Goal: Check status: Check status

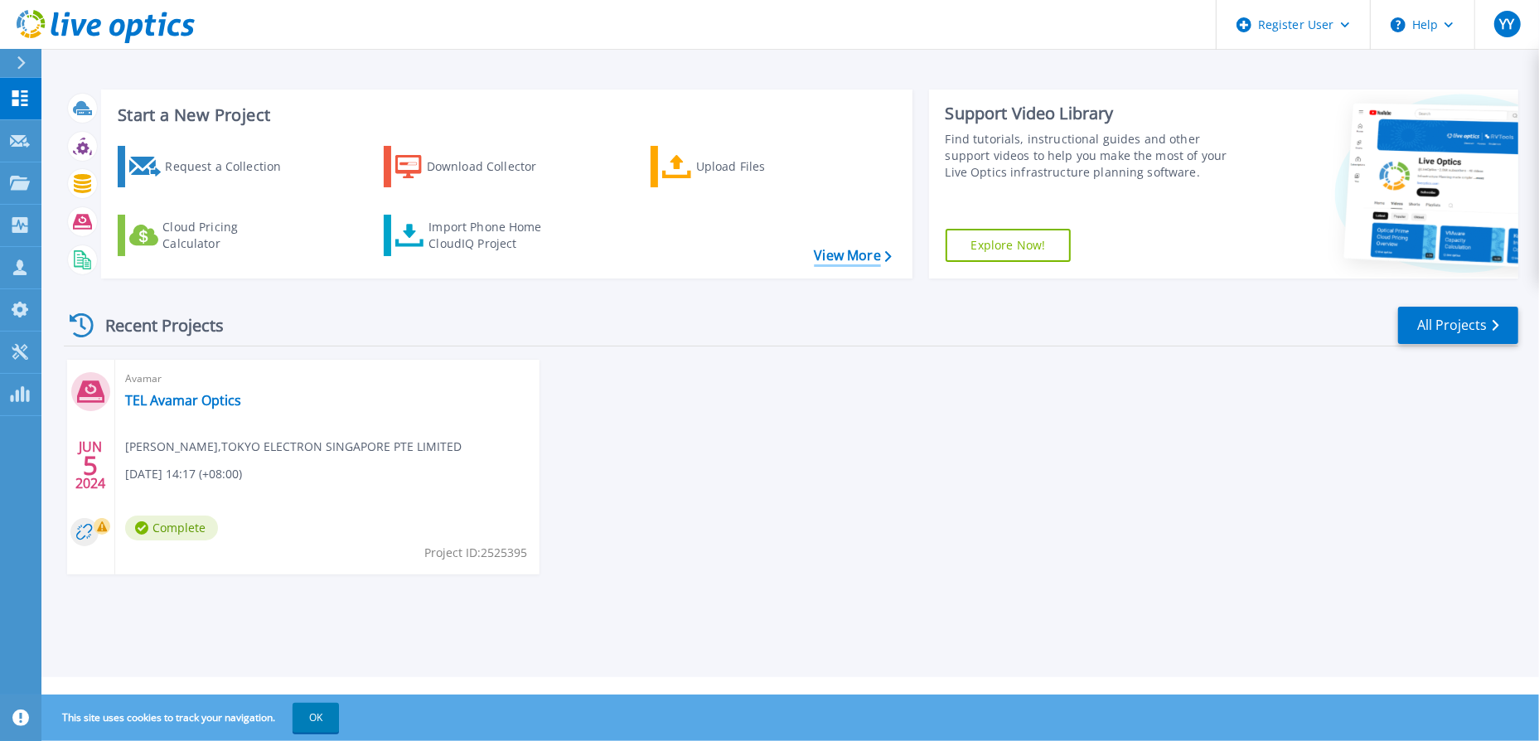
click at [828, 259] on link "View More" at bounding box center [852, 256] width 77 height 16
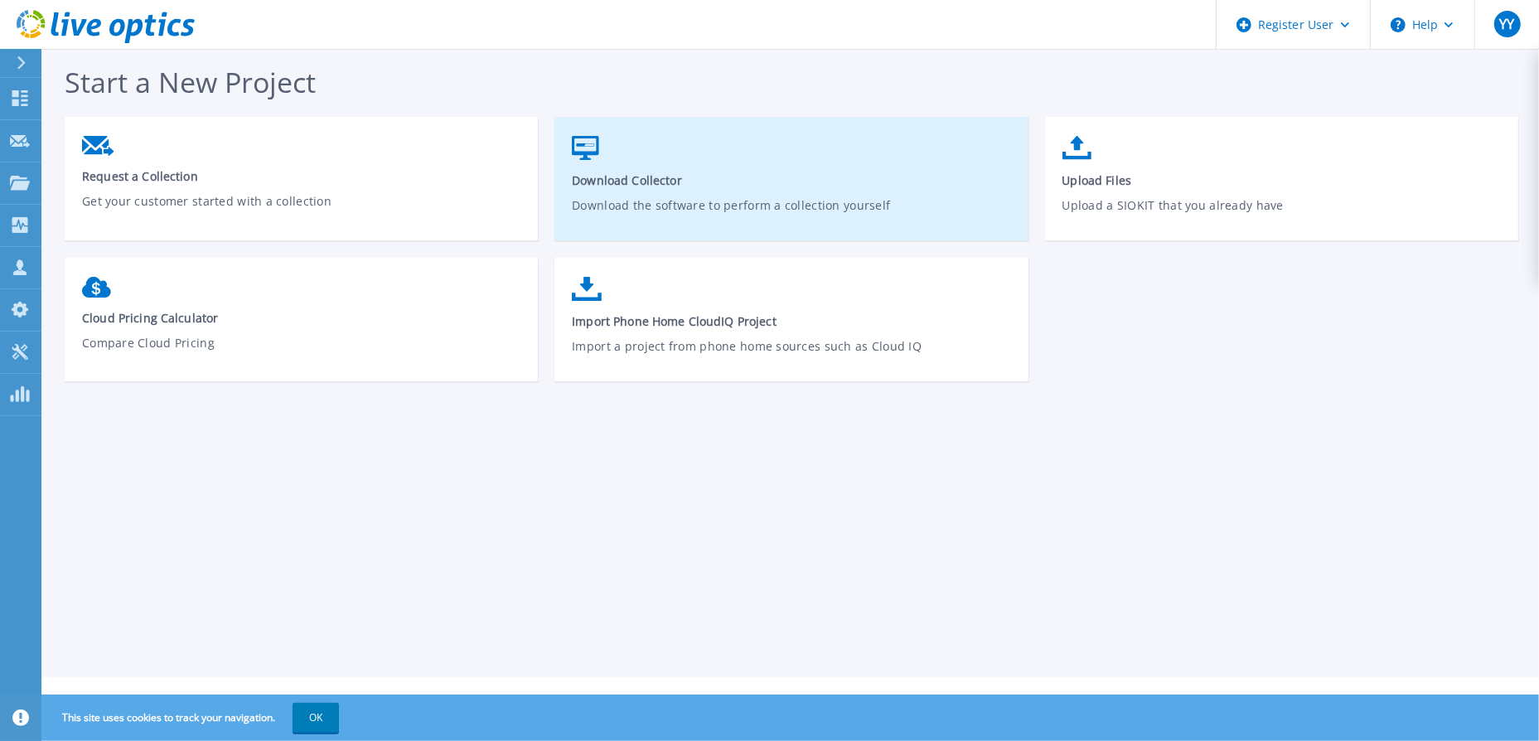
click at [712, 197] on p "Download the software to perform a collection yourself" at bounding box center [791, 215] width 439 height 38
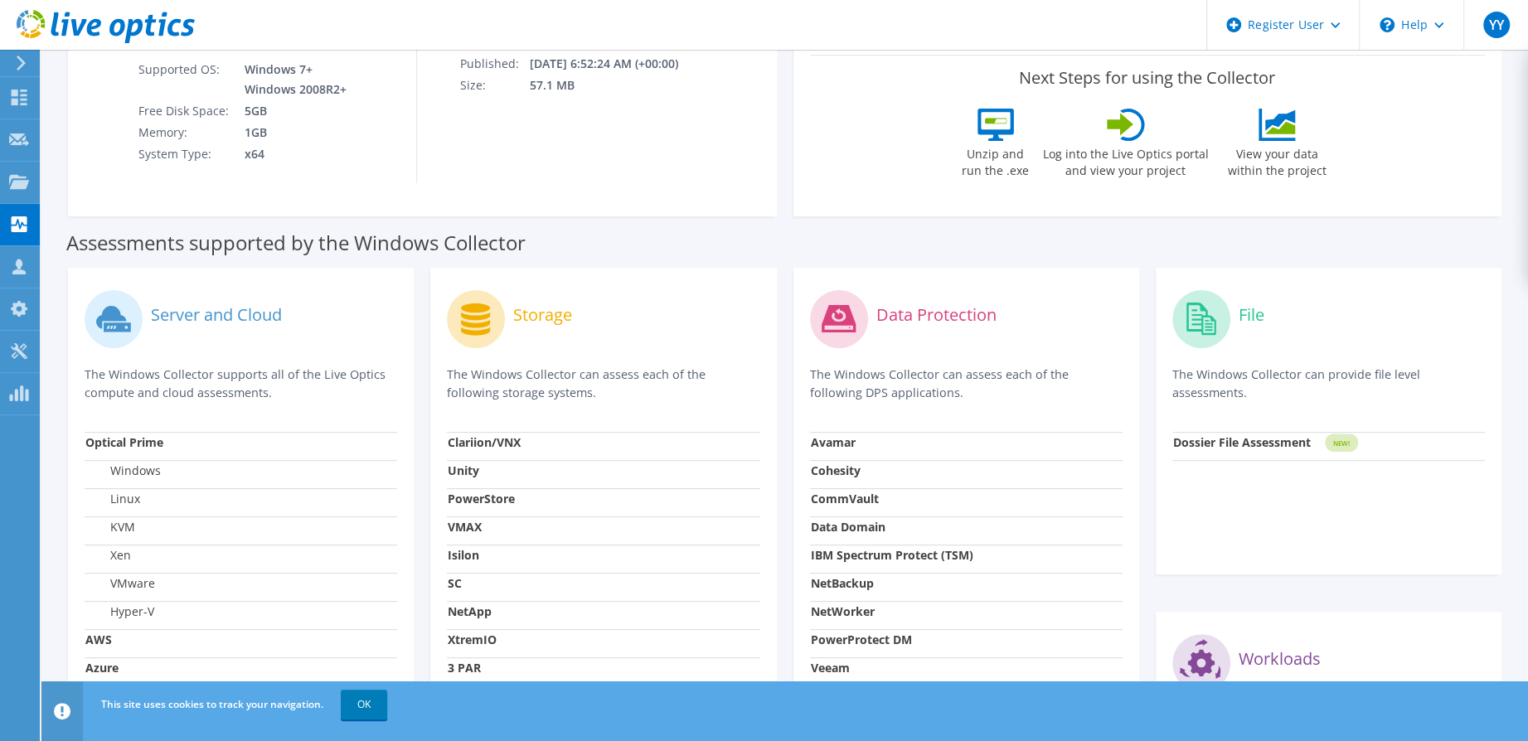
scroll to position [304, 0]
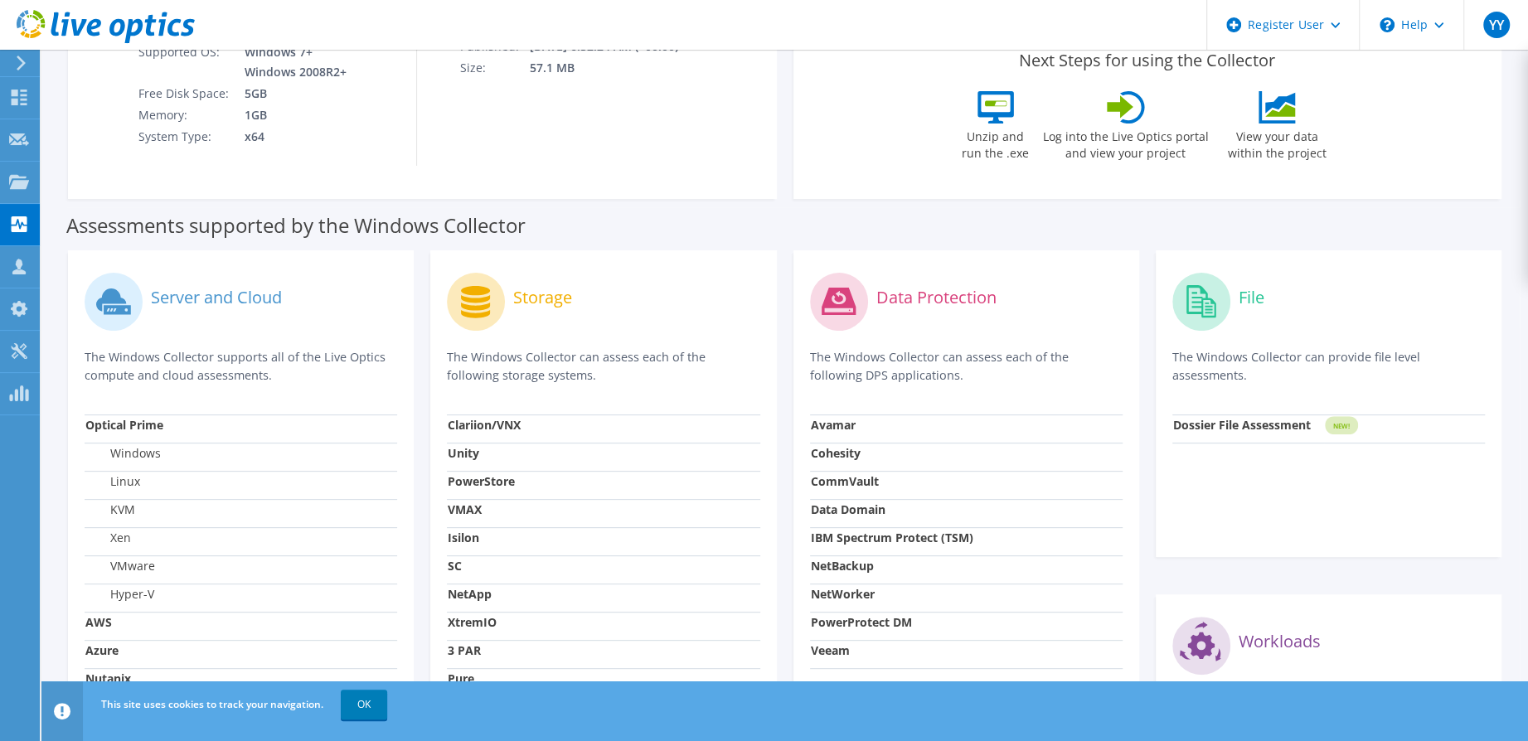
click at [851, 508] on strong "Data Domain" at bounding box center [848, 510] width 75 height 16
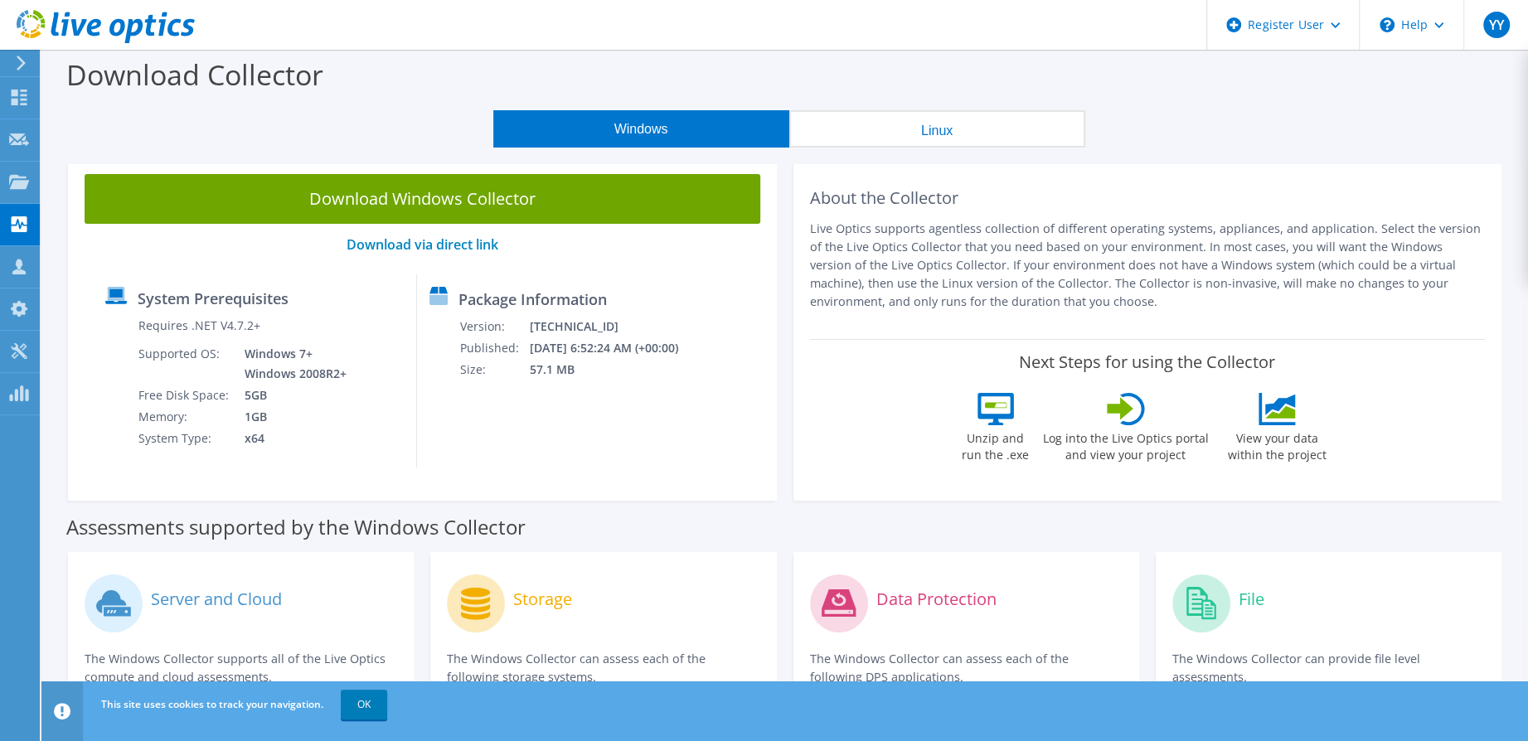
scroll to position [0, 0]
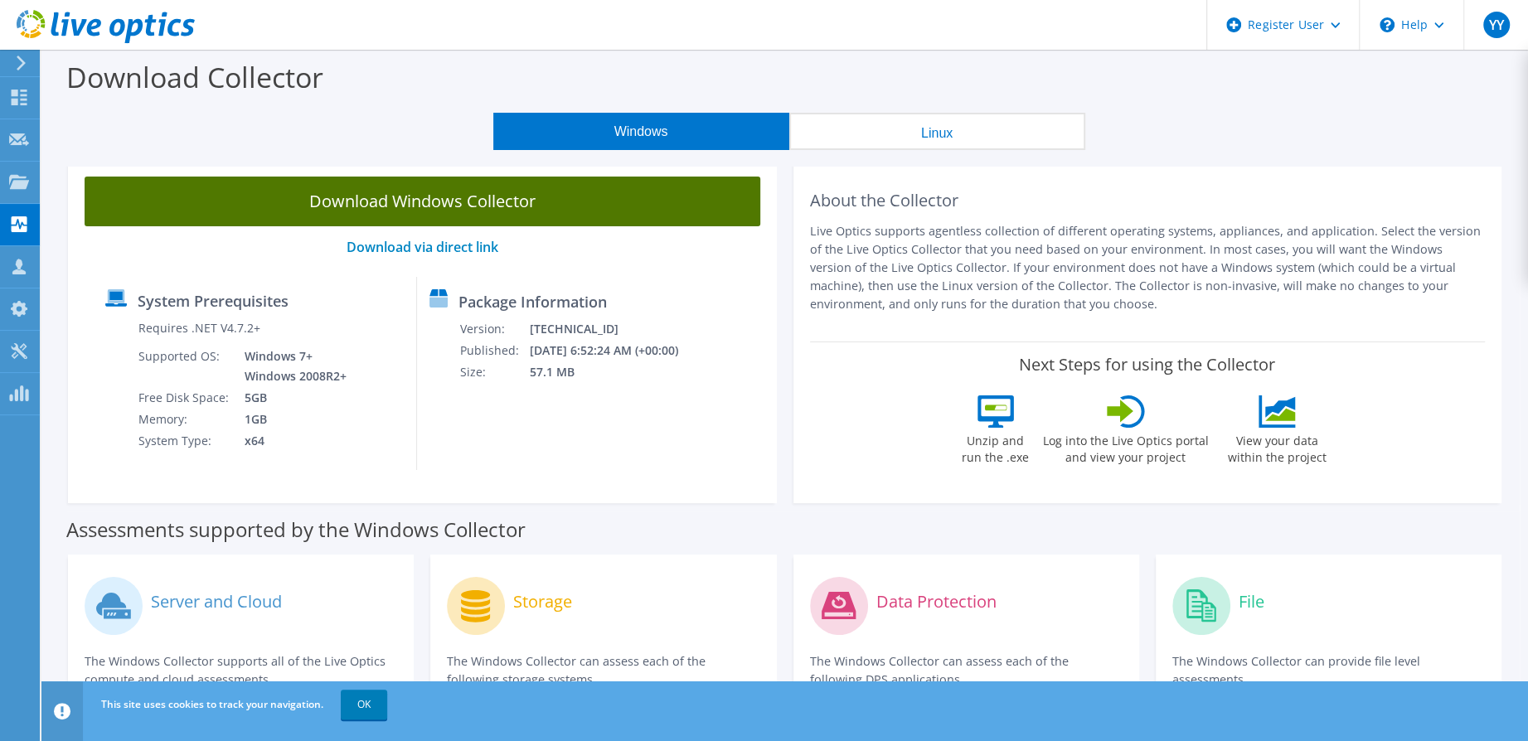
click at [450, 216] on link "Download Windows Collector" at bounding box center [423, 202] width 676 height 50
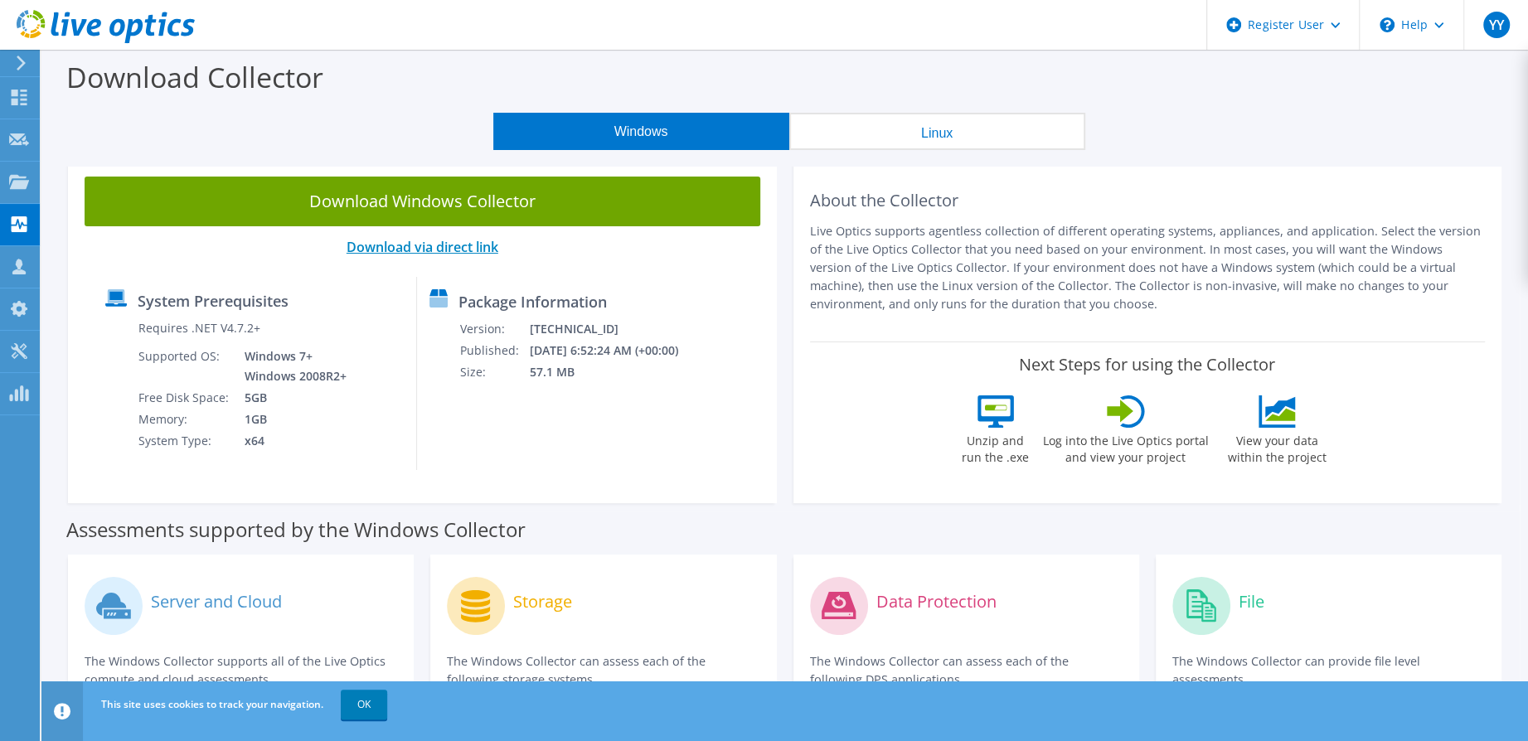
click at [453, 250] on link "Download via direct link" at bounding box center [423, 247] width 152 height 18
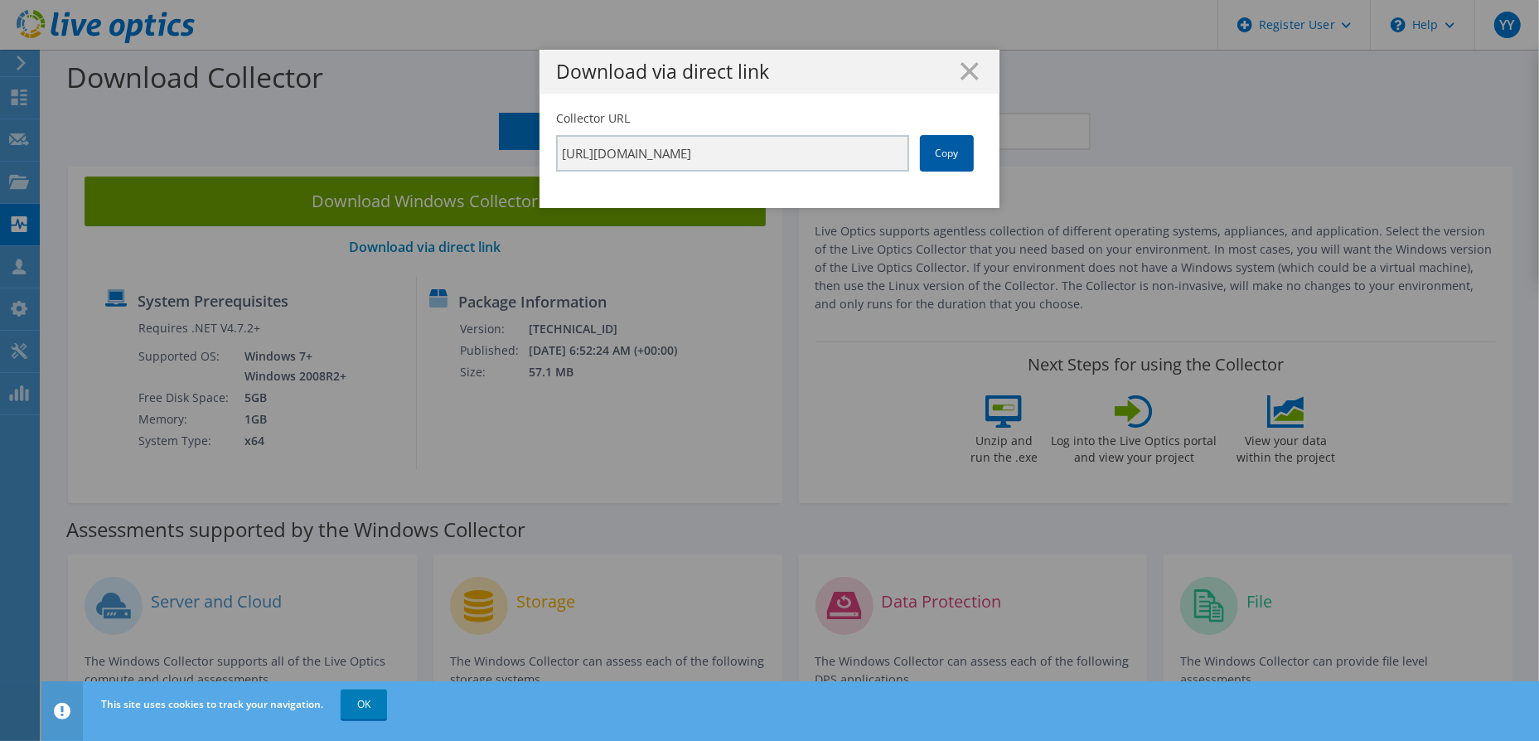
click at [943, 143] on link "Copy" at bounding box center [947, 153] width 54 height 36
click at [961, 70] on icon at bounding box center [970, 71] width 18 height 18
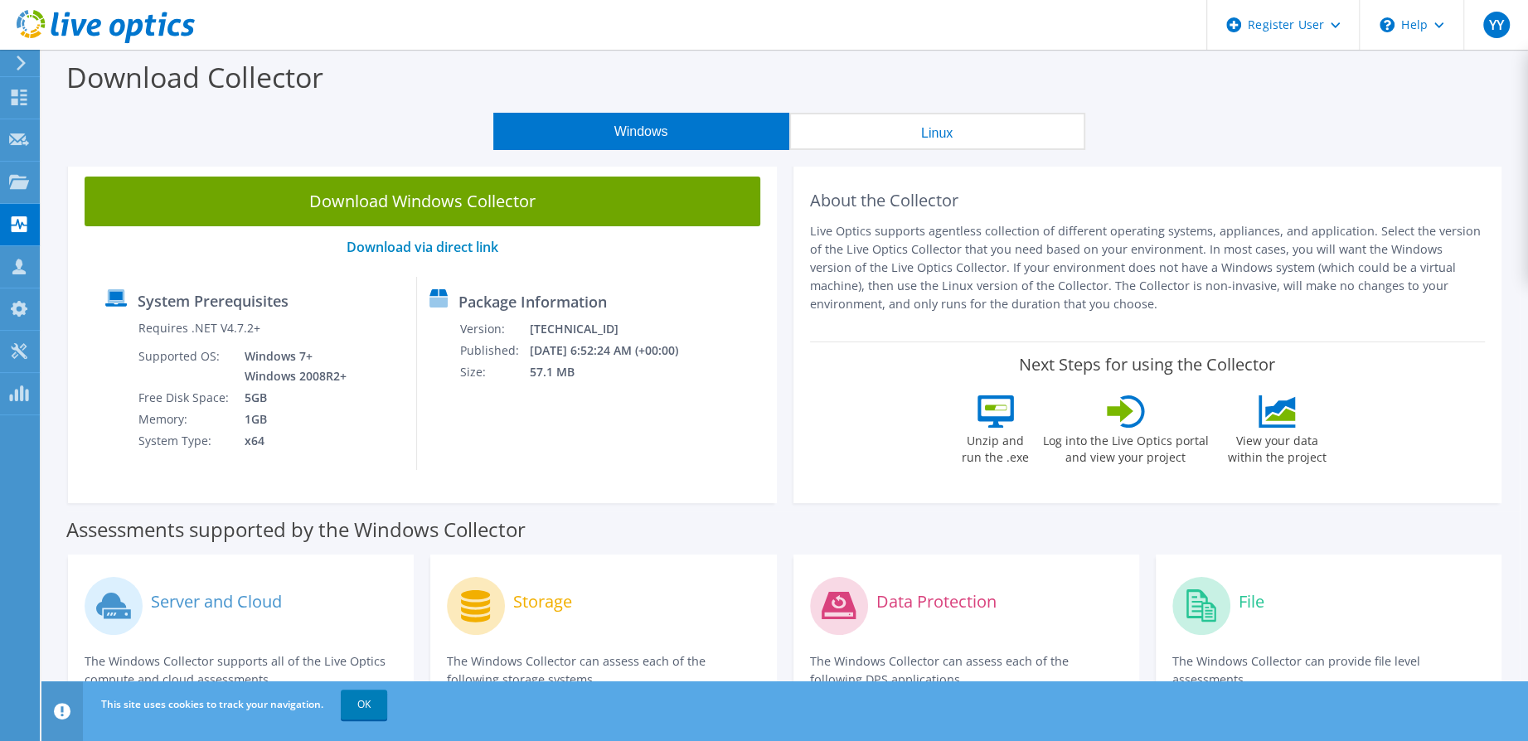
click at [567, 131] on button "Windows" at bounding box center [641, 131] width 296 height 37
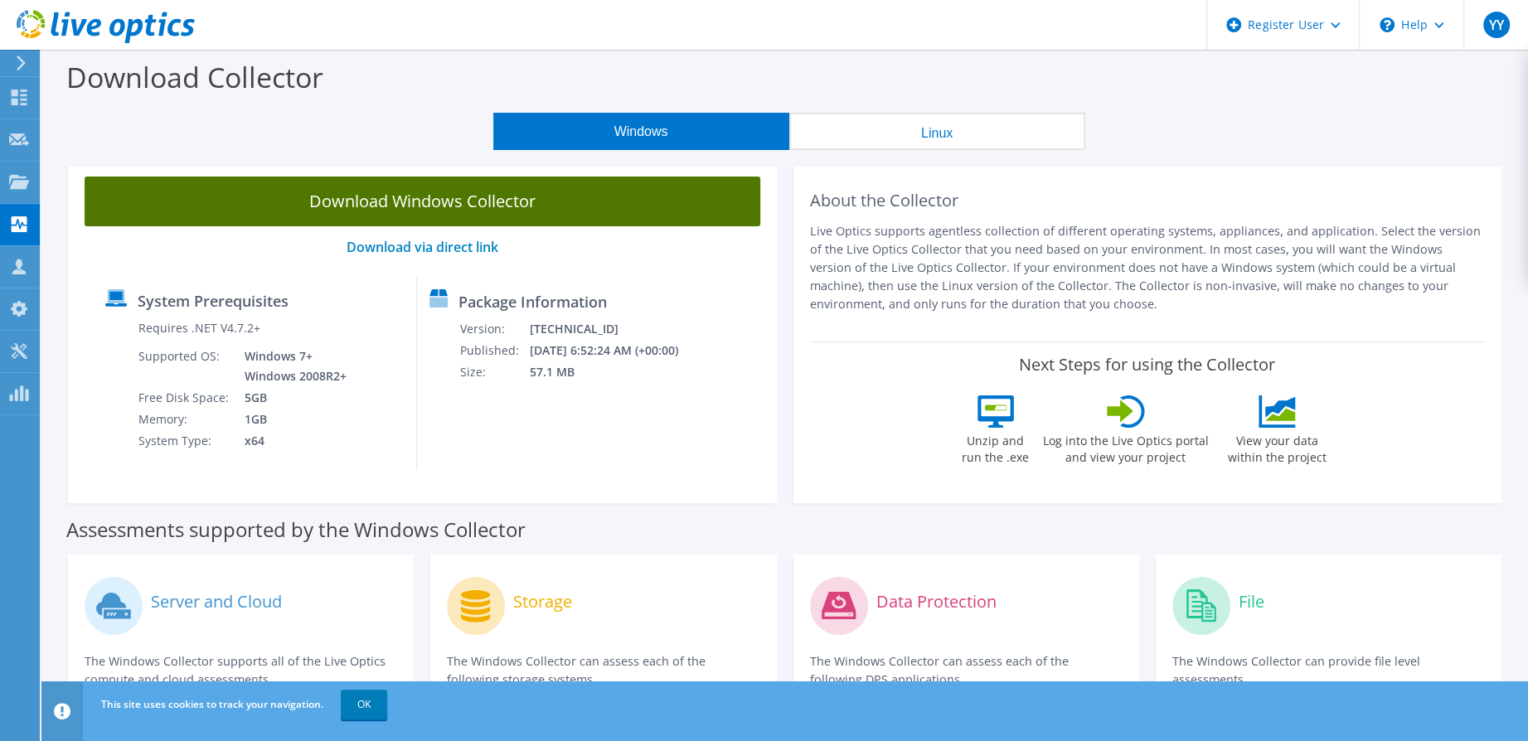
click at [555, 211] on link "Download Windows Collector" at bounding box center [423, 202] width 676 height 50
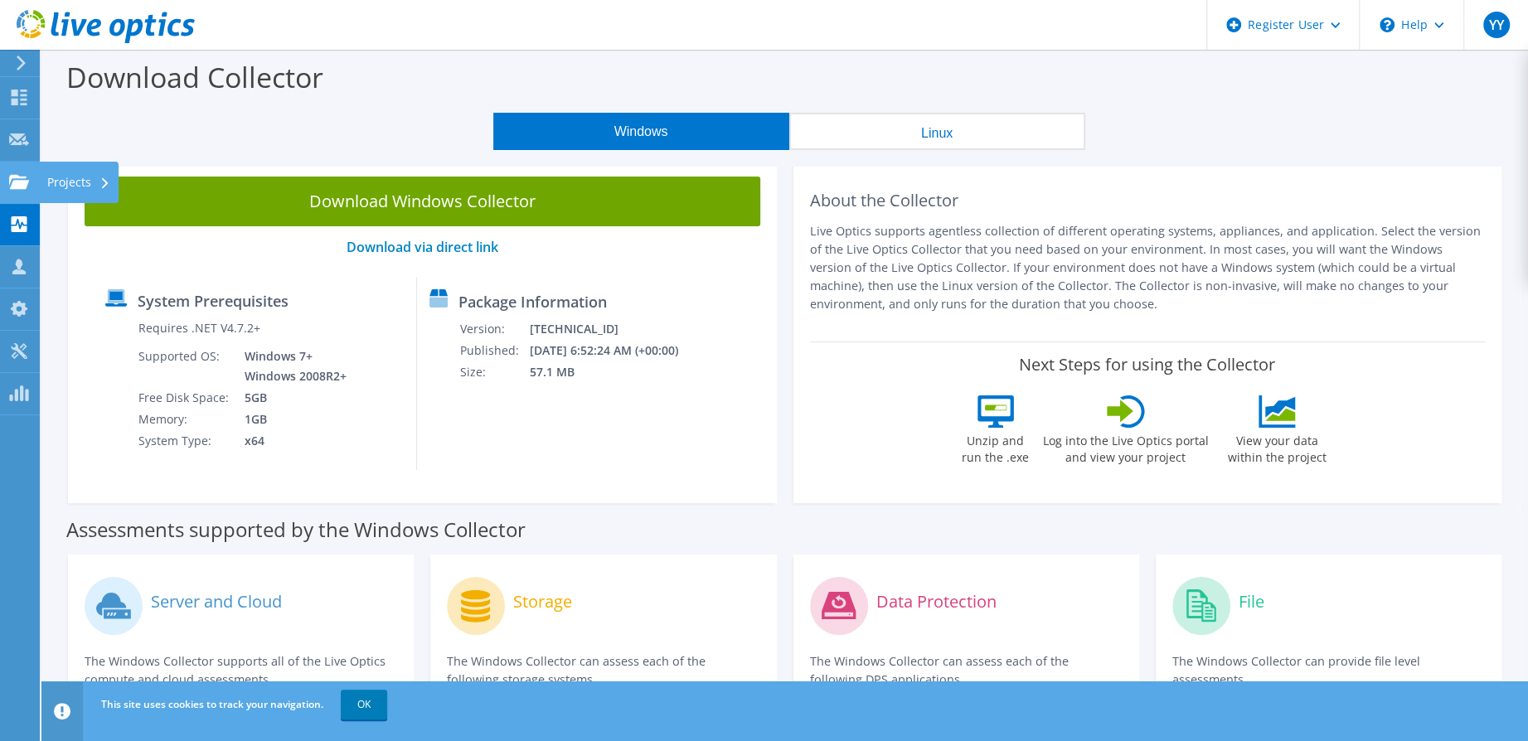
click at [25, 190] on div at bounding box center [19, 184] width 20 height 18
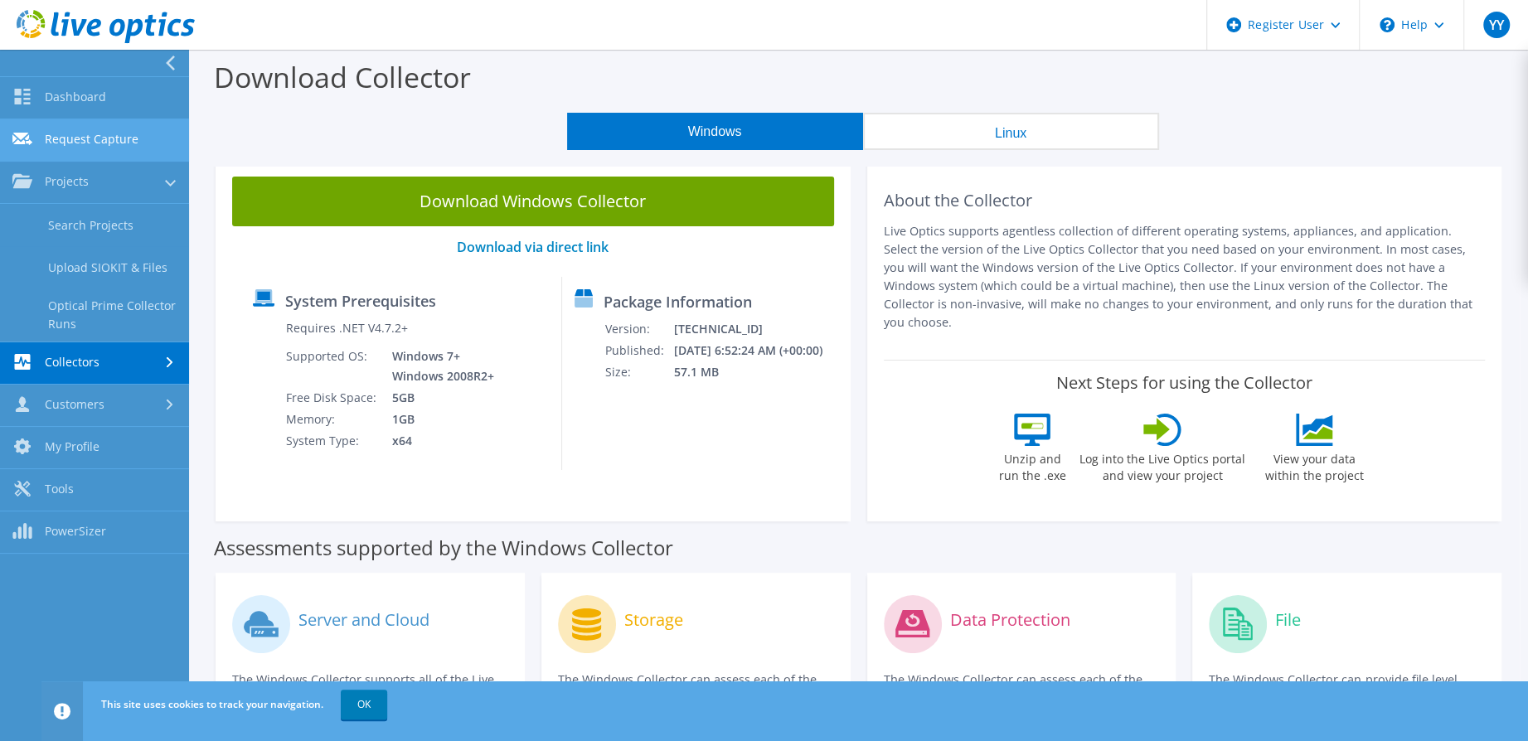
click at [119, 137] on link "Request Capture" at bounding box center [94, 140] width 189 height 42
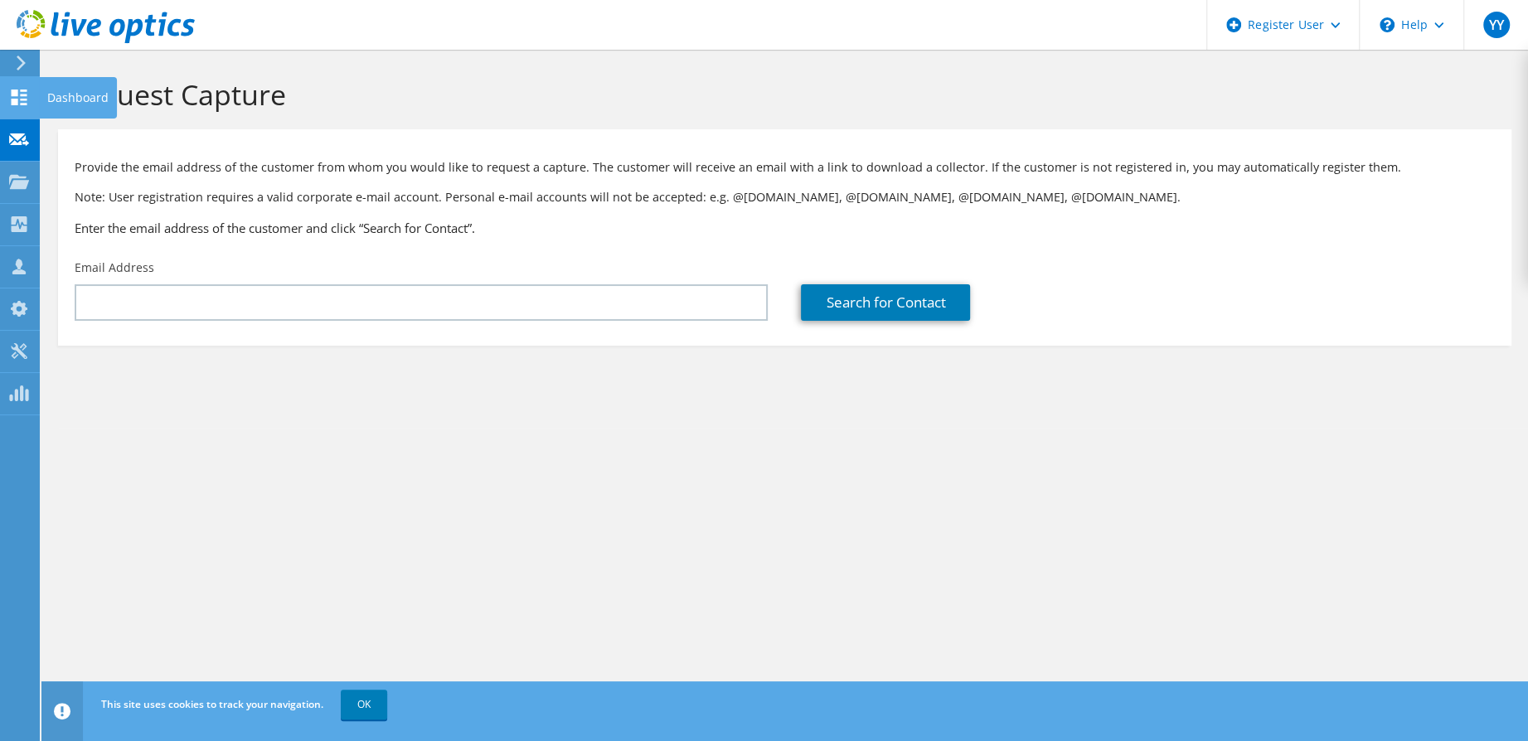
click at [20, 107] on div at bounding box center [19, 99] width 20 height 18
click at [21, 99] on use at bounding box center [20, 98] width 16 height 16
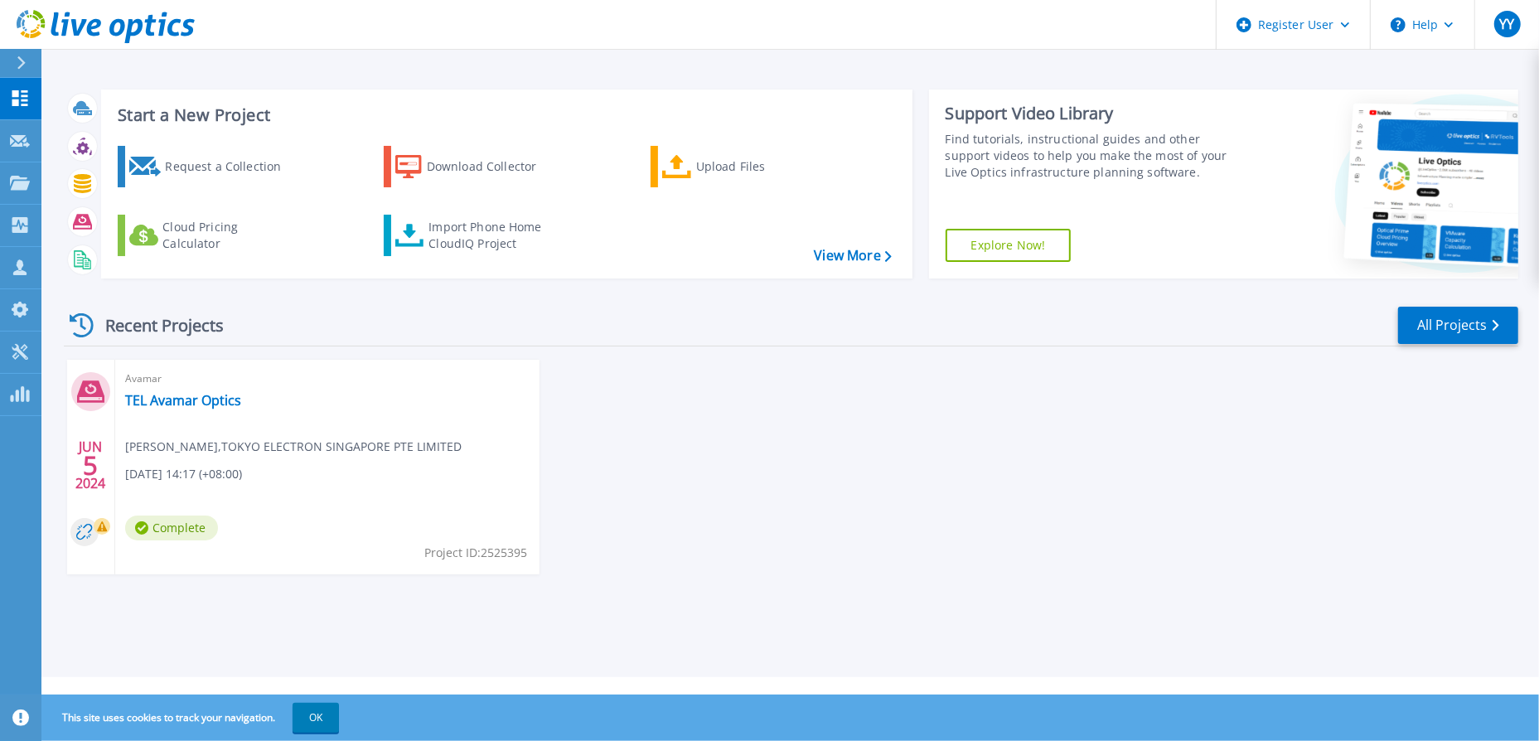
click at [22, 63] on icon at bounding box center [21, 62] width 9 height 13
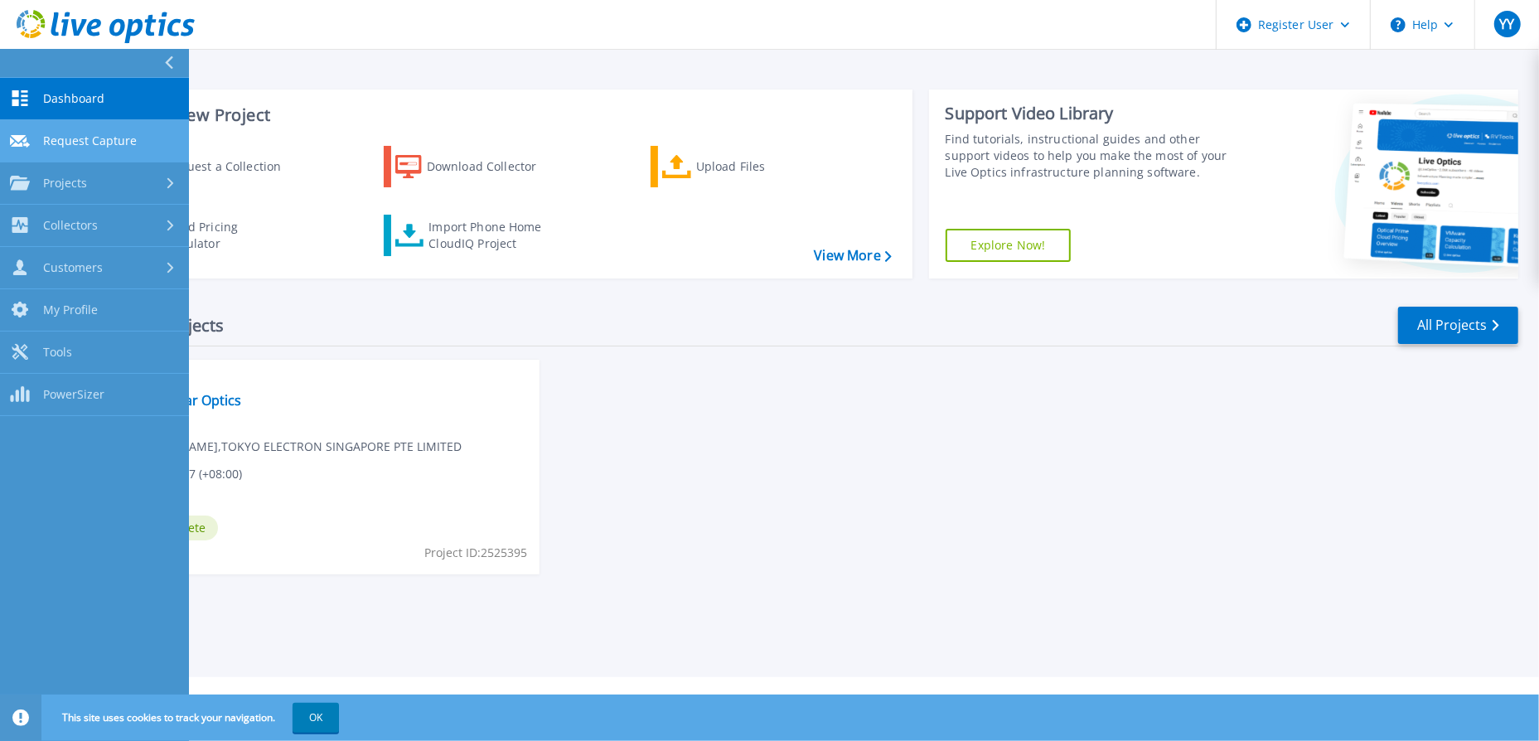
click at [70, 138] on span "Request Capture" at bounding box center [90, 140] width 94 height 15
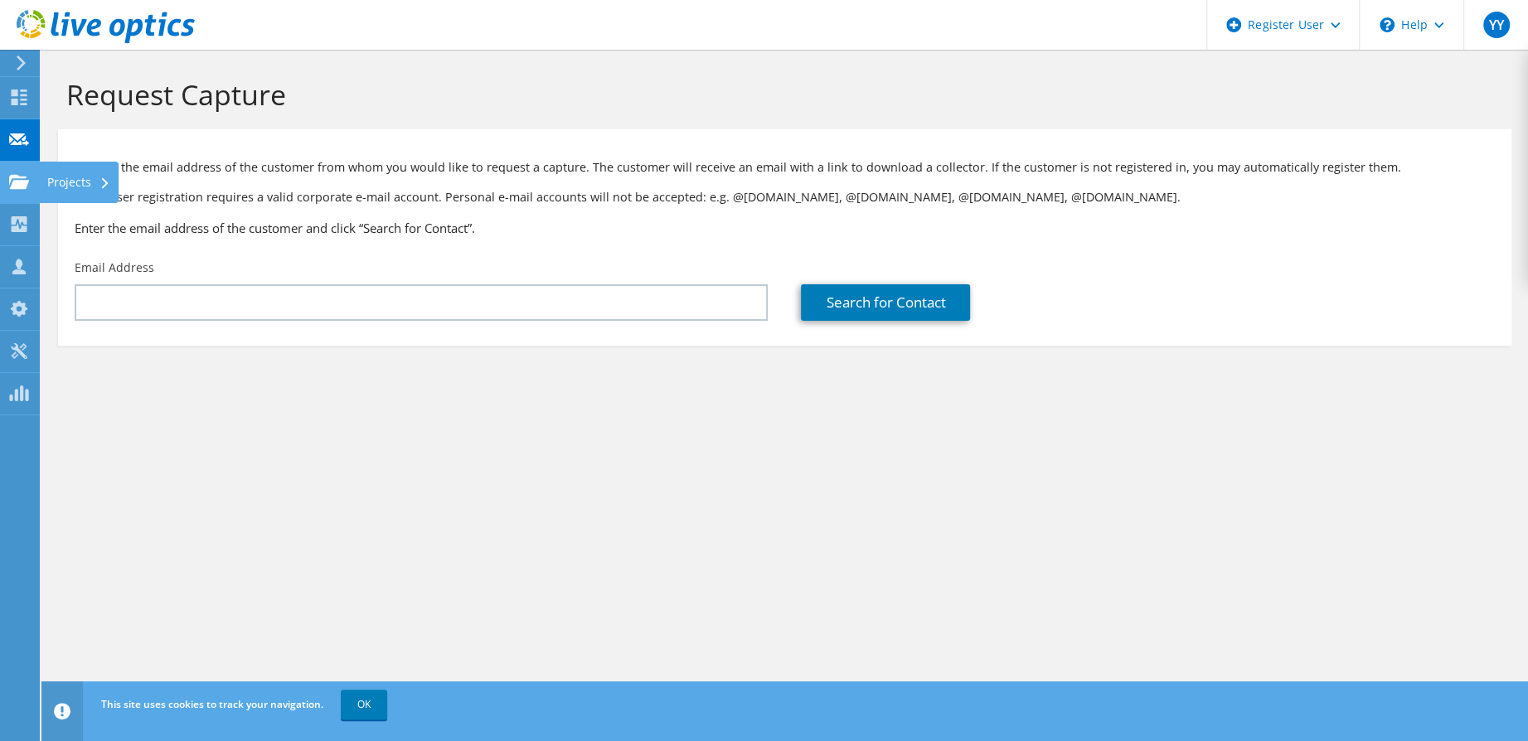
click at [24, 190] on div at bounding box center [19, 184] width 20 height 18
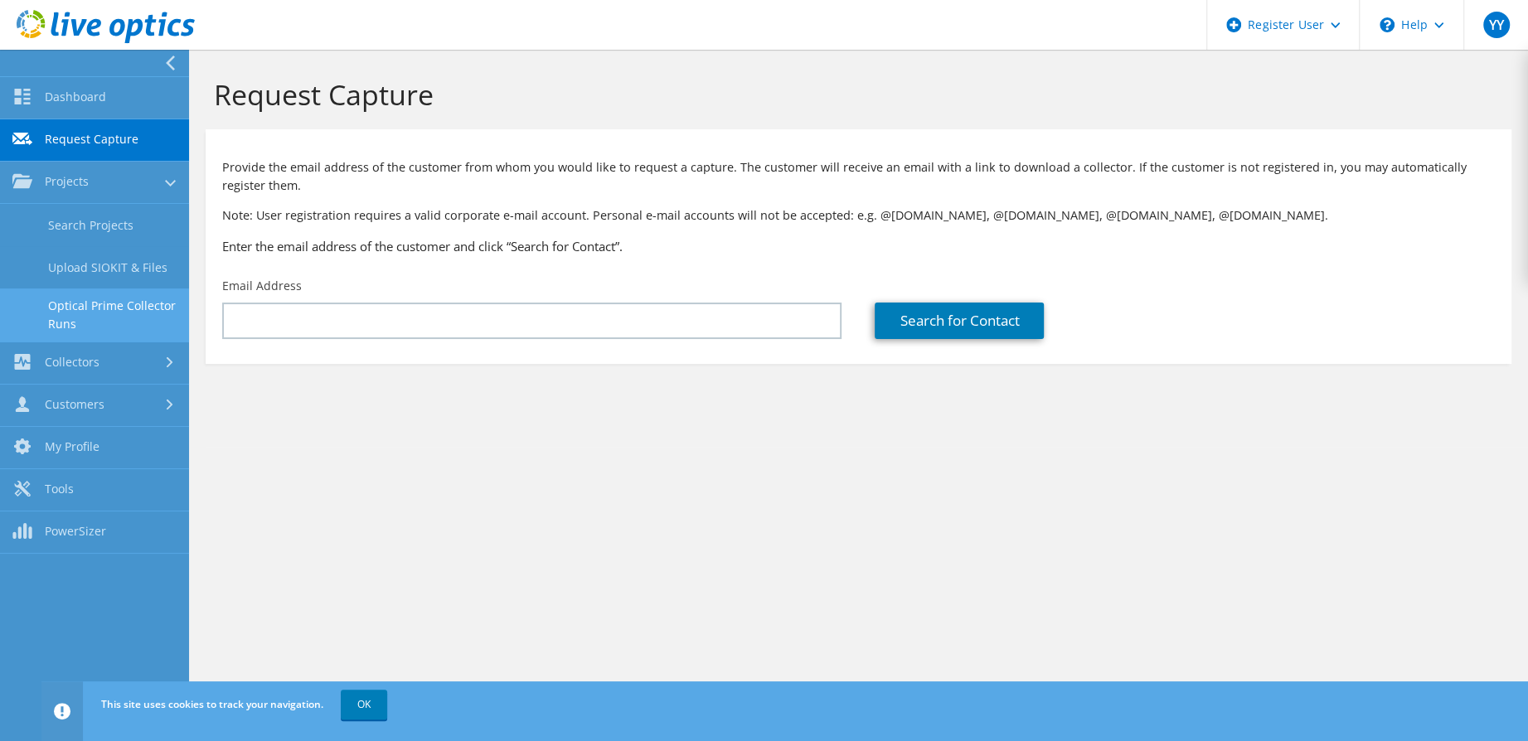
click at [99, 320] on link "Optical Prime Collector Runs" at bounding box center [94, 314] width 189 height 53
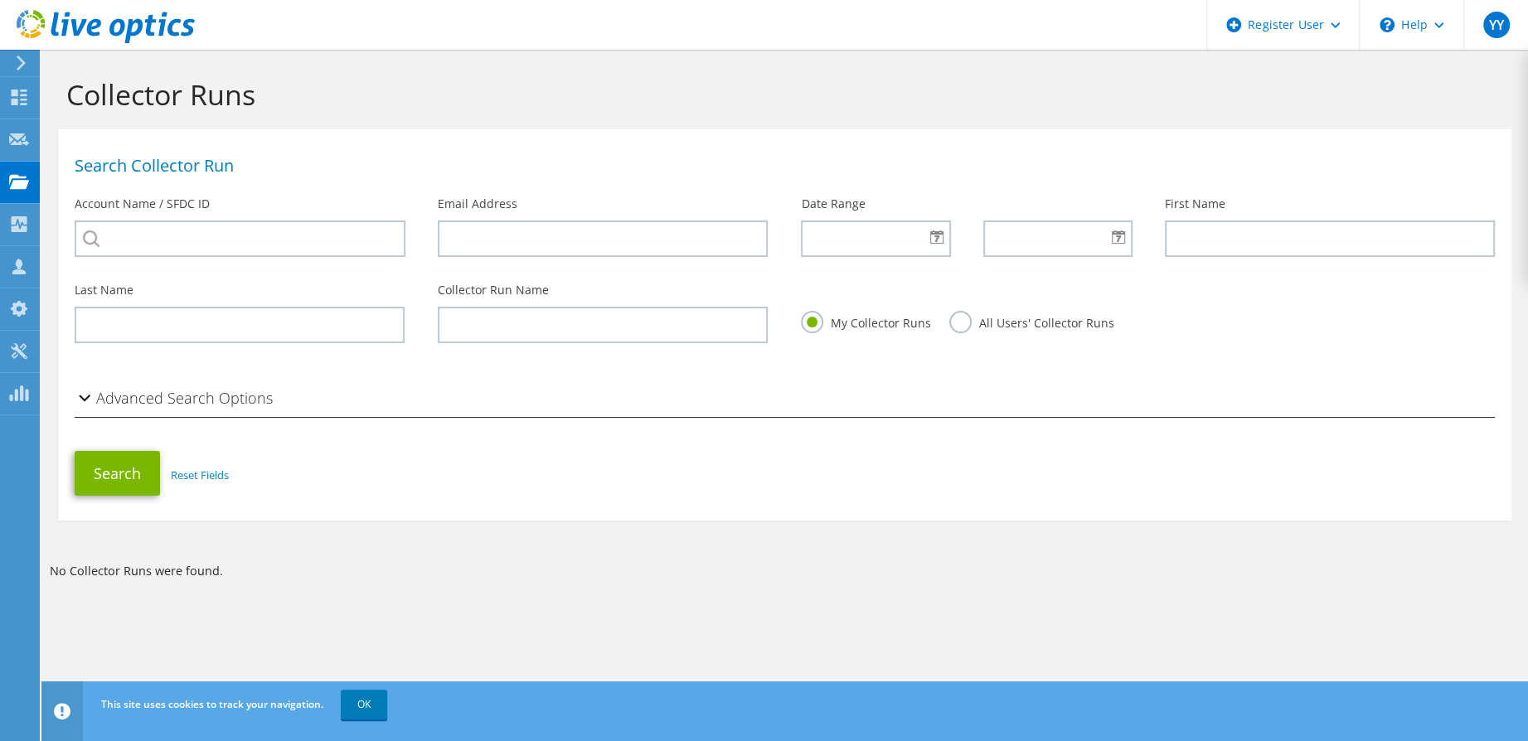
click at [269, 399] on div "Advanced Search Options" at bounding box center [784, 399] width 1453 height 53
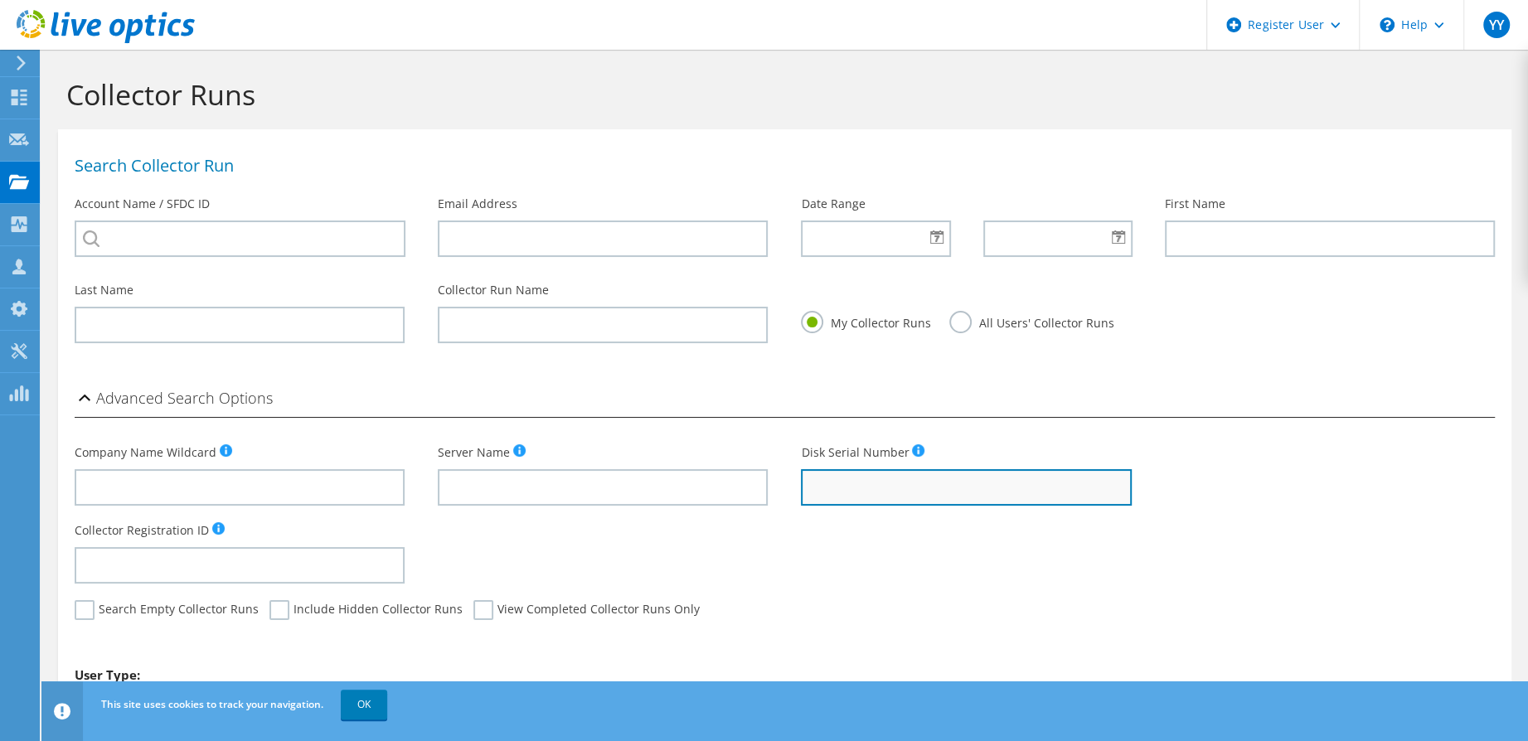
click at [849, 497] on input "text" at bounding box center [966, 487] width 330 height 36
paste input "[URL][DOMAIN_NAME]"
type input "[URL][DOMAIN_NAME]"
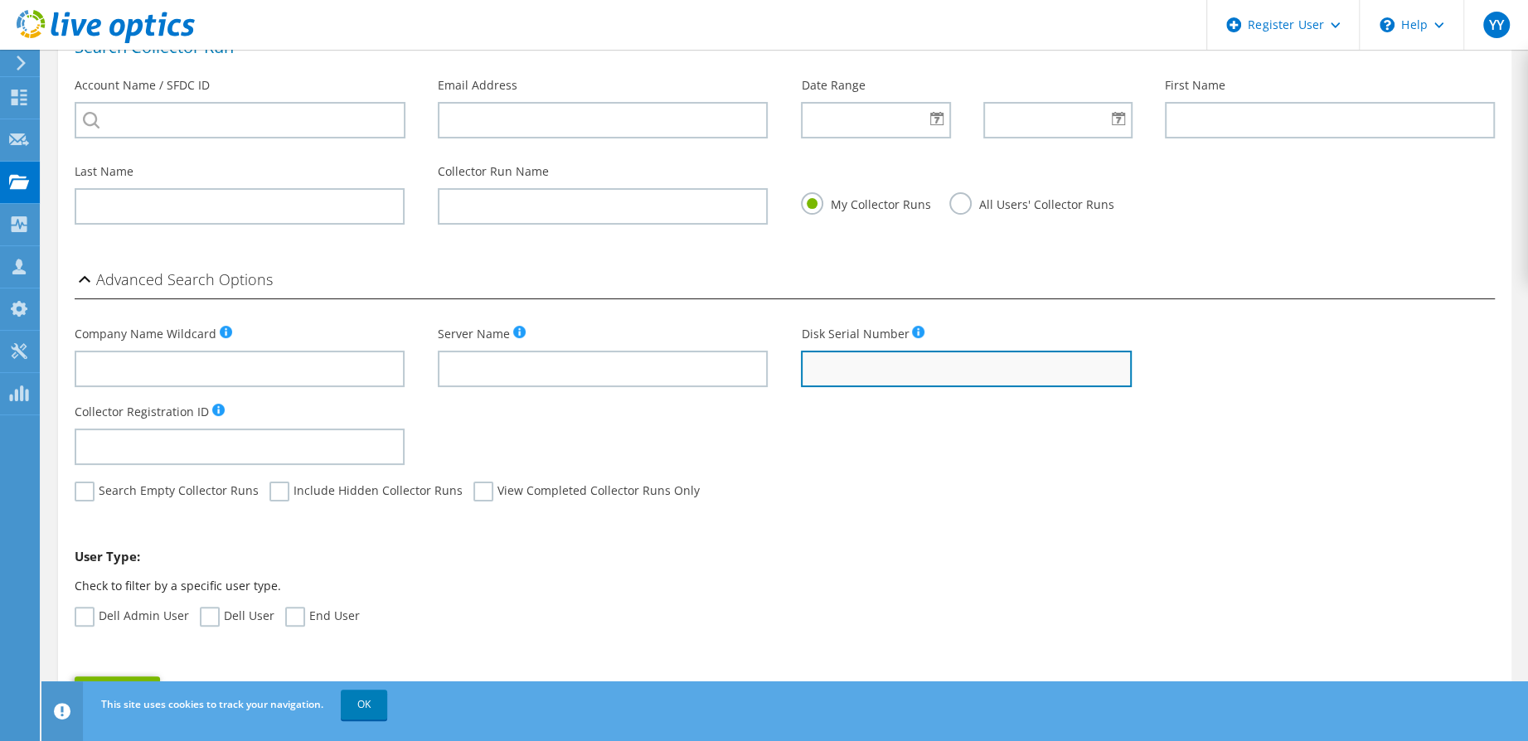
paste input "CKM00172601507"
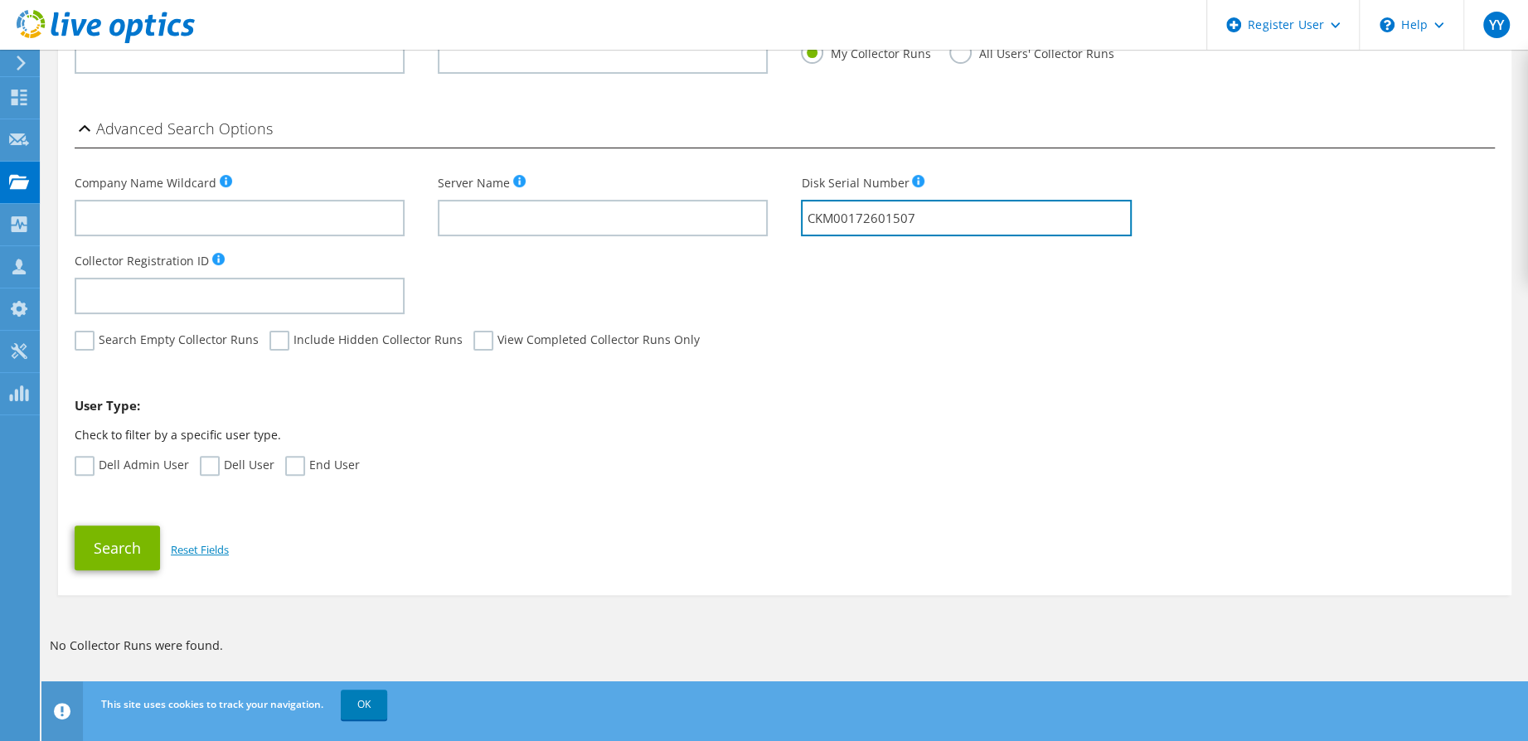
scroll to position [281, 0]
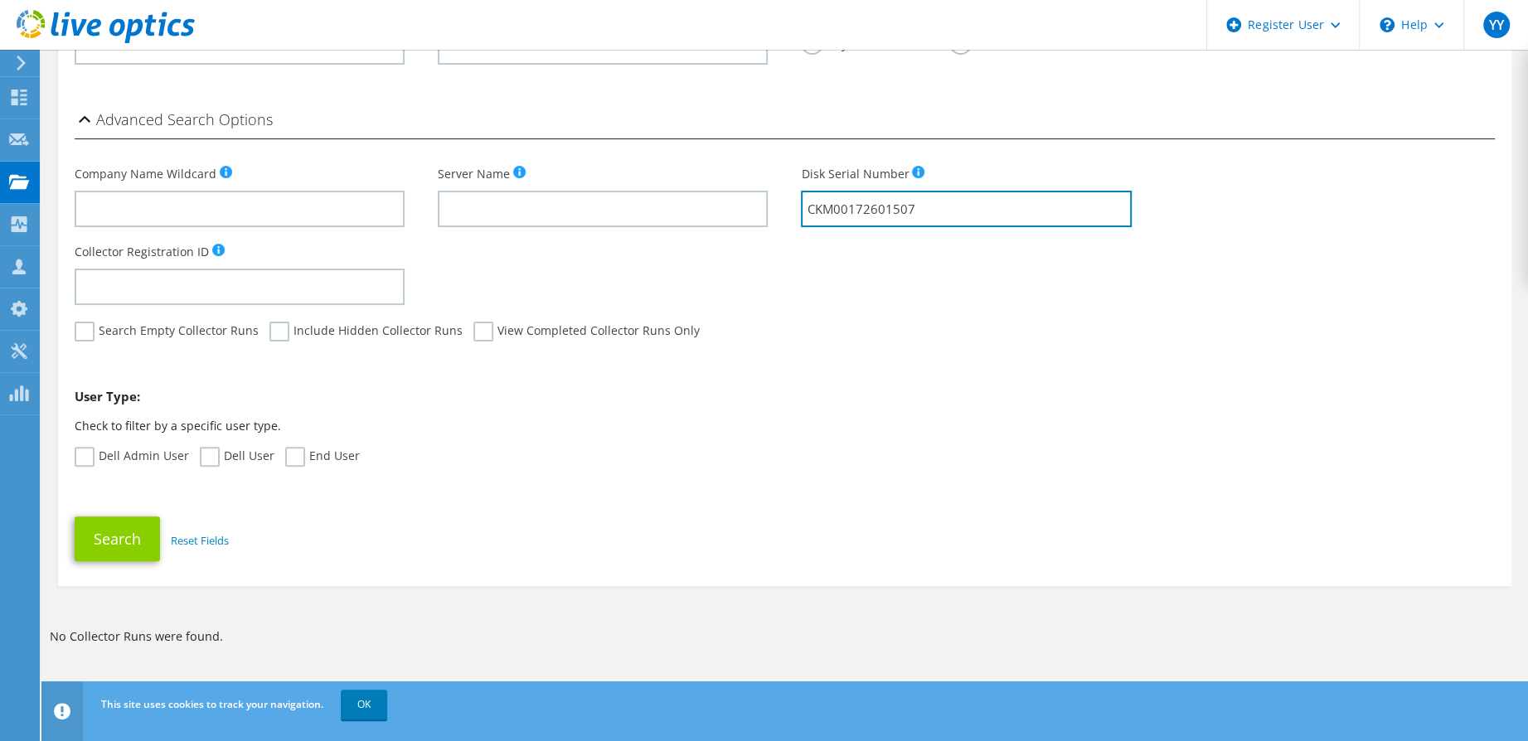
type input "CKM00172601507"
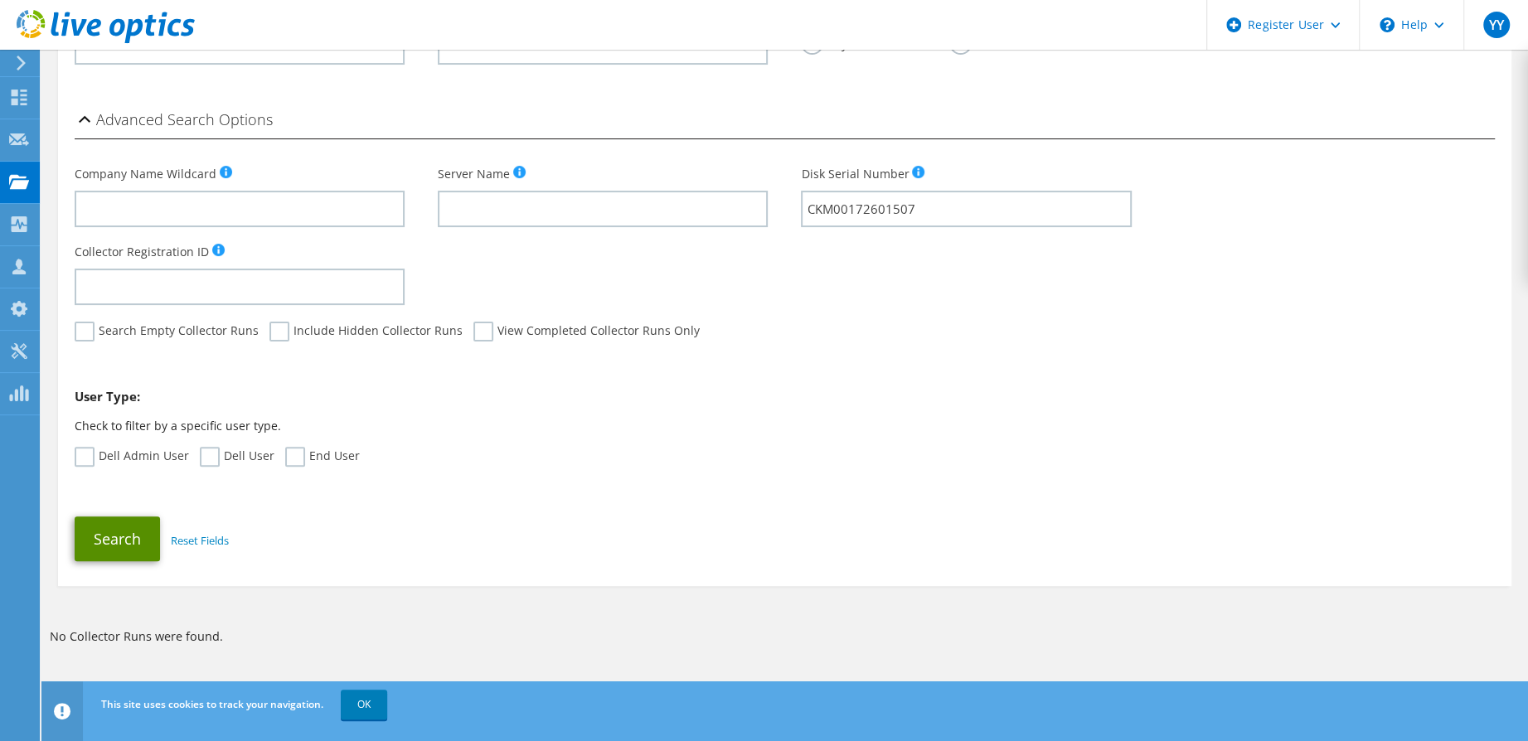
click at [126, 538] on button "Search" at bounding box center [117, 538] width 85 height 45
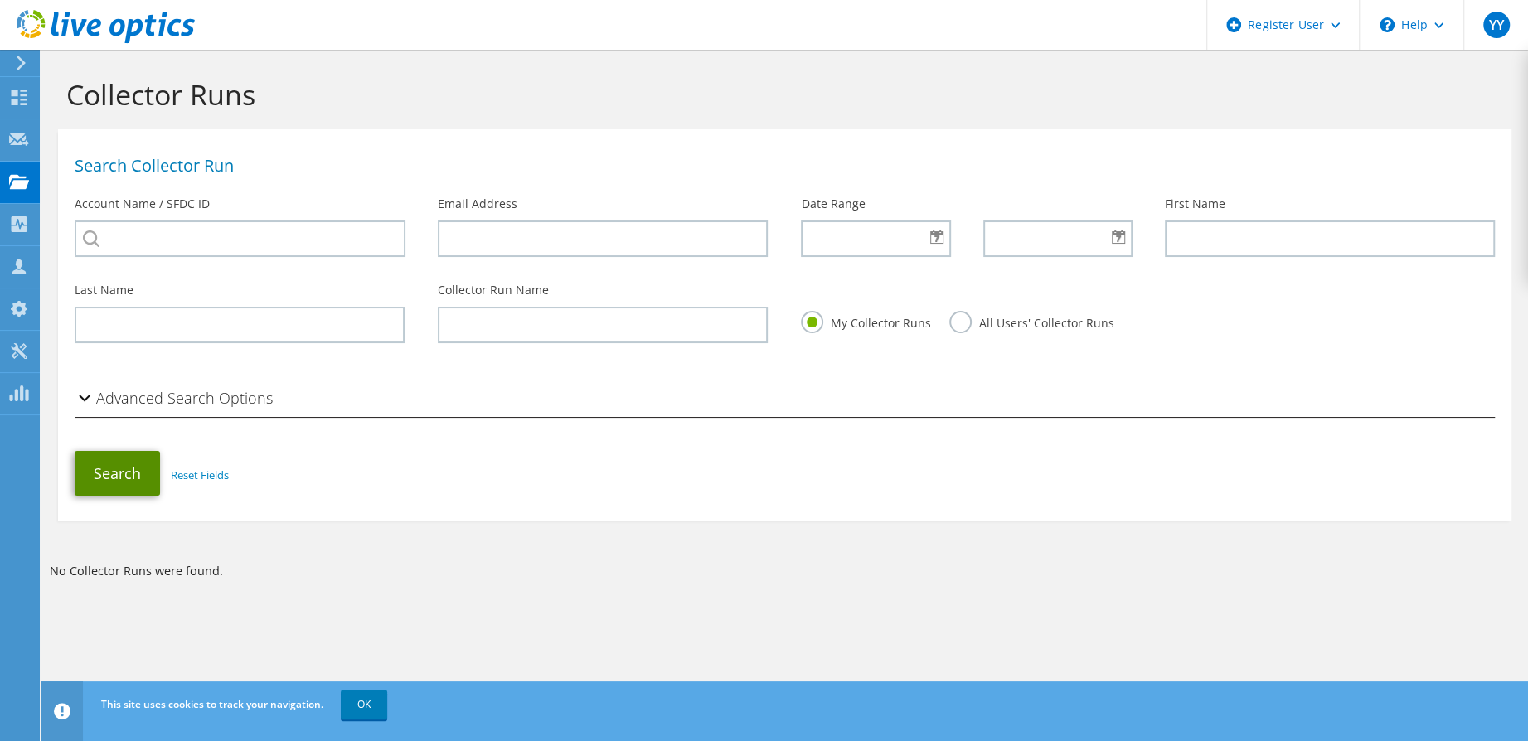
click at [131, 488] on button "Search" at bounding box center [117, 473] width 85 height 45
click at [373, 705] on link "OK" at bounding box center [364, 705] width 46 height 30
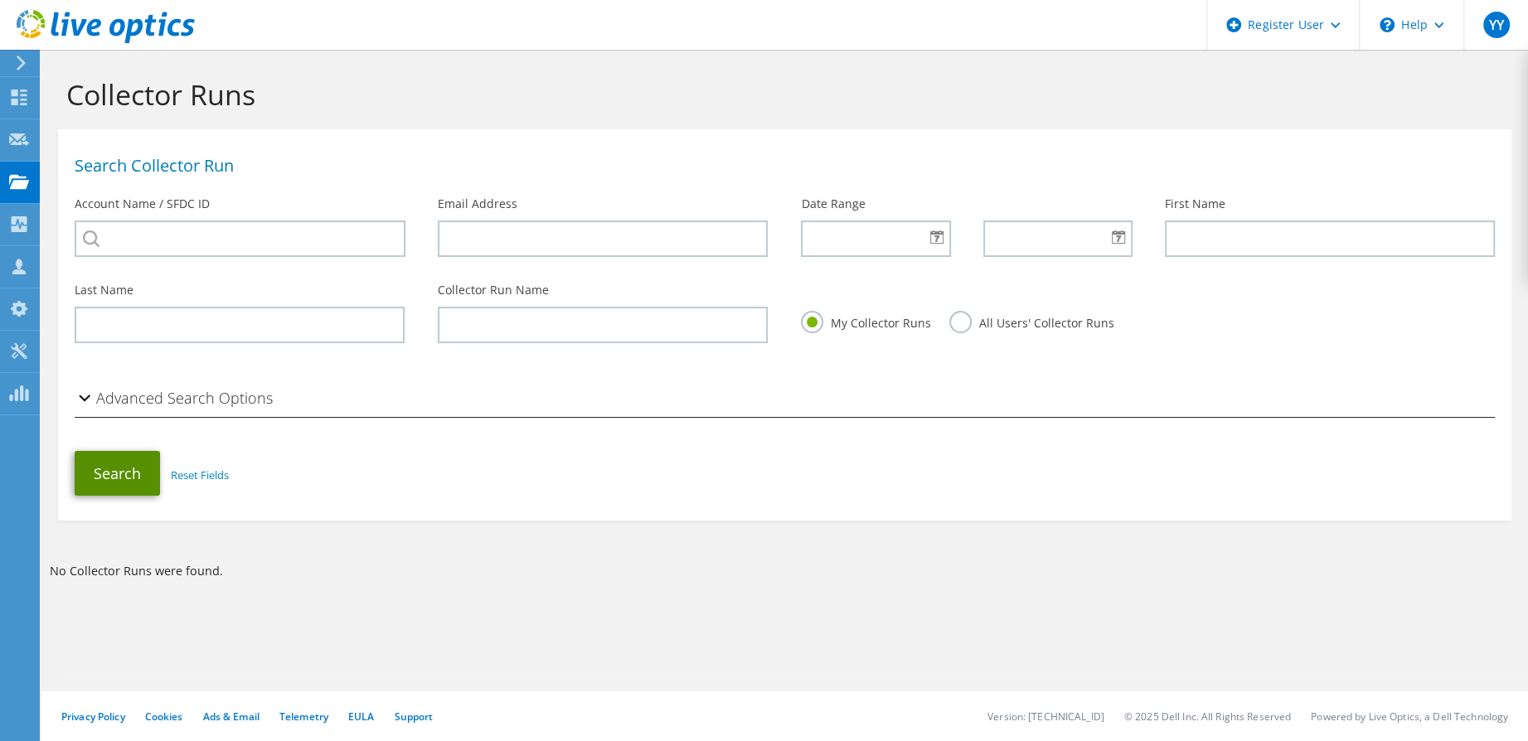
click at [119, 469] on button "Search" at bounding box center [117, 473] width 85 height 45
click at [190, 401] on h2 "Advanced Search Options" at bounding box center [174, 397] width 198 height 33
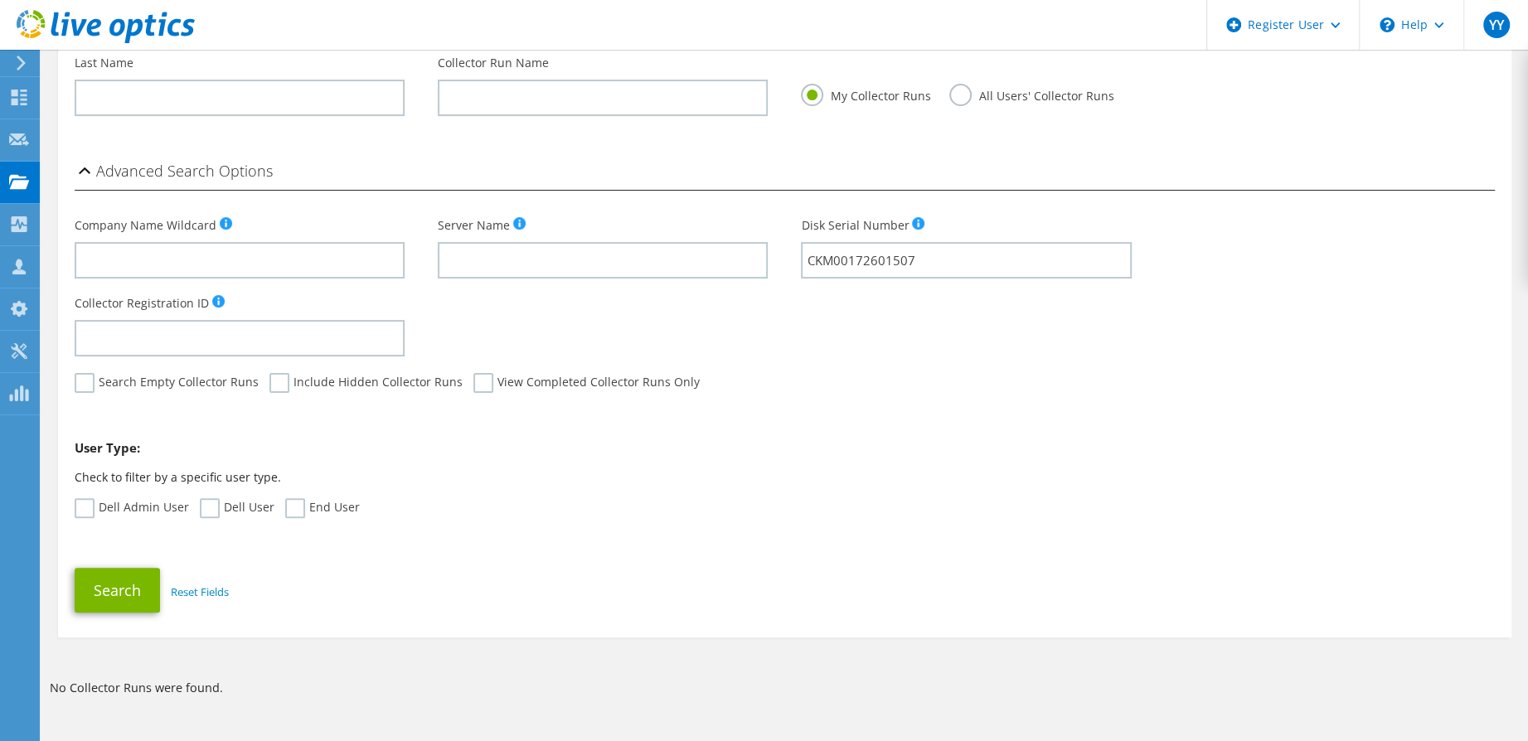
scroll to position [281, 0]
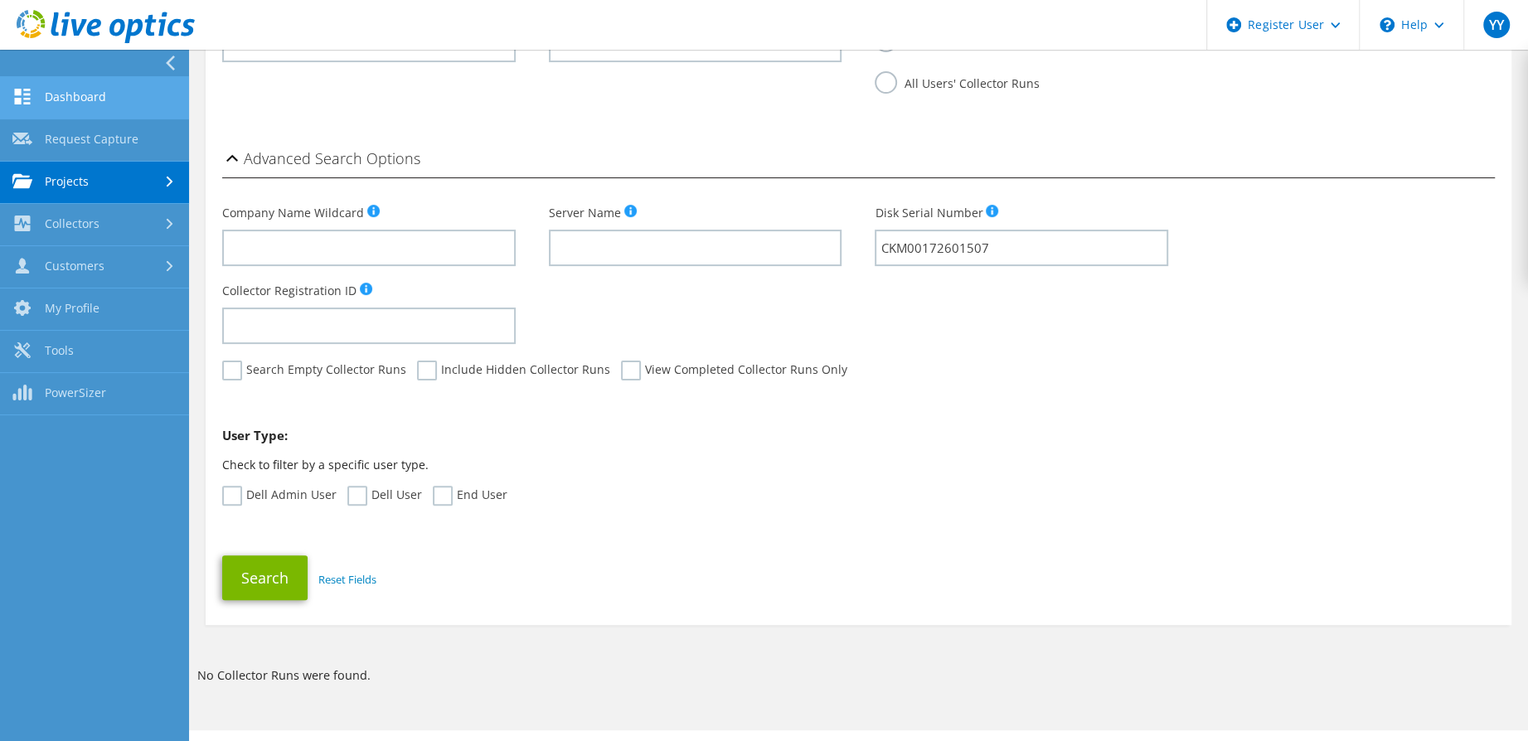
click at [64, 94] on link "Dashboard" at bounding box center [94, 98] width 189 height 42
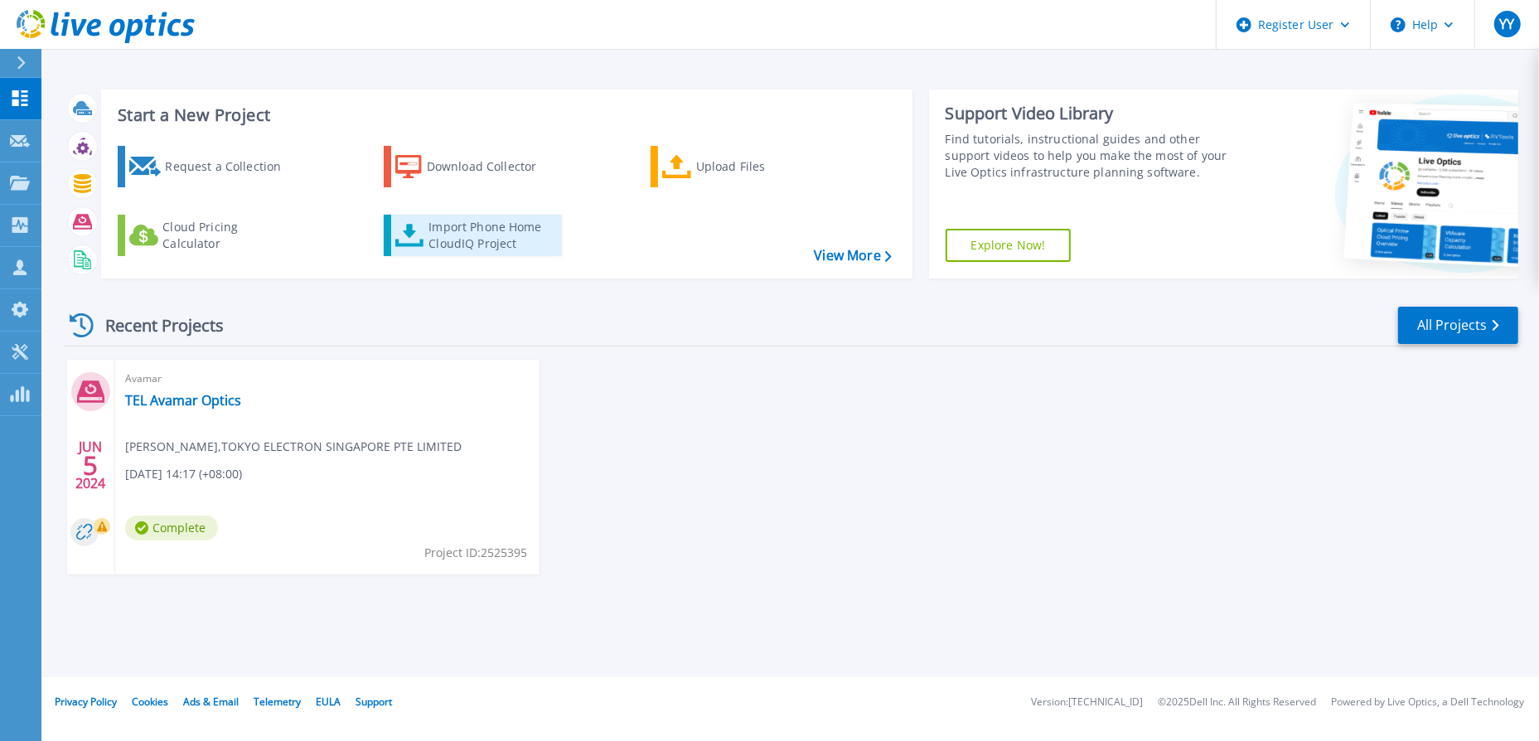
click at [500, 249] on div "Import Phone Home CloudIQ Project" at bounding box center [493, 235] width 129 height 33
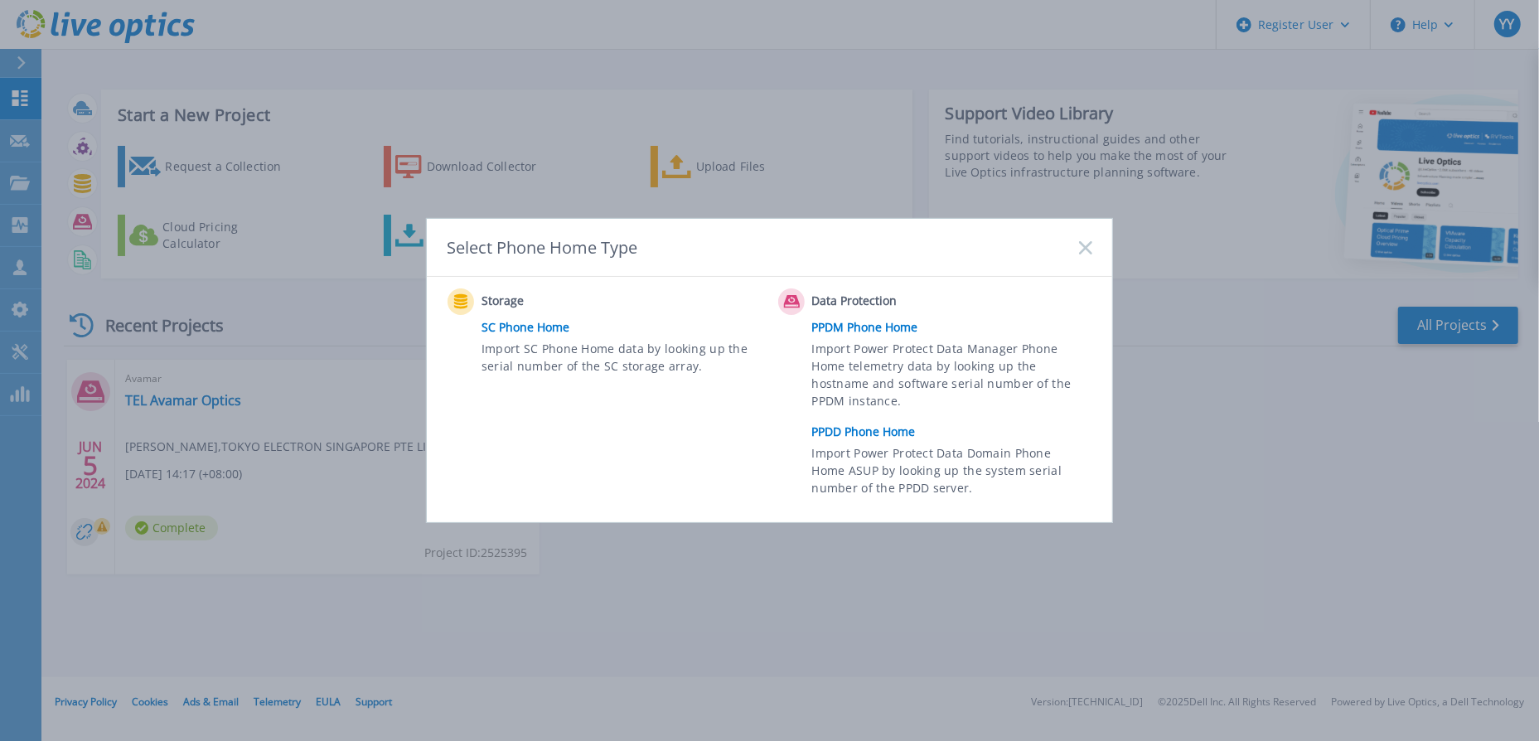
click at [886, 434] on link "PPDD Phone Home" at bounding box center [956, 431] width 288 height 25
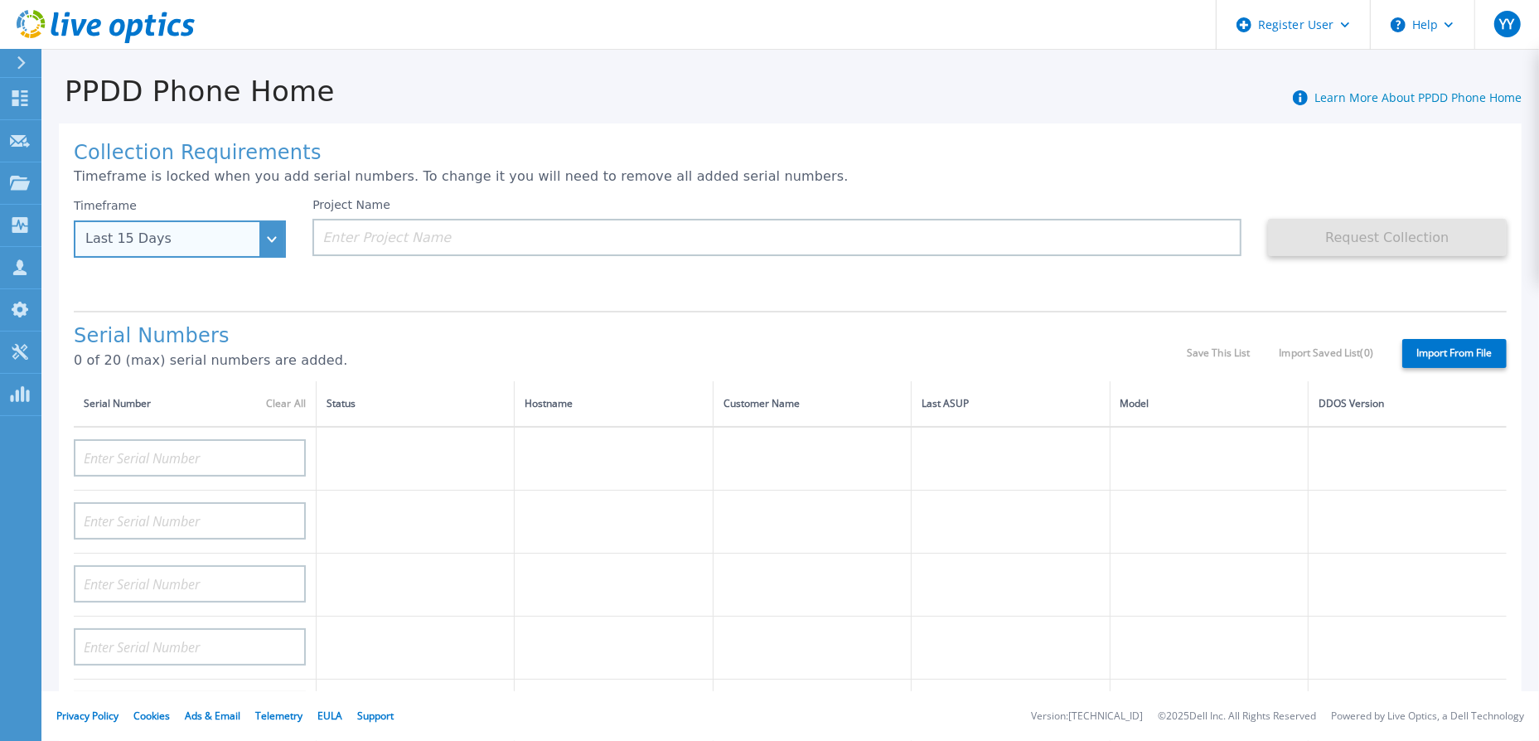
click at [272, 245] on div "Last 15 Days" at bounding box center [180, 239] width 212 height 37
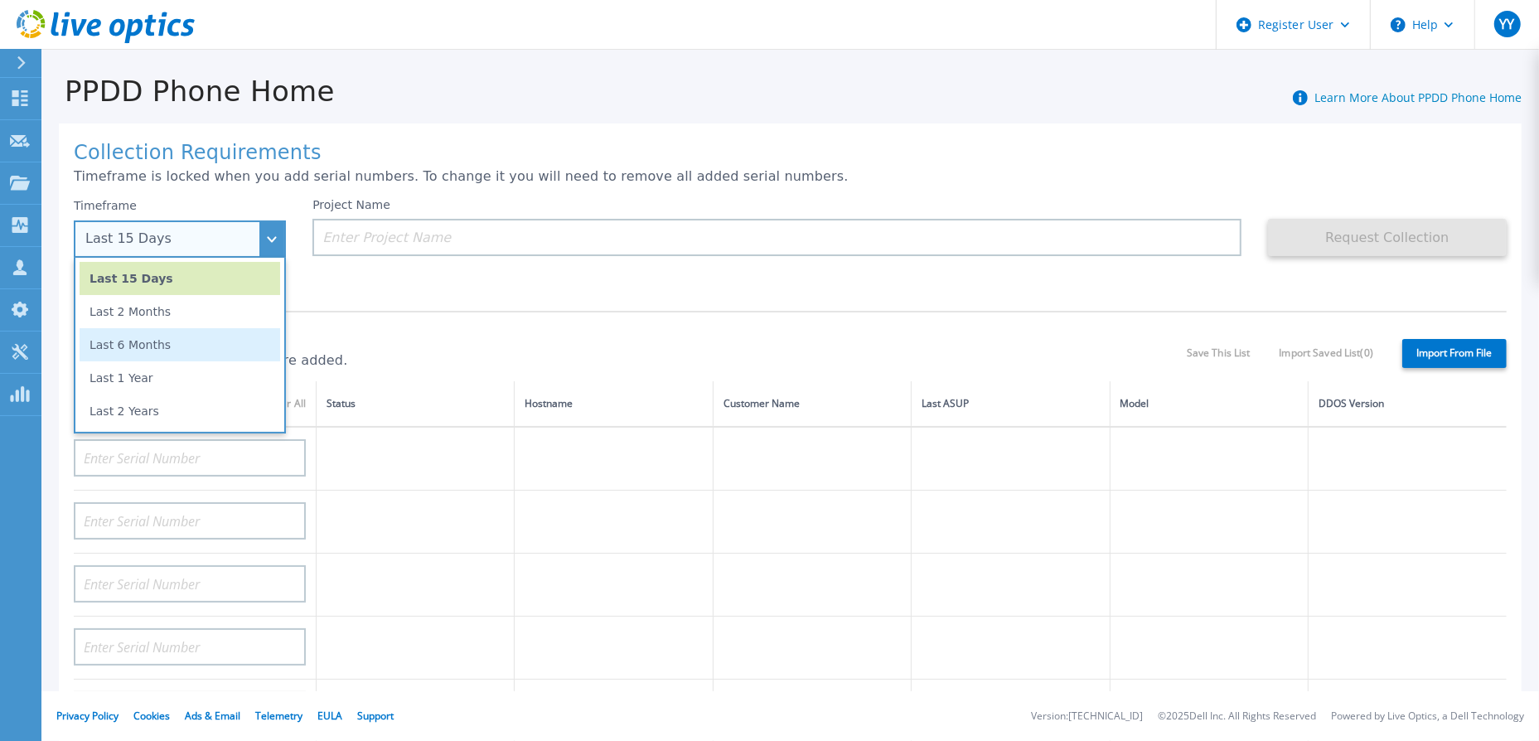
click at [190, 342] on li "Last 6 Months" at bounding box center [180, 344] width 201 height 33
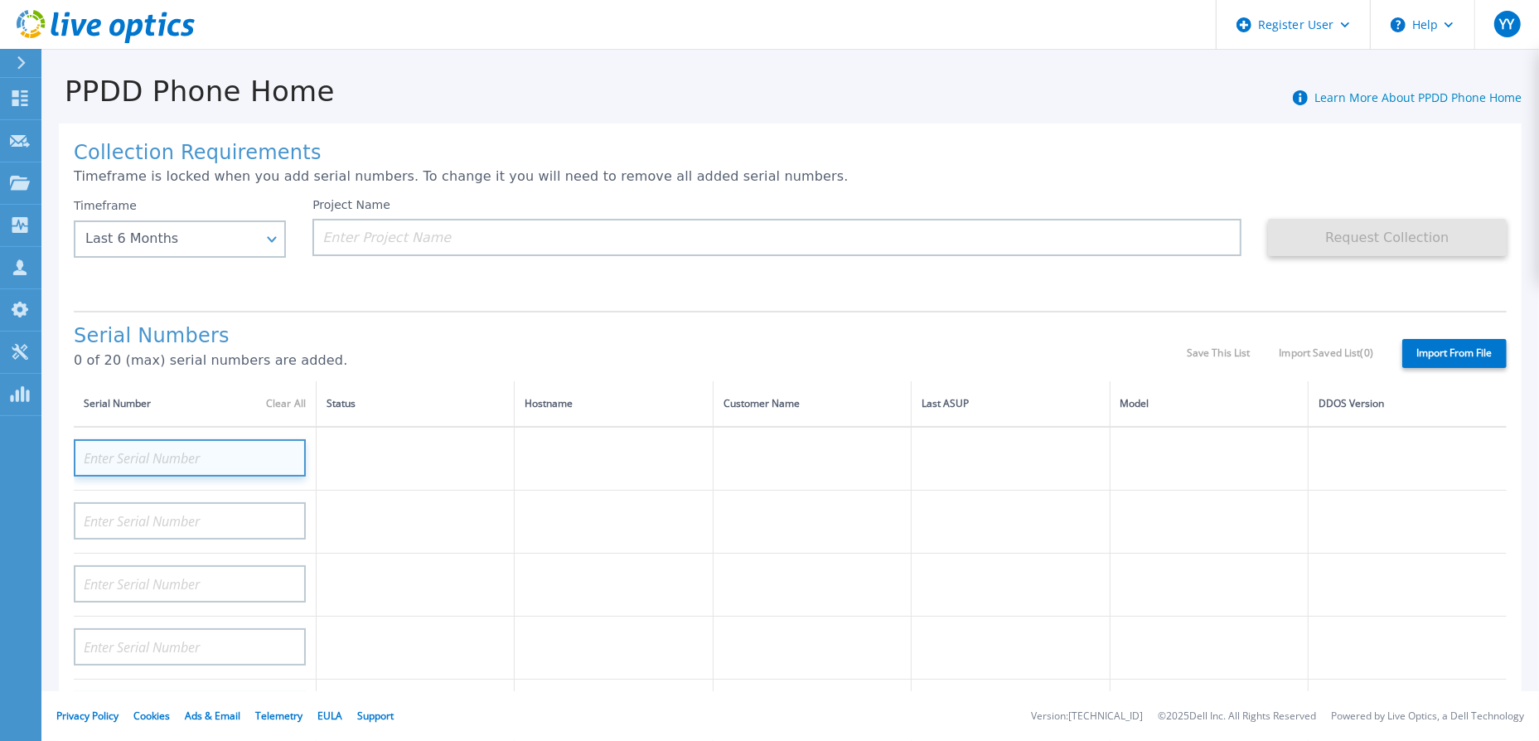
click at [177, 459] on input at bounding box center [190, 457] width 232 height 37
paste input "CKM00172601507"
type input "CKM00172601507"
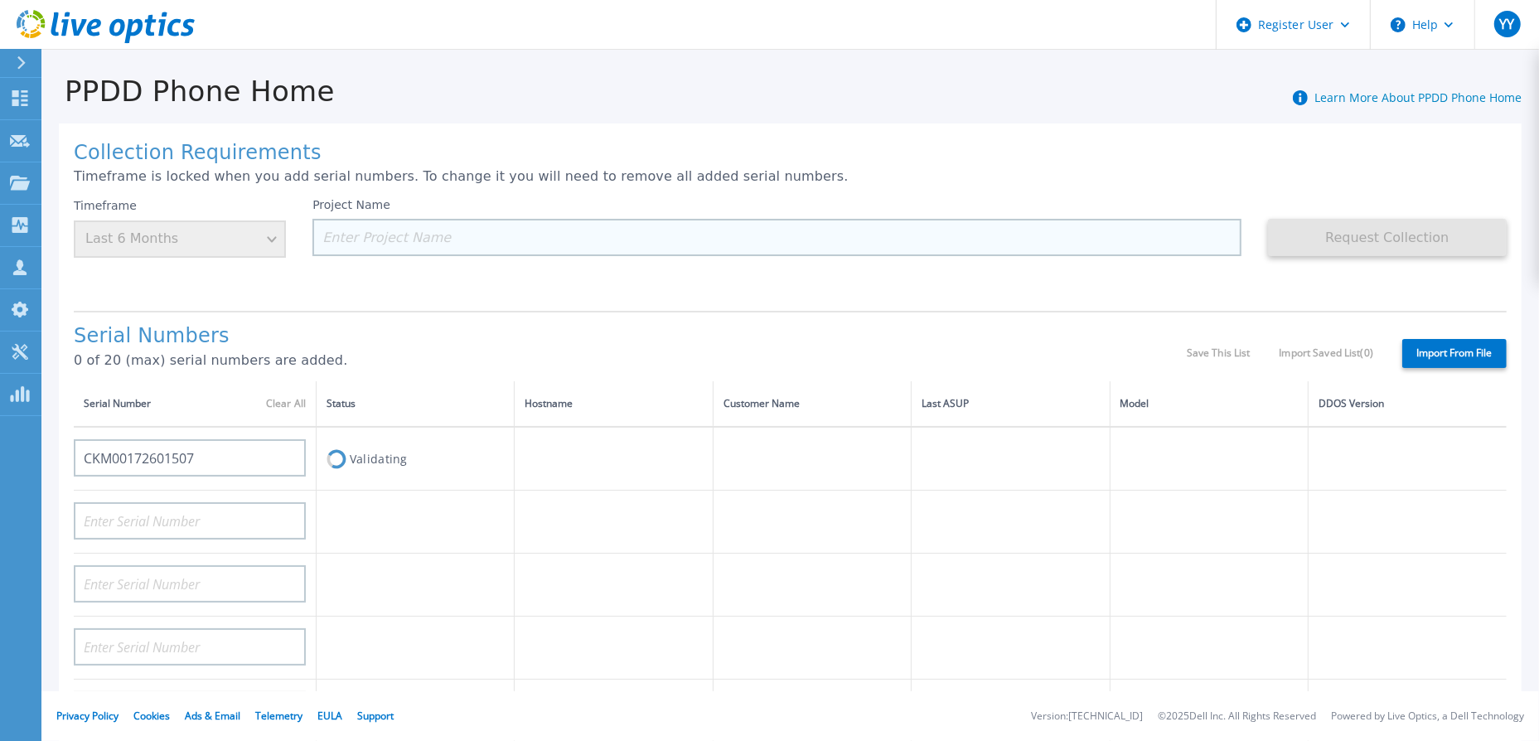
click at [1002, 240] on input at bounding box center [777, 237] width 929 height 37
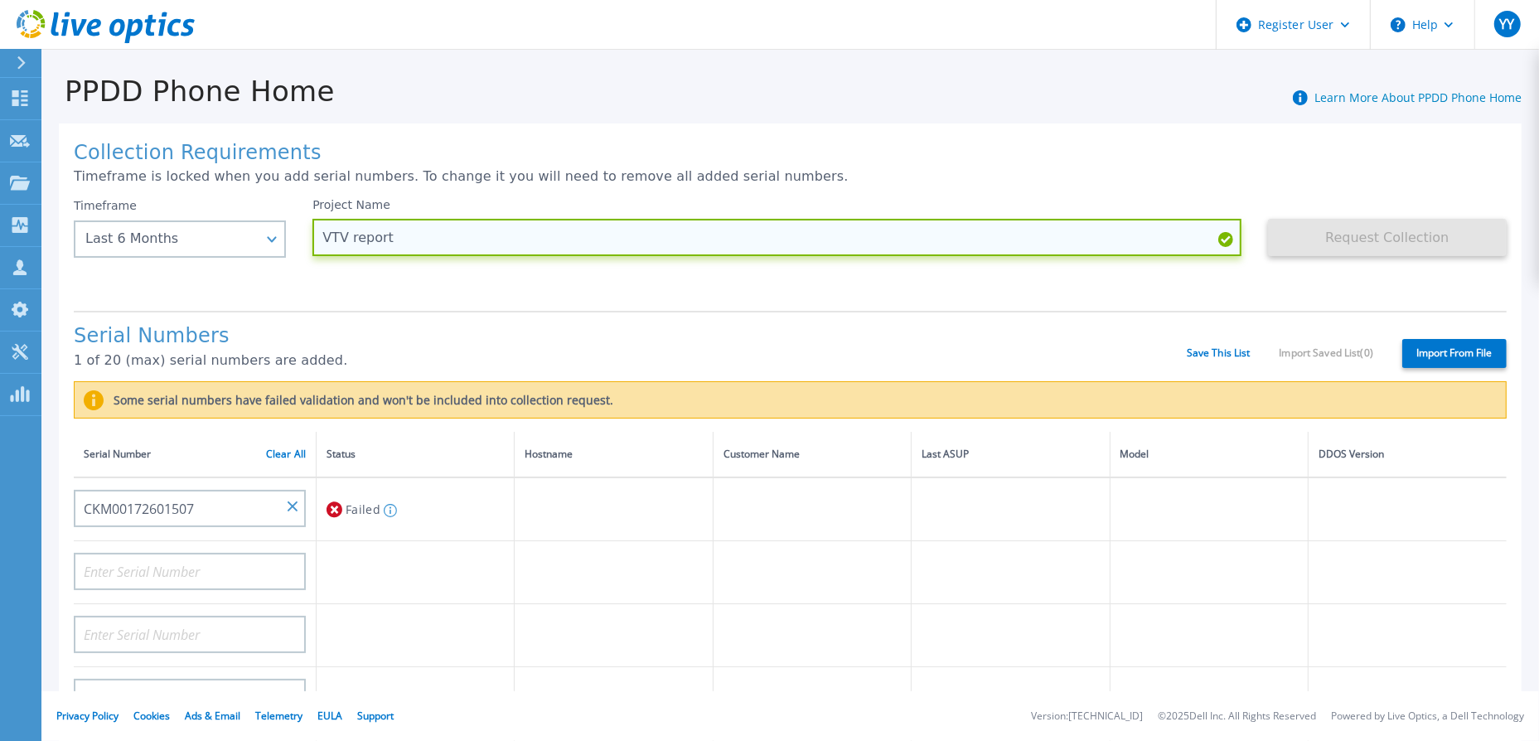
paste input "CKM00172601507"
click at [390, 238] on input "VTV report CKM00172601507" at bounding box center [777, 237] width 929 height 37
paste input "ShareInvestor"
type input "VTV report ShareInvestor CKM00172601507"
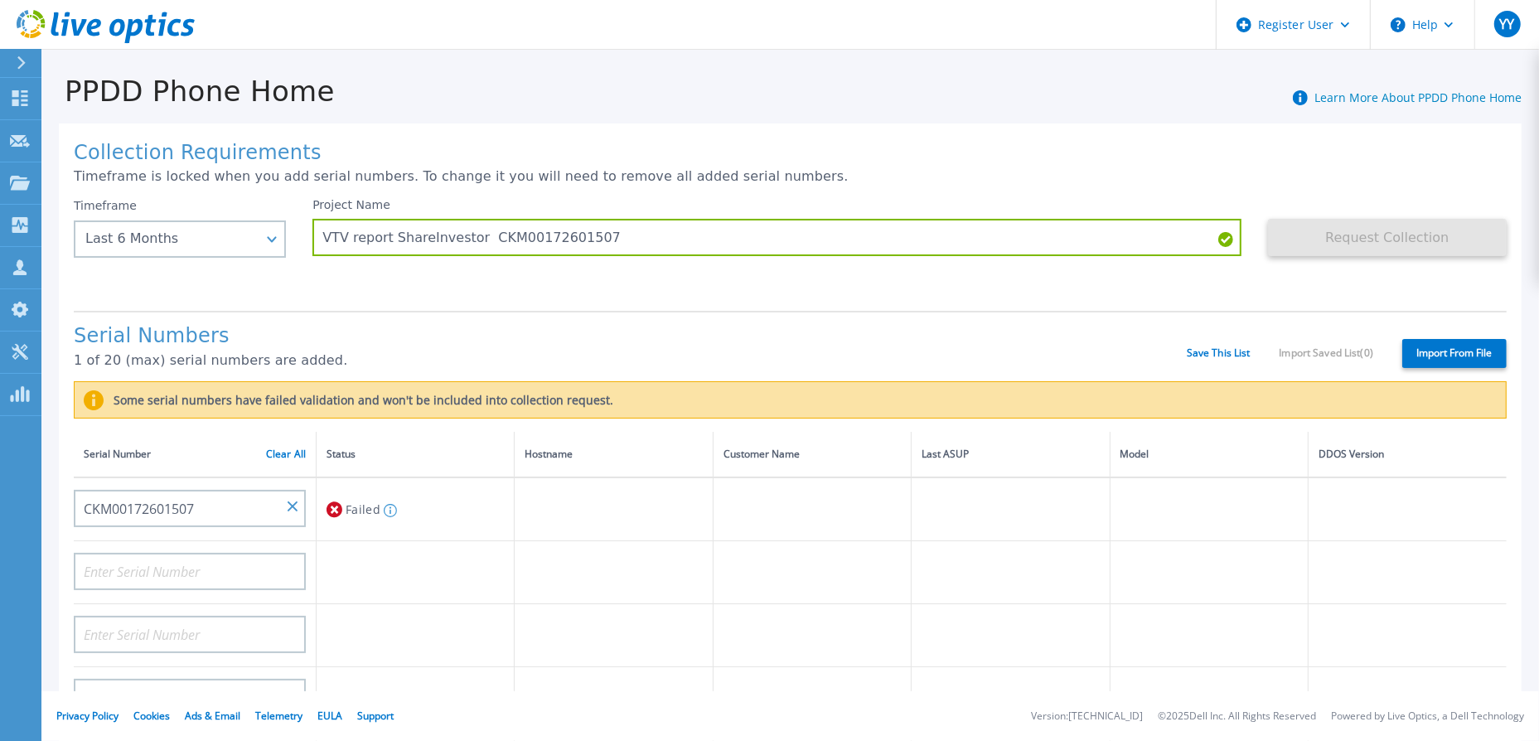
click at [1469, 347] on label "Import From File" at bounding box center [1455, 353] width 104 height 29
click at [0, 0] on input "Import From File" at bounding box center [0, 0] width 0 height 0
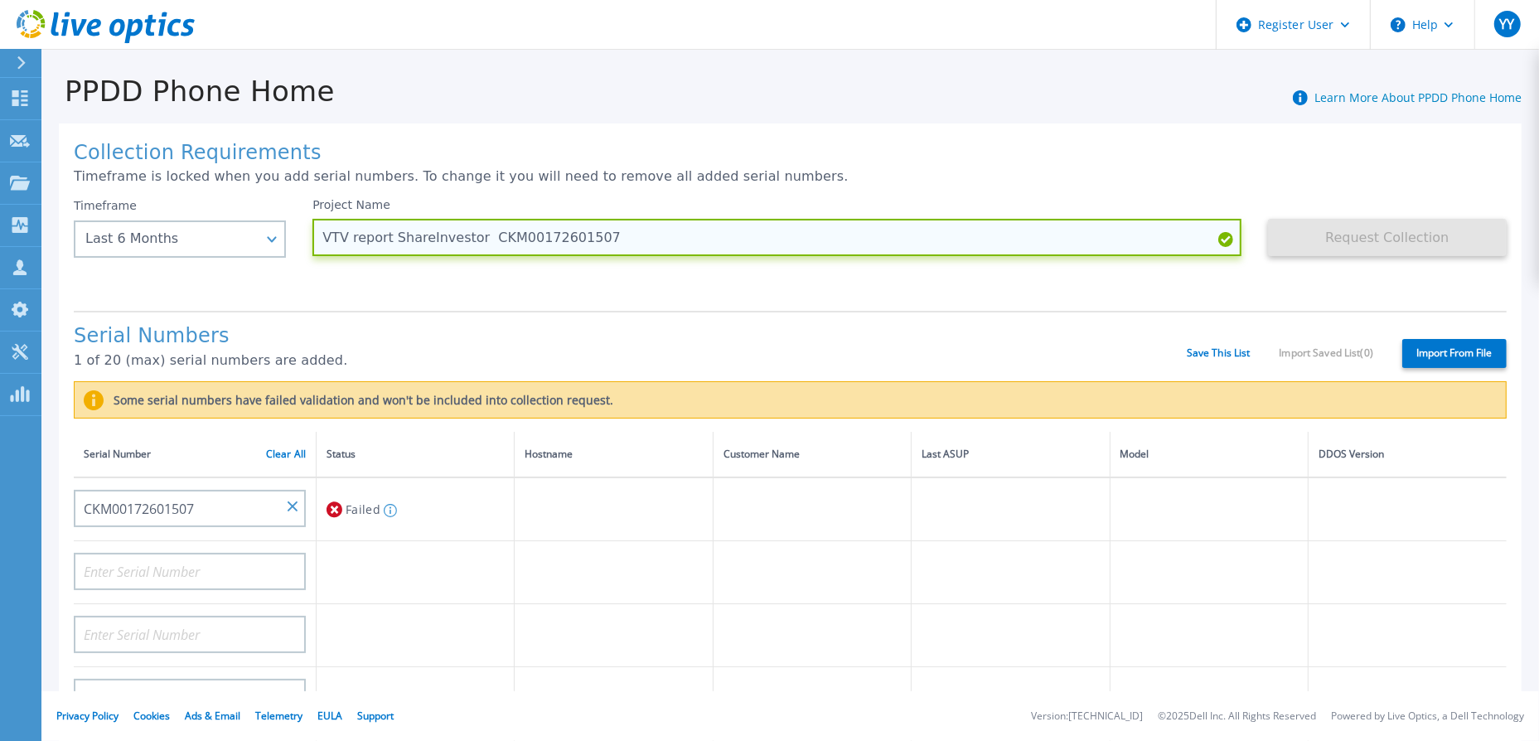
click at [1077, 245] on input "VTV report ShareInvestor CKM00172601507" at bounding box center [777, 237] width 929 height 37
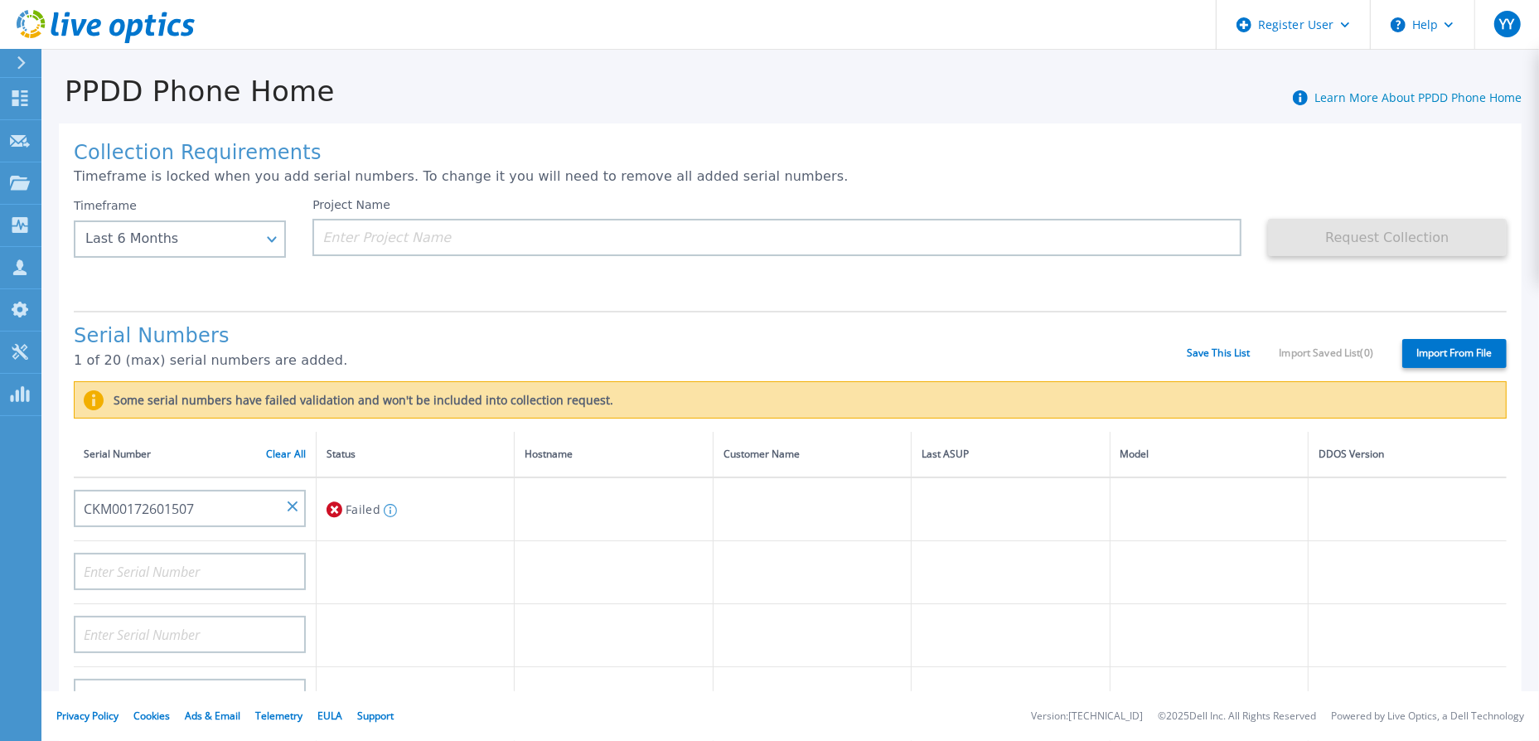
click at [373, 303] on div "Collection Requirements Timeframe is locked when you add serial numbers. To cha…" at bounding box center [790, 618] width 1463 height 988
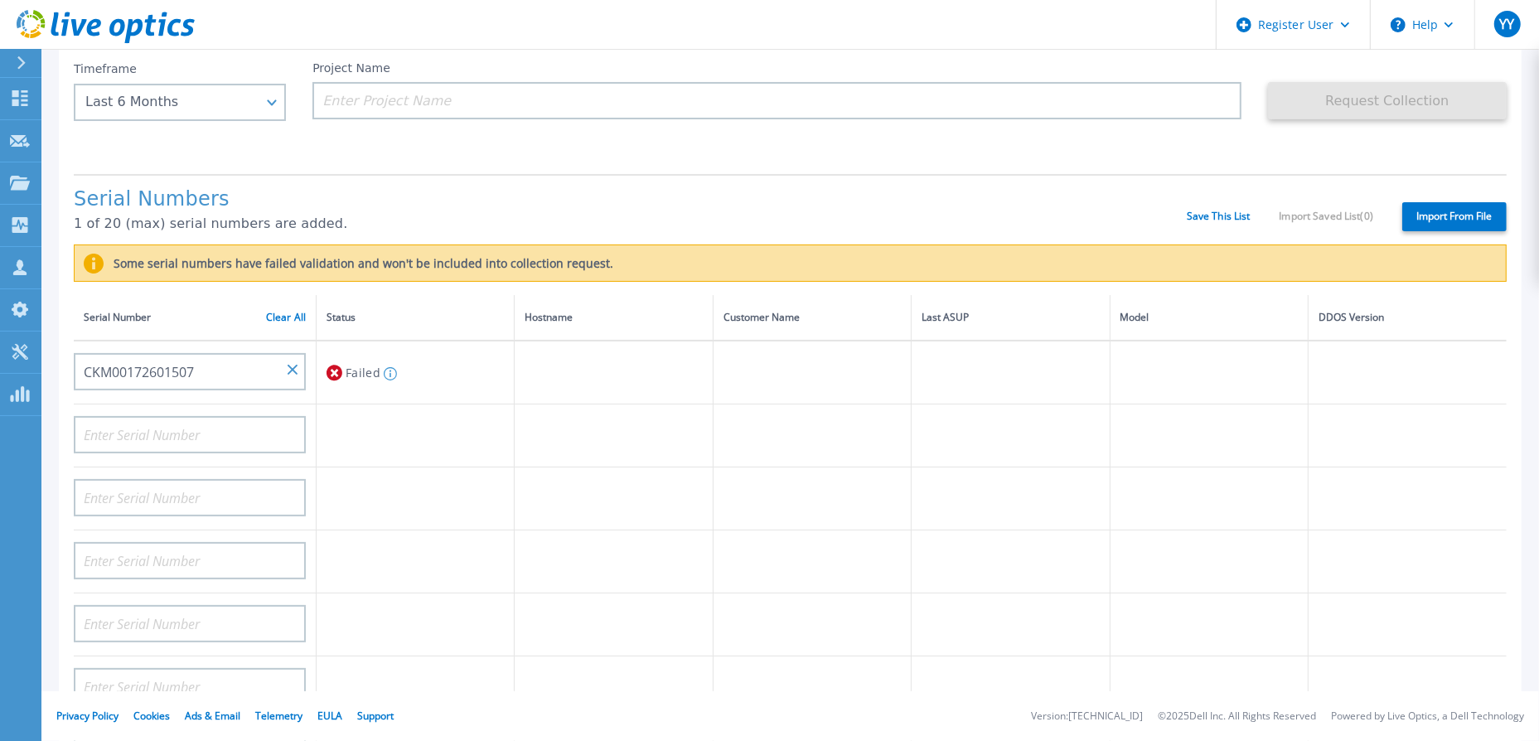
scroll to position [170, 0]
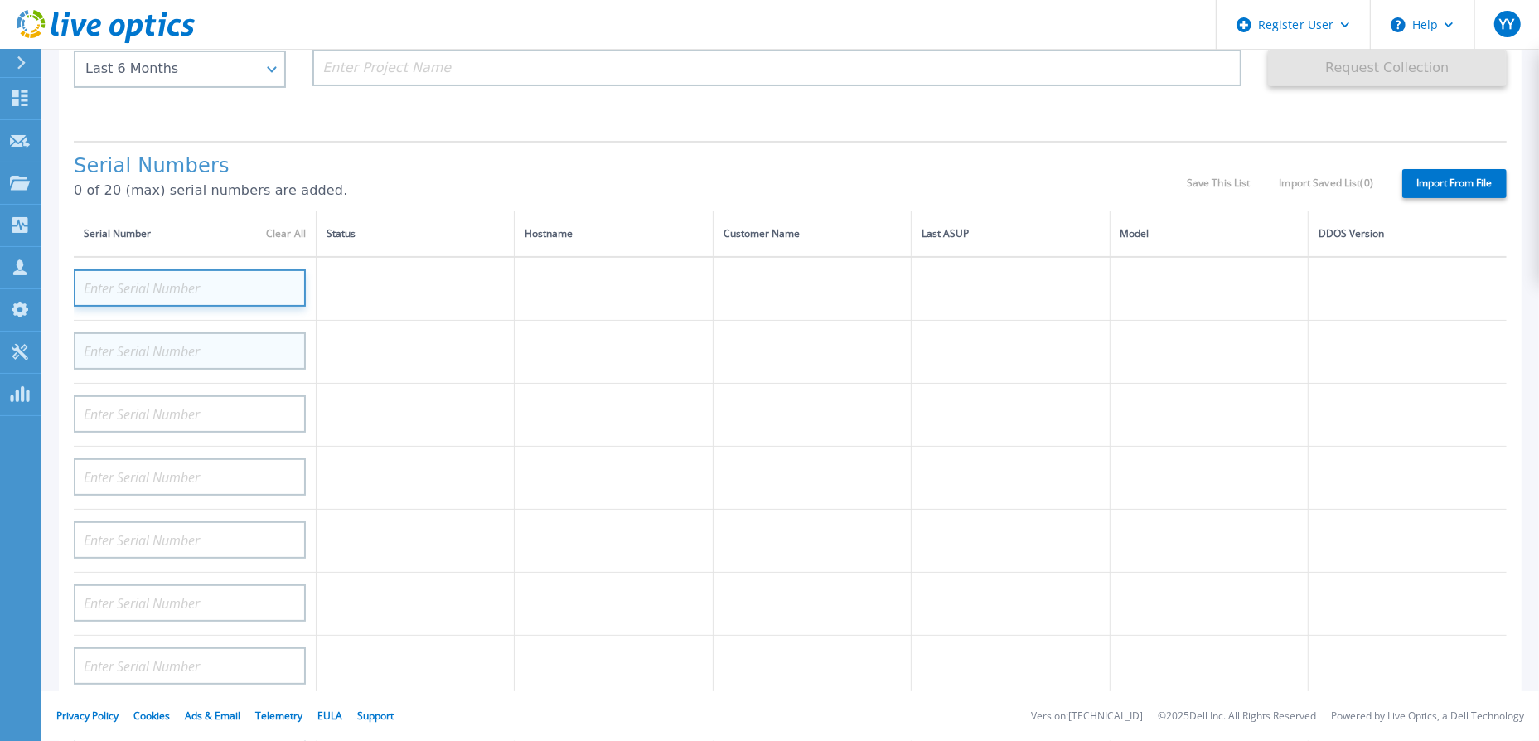
paste input "CKM01203500237"
type input "CKM01203500237"
click at [1433, 185] on label "Import From File" at bounding box center [1455, 183] width 104 height 29
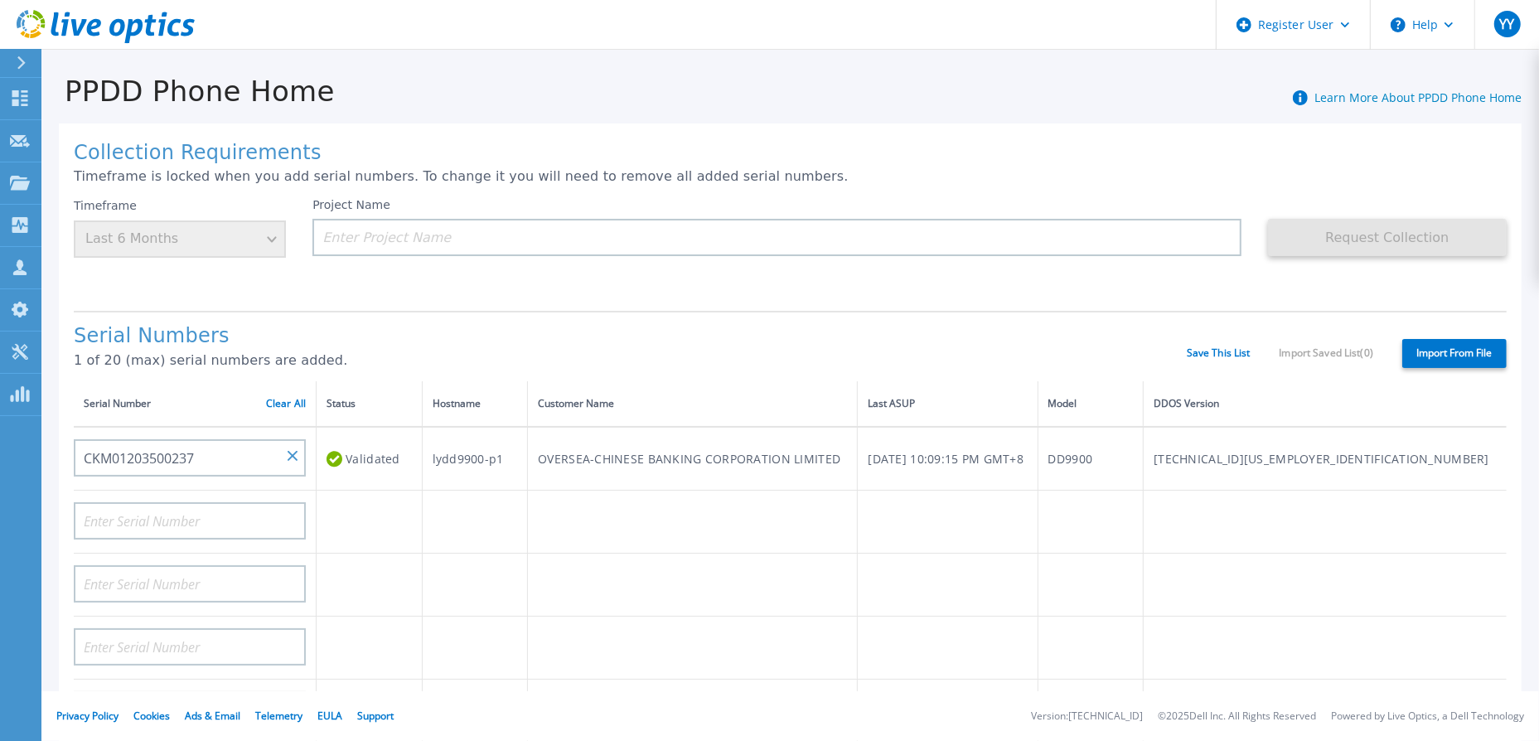
scroll to position [0, 0]
click at [1202, 351] on link "Save This List" at bounding box center [1219, 353] width 64 height 12
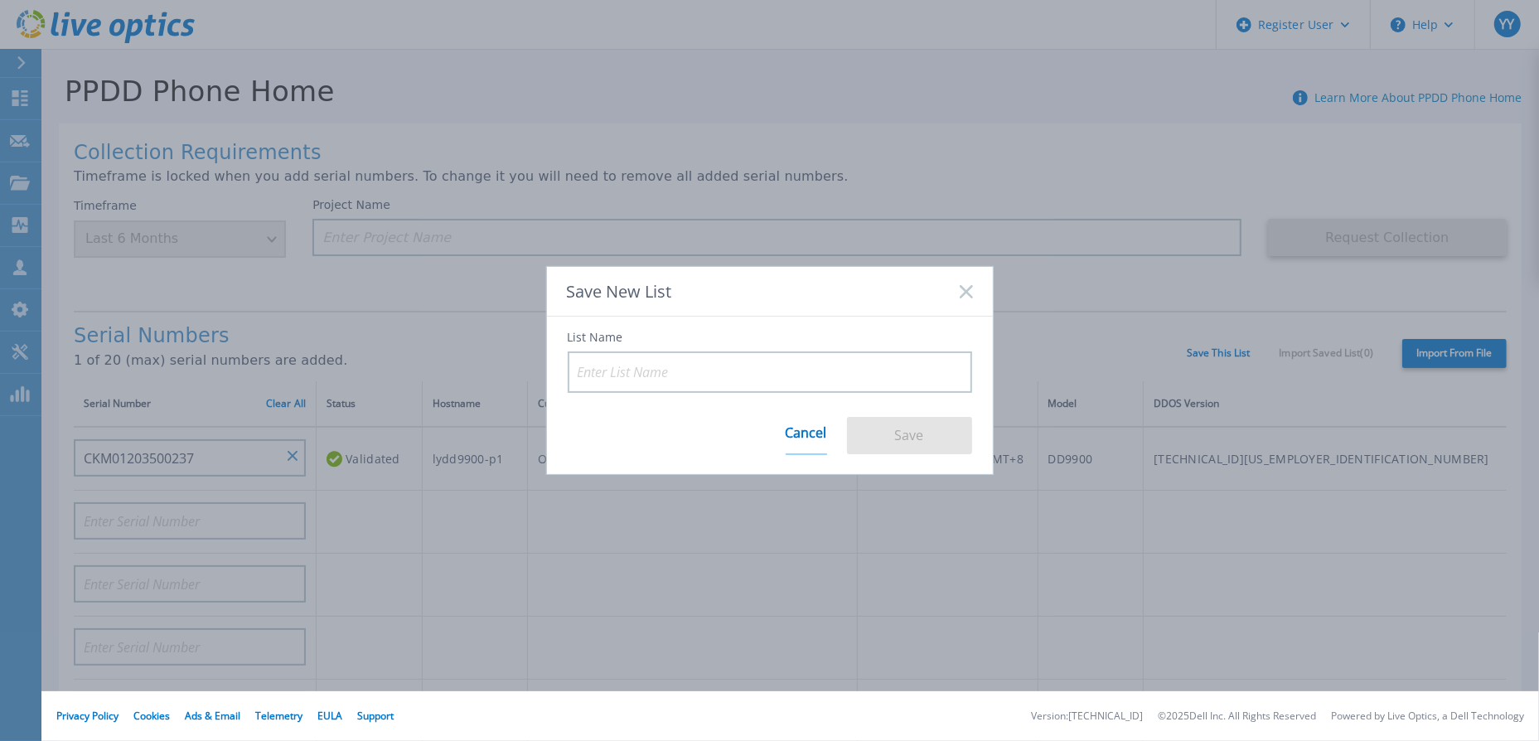
click at [795, 441] on link "Cancel" at bounding box center [806, 434] width 41 height 42
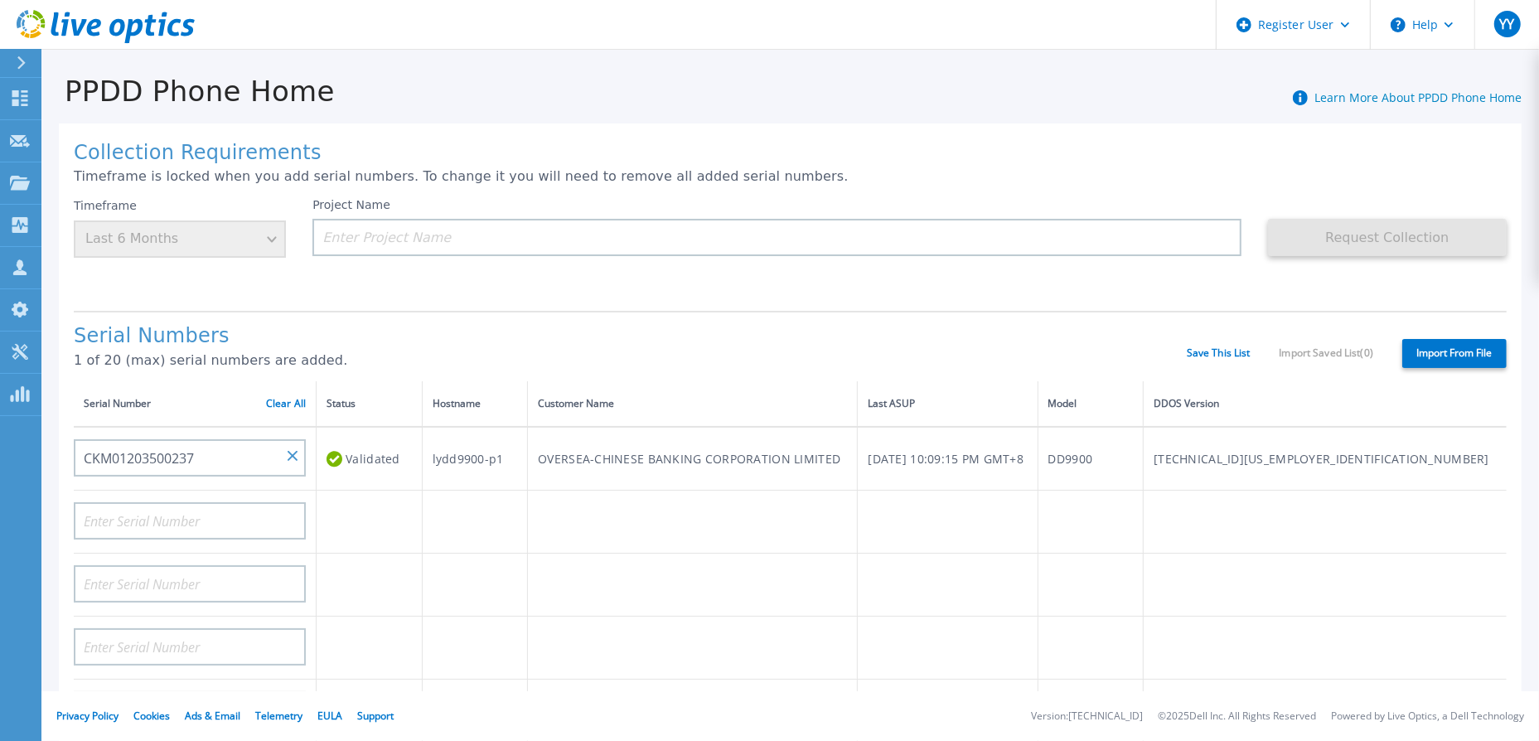
click at [272, 235] on div "Timeframe Last 6 Months" at bounding box center [180, 228] width 212 height 60
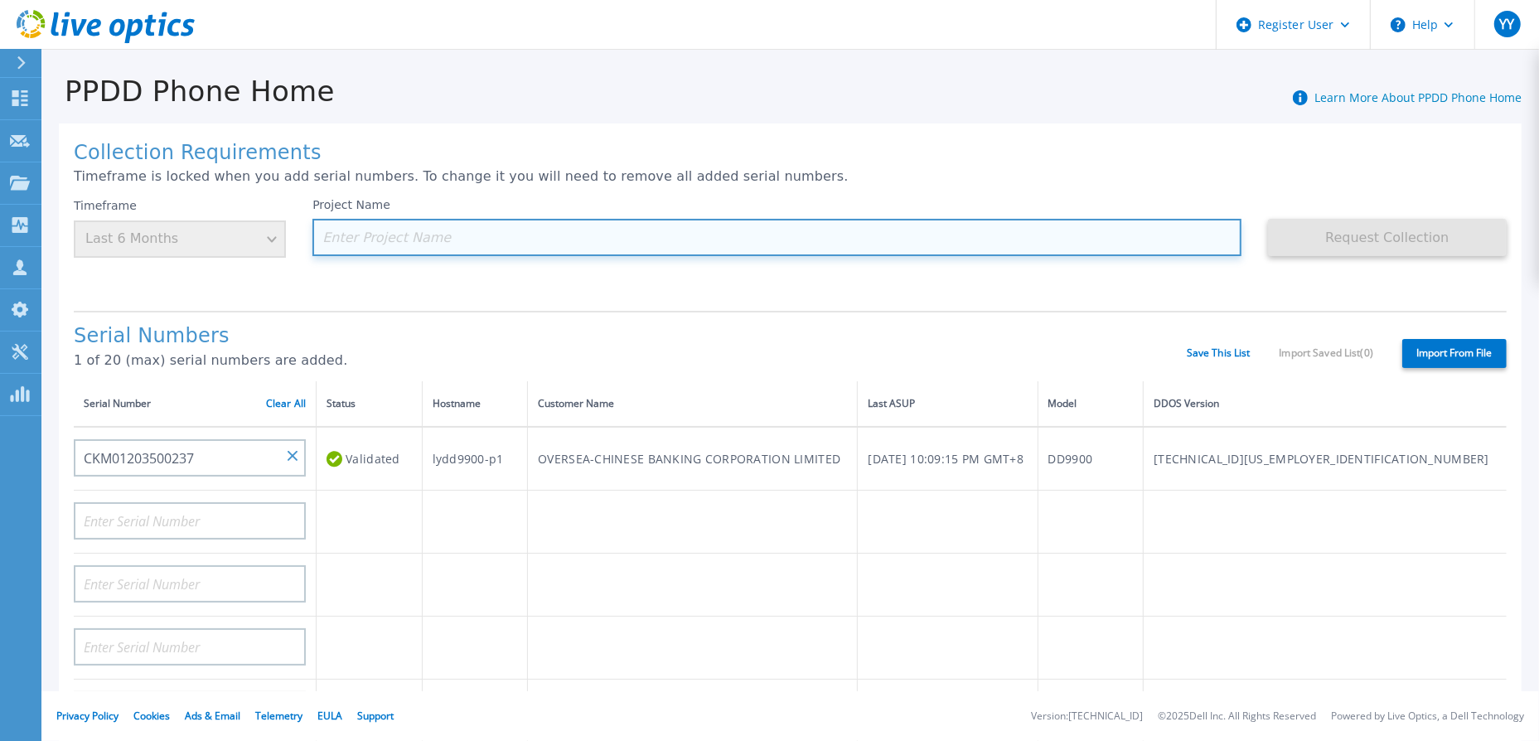
click at [370, 244] on input at bounding box center [777, 237] width 929 height 37
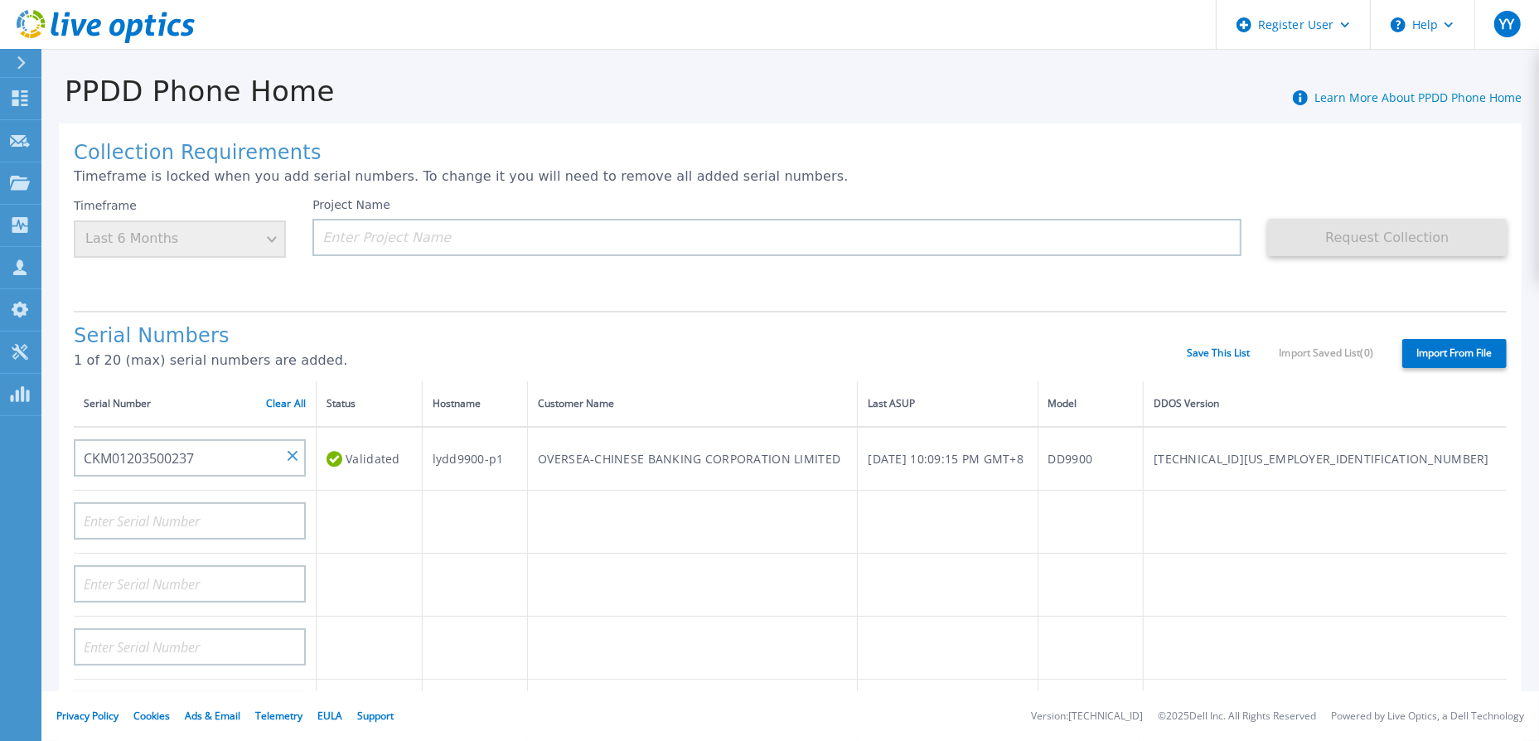
click at [256, 304] on div "Collection Requirements Timeframe is locked when you add serial numbers. To cha…" at bounding box center [790, 593] width 1463 height 938
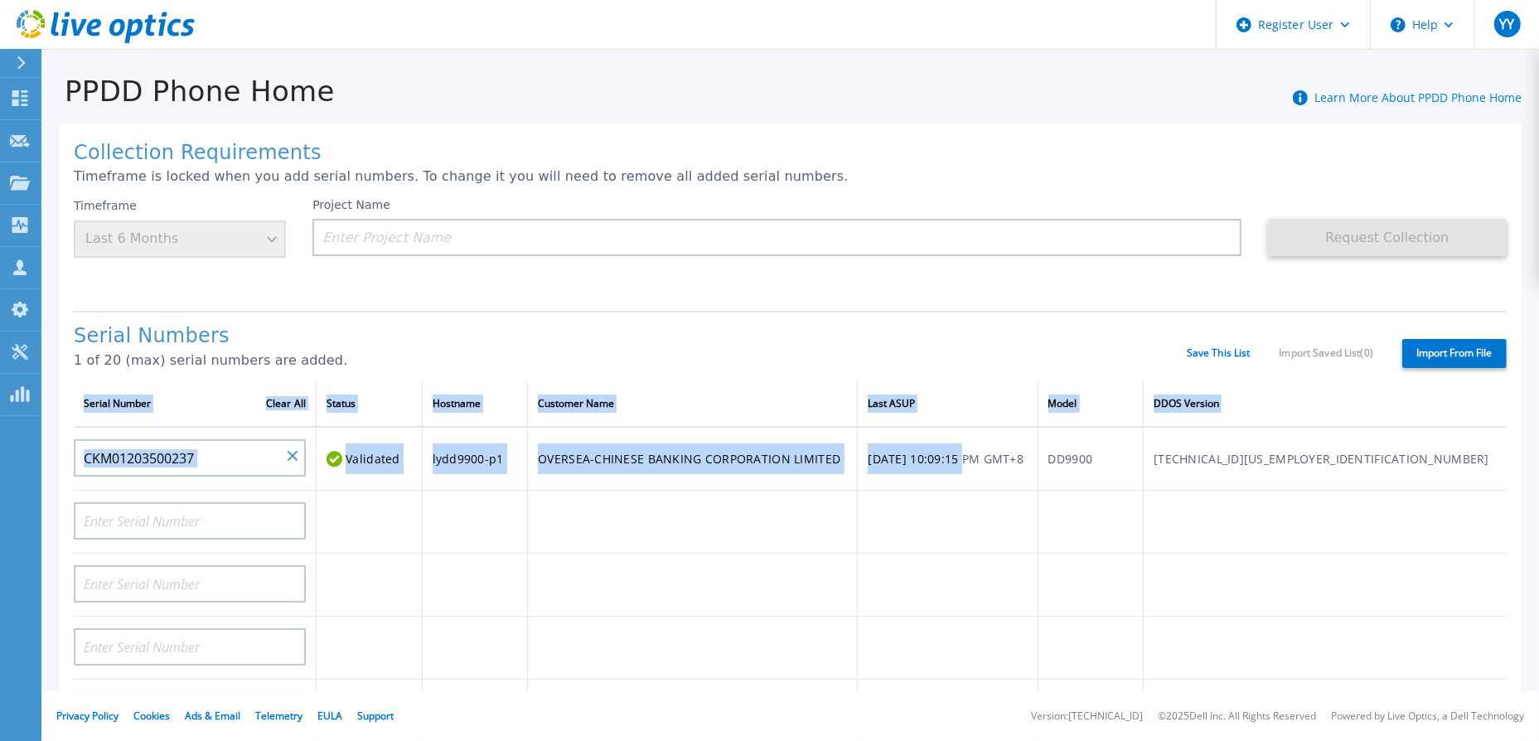
drag, startPoint x: 1034, startPoint y: 465, endPoint x: 1584, endPoint y: 484, distance: 550.8
click at [1539, 484] on html "Register User Help YY Dell User Yvonne Yu YeanLeeYvonne.Yu@Dell.com Dell My Pro…" at bounding box center [769, 370] width 1539 height 741
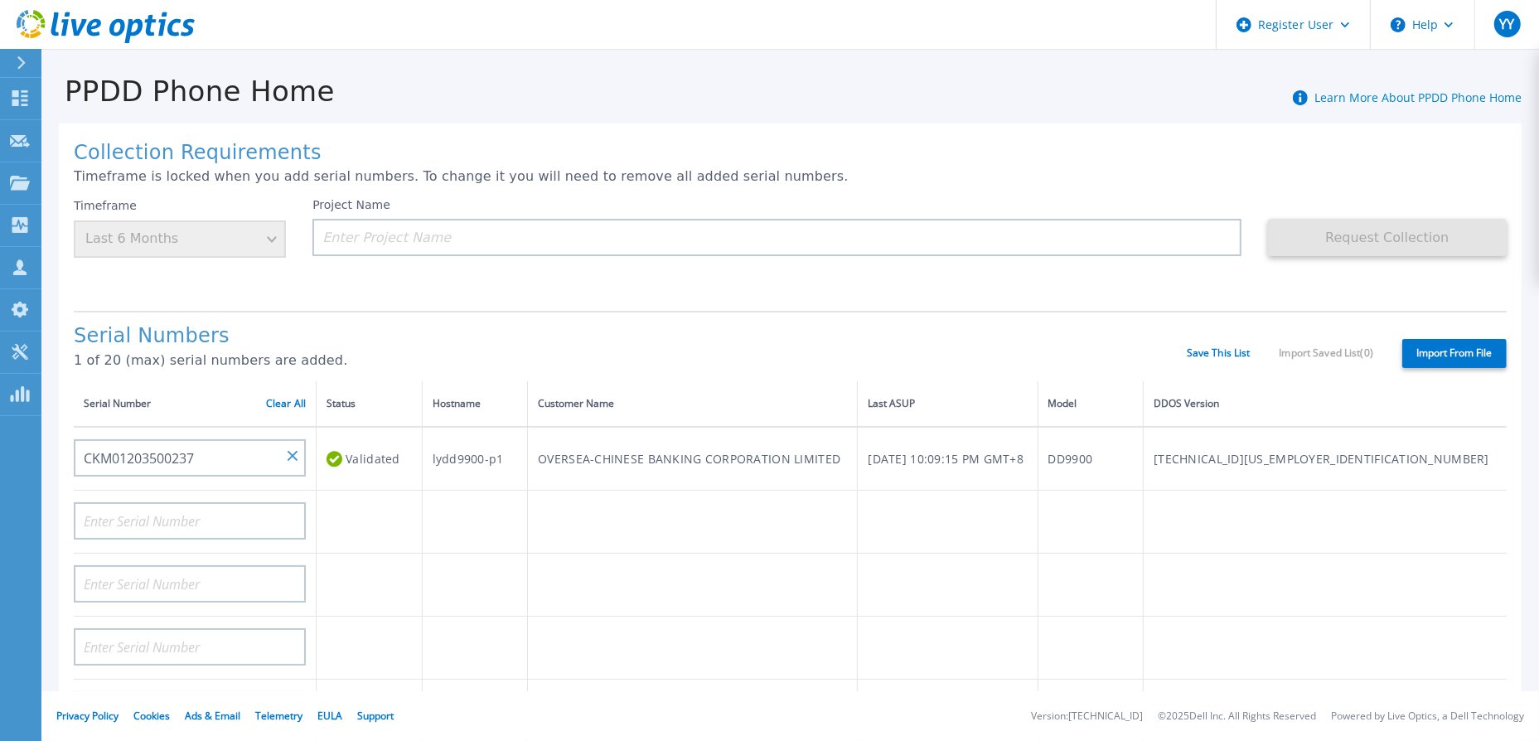
click at [460, 352] on div "Serial Numbers 1 of 20 (max) serial numbers are added." at bounding box center [630, 353] width 1113 height 56
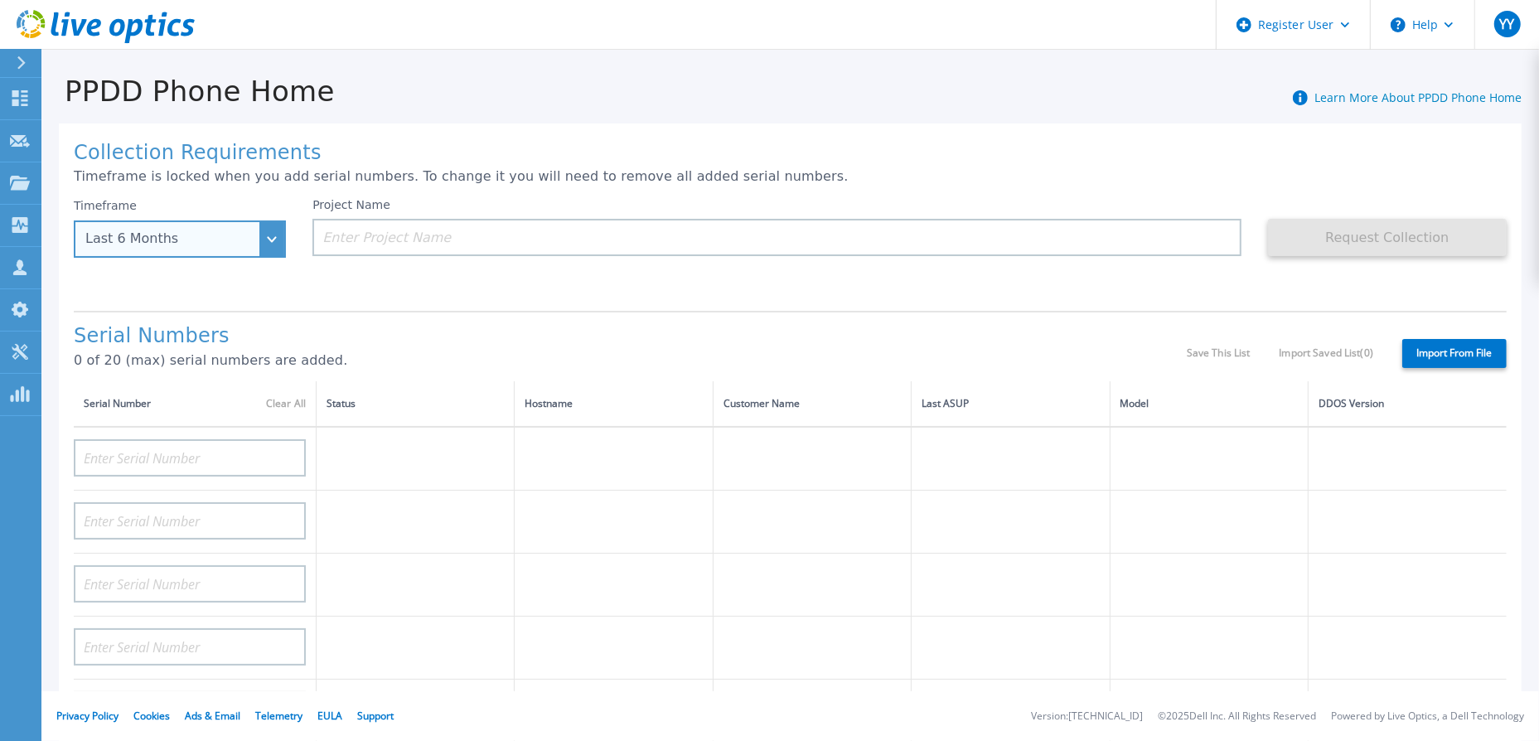
click at [261, 241] on div "Last 6 Months" at bounding box center [180, 239] width 212 height 37
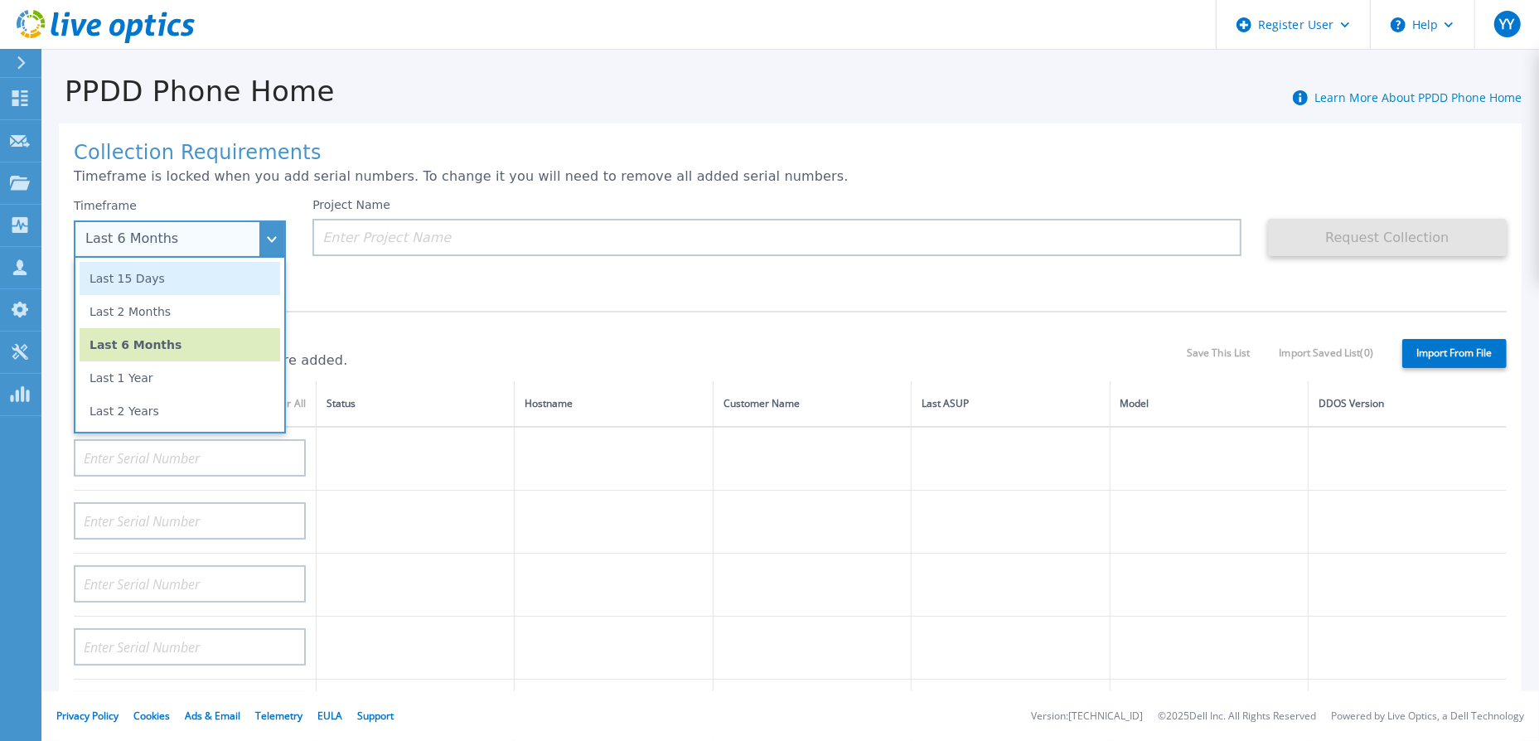
click at [241, 273] on li "Last 15 Days" at bounding box center [180, 278] width 201 height 33
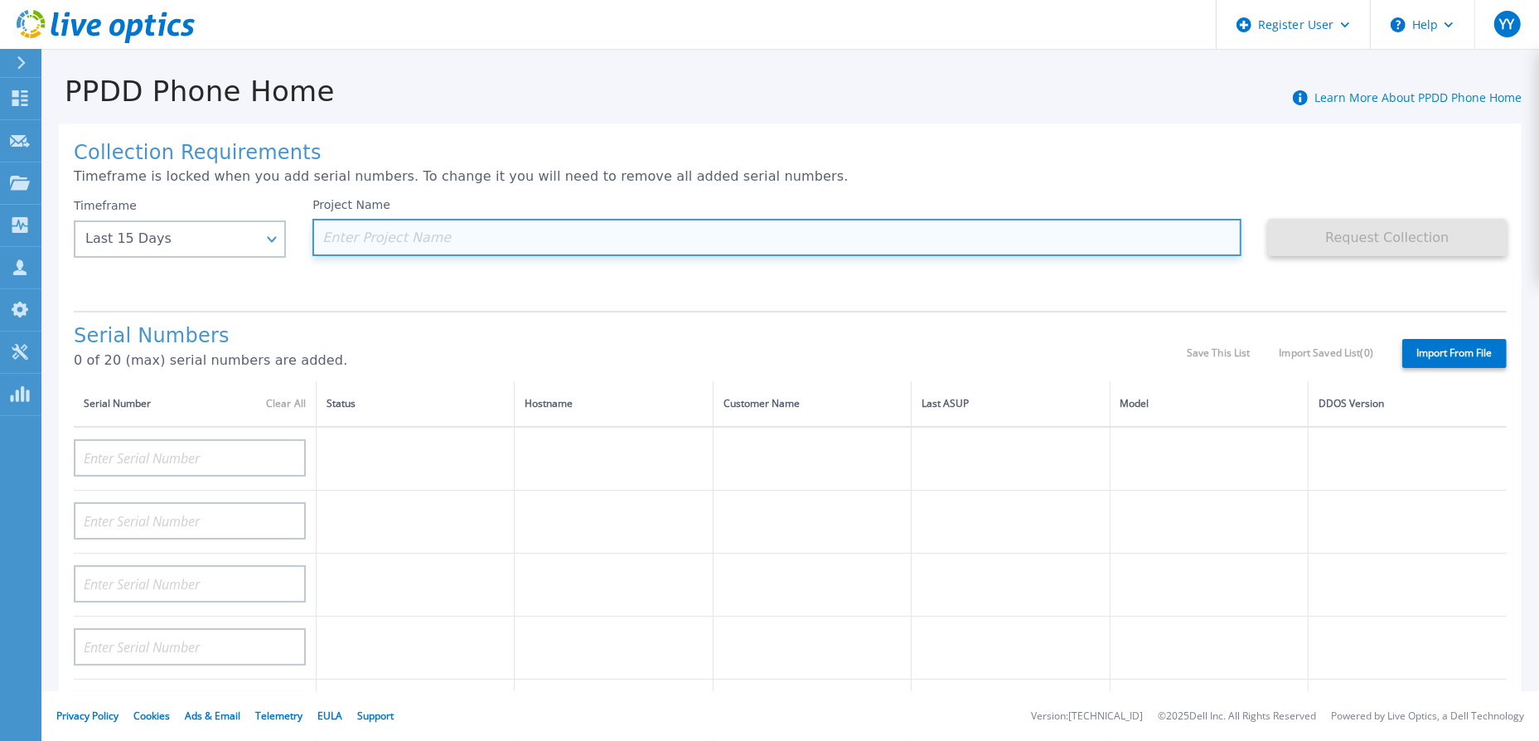
click at [557, 225] on input at bounding box center [777, 237] width 929 height 37
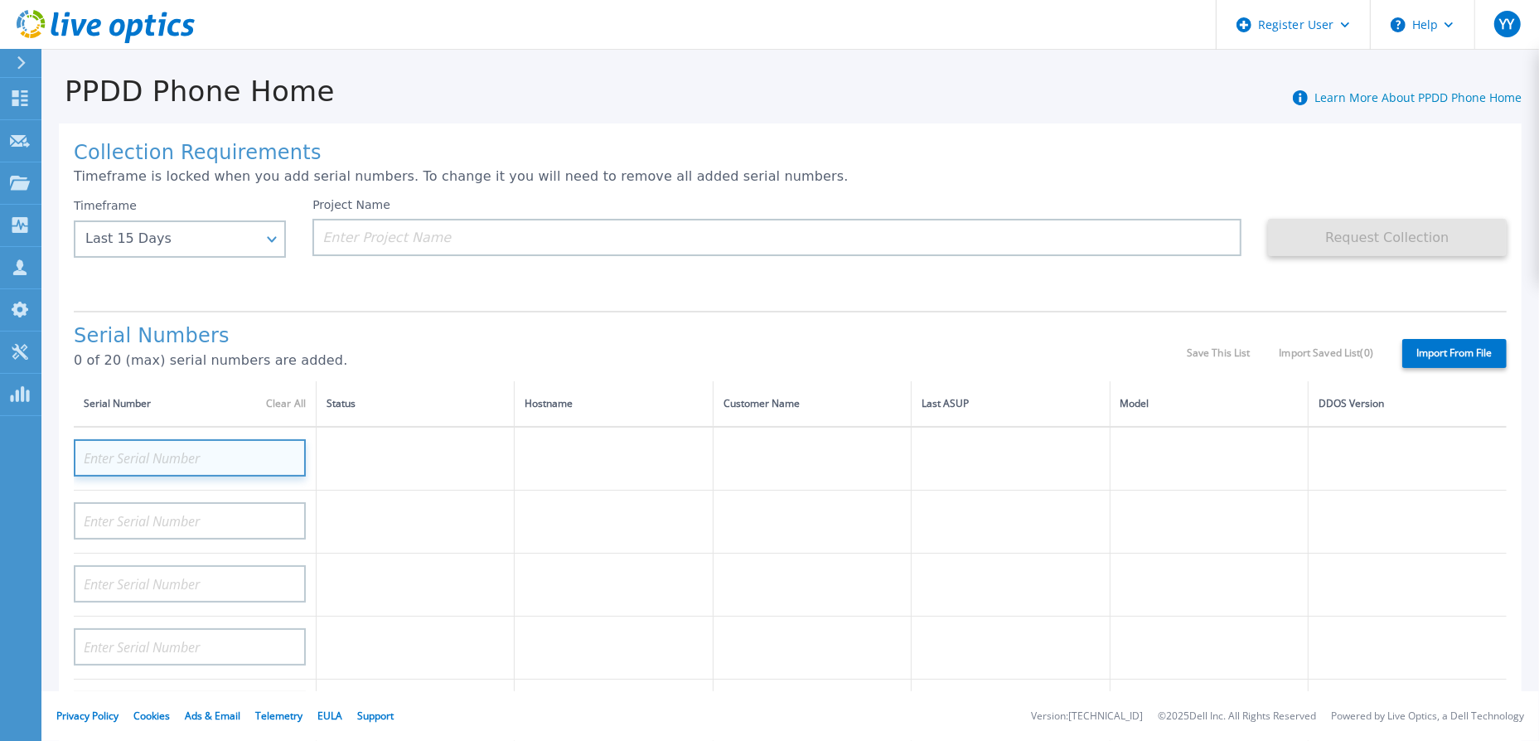
click at [265, 454] on input at bounding box center [190, 457] width 232 height 37
click at [155, 458] on input at bounding box center [190, 457] width 232 height 37
paste input "CKM01203500237"
type input "CKM01203500237"
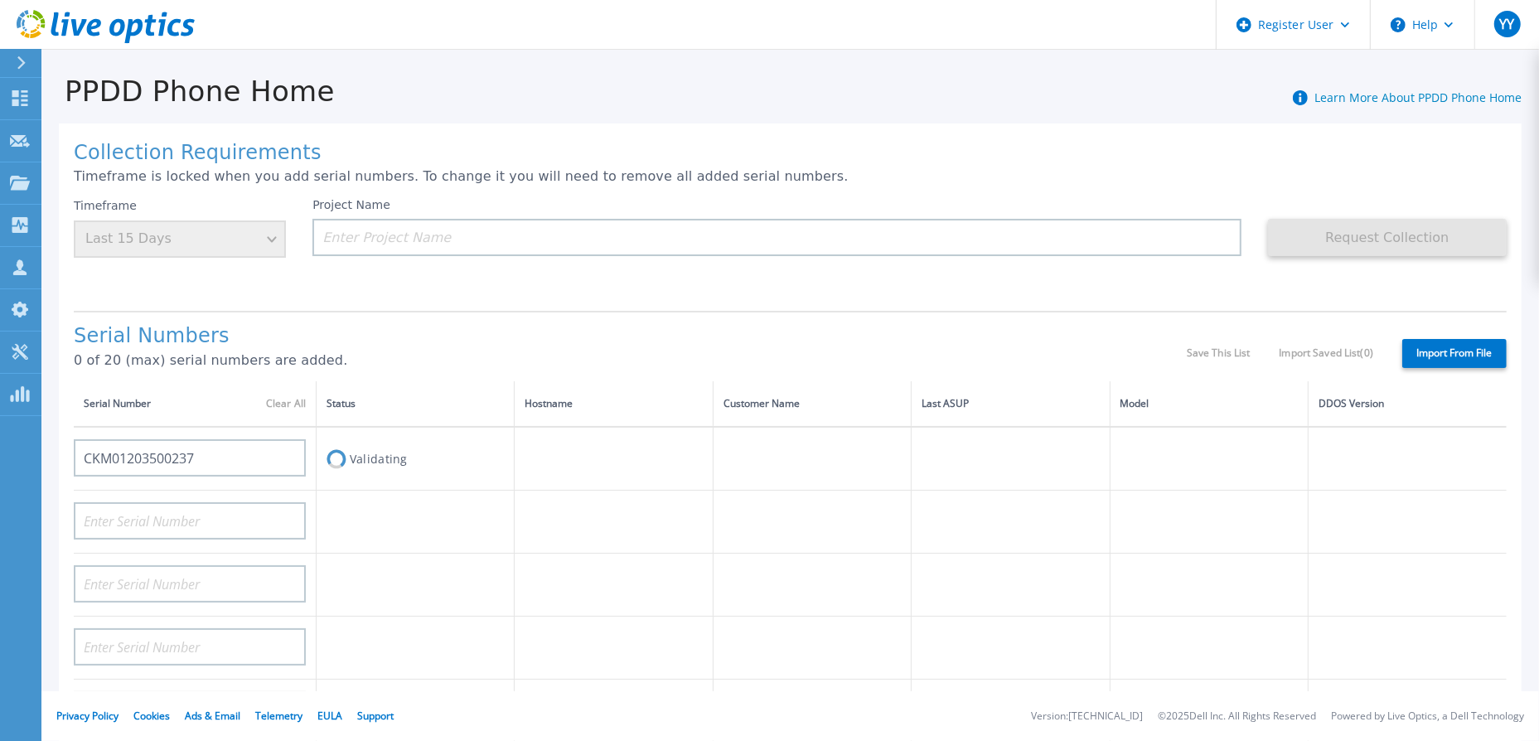
click at [952, 488] on td at bounding box center [1011, 459] width 198 height 64
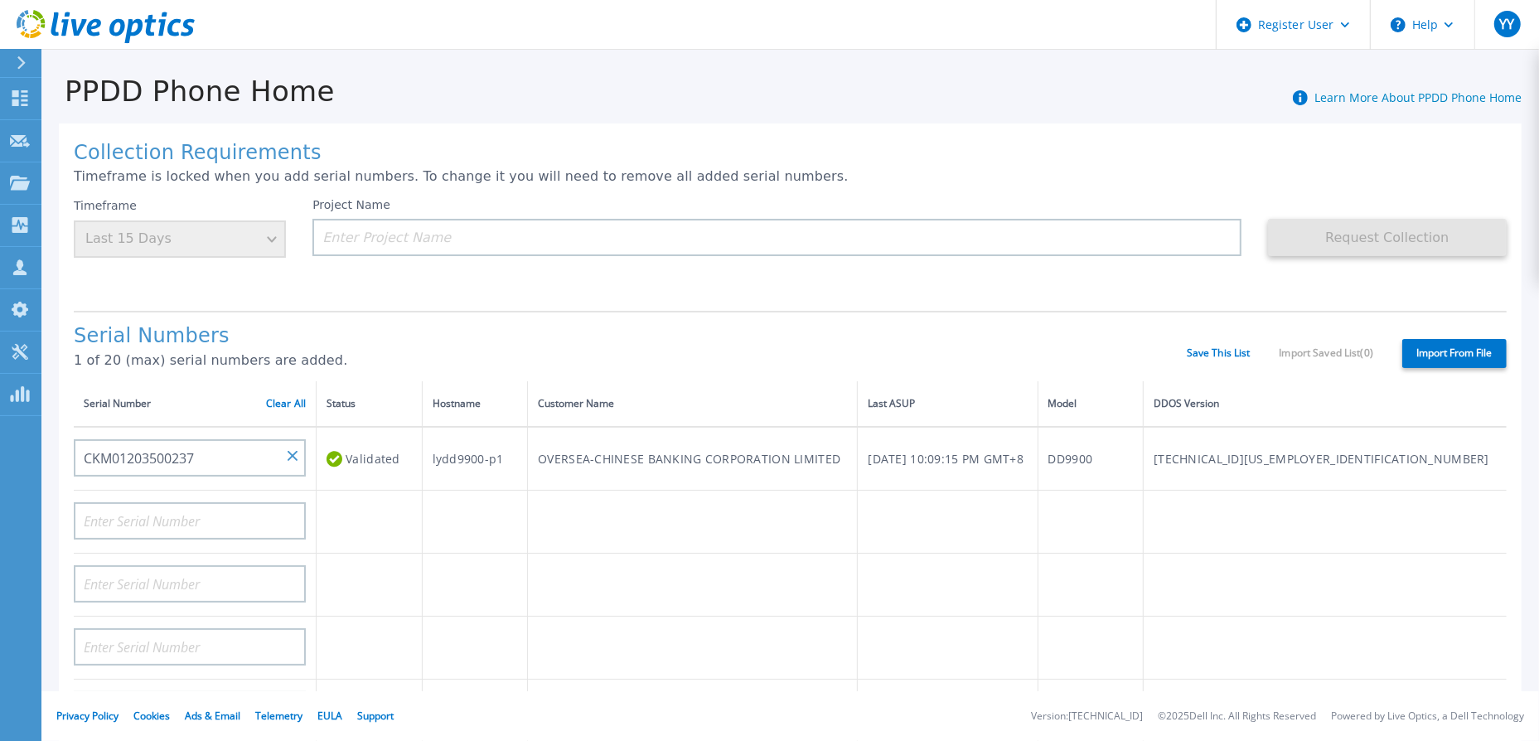
click at [831, 463] on td "OVERSEA-CHINESE BANKING CORPORATION LIMITED" at bounding box center [693, 459] width 330 height 64
copy td "OVERSEA-CHINESE BANKING CORPORATION LIMITED"
click at [320, 307] on div "Collection Requirements Timeframe is locked when you add serial numbers. To cha…" at bounding box center [790, 593] width 1463 height 938
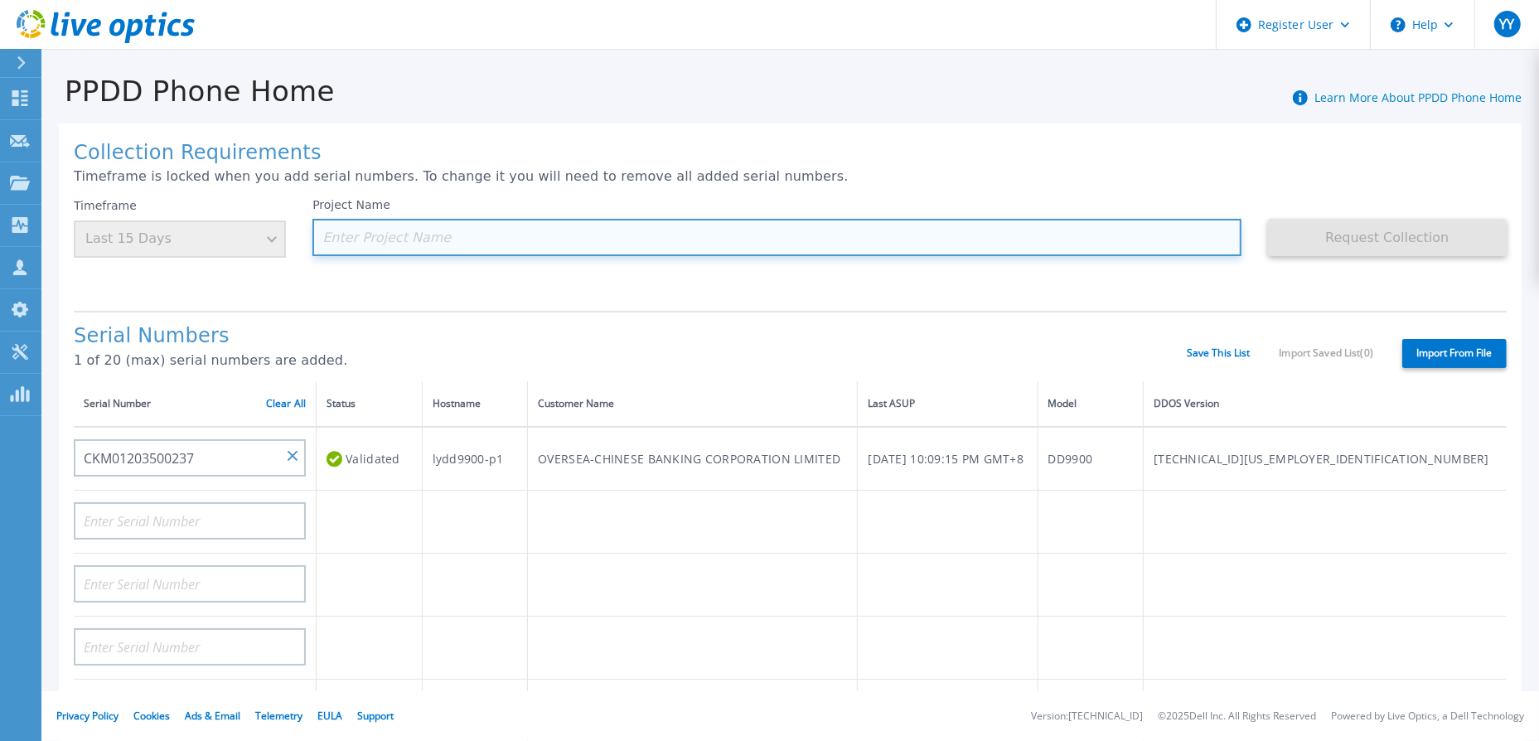
click at [375, 227] on input at bounding box center [777, 237] width 929 height 37
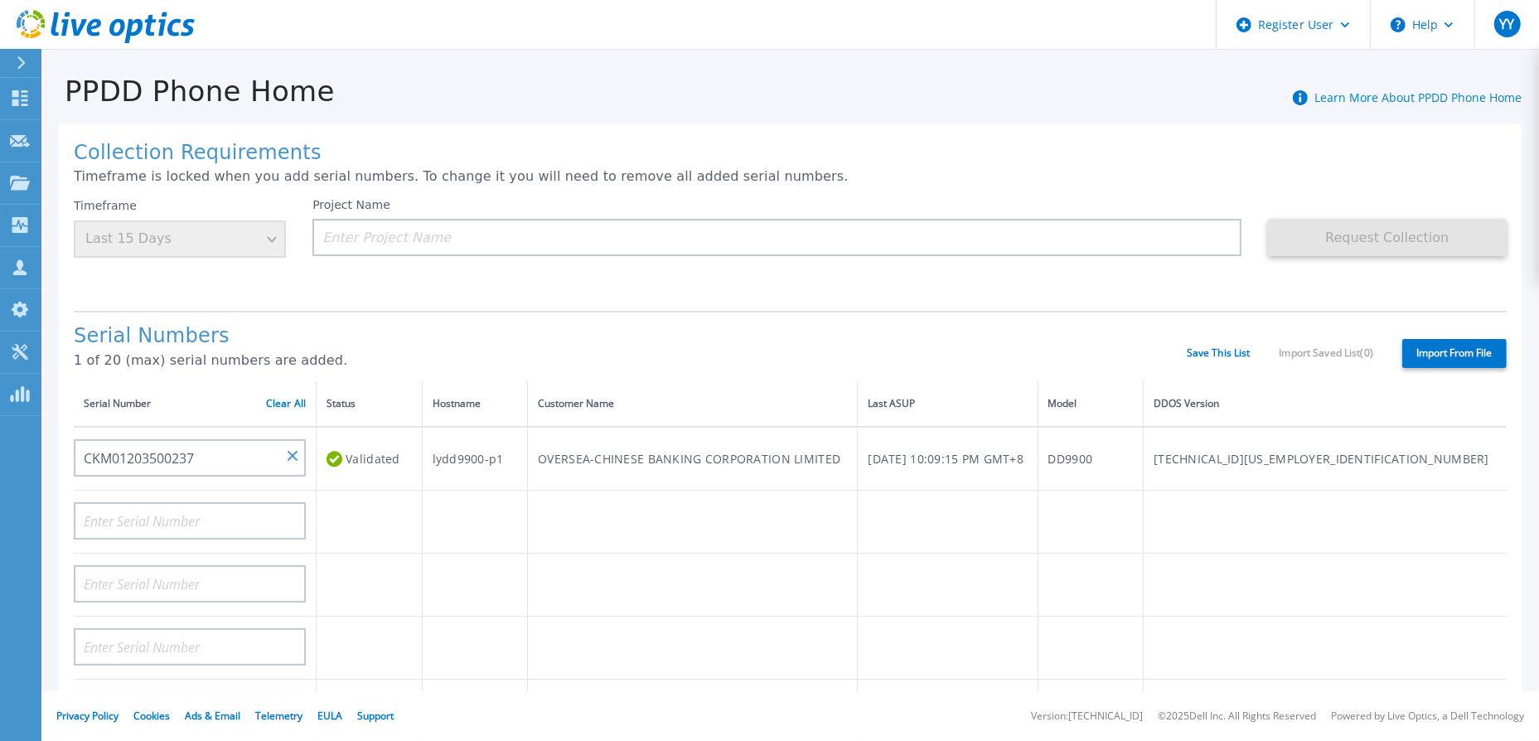
click at [277, 242] on div "Timeframe Last 15 Days" at bounding box center [180, 228] width 212 height 60
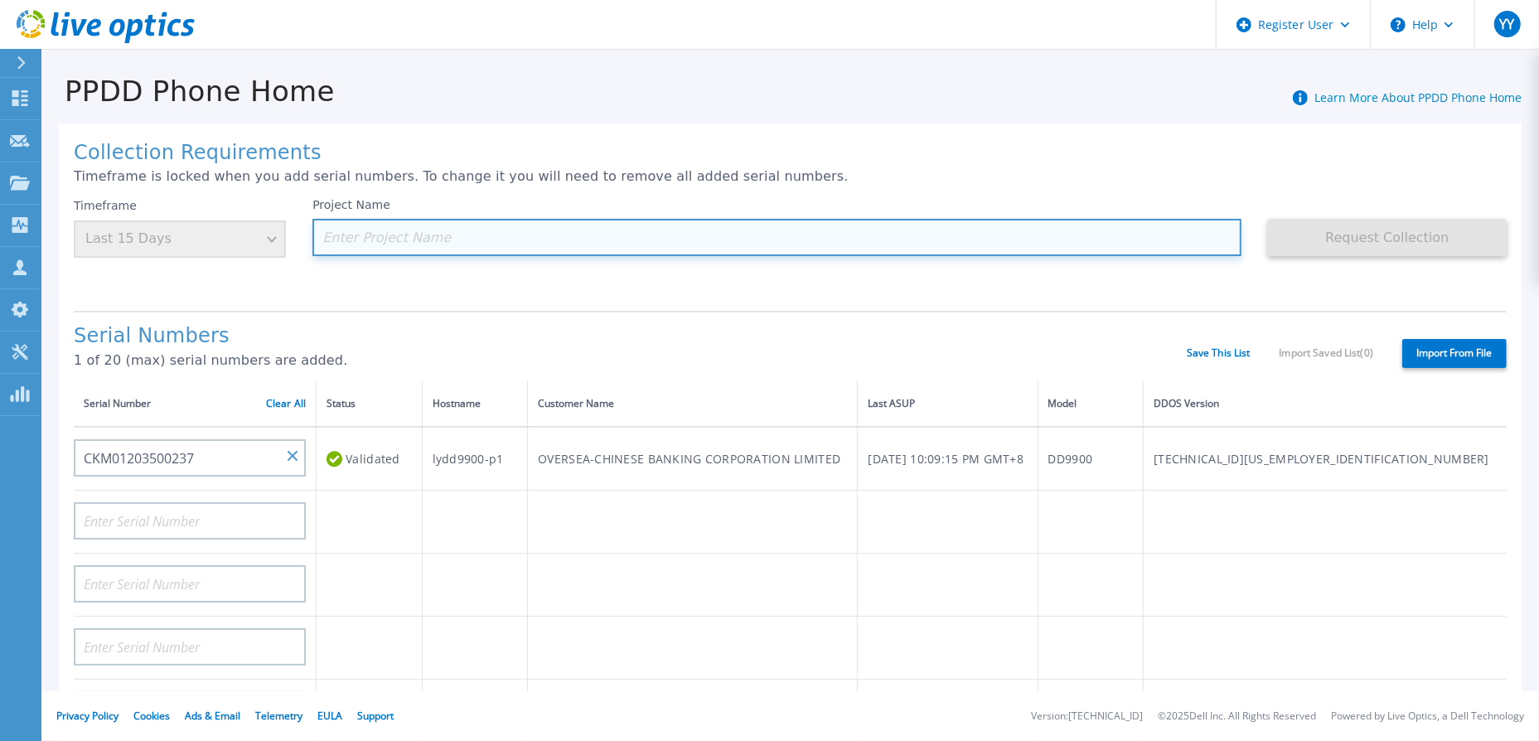
click at [348, 240] on input at bounding box center [777, 237] width 929 height 37
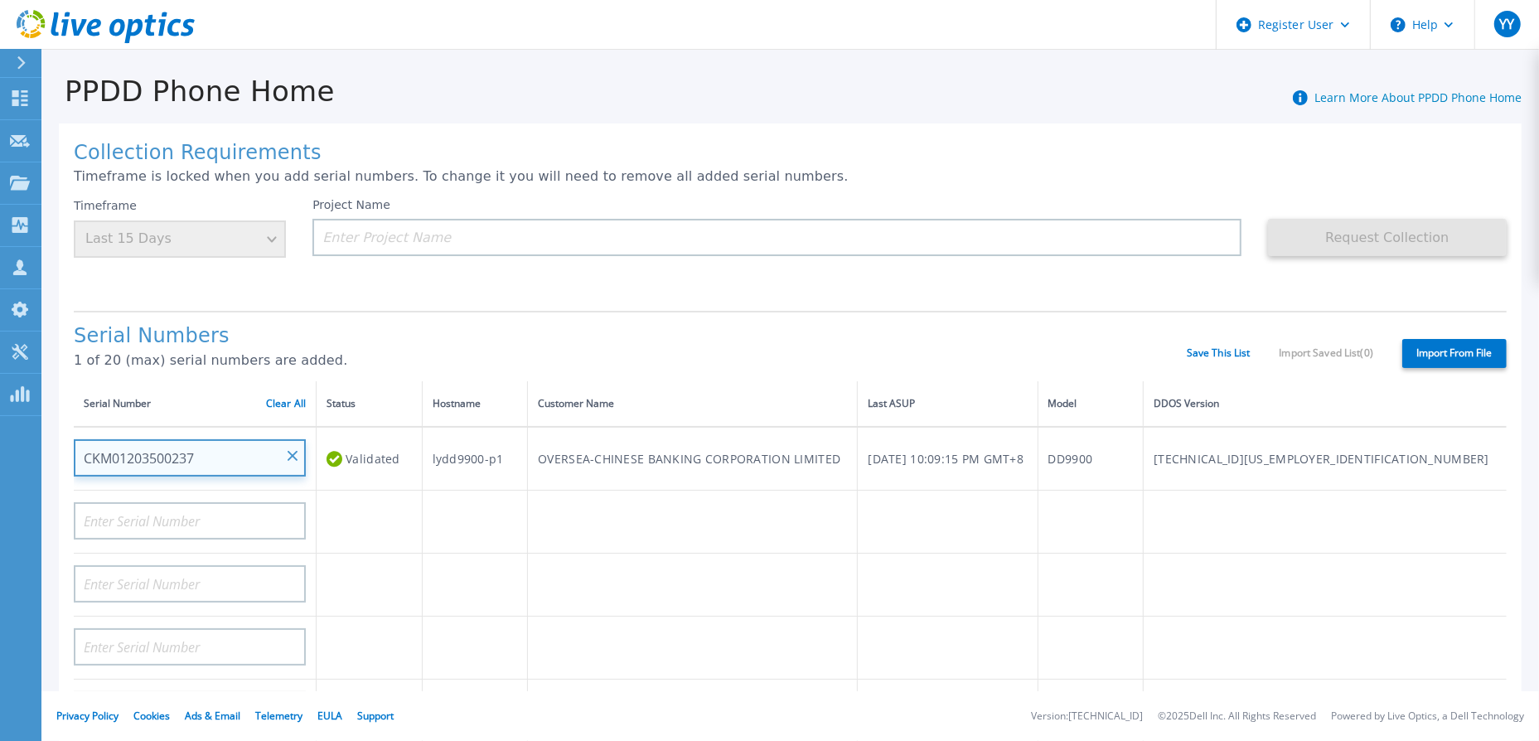
click at [284, 458] on input "CKM01203500237" at bounding box center [190, 457] width 232 height 37
click at [300, 450] on input "CKM01203500237" at bounding box center [190, 457] width 232 height 37
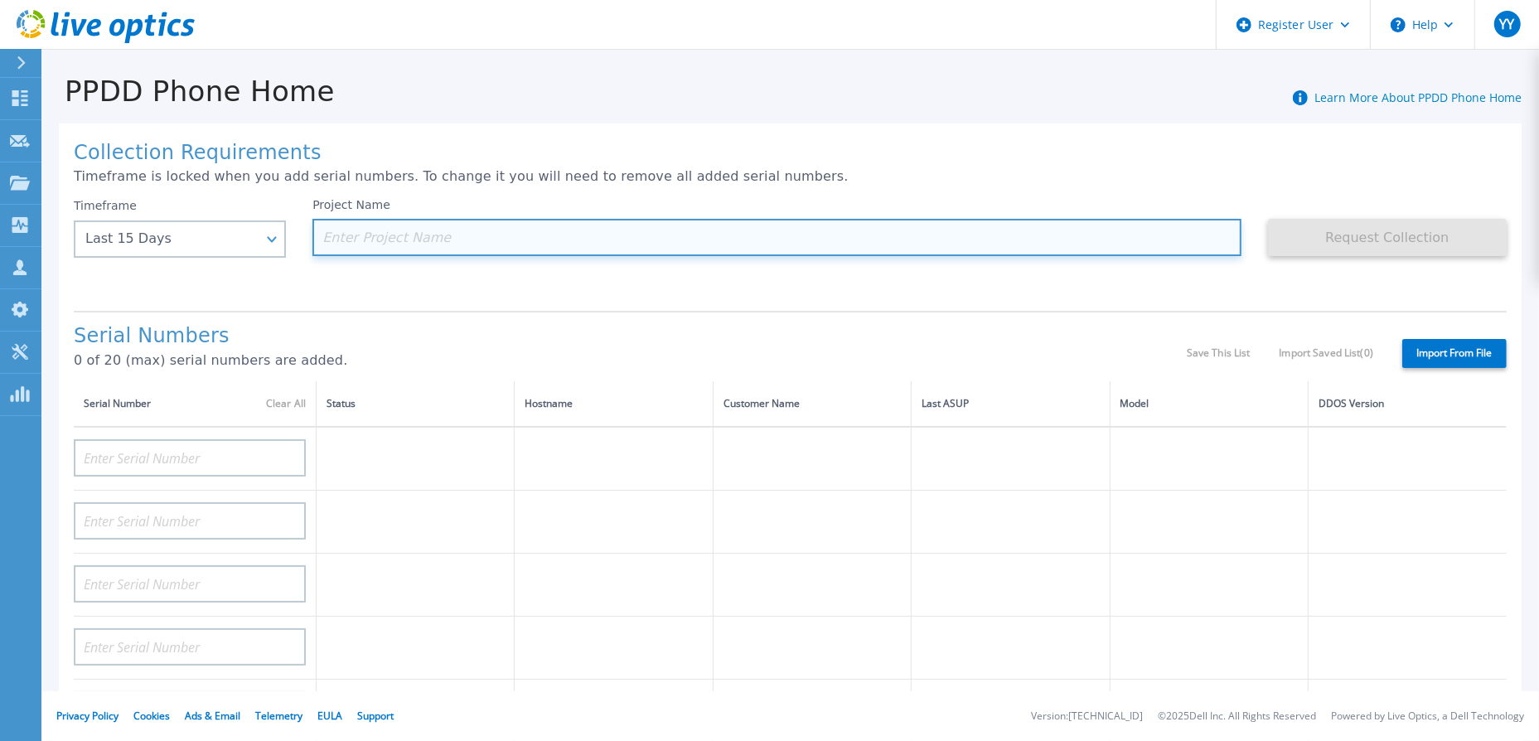
click at [373, 237] on input at bounding box center [777, 237] width 929 height 37
type input "*"
paste input "OVERSEA-CHINESE BANKING CORPORATION LIMITED"
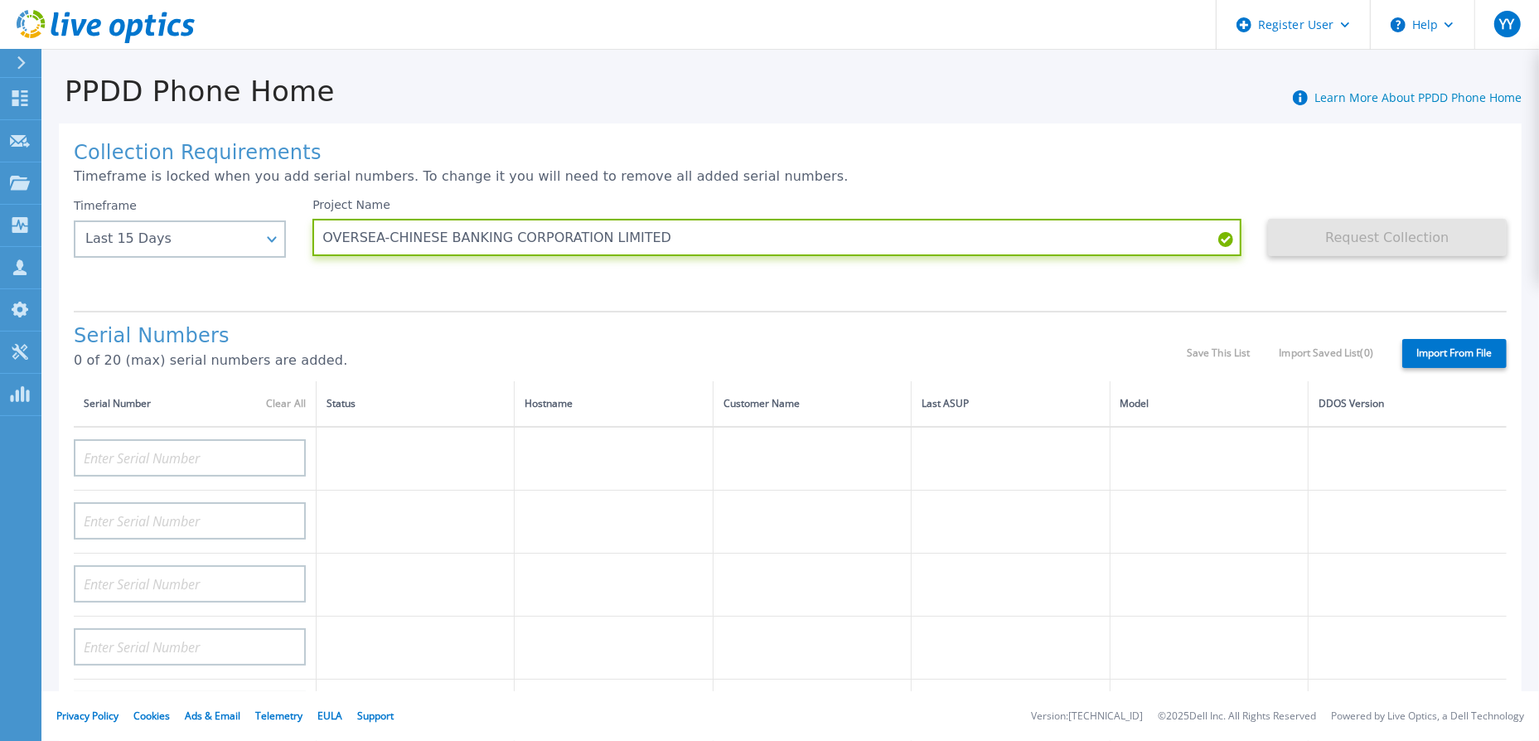
type input "OVERSEA-CHINESE BANKING CORPORATION LIMITED"
click at [453, 244] on input "OVERSEA-CHINESE BANKING CORPORATION LIMITED" at bounding box center [777, 237] width 929 height 37
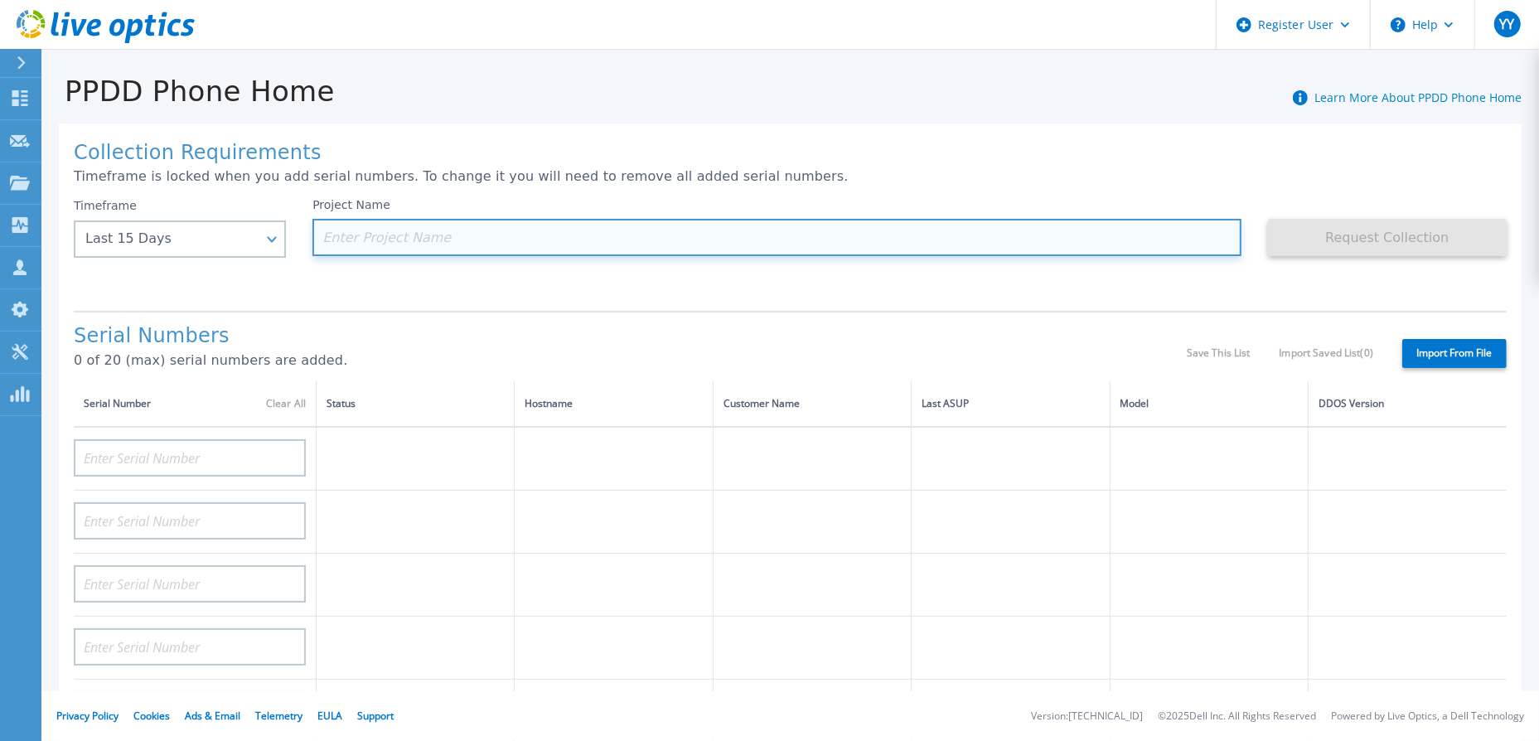
click at [371, 234] on input at bounding box center [777, 237] width 929 height 37
paste input "CKM01203500237"
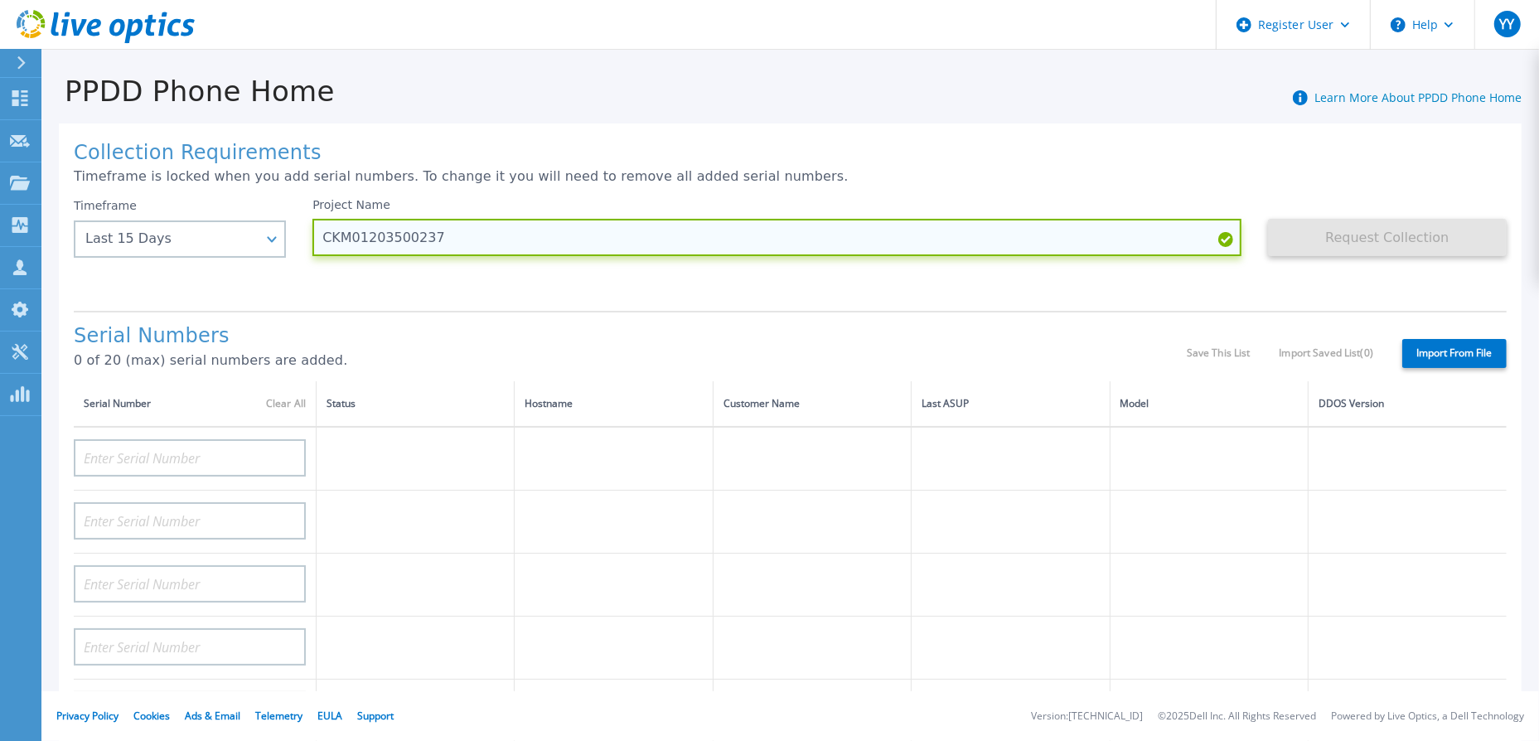
type input "CKM01203500237"
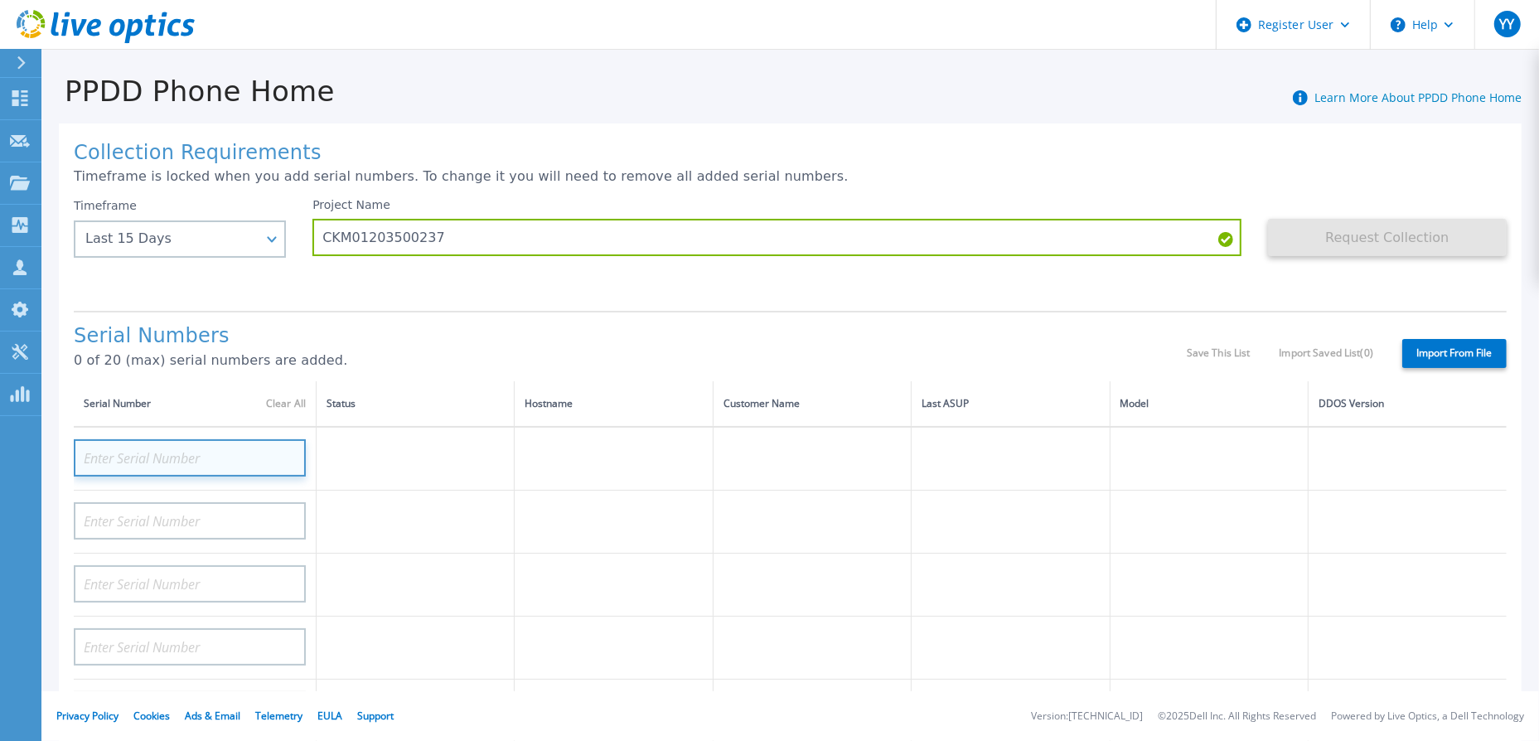
click at [197, 454] on input at bounding box center [190, 457] width 232 height 37
paste input "CKM01203500237"
type input "CKM01203500237"
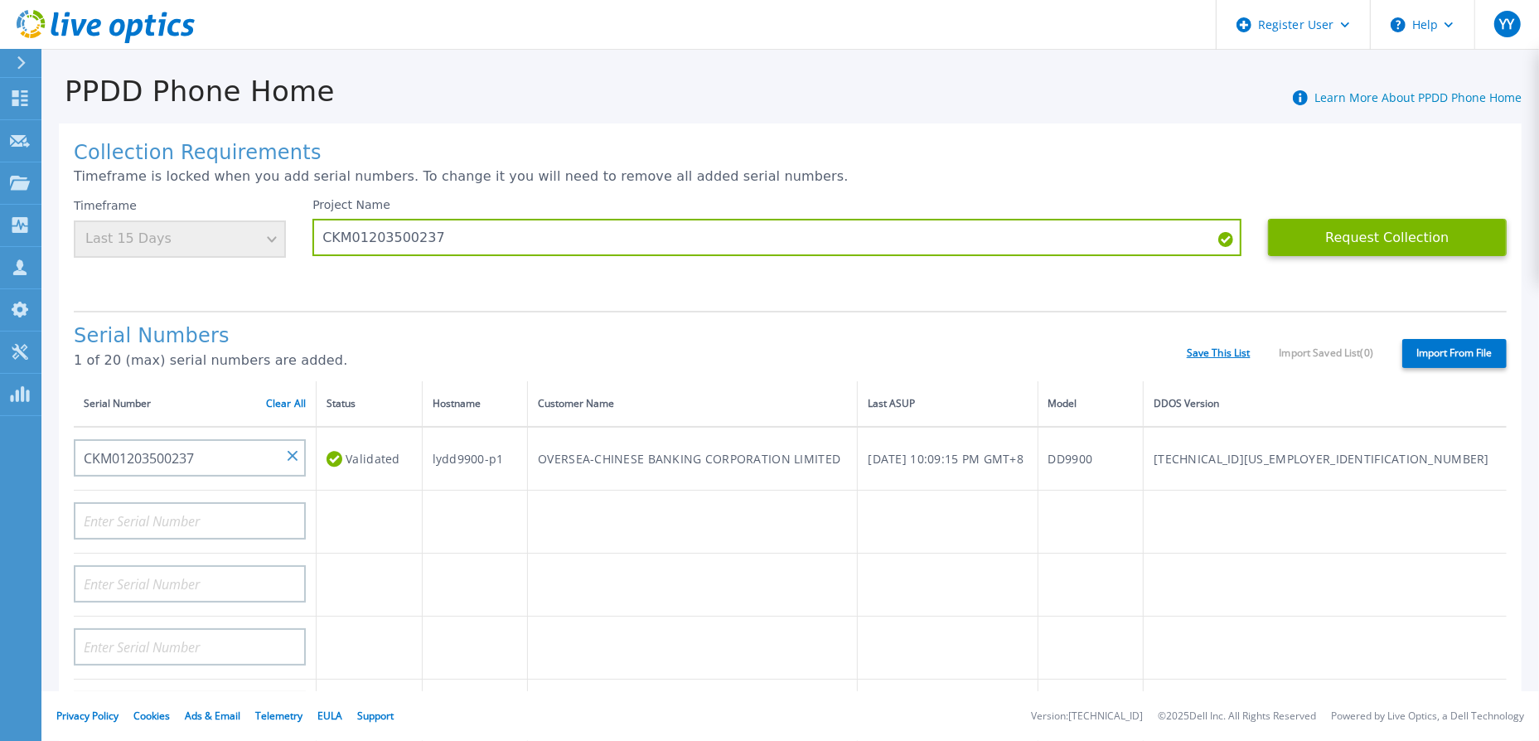
click at [1202, 352] on link "Save This List" at bounding box center [1219, 353] width 64 height 12
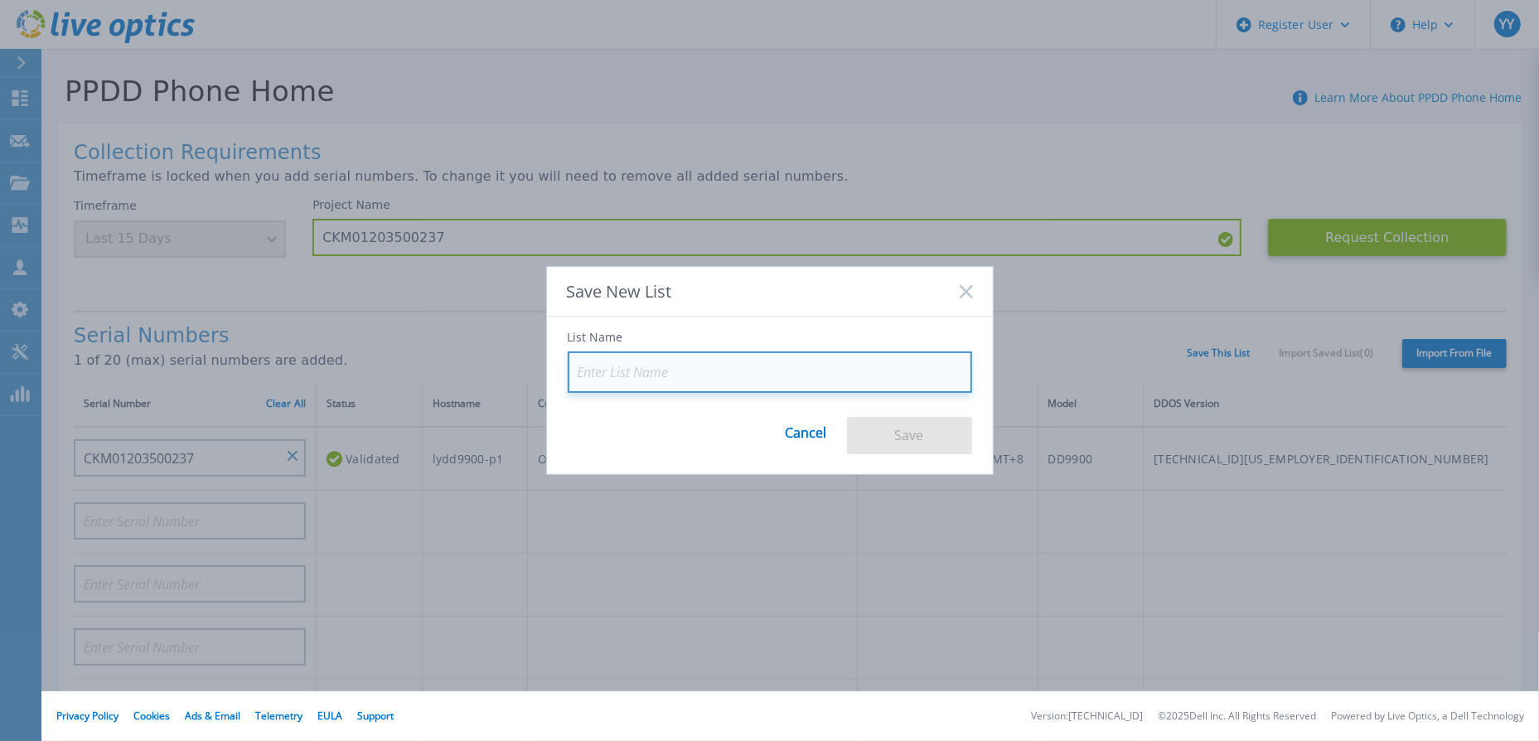
click at [691, 377] on input at bounding box center [770, 372] width 405 height 41
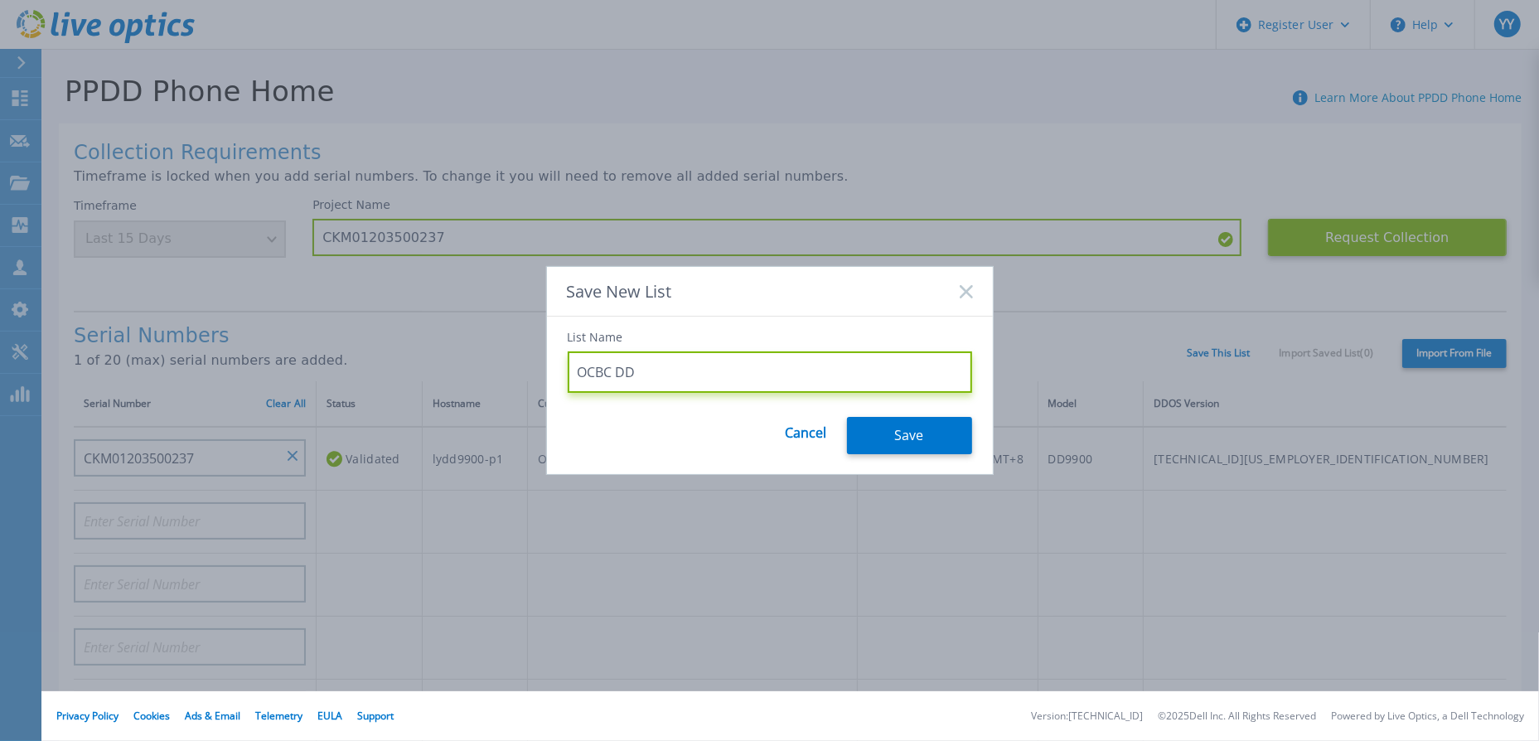
type input "OCBC DD"
click at [901, 451] on button "Save" at bounding box center [909, 435] width 125 height 37
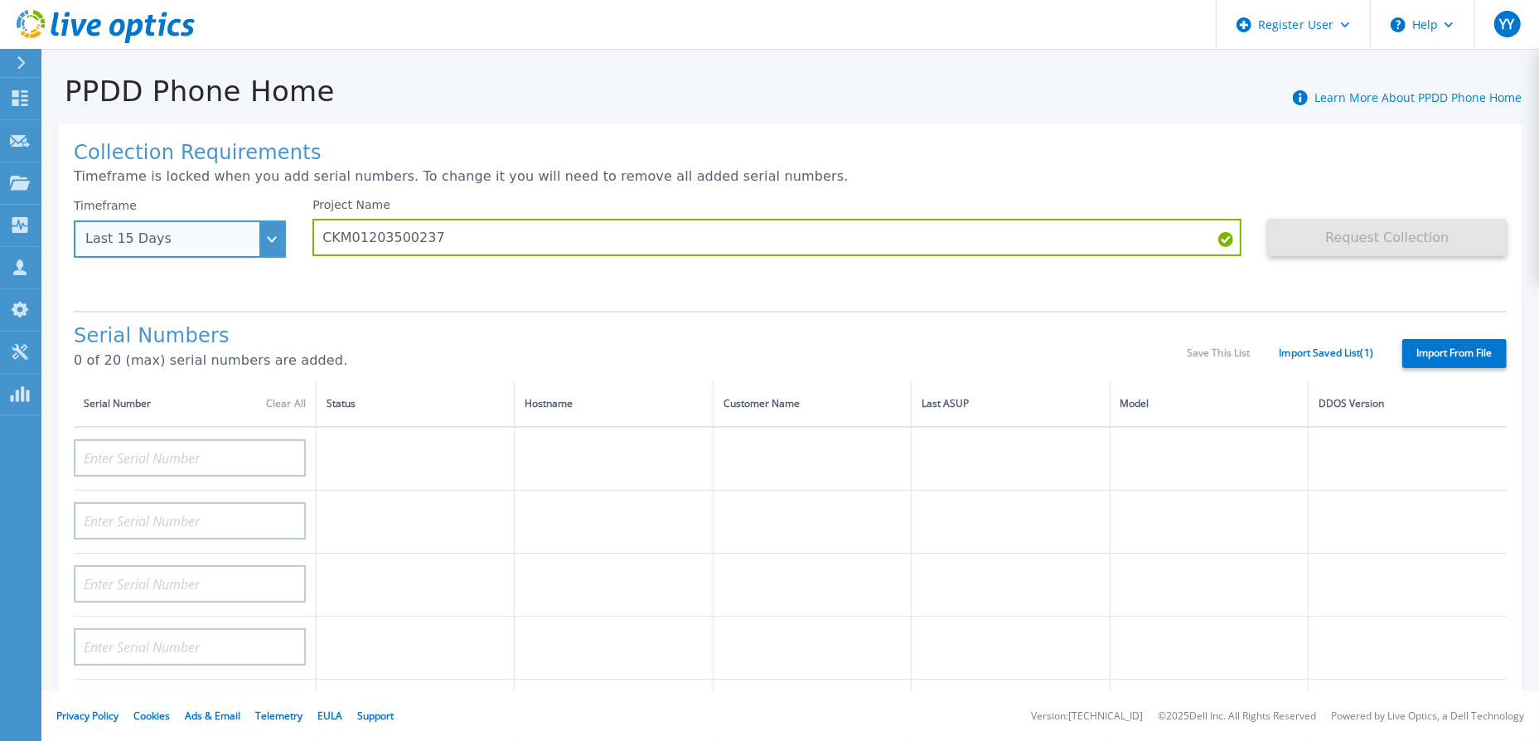
click at [277, 245] on div "Last 15 Days" at bounding box center [180, 239] width 212 height 37
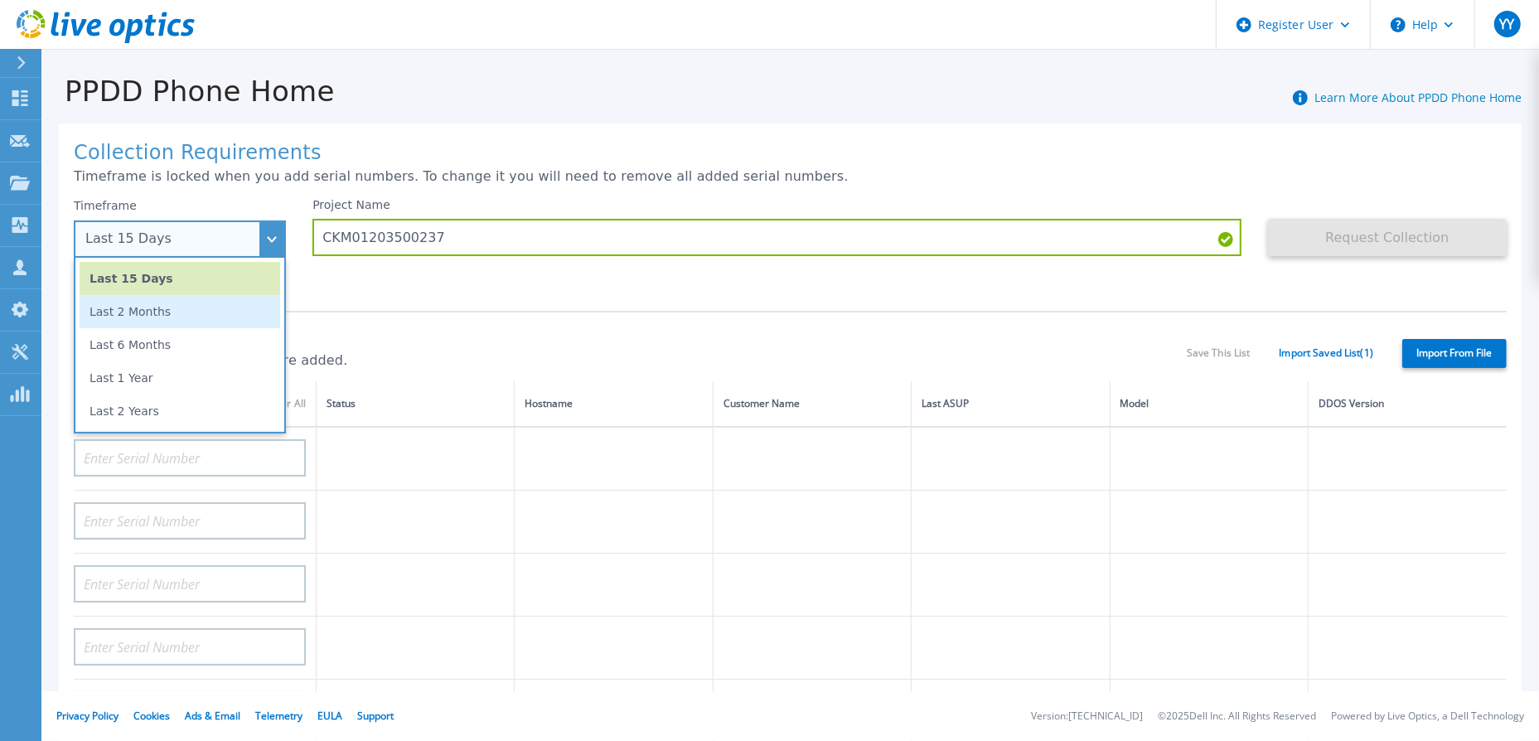
click at [218, 295] on li "Last 2 Months" at bounding box center [180, 311] width 201 height 33
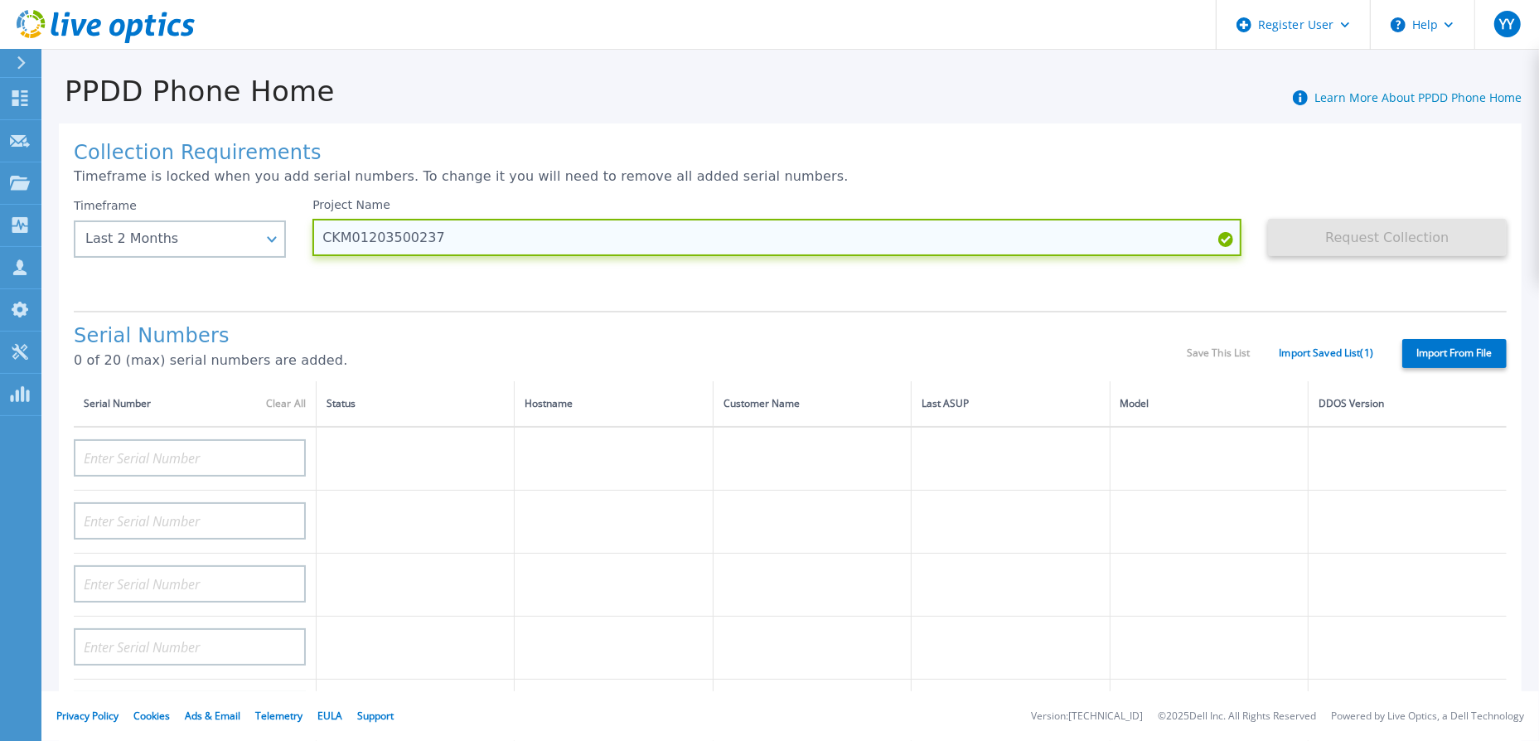
click at [432, 242] on input "CKM01203500237" at bounding box center [777, 237] width 929 height 37
type input "OCBC DD"
click at [1130, 246] on input "OCBC DD" at bounding box center [777, 237] width 929 height 37
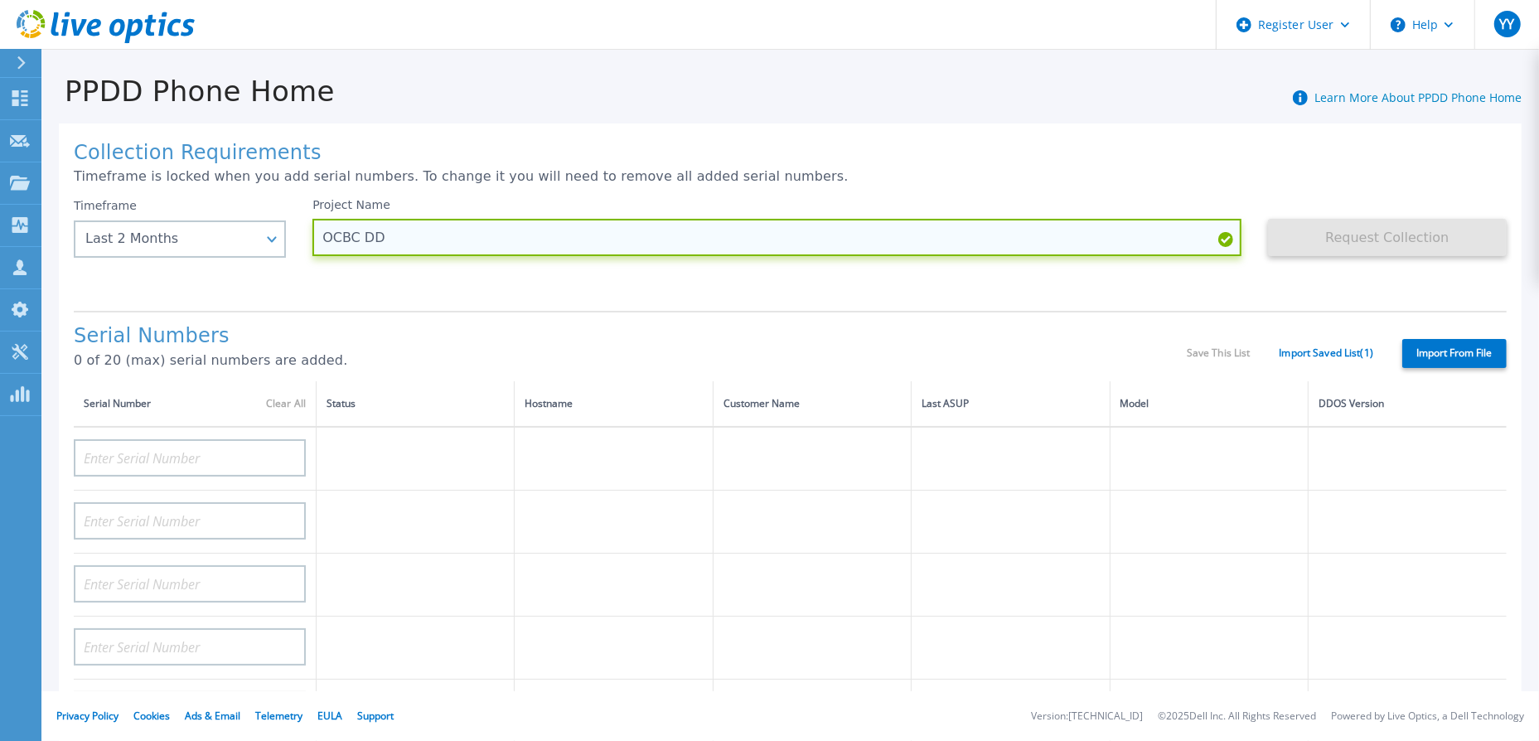
click at [1130, 246] on input "OCBC DD" at bounding box center [777, 237] width 929 height 37
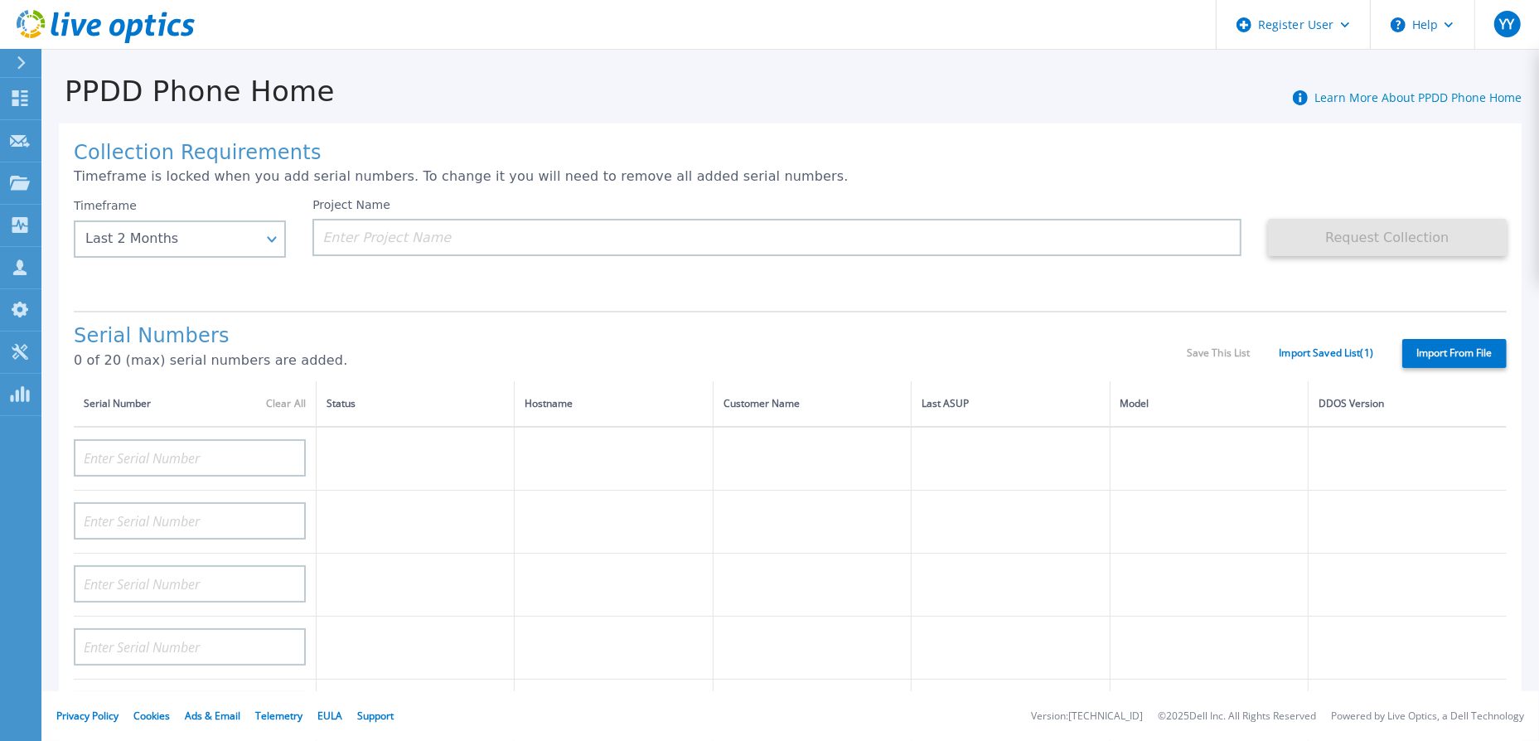
click at [1195, 352] on div "Save This List Import Saved List ( 1 )" at bounding box center [1280, 353] width 187 height 12
click at [1316, 353] on link "Import Saved List ( 1 )" at bounding box center [1327, 353] width 94 height 12
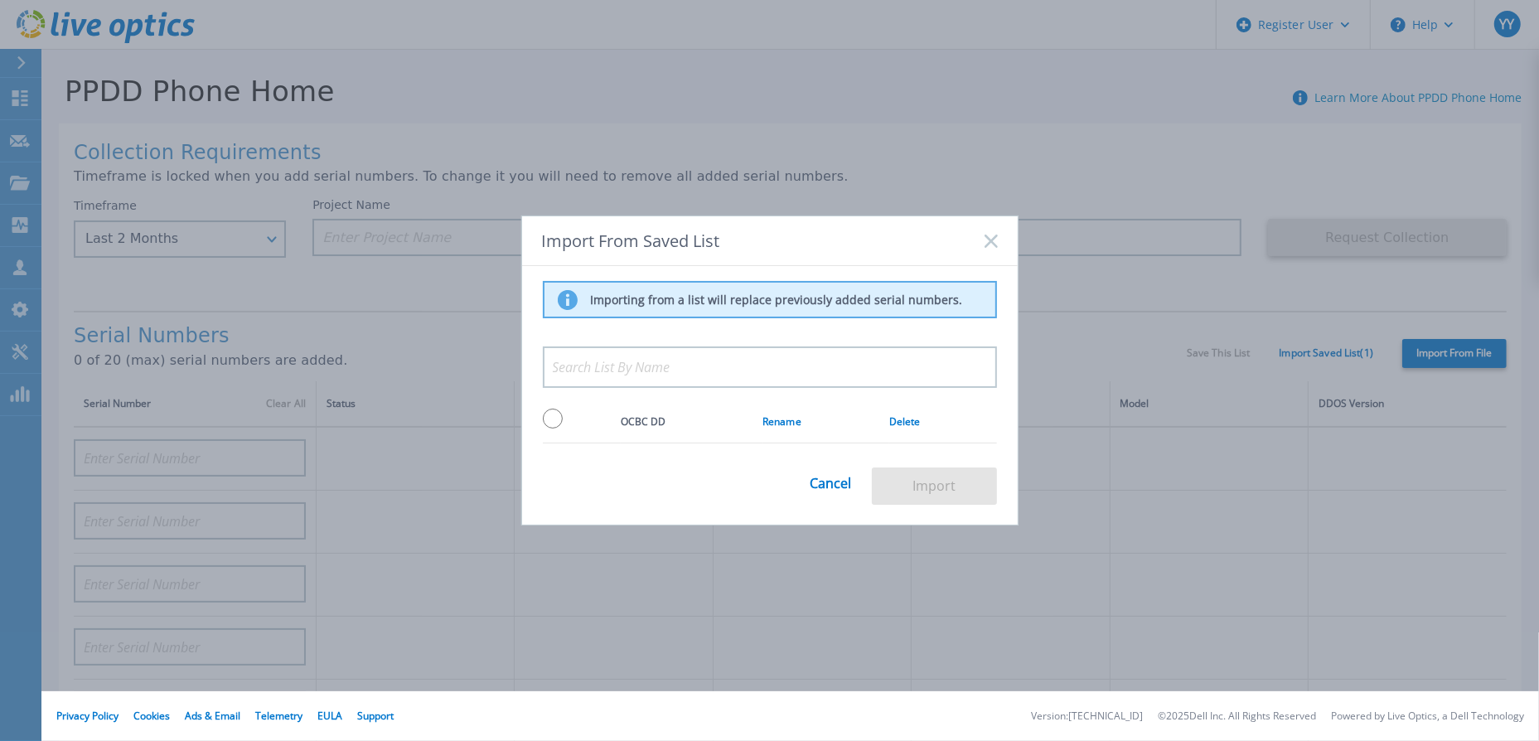
click at [555, 413] on input "radio" at bounding box center [553, 419] width 20 height 20
radio input "true"
click at [943, 487] on button "Import" at bounding box center [934, 486] width 125 height 37
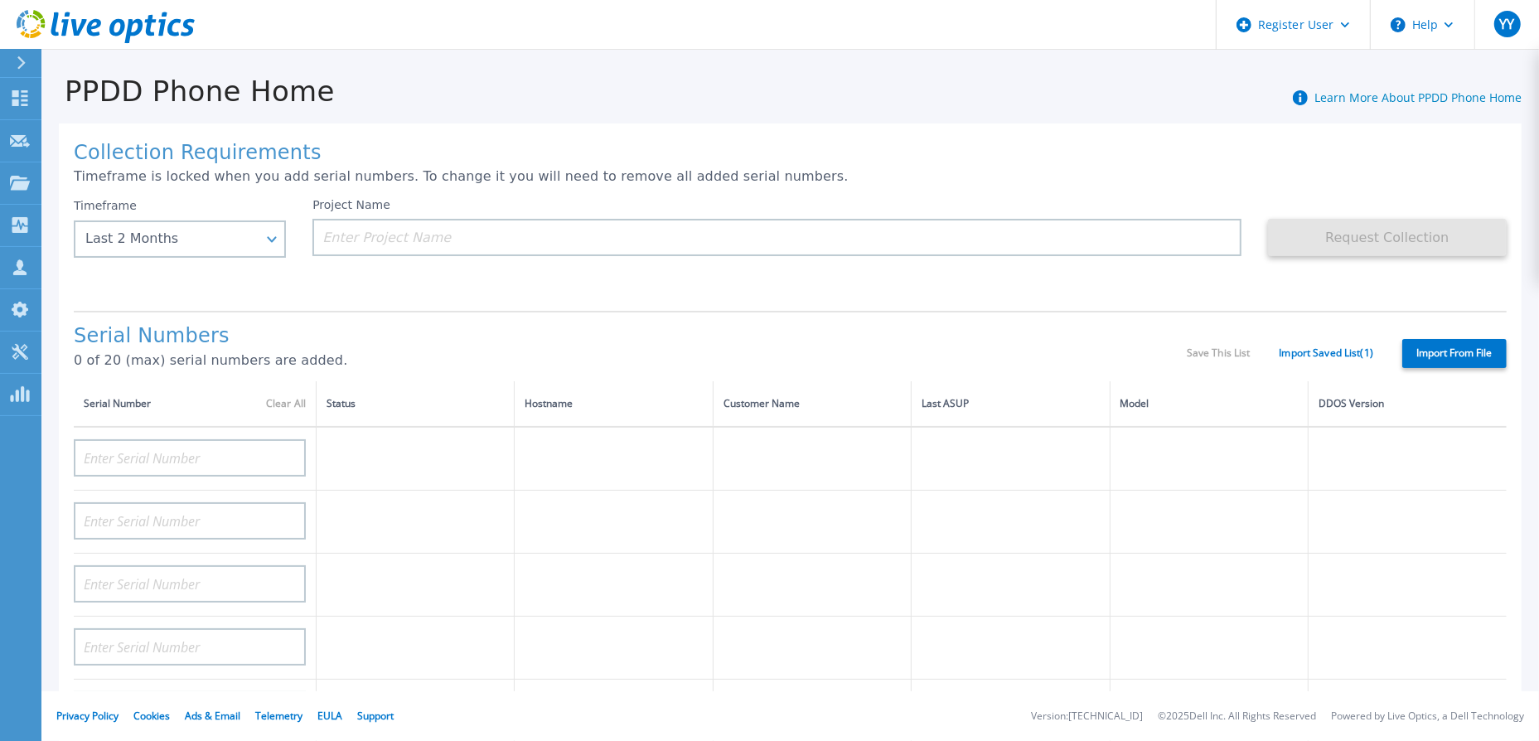
type input "CKM01203500237"
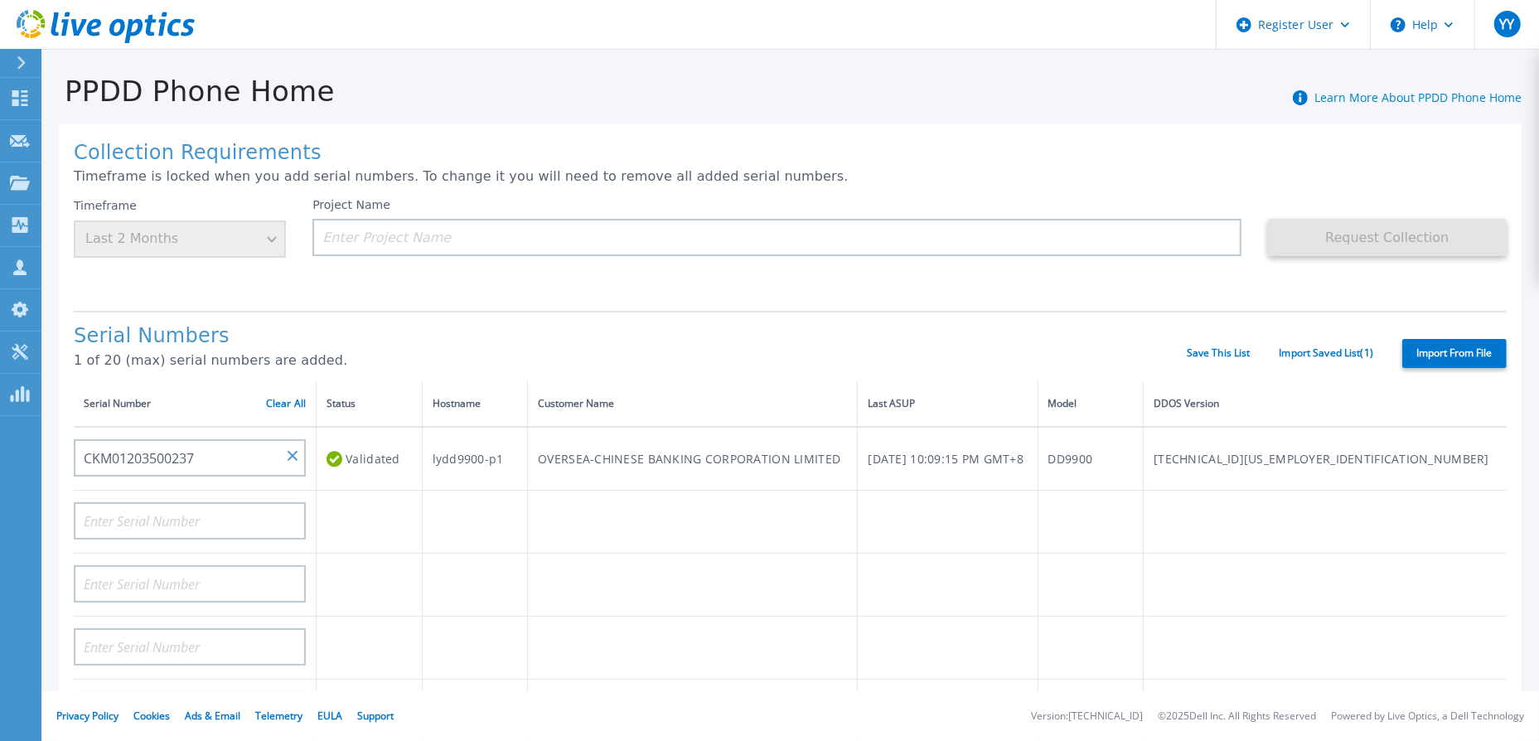
click at [1442, 357] on label "Import From File" at bounding box center [1455, 353] width 104 height 29
click at [0, 0] on input "Import From File" at bounding box center [0, 0] width 0 height 0
click at [286, 463] on input "CKM01203500237" at bounding box center [190, 457] width 232 height 37
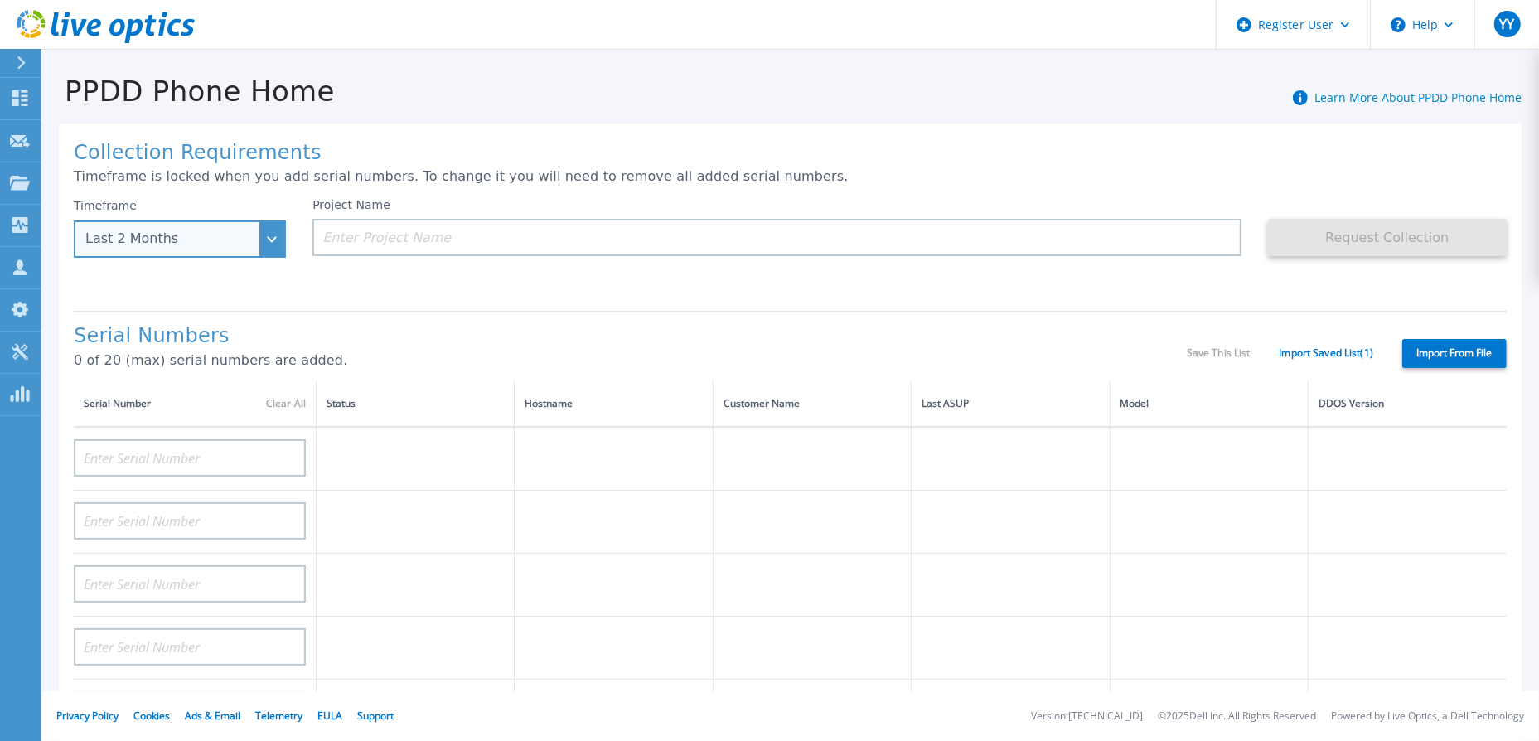
click at [278, 241] on div "Last 2 Months" at bounding box center [180, 239] width 212 height 37
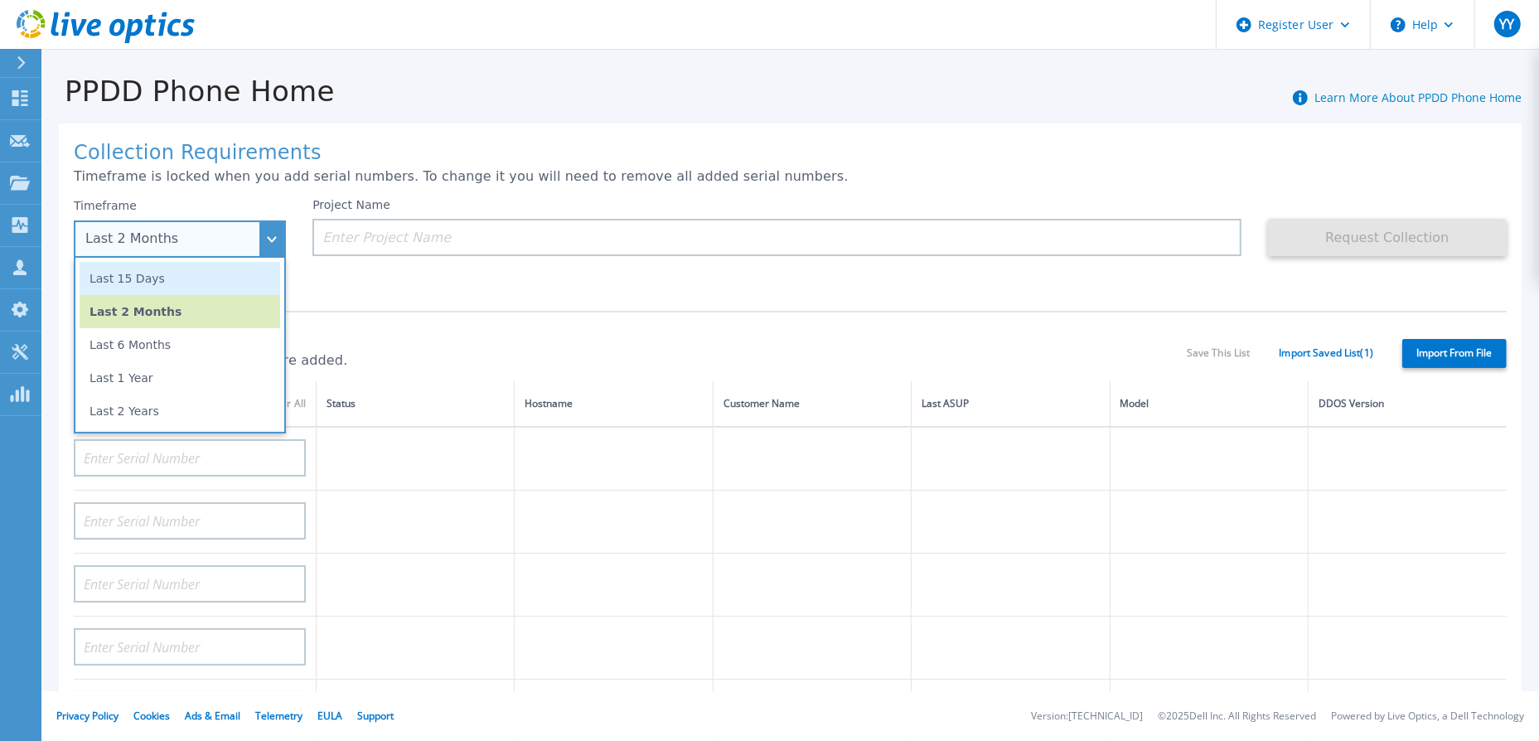
click at [208, 273] on li "Last 15 Days" at bounding box center [180, 278] width 201 height 33
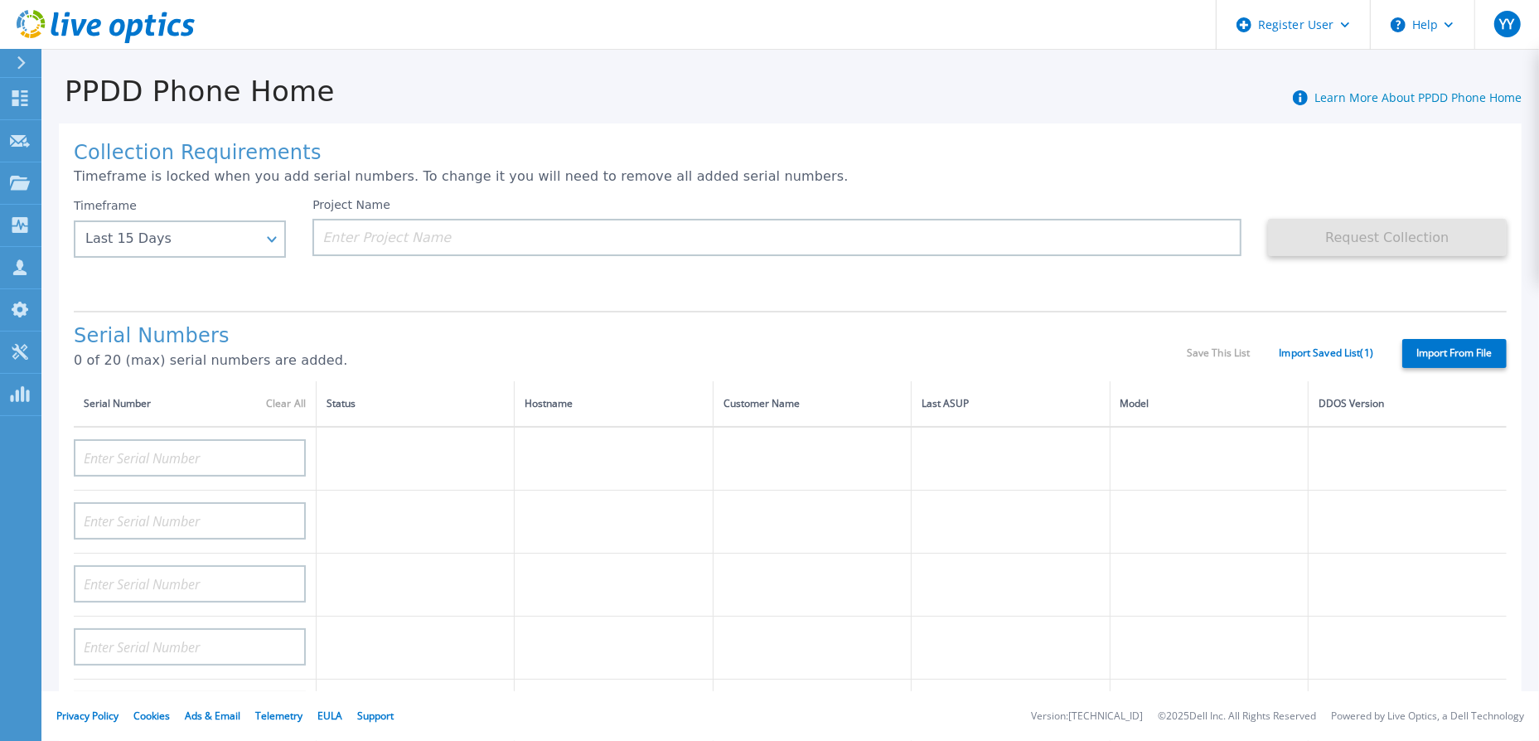
click at [468, 306] on div "Collection Requirements Timeframe is locked when you add serial numbers. To cha…" at bounding box center [790, 593] width 1463 height 938
click at [33, 100] on link "Dashboard Dashboard" at bounding box center [20, 99] width 41 height 42
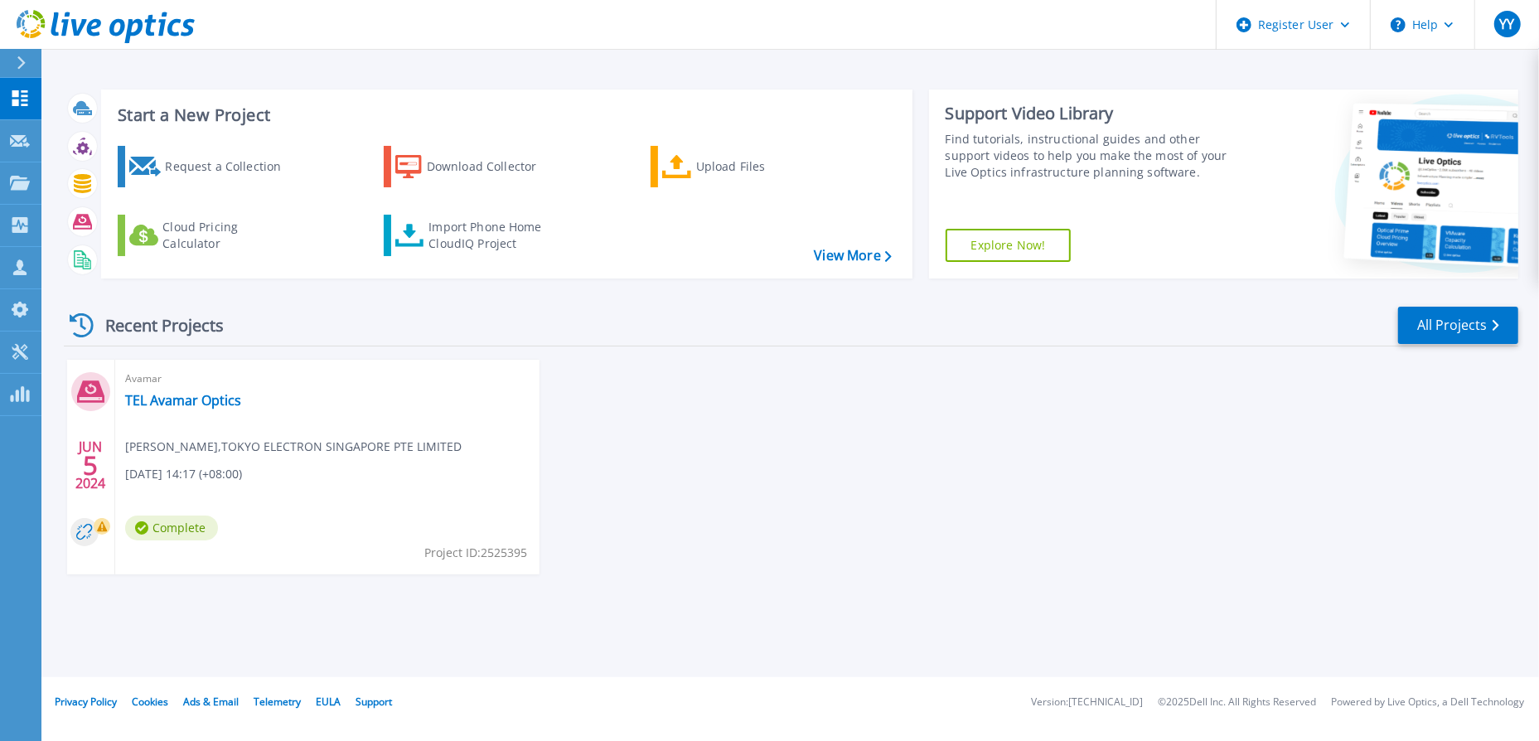
click at [1052, 255] on link "Explore Now!" at bounding box center [1009, 245] width 126 height 33
drag, startPoint x: 550, startPoint y: 248, endPoint x: 429, endPoint y: 232, distance: 122.1
click at [429, 232] on div "Import Phone Home CloudIQ Project" at bounding box center [493, 235] width 129 height 33
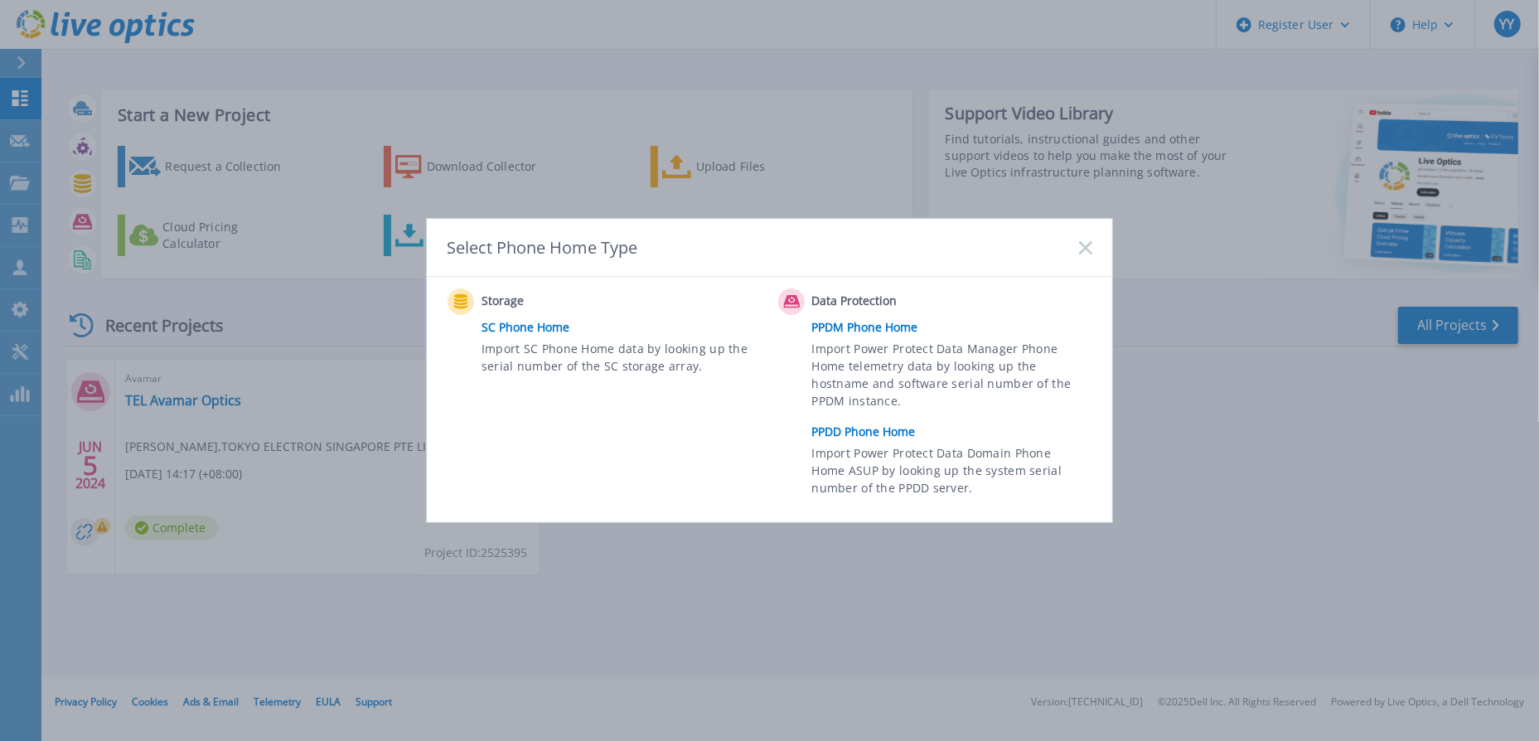
copy div "Import Phone Home CloudIQ Project"
click at [865, 444] on span "Import Power Protect Data Domain Phone Home ASUP by looking up the system seria…" at bounding box center [950, 472] width 276 height 57
click at [870, 431] on link "PPDD Phone Home" at bounding box center [956, 431] width 288 height 25
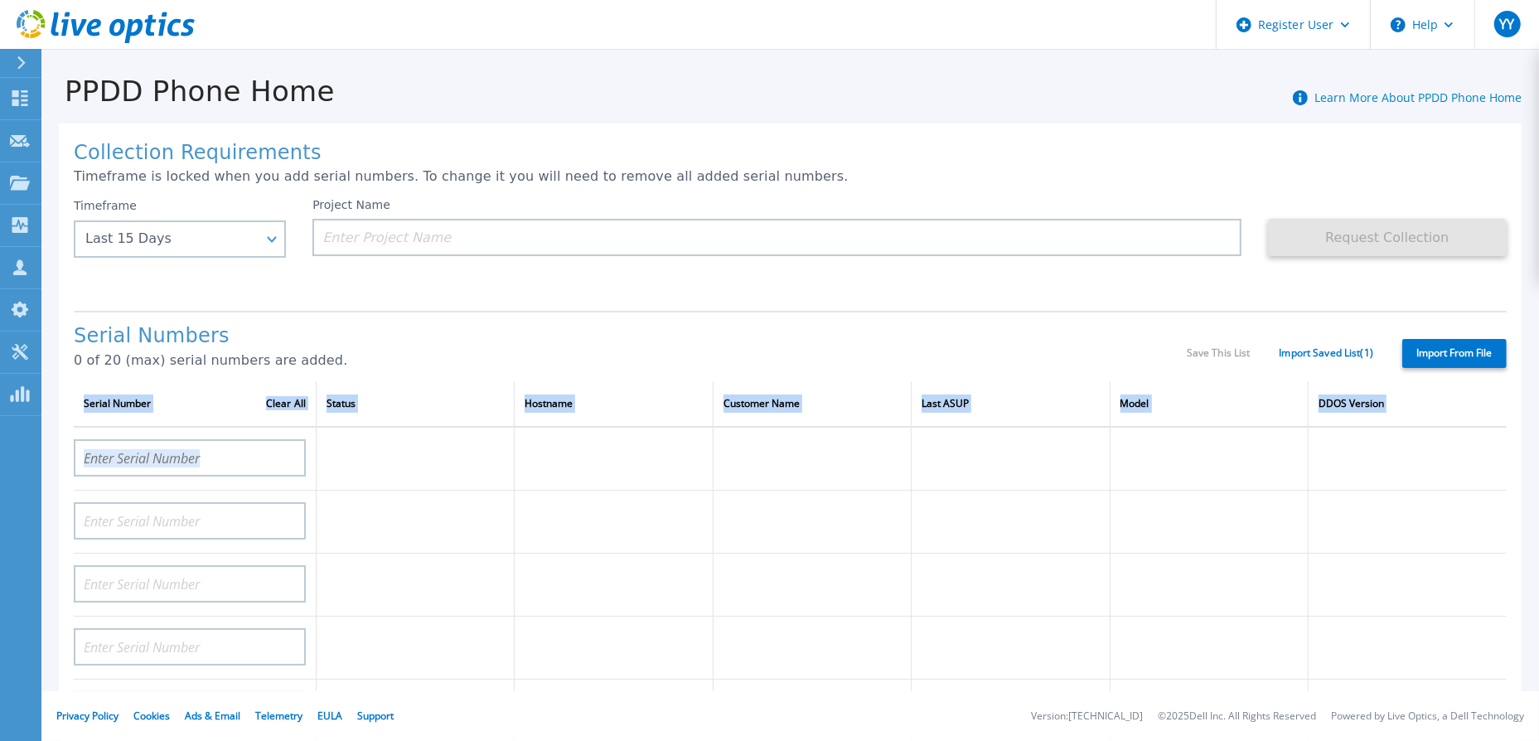
drag, startPoint x: 448, startPoint y: 448, endPoint x: 1541, endPoint y: 446, distance: 1092.7
click at [1539, 446] on html "Register User Help YY Dell User [PERSON_NAME] [PERSON_NAME][EMAIL_ADDRESS][DOMA…" at bounding box center [769, 370] width 1539 height 741
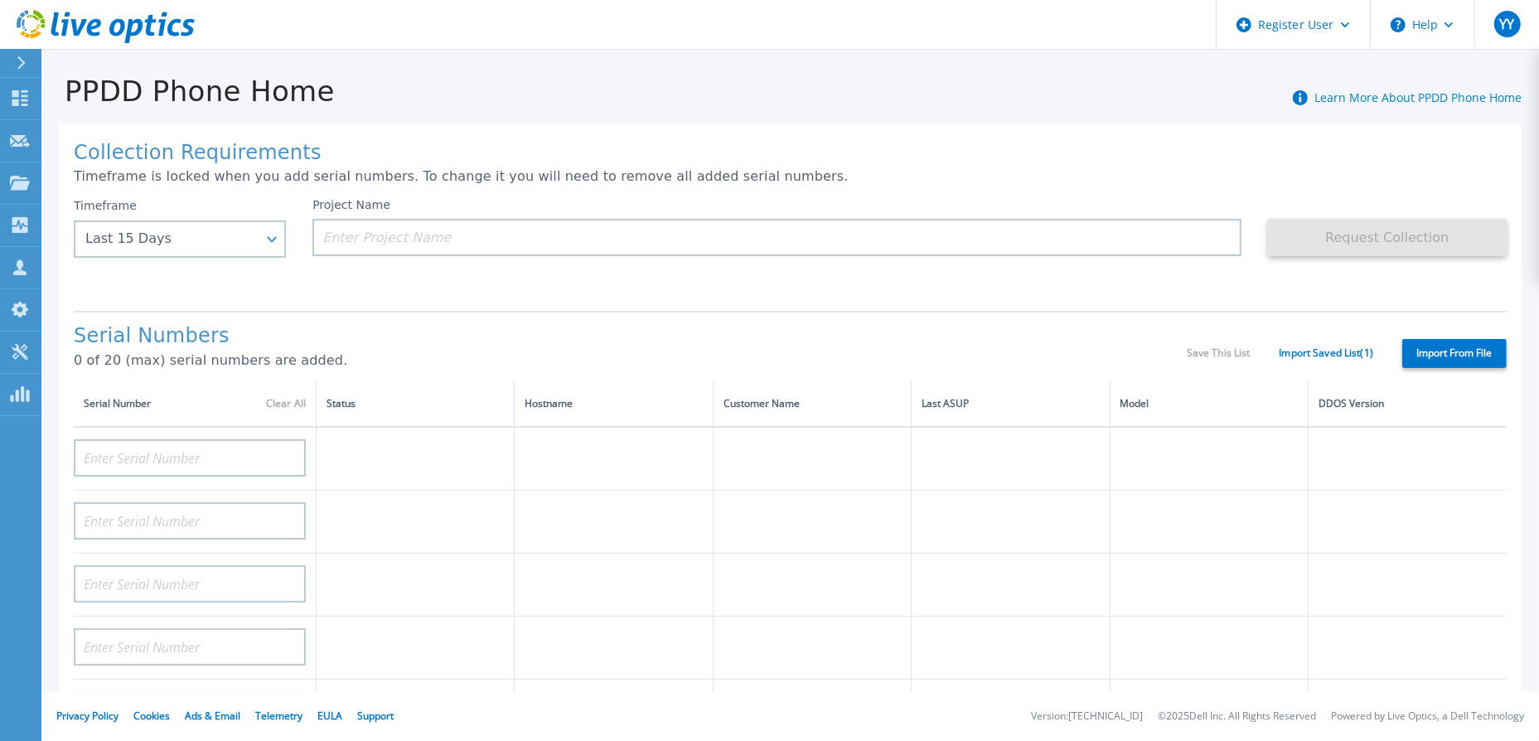
click at [466, 336] on h1 "Serial Numbers" at bounding box center [630, 336] width 1113 height 23
click at [75, 175] on p "Projects" at bounding box center [65, 183] width 44 height 43
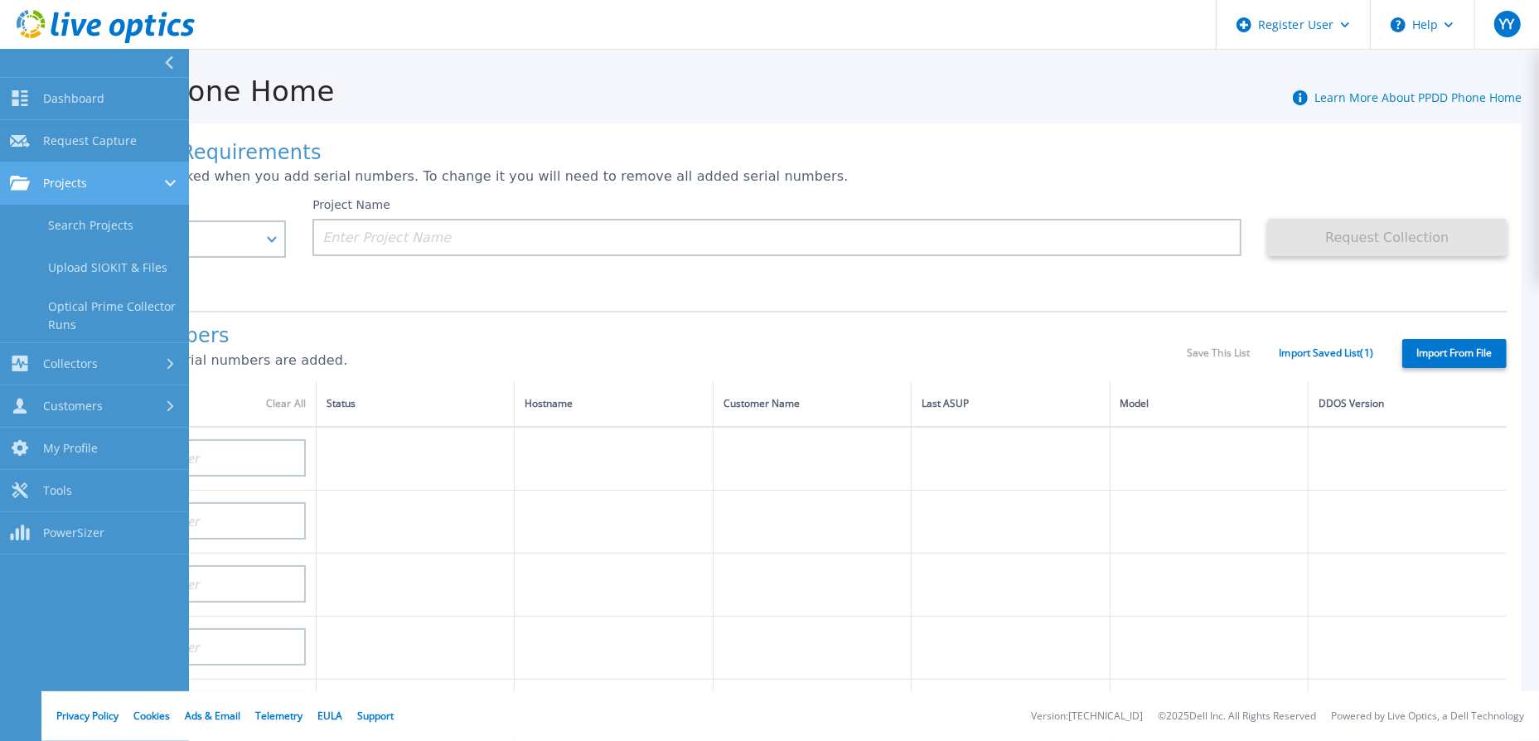
click at [140, 196] on link "Projects Projects" at bounding box center [94, 183] width 189 height 42
click at [140, 217] on link "Search Projects" at bounding box center [94, 226] width 189 height 42
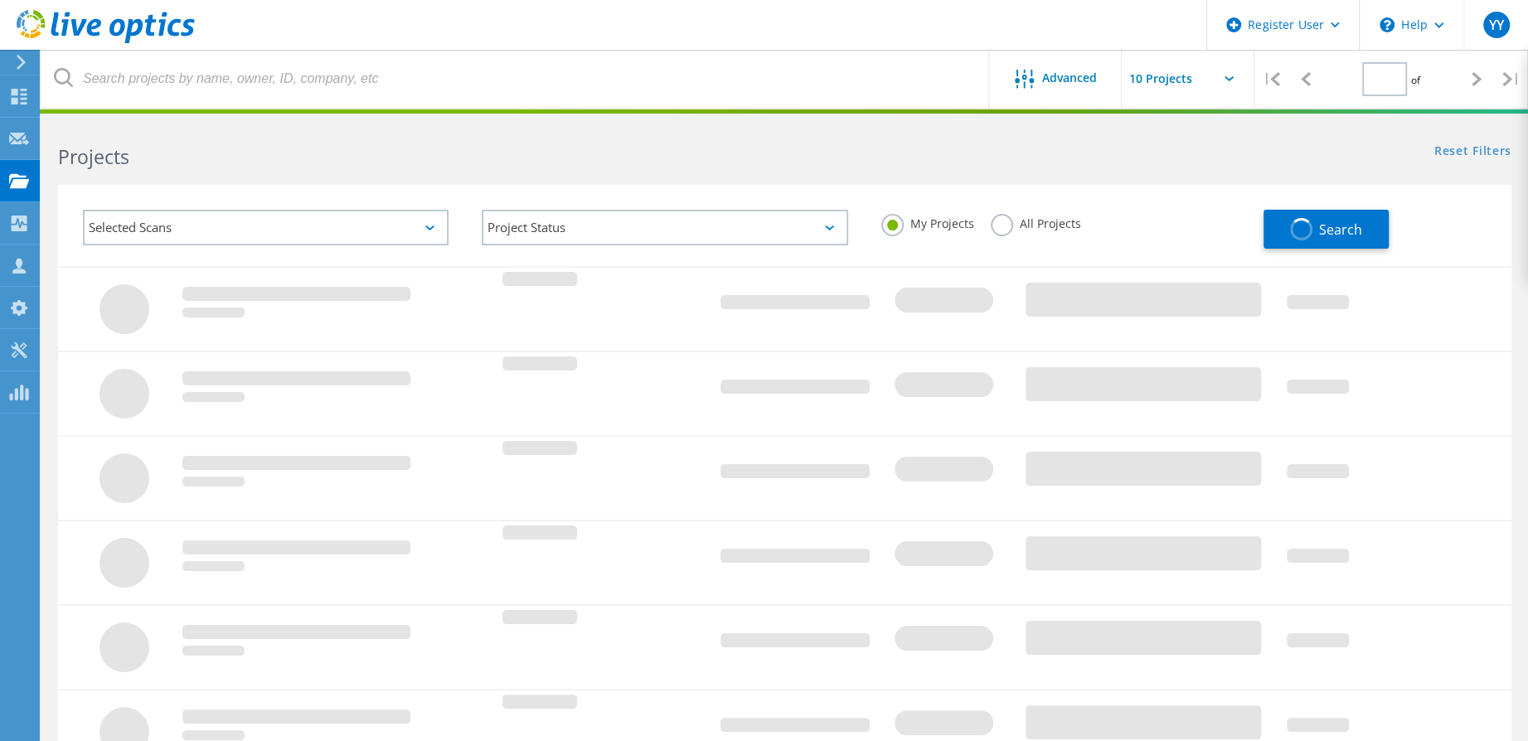
type input "1"
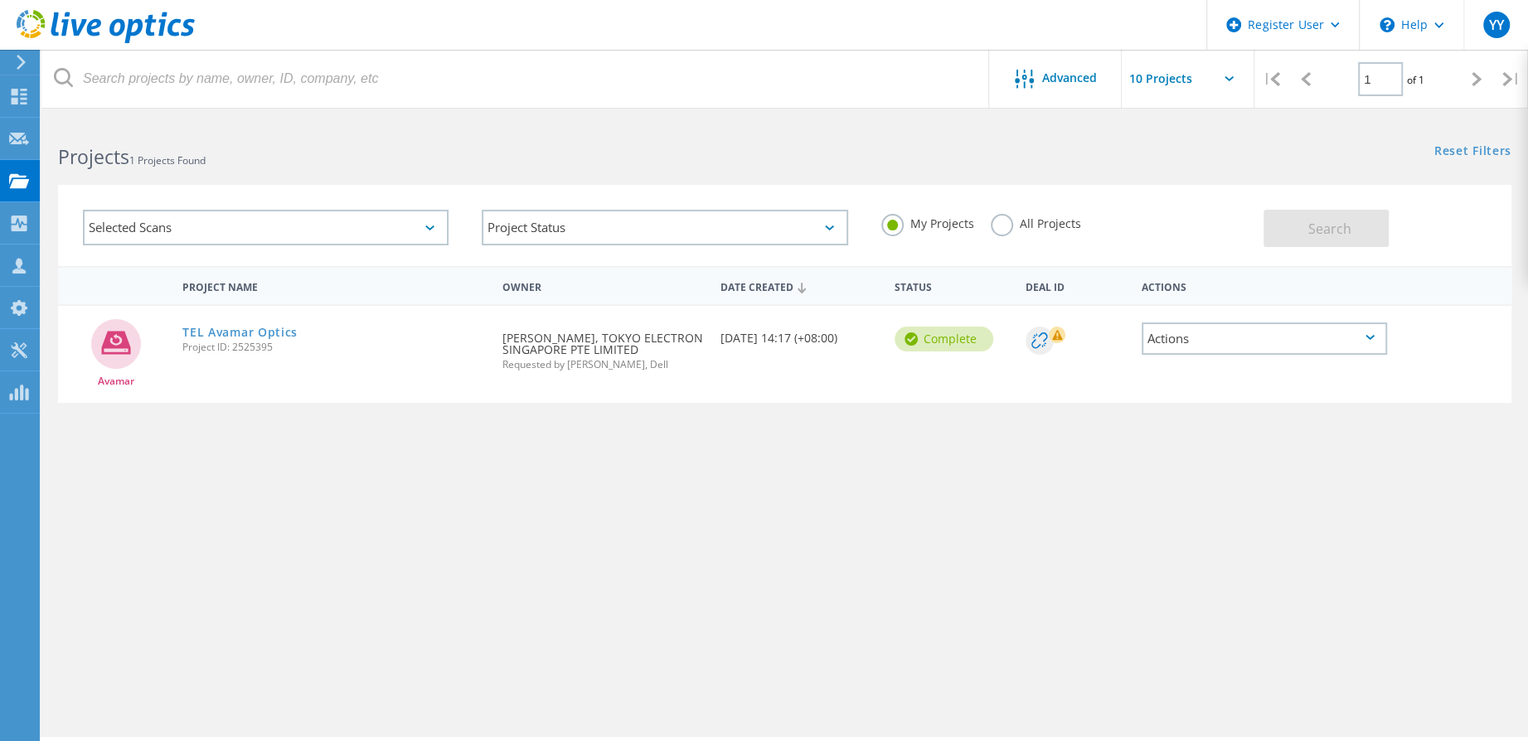
click at [1228, 80] on icon at bounding box center [1228, 78] width 9 height 5
click at [1228, 76] on icon at bounding box center [1228, 78] width 9 height 5
click at [1161, 75] on input "text" at bounding box center [1205, 79] width 166 height 58
click at [955, 164] on div "Selected Scans Project Status In Progress Complete Published Anonymous Archived…" at bounding box center [784, 215] width 1486 height 102
click at [24, 179] on use at bounding box center [19, 180] width 20 height 14
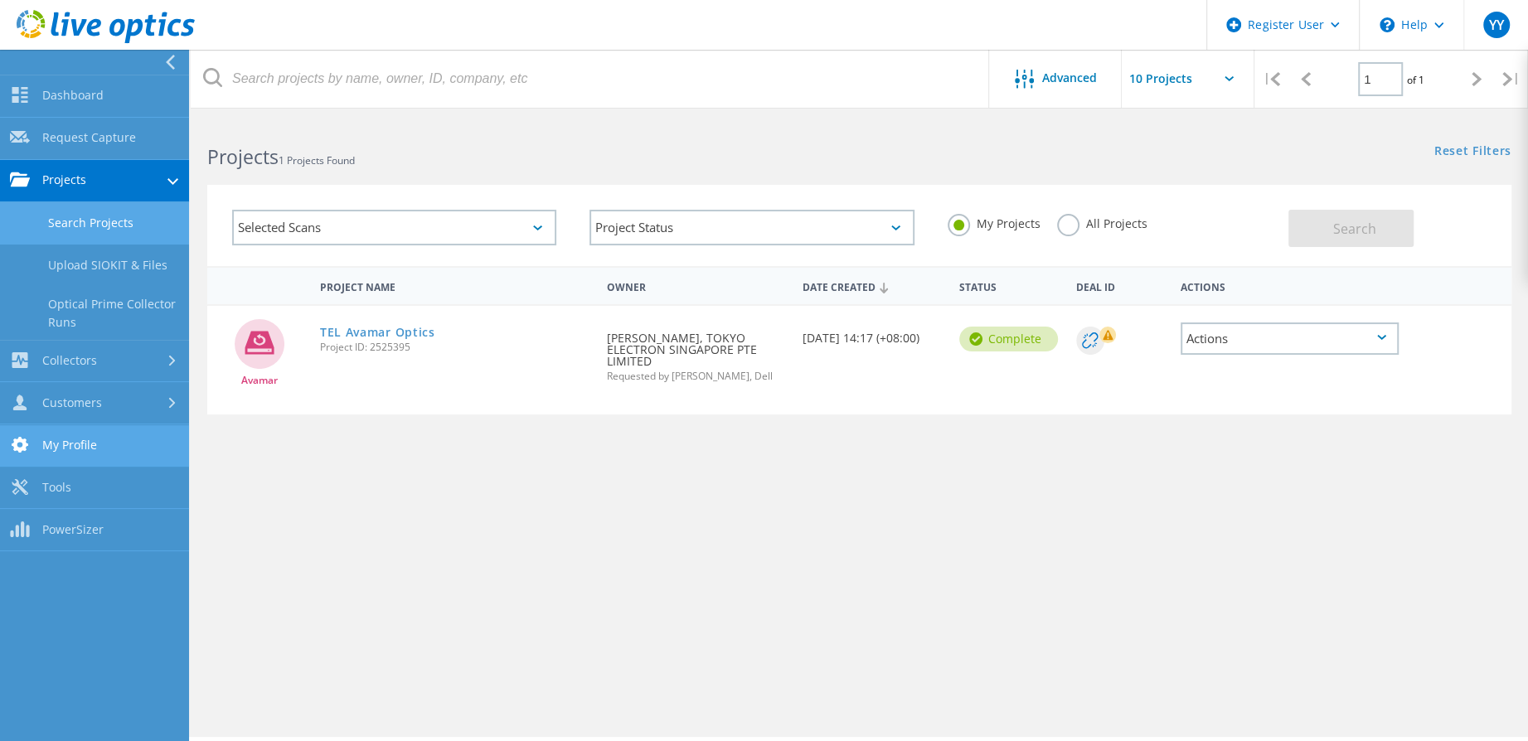
click at [111, 450] on link "My Profile" at bounding box center [94, 446] width 189 height 42
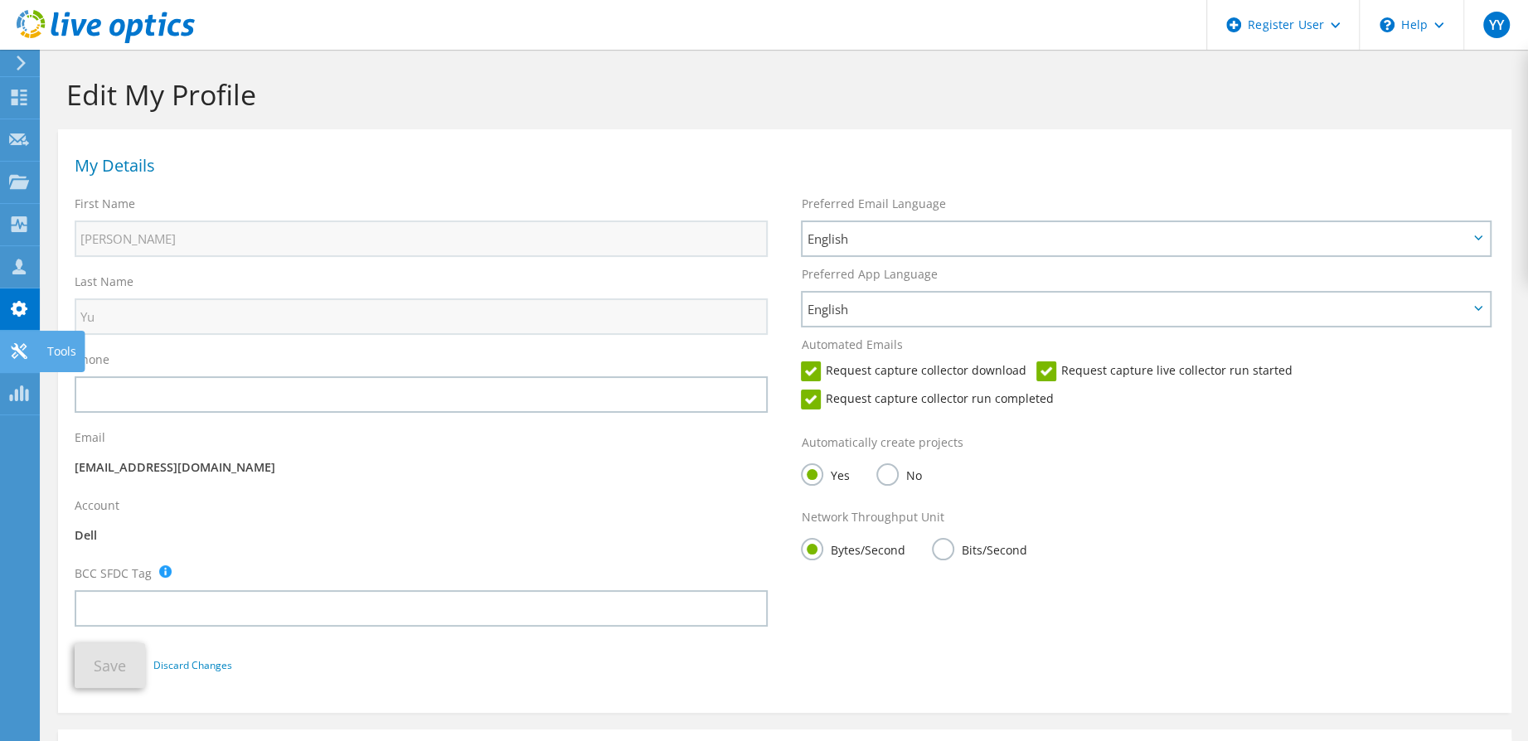
click at [26, 354] on icon at bounding box center [19, 351] width 20 height 16
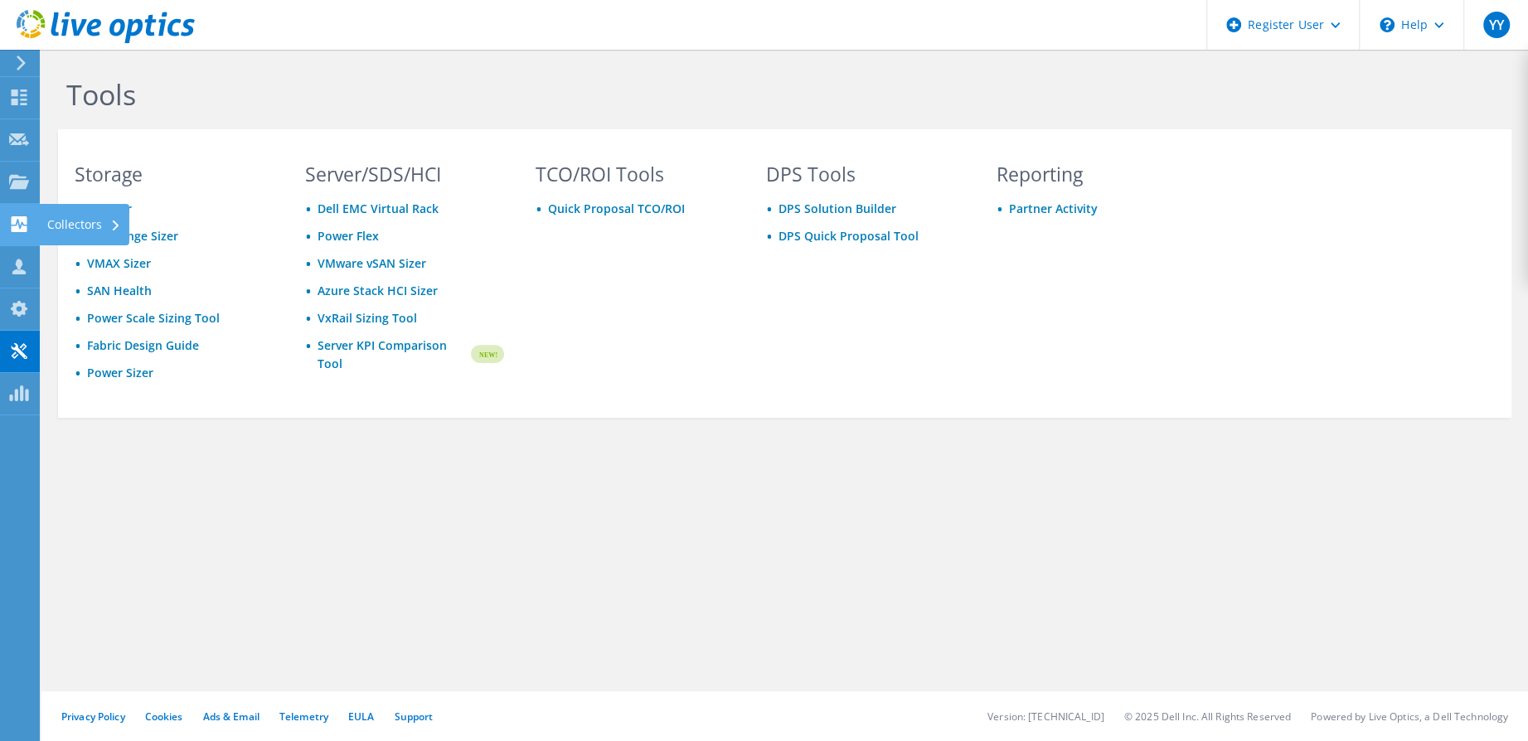
click at [24, 226] on use at bounding box center [20, 224] width 16 height 16
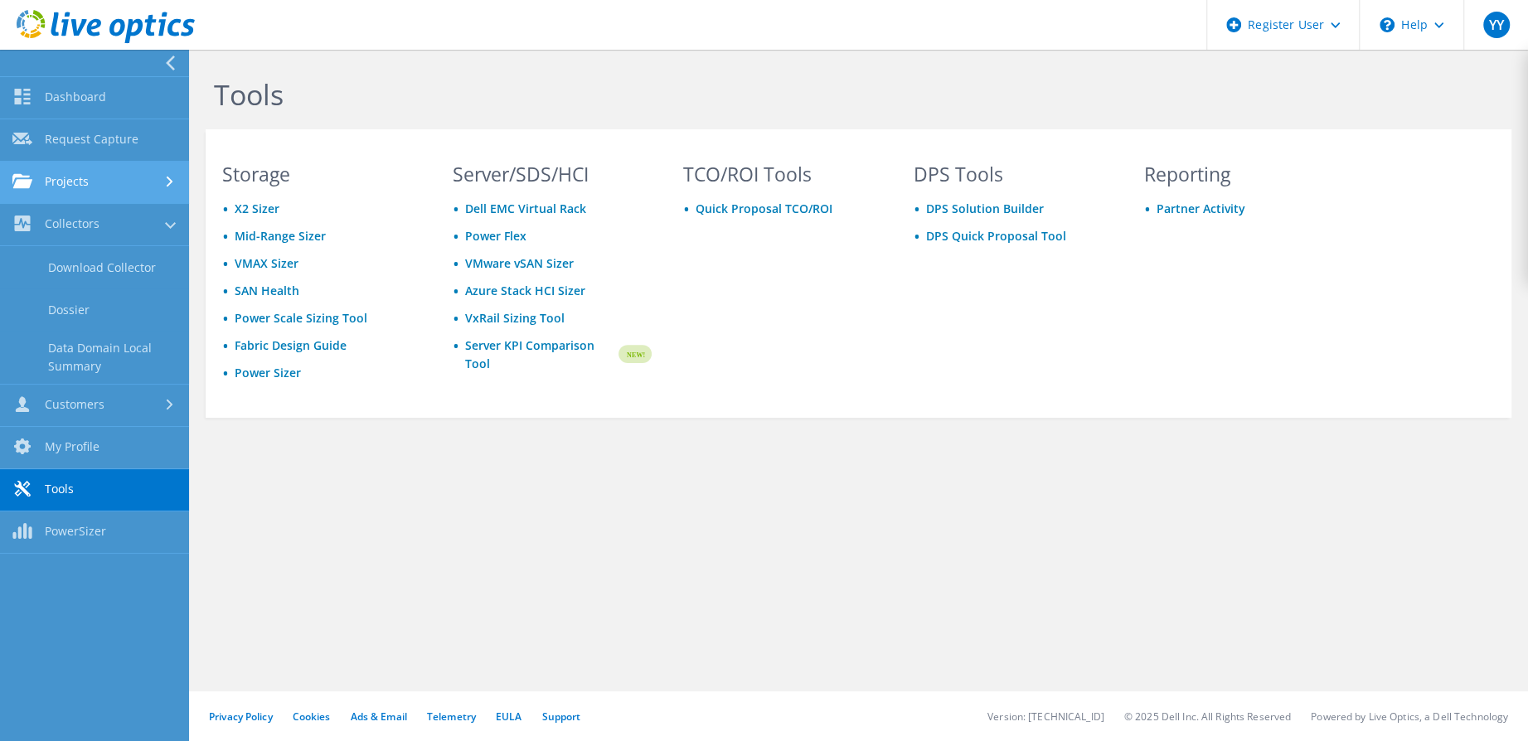
click at [69, 187] on link "Projects" at bounding box center [94, 183] width 189 height 42
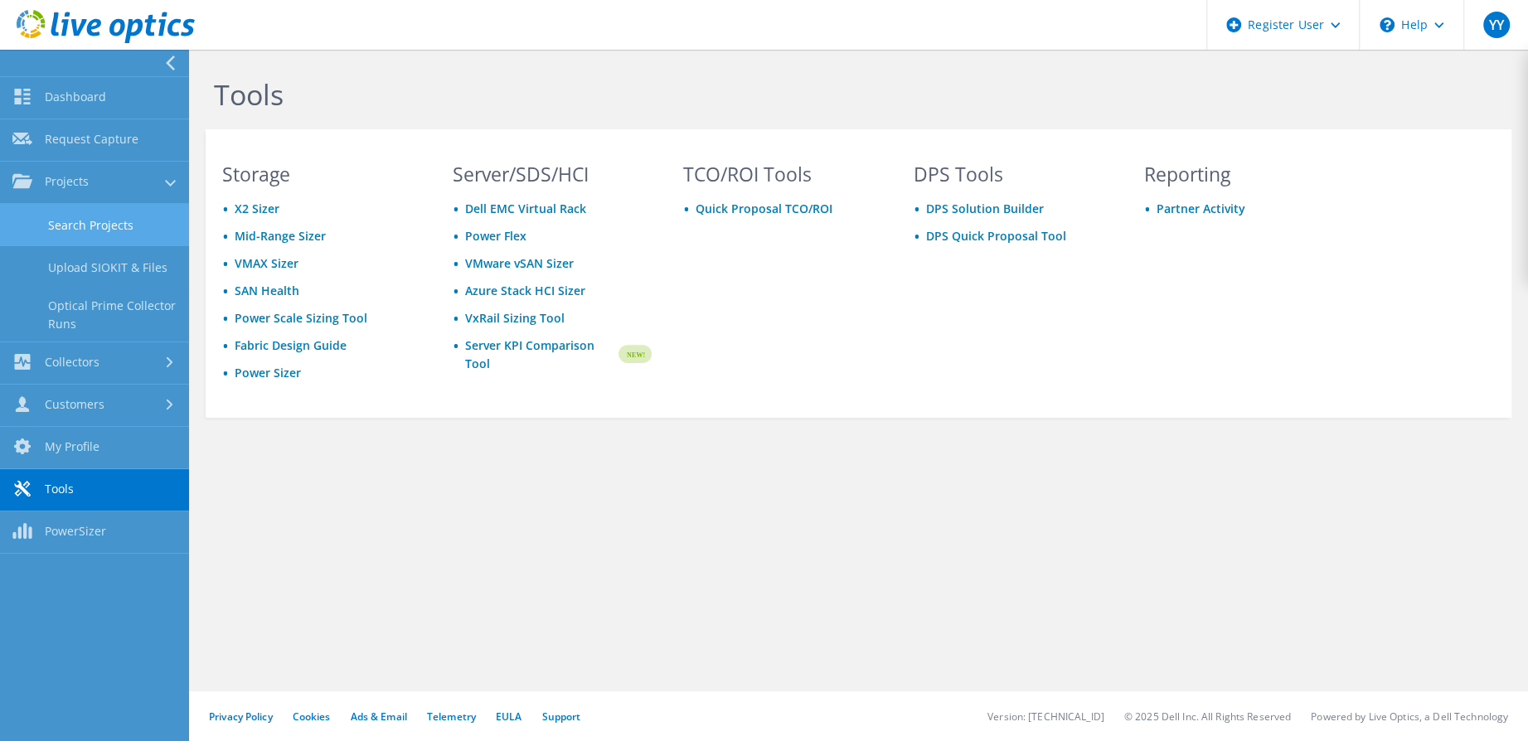
click at [80, 226] on link "Search Projects" at bounding box center [94, 225] width 189 height 42
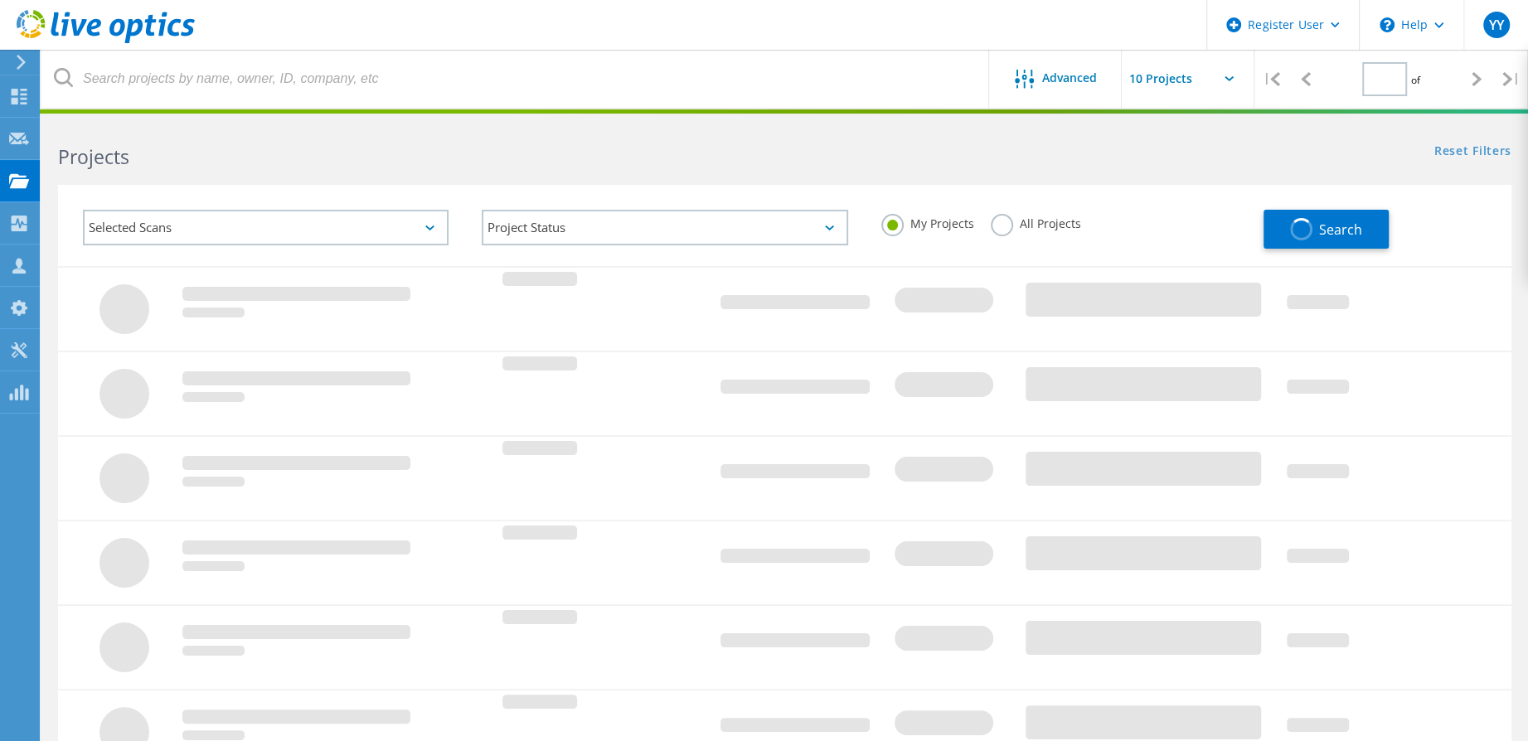
type input "1"
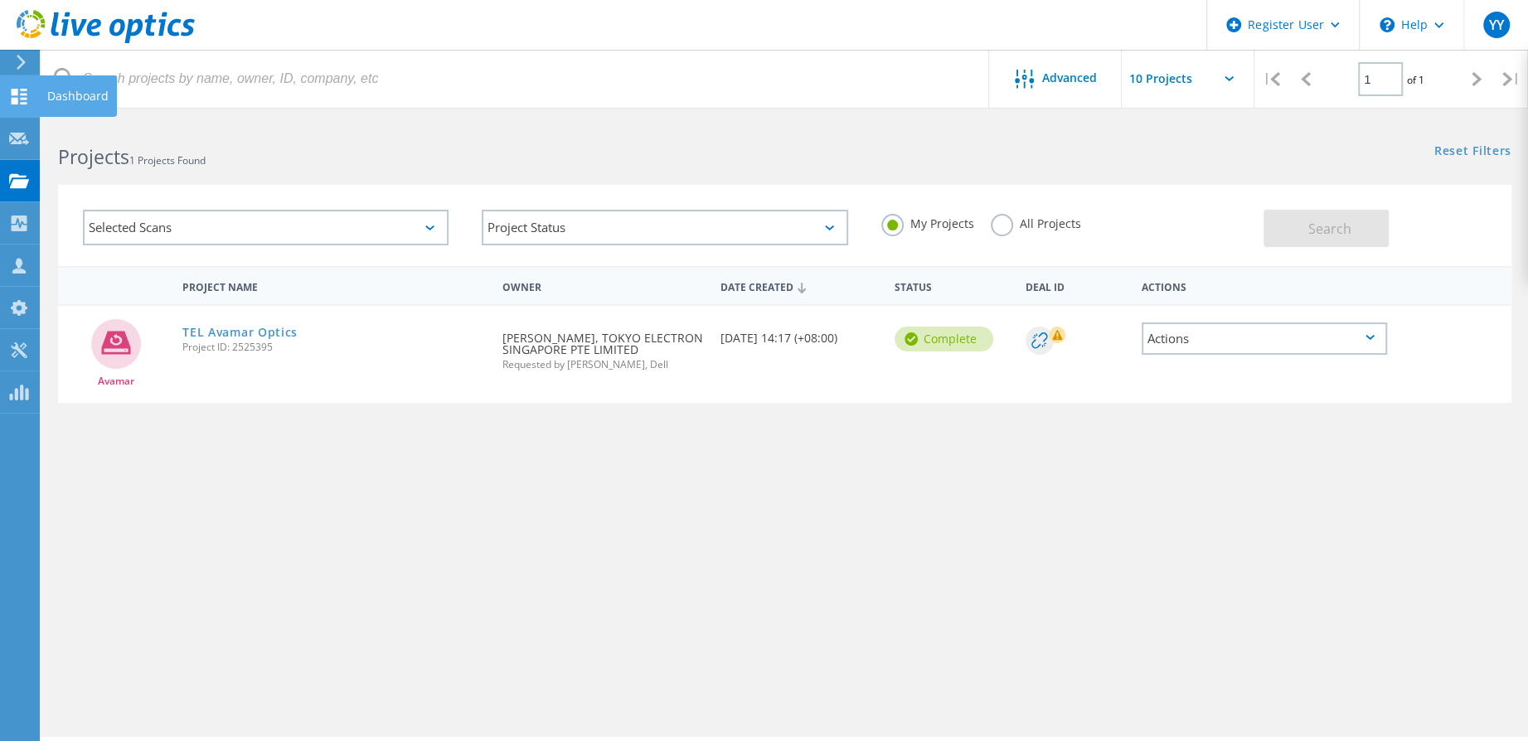
click at [24, 93] on use at bounding box center [20, 97] width 16 height 16
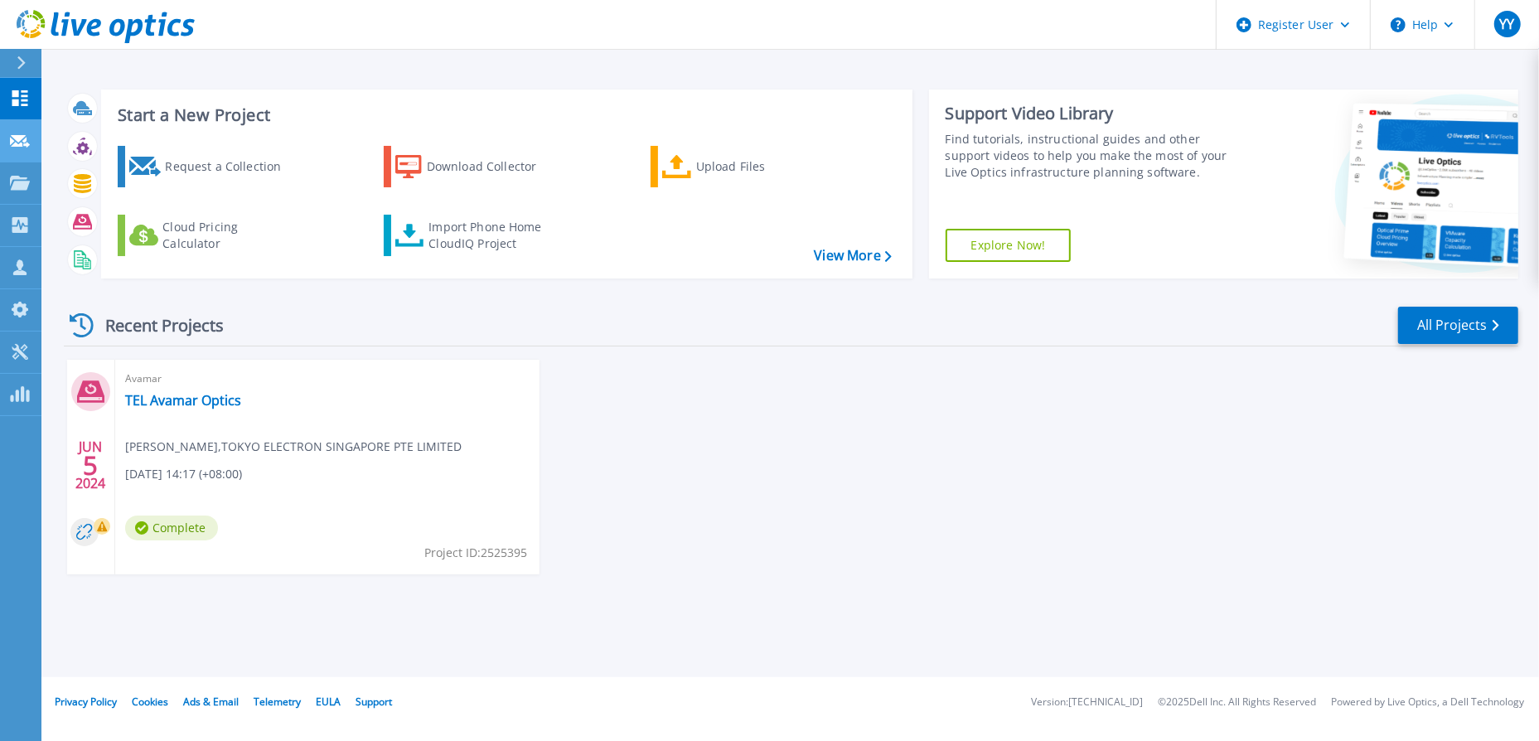
click at [13, 138] on icon at bounding box center [20, 141] width 20 height 12
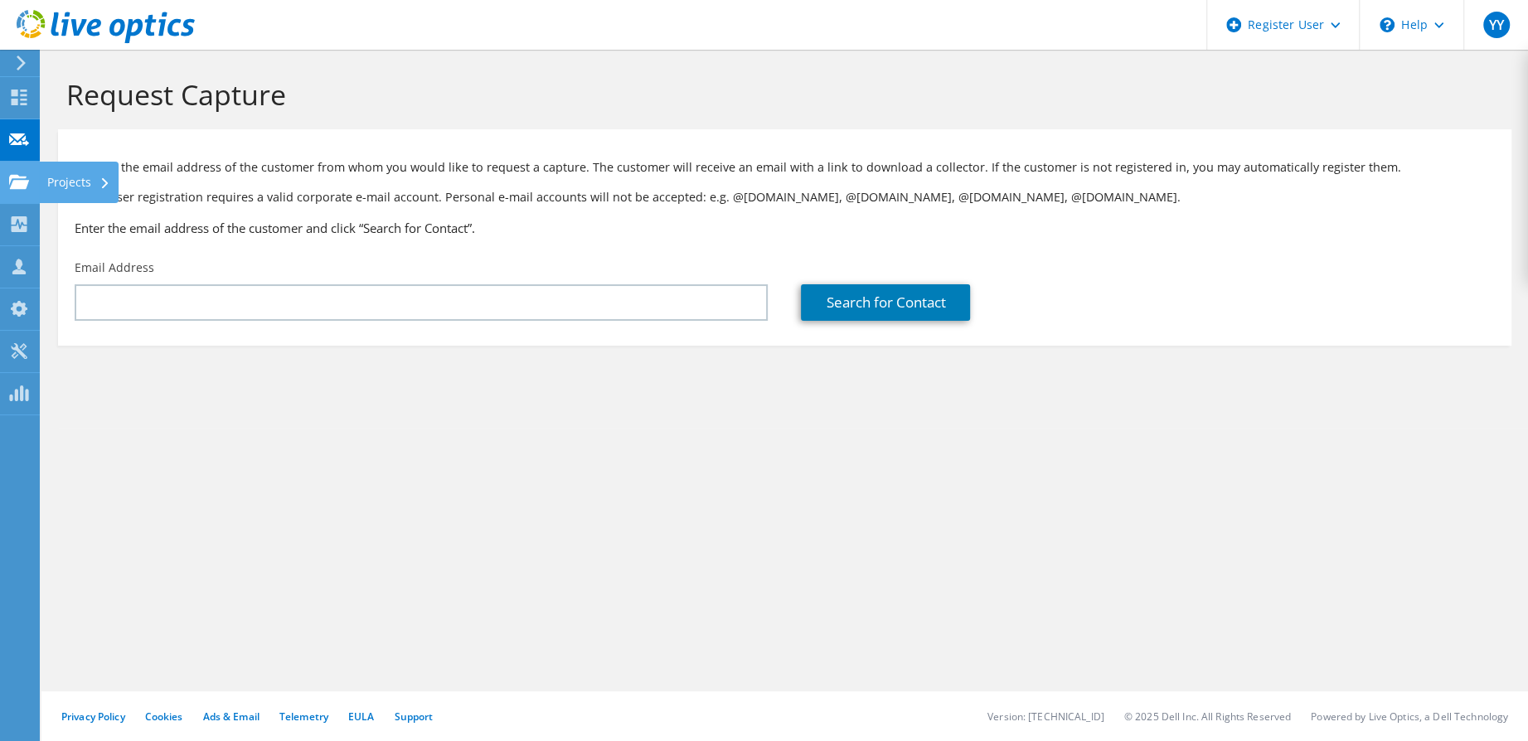
click at [14, 181] on use at bounding box center [19, 181] width 20 height 14
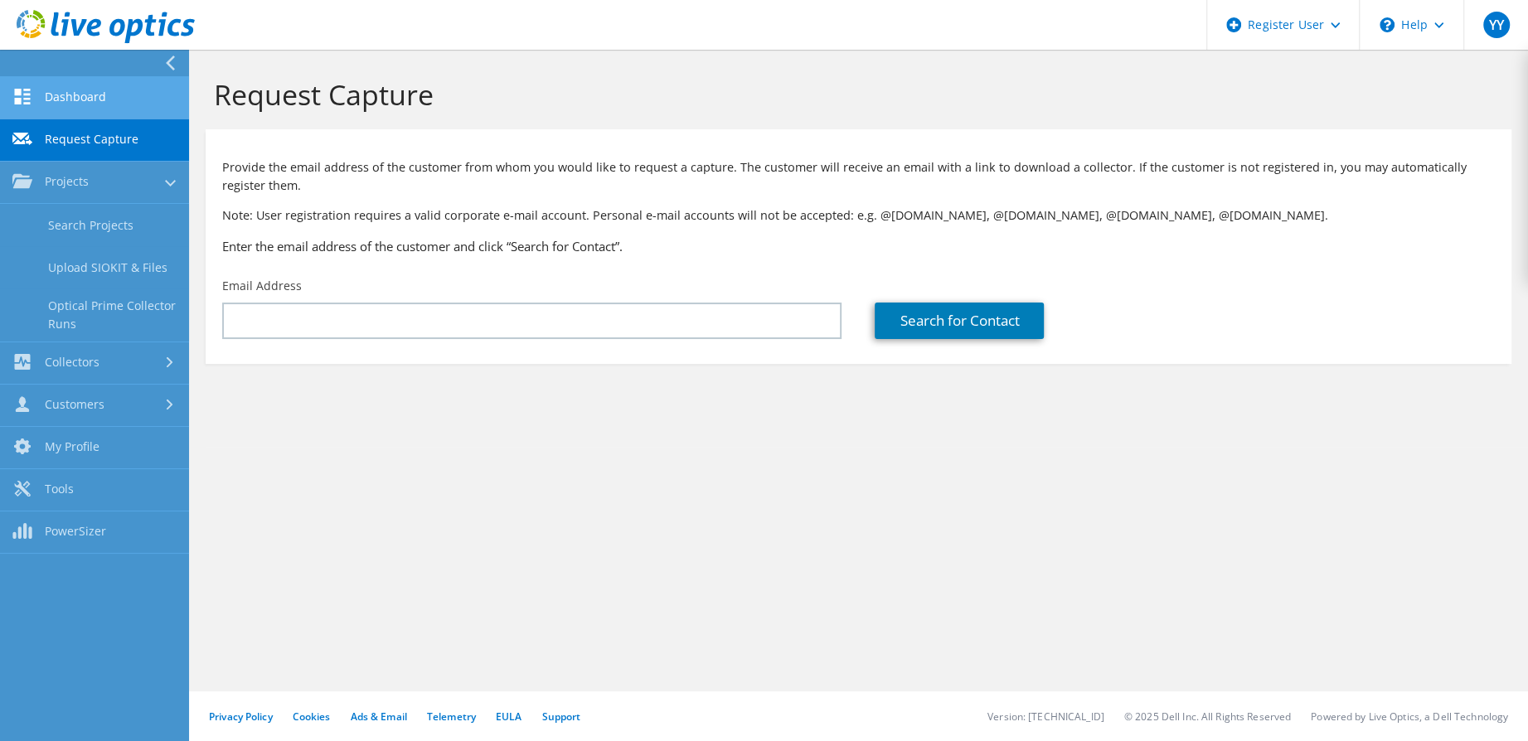
click at [107, 95] on link "Dashboard" at bounding box center [94, 98] width 189 height 42
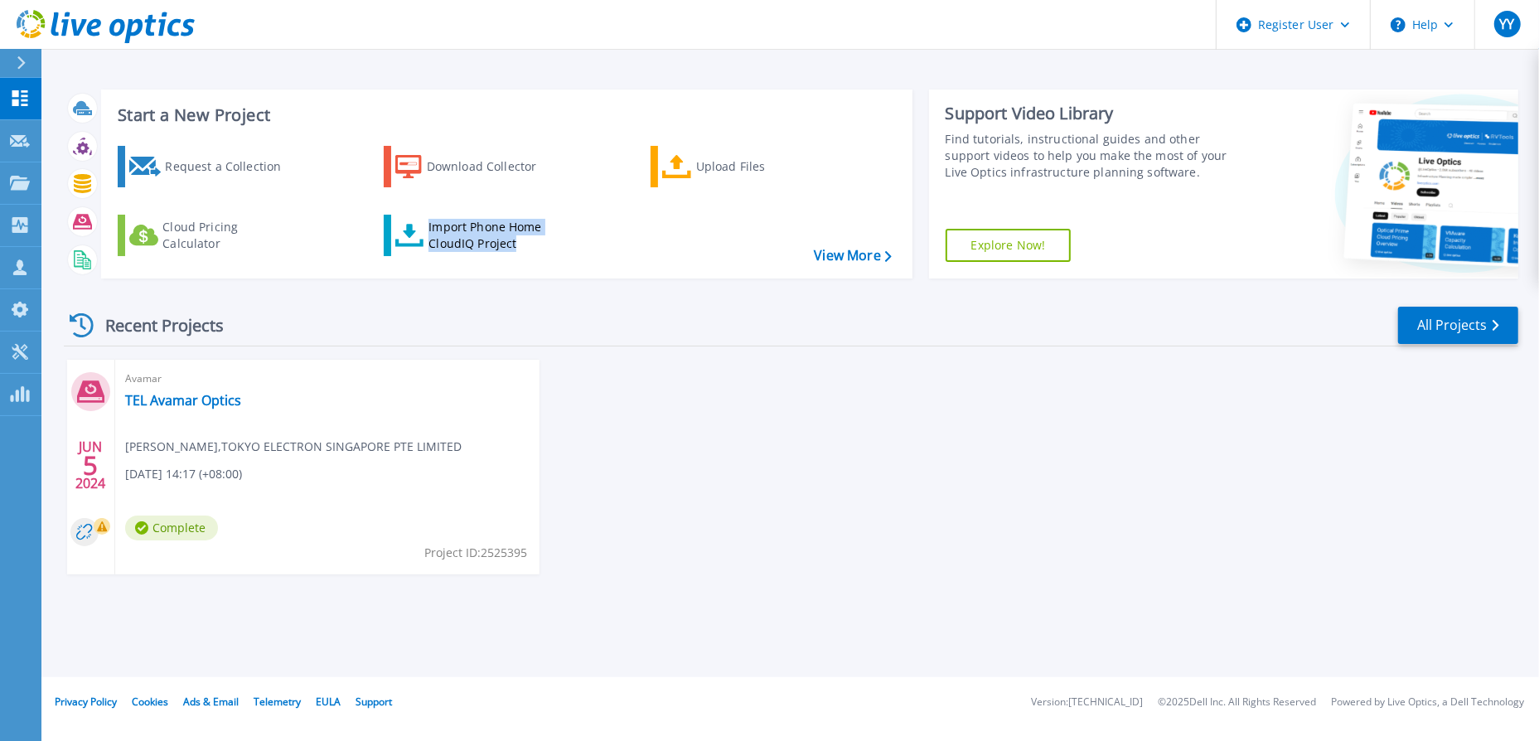
drag, startPoint x: 555, startPoint y: 247, endPoint x: 377, endPoint y: 219, distance: 179.6
click at [377, 219] on div "Request a Collection Download Collector Upload Files Cloud Pricing Calculator I…" at bounding box center [504, 202] width 800 height 138
copy div "Import Phone Home CloudIQ Project"
click at [1245, 26] on icon at bounding box center [1244, 24] width 15 height 15
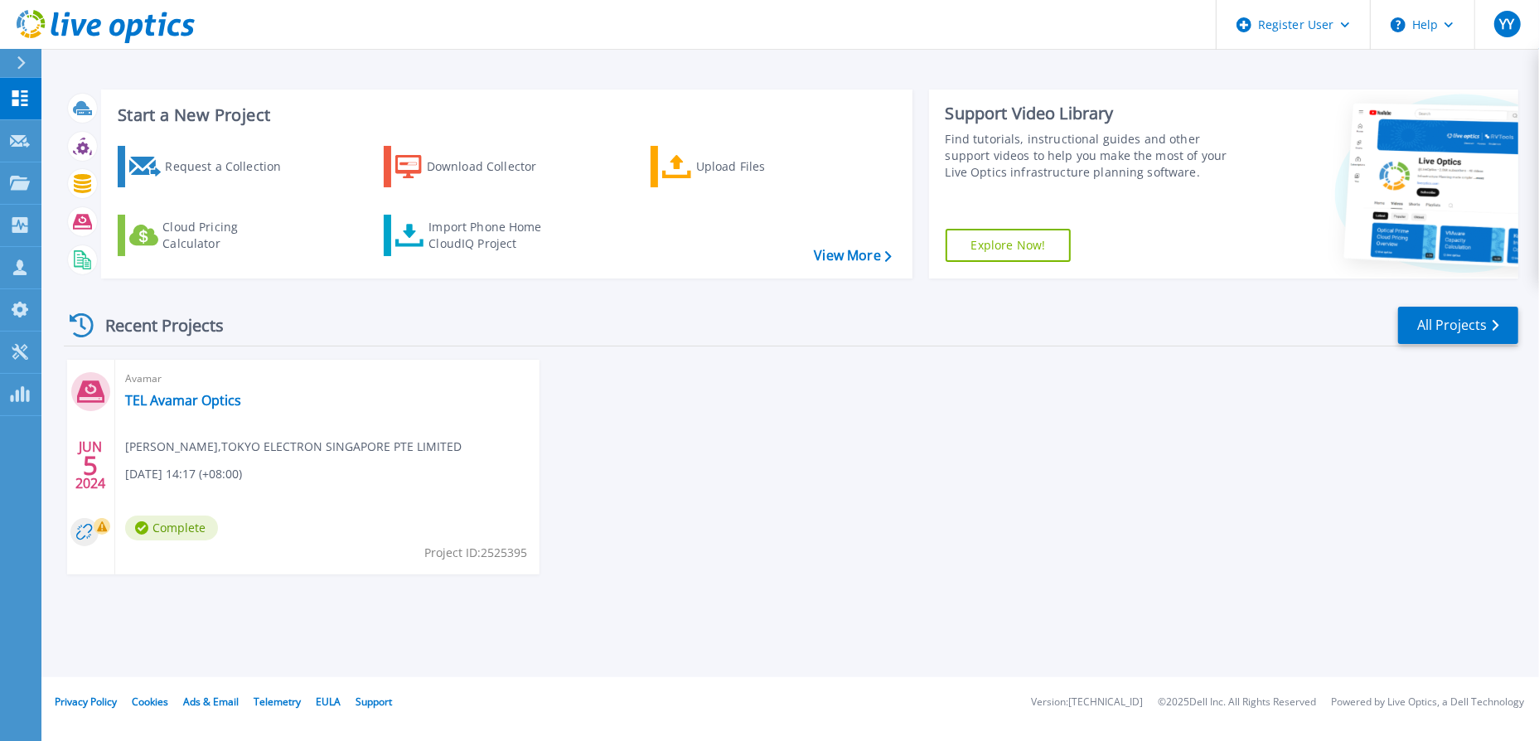
click at [1064, 512] on div "JUN 5 2024 Avamar TEL Avamar Optics BENNY LOH , TOKYO ELECTRON SINGAPORE PTE LI…" at bounding box center [785, 484] width 1468 height 248
click at [155, 406] on link "TEL Avamar Optics" at bounding box center [183, 400] width 116 height 17
click at [30, 52] on div at bounding box center [28, 63] width 27 height 28
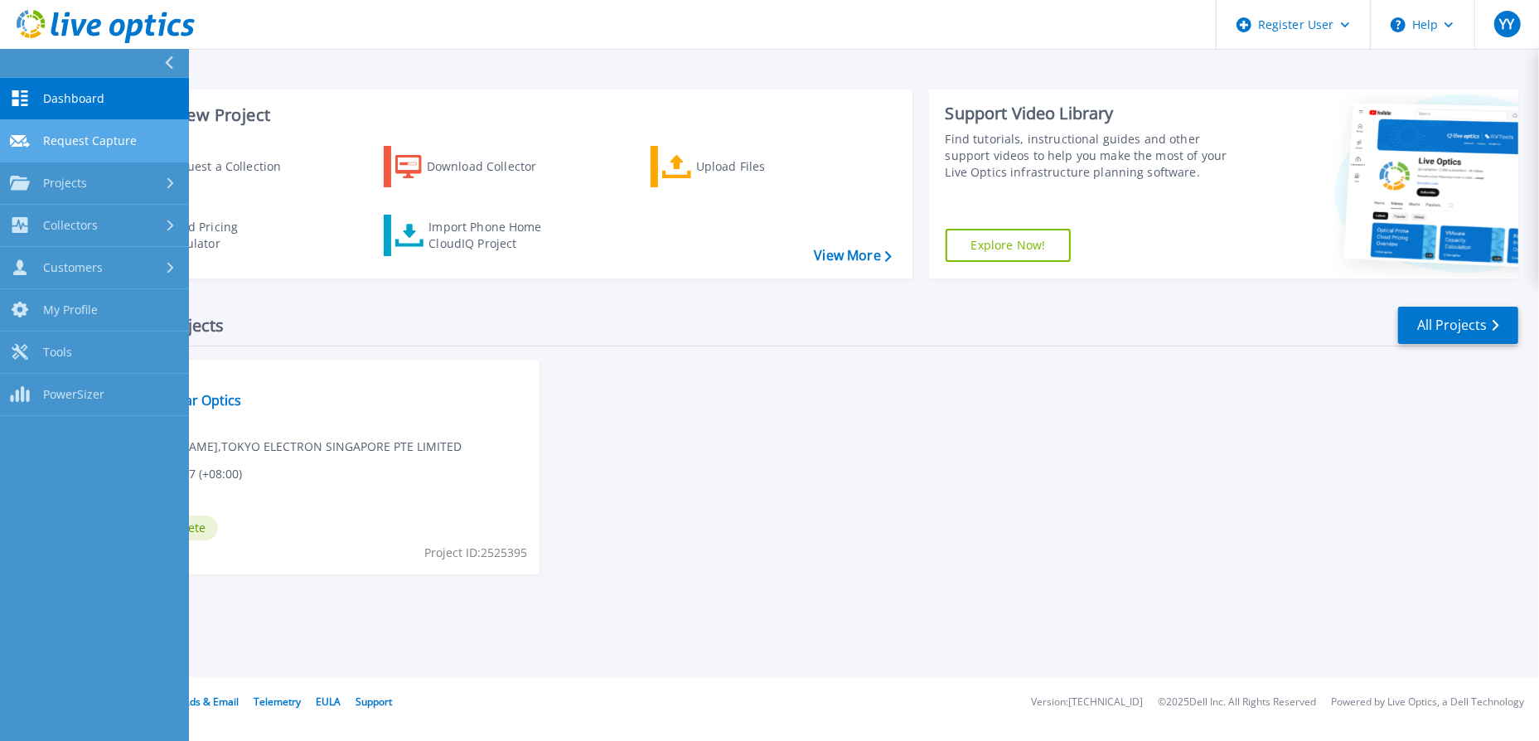
click at [84, 142] on span "Request Capture" at bounding box center [90, 140] width 94 height 15
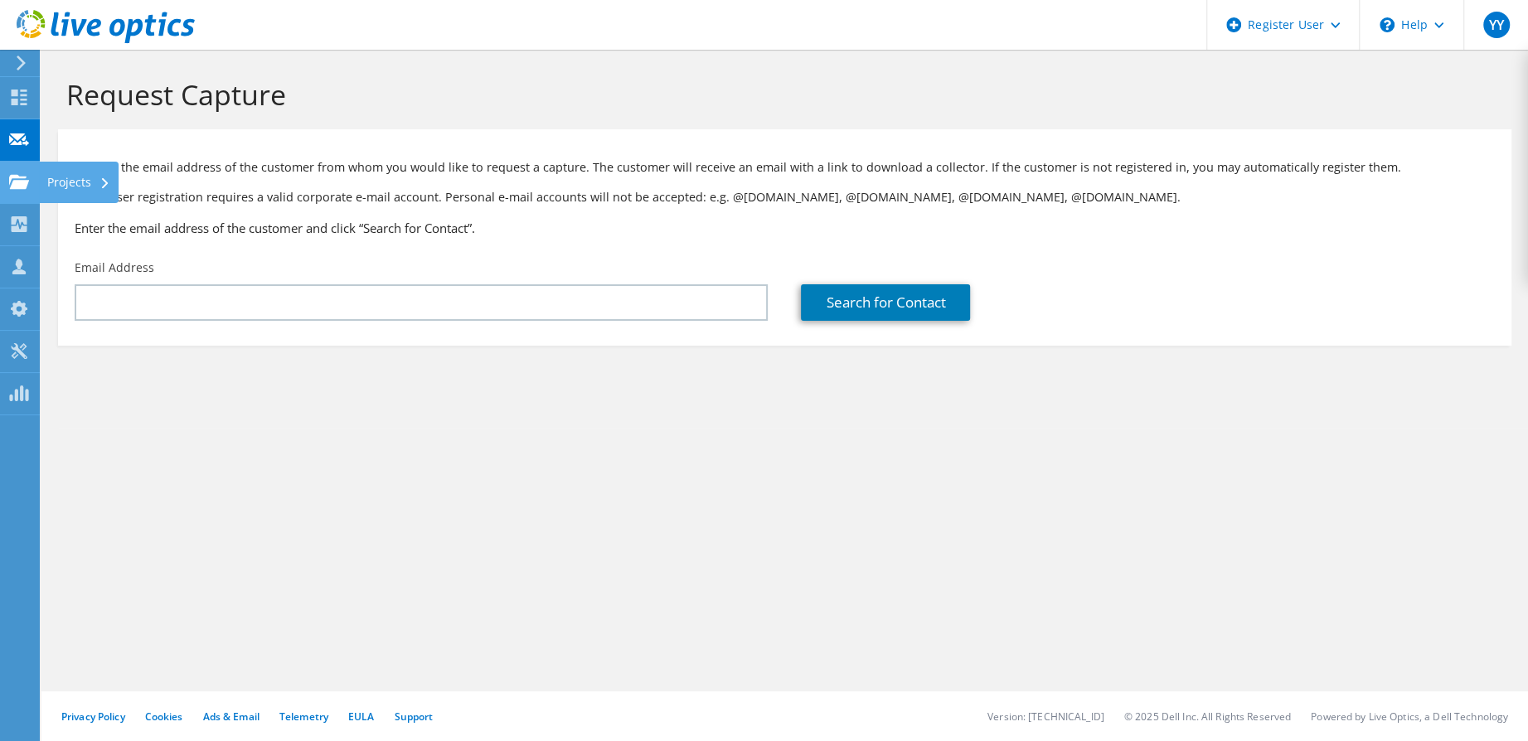
click at [21, 184] on use at bounding box center [19, 181] width 20 height 14
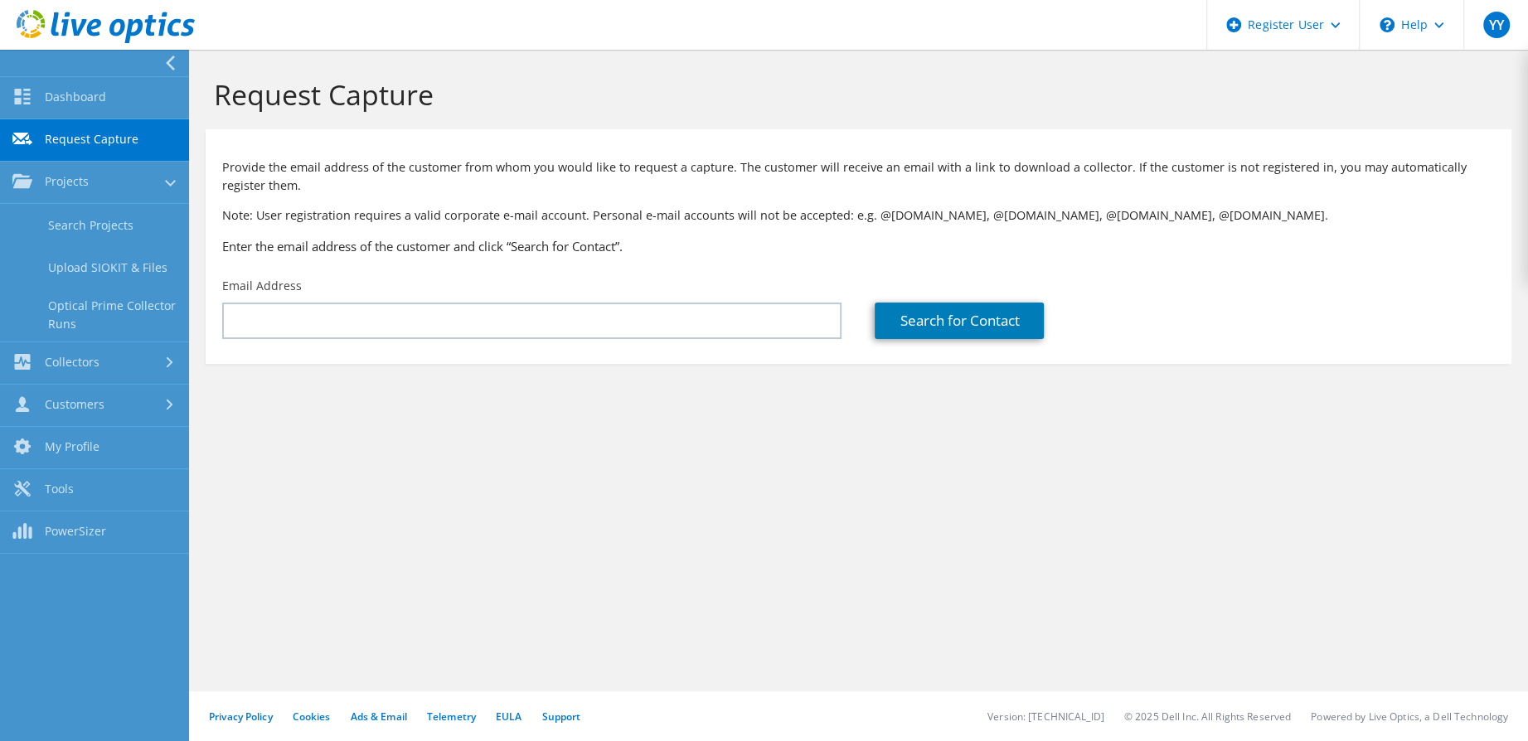
drag, startPoint x: 71, startPoint y: 188, endPoint x: 310, endPoint y: 530, distance: 416.7
click at [310, 530] on div "Request Capture Provide the email address of the customer from whom you would l…" at bounding box center [858, 395] width 1339 height 691
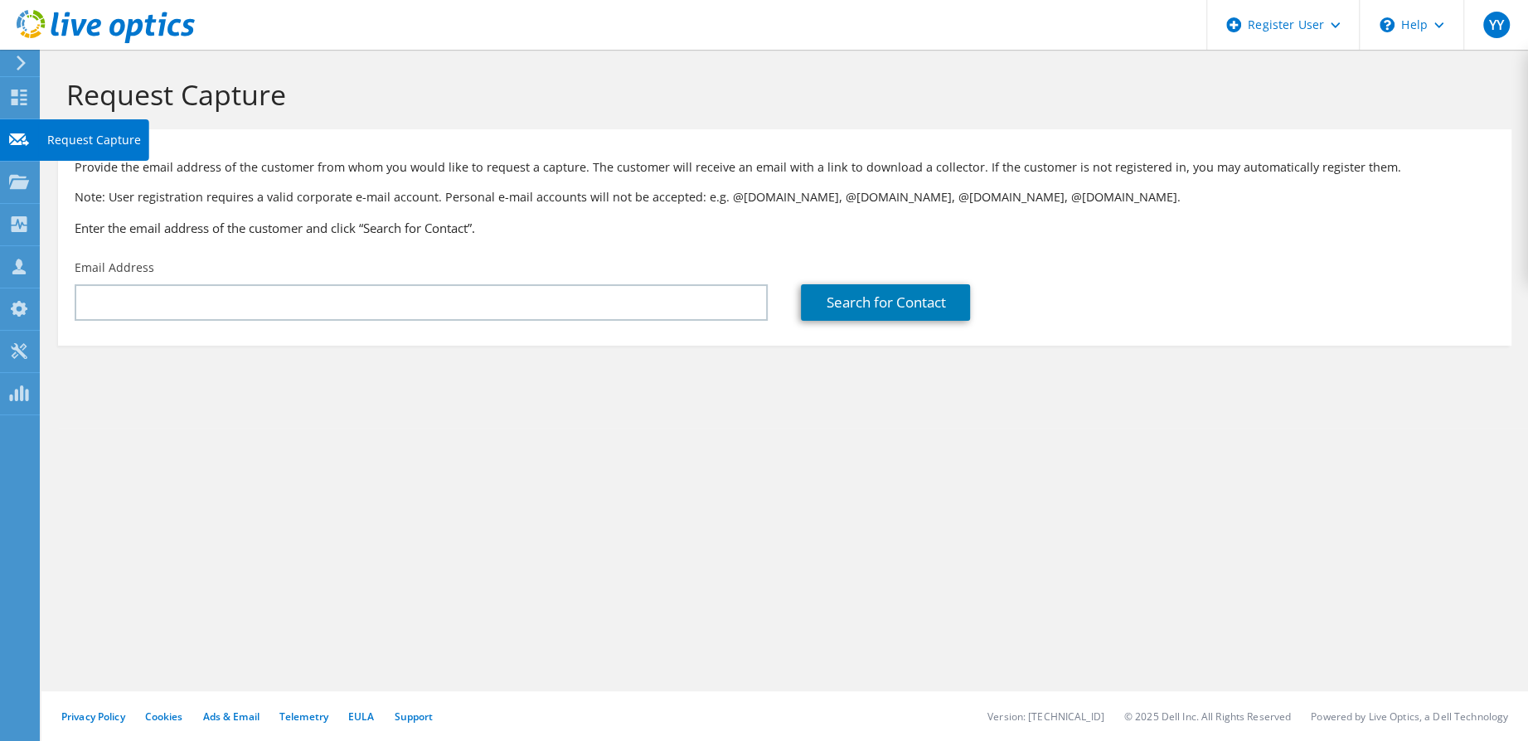
click at [16, 134] on use at bounding box center [19, 139] width 20 height 12
click at [15, 184] on use at bounding box center [19, 181] width 20 height 14
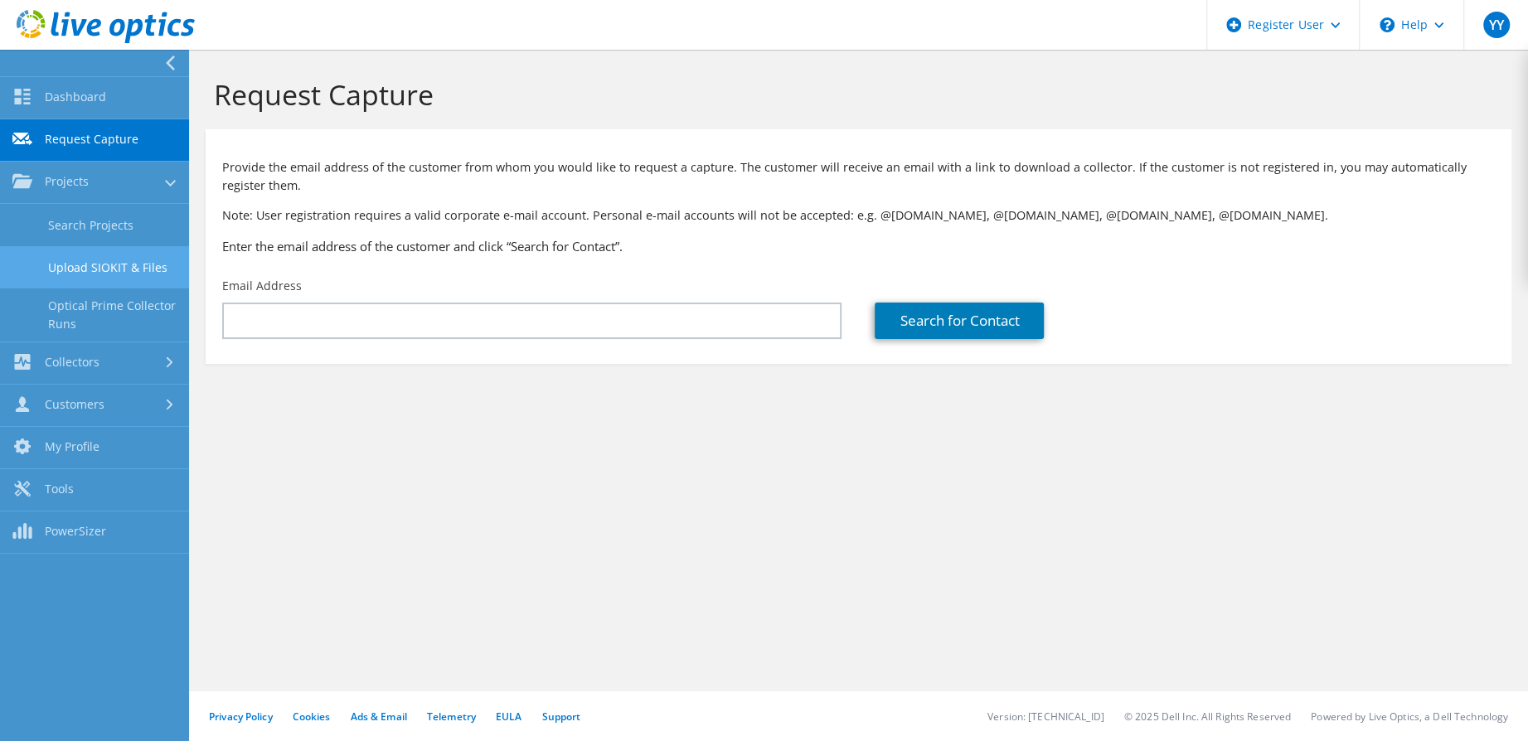
click at [122, 266] on link "Upload SIOKIT & Files" at bounding box center [94, 267] width 189 height 42
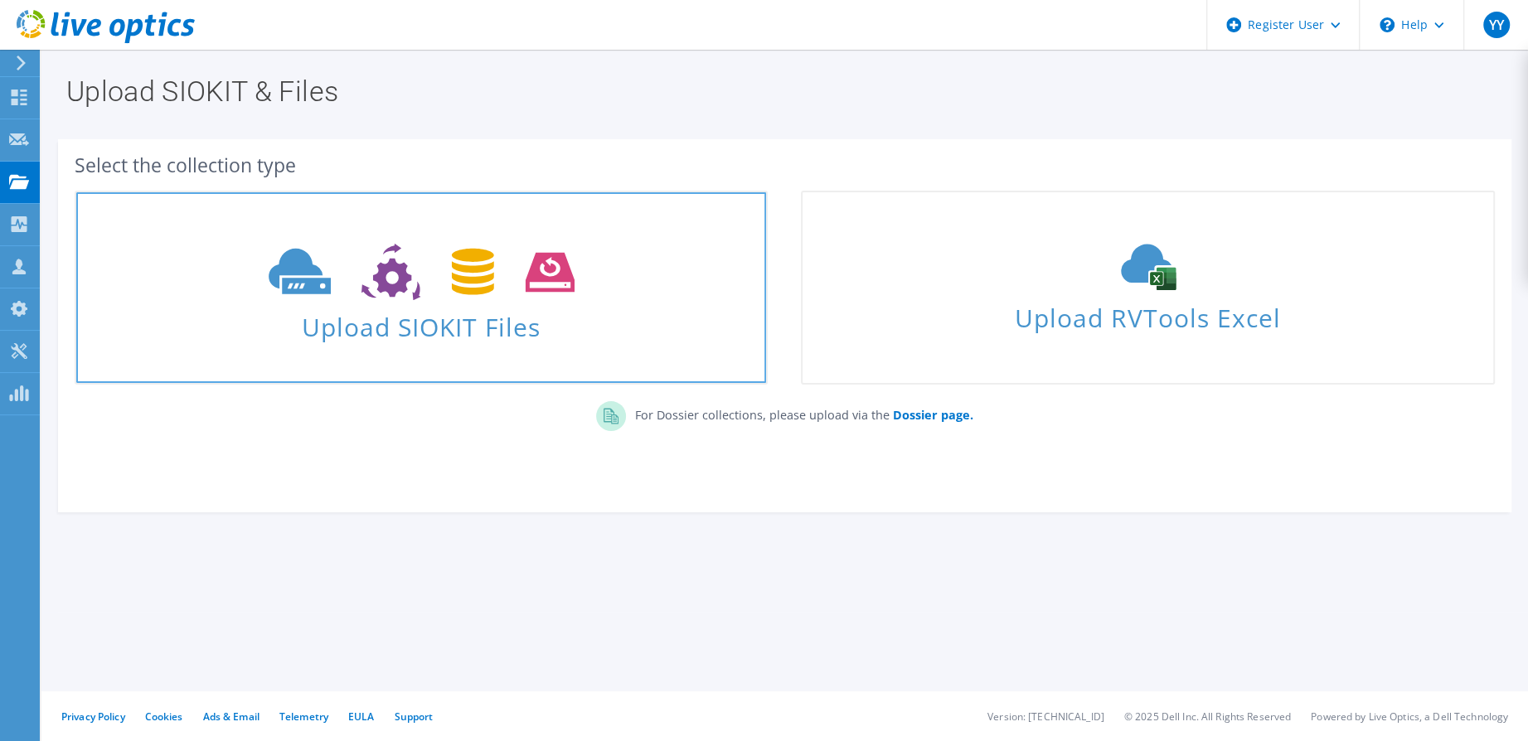
click at [371, 318] on span "Upload SIOKIT Files" at bounding box center [421, 322] width 690 height 36
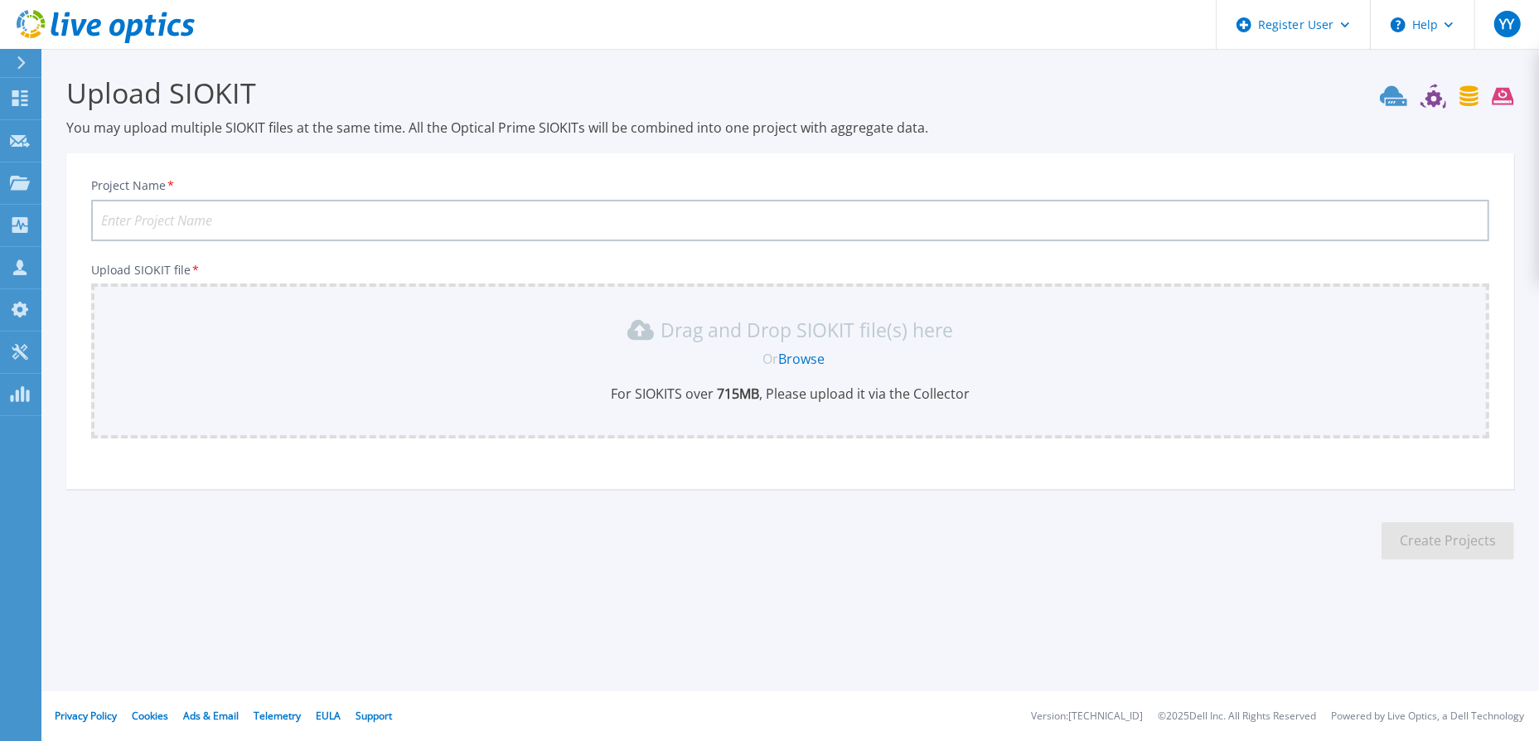
click at [242, 221] on input "Project Name *" at bounding box center [790, 220] width 1399 height 41
type input "OCBC DD Report"
click at [811, 352] on link "Browse" at bounding box center [801, 359] width 46 height 18
click at [805, 359] on link "Browse" at bounding box center [801, 359] width 46 height 18
click at [1399, 100] on icon at bounding box center [1393, 95] width 27 height 20
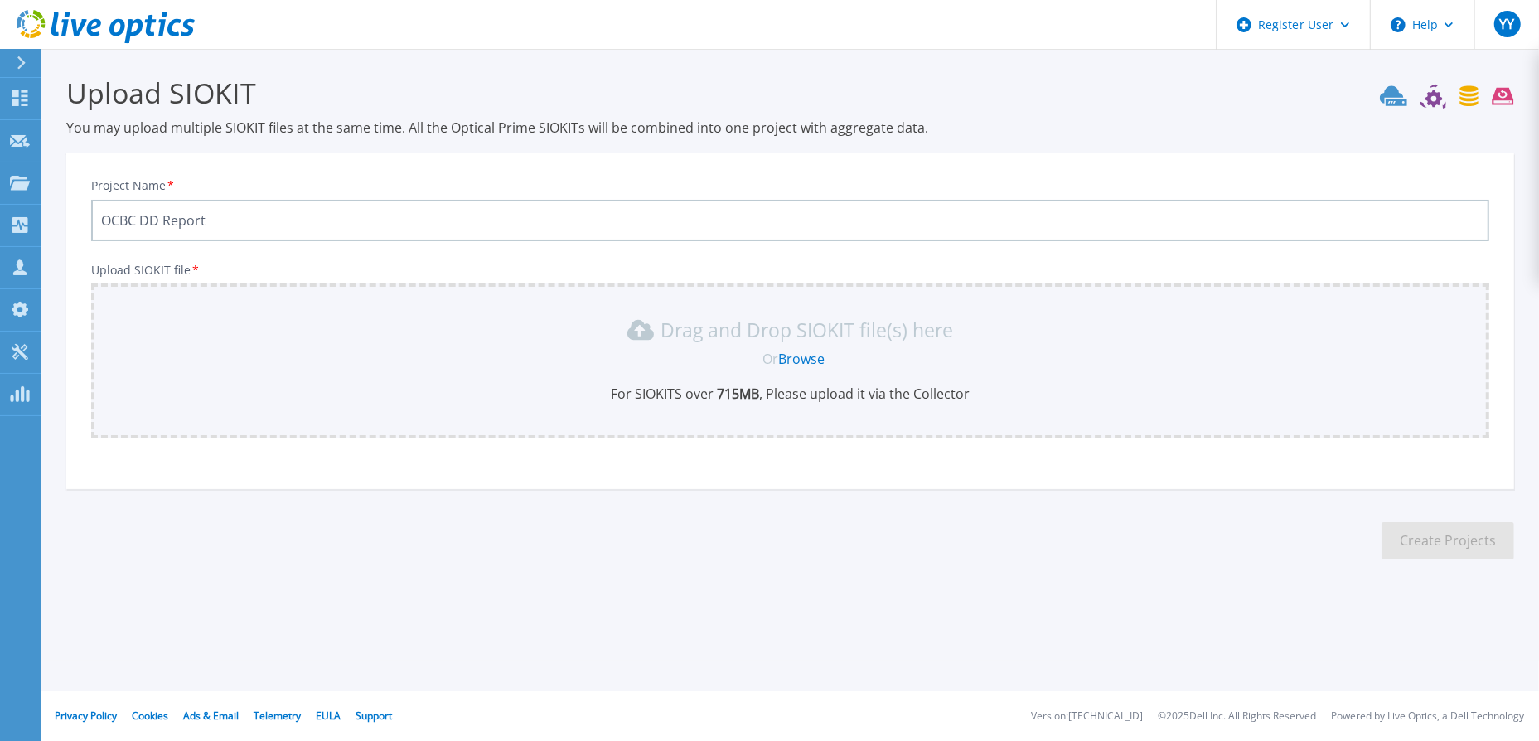
click at [1442, 97] on icon at bounding box center [1447, 96] width 134 height 25
click at [26, 208] on link "Collectors Collectors" at bounding box center [20, 226] width 41 height 42
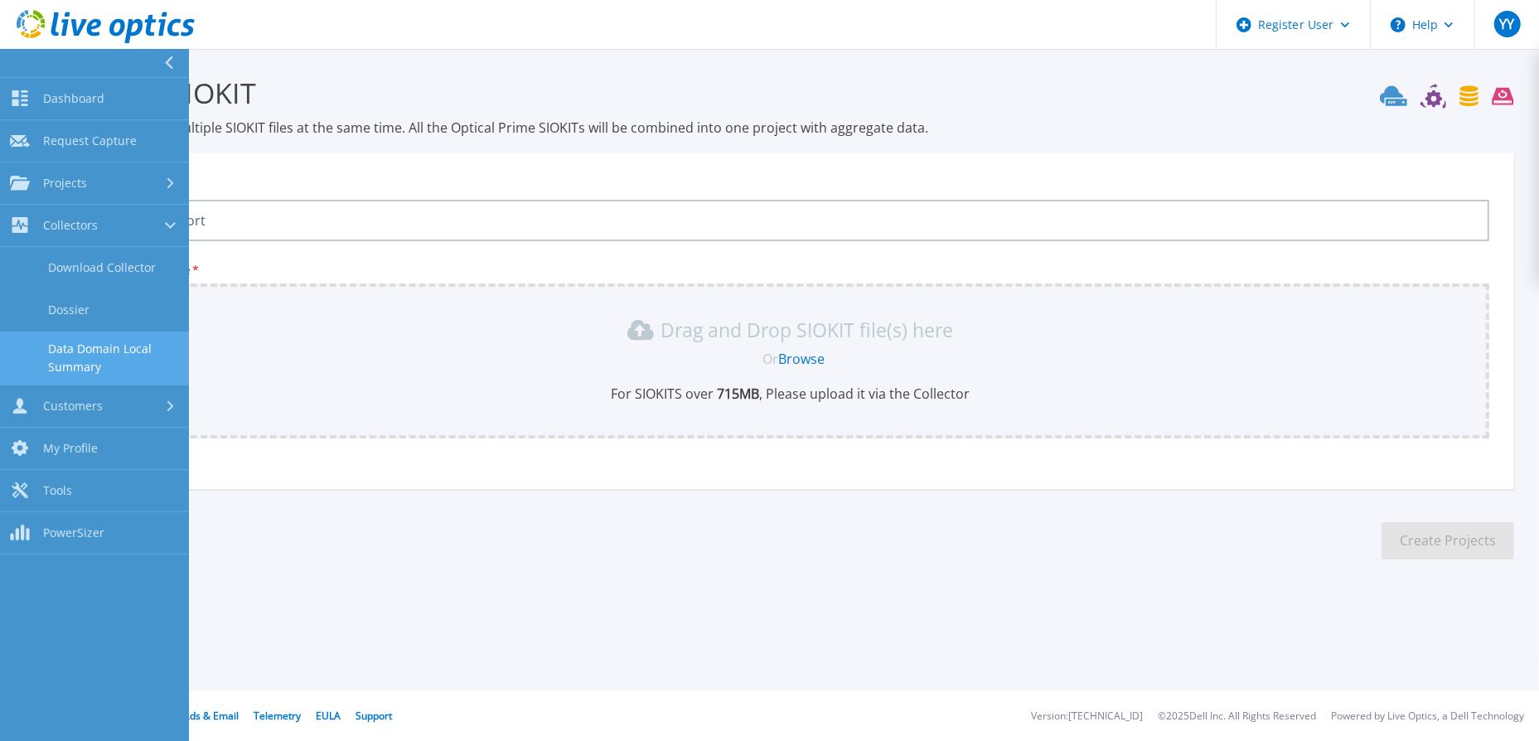
click at [55, 359] on link "Data Domain Local Summary" at bounding box center [94, 358] width 189 height 53
click at [75, 362] on link "Data Domain Local Summary" at bounding box center [94, 358] width 189 height 53
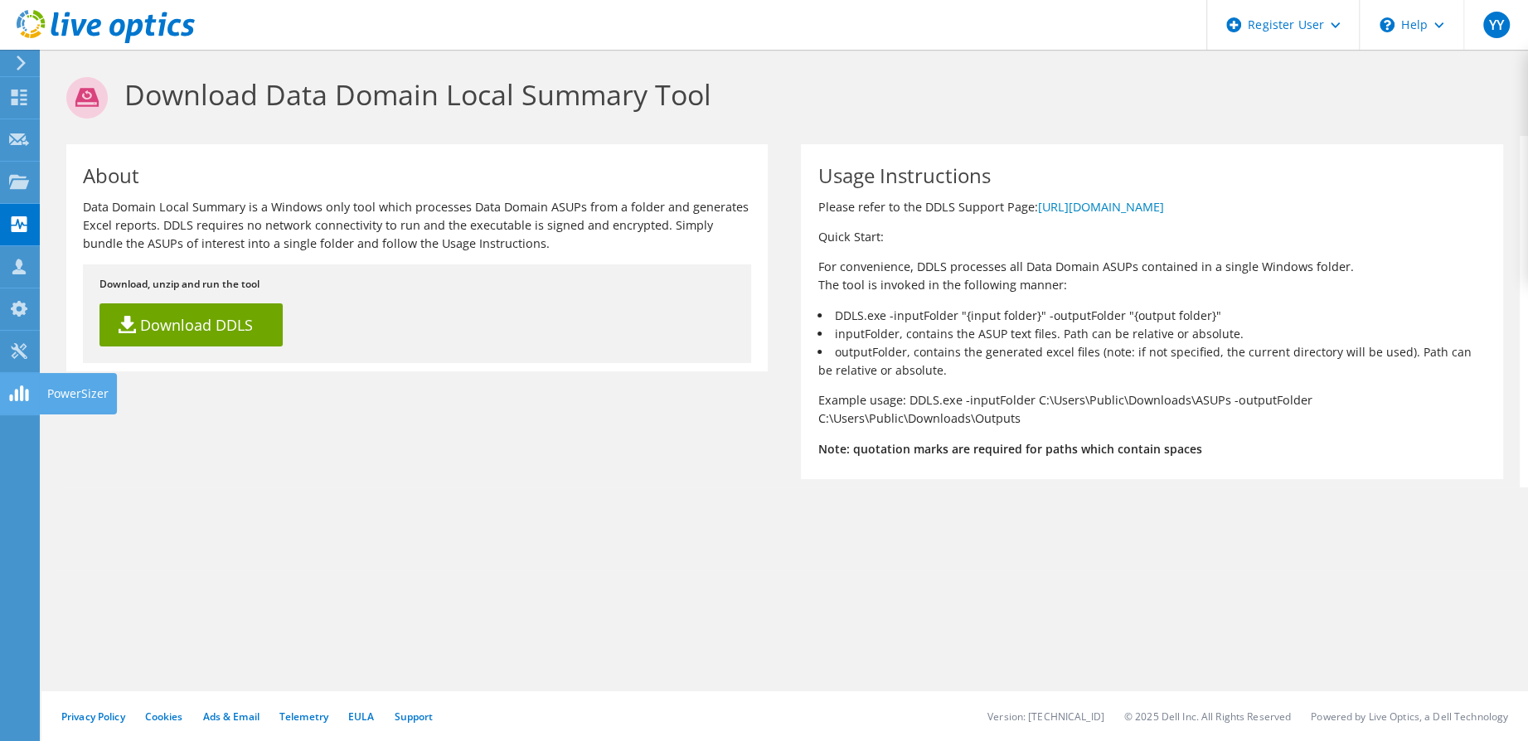
click at [13, 391] on icon at bounding box center [19, 393] width 20 height 16
click at [25, 65] on icon at bounding box center [21, 63] width 12 height 15
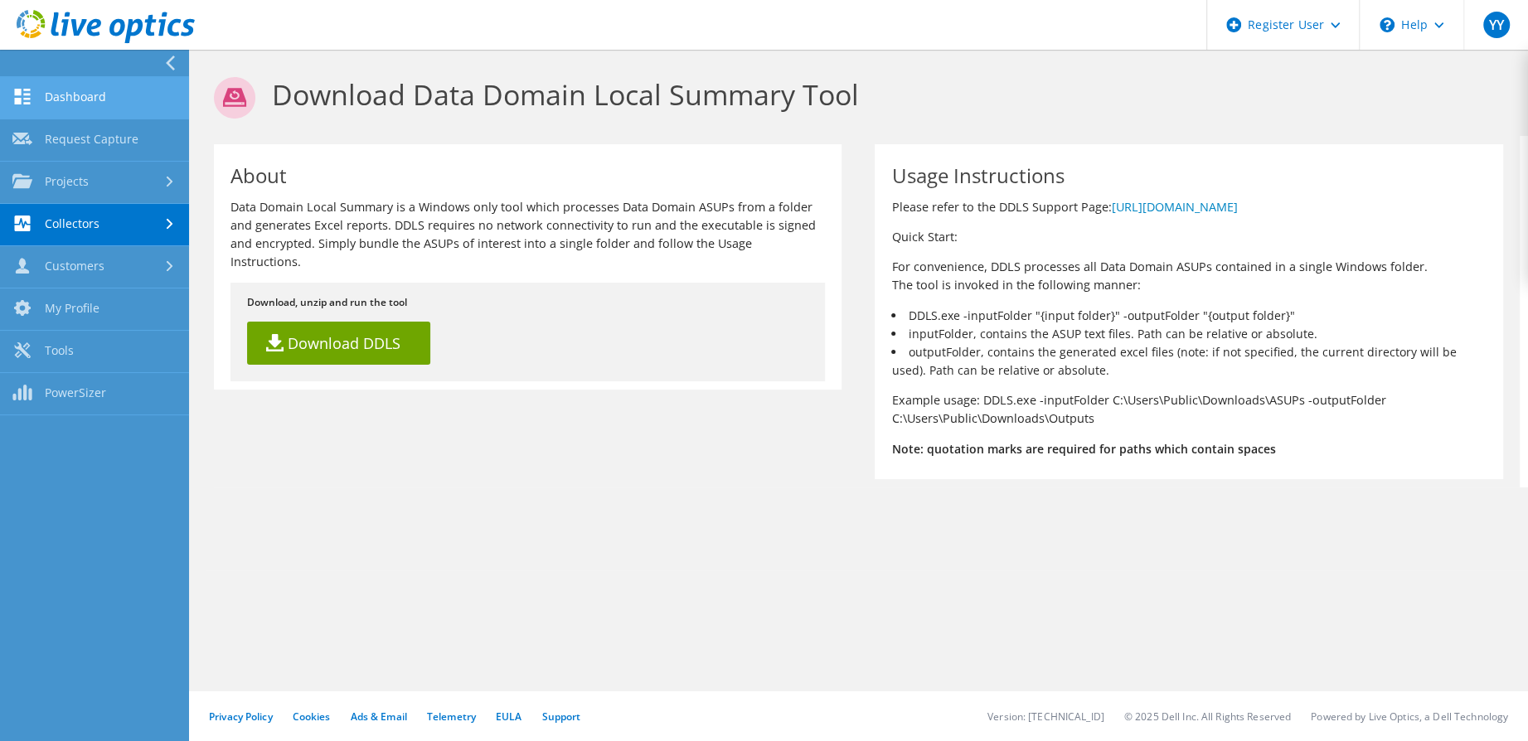
click at [71, 96] on link "Dashboard" at bounding box center [94, 98] width 189 height 42
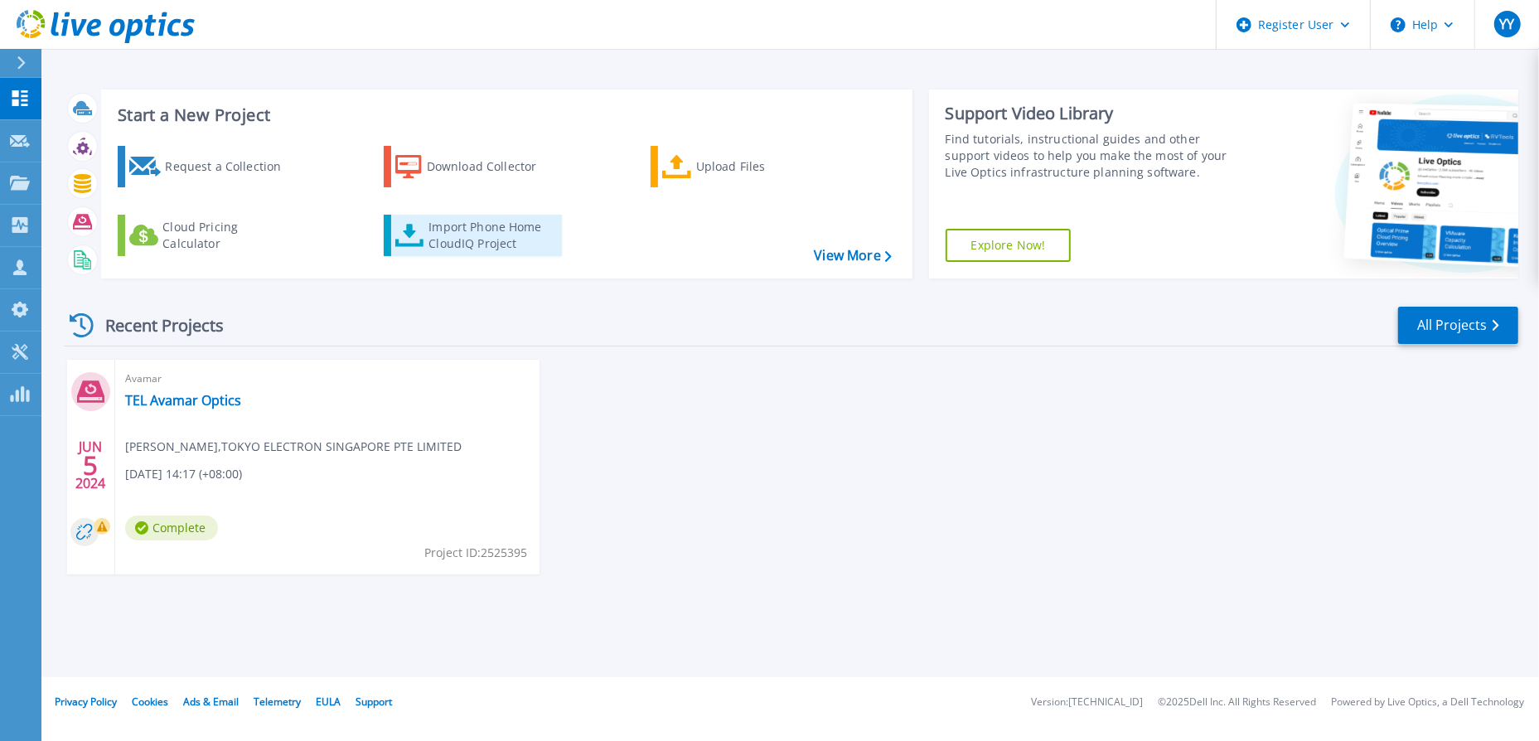
click at [479, 235] on div "Import Phone Home CloudIQ Project" at bounding box center [493, 235] width 129 height 33
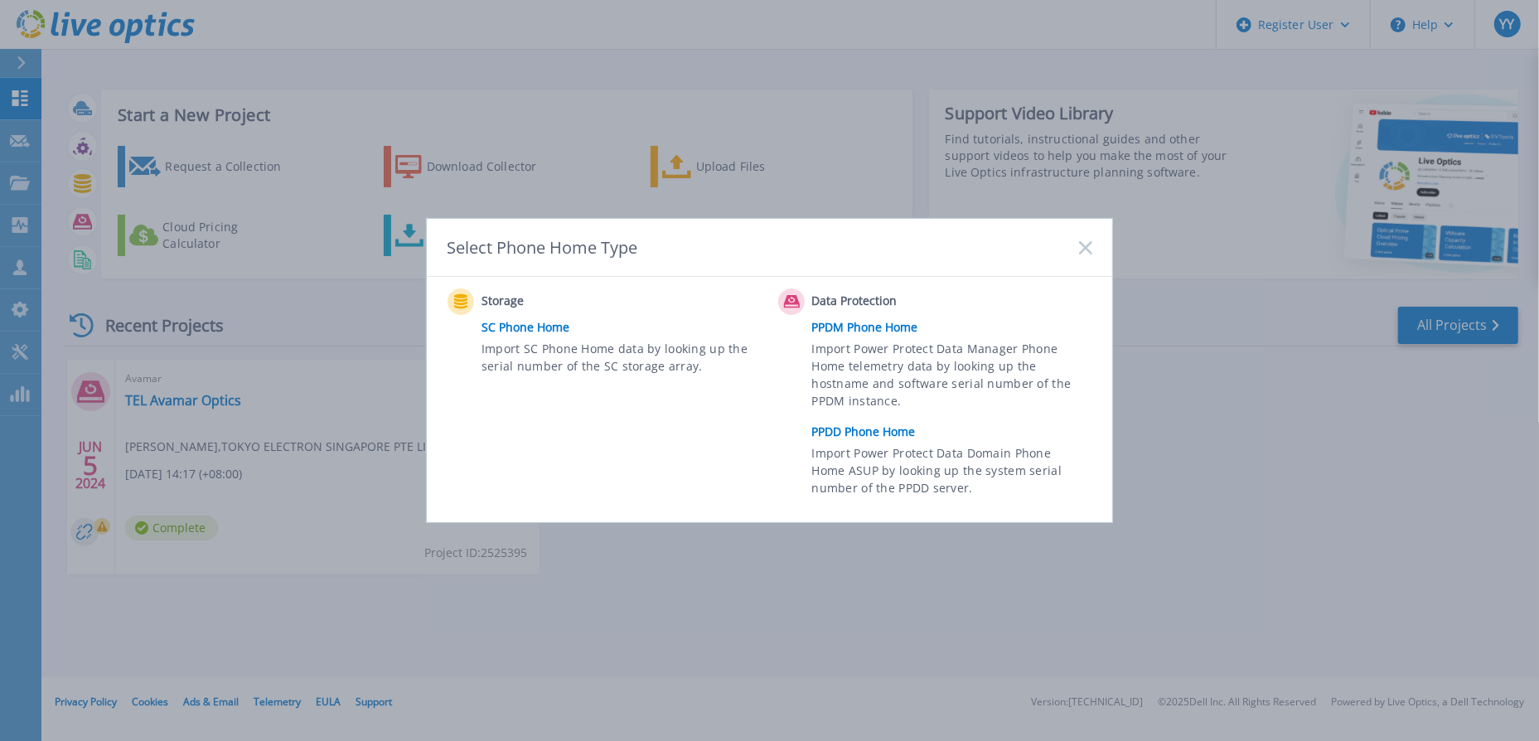
click at [848, 444] on span "Import Power Protect Data Domain Phone Home ASUP by looking up the system seria…" at bounding box center [950, 472] width 276 height 57
click at [856, 435] on link "PPDD Phone Home" at bounding box center [956, 431] width 288 height 25
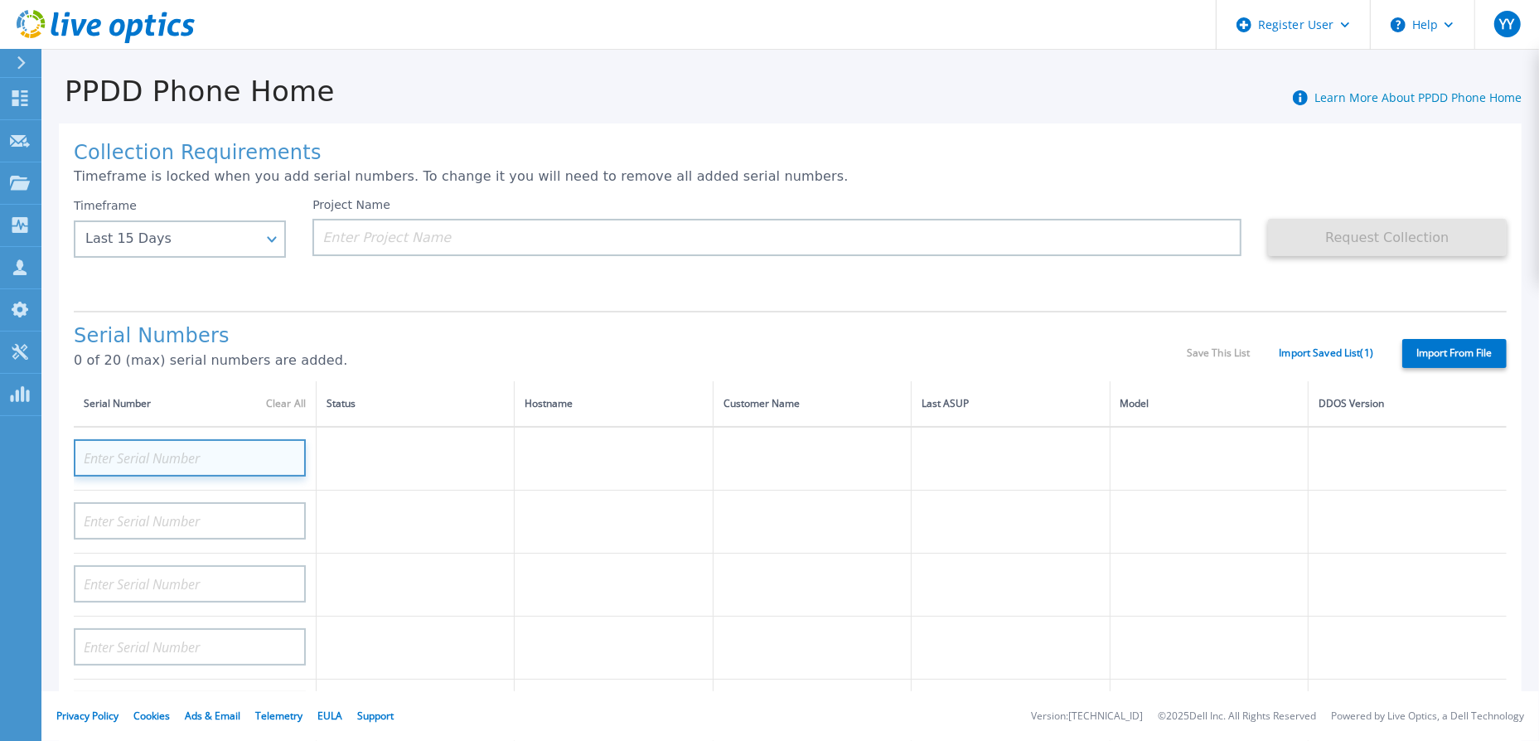
click at [185, 458] on input at bounding box center [190, 457] width 232 height 37
click at [166, 444] on input at bounding box center [190, 457] width 232 height 37
paste input "CKM01203500237"
type input "CKM01203500237"
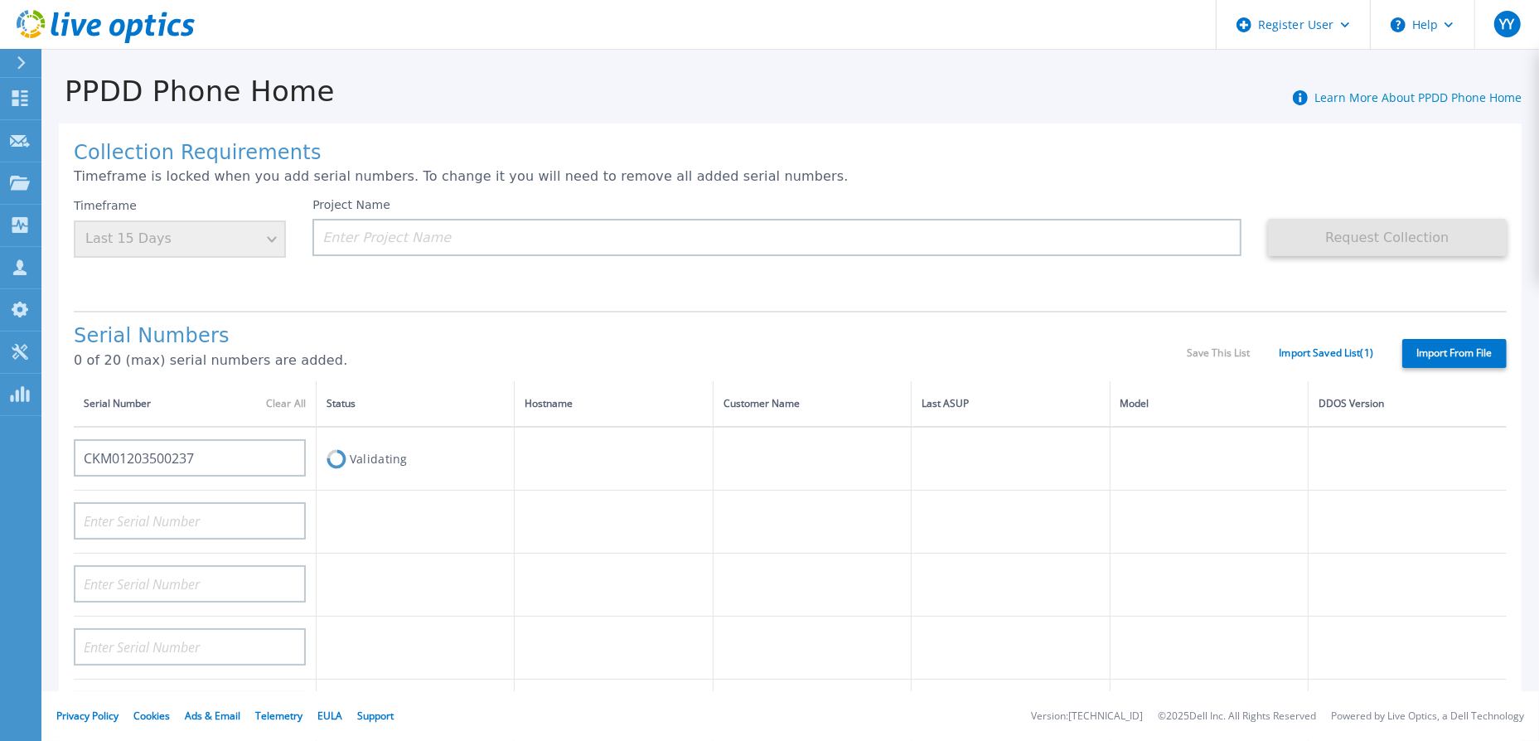
click at [637, 440] on td at bounding box center [614, 459] width 198 height 64
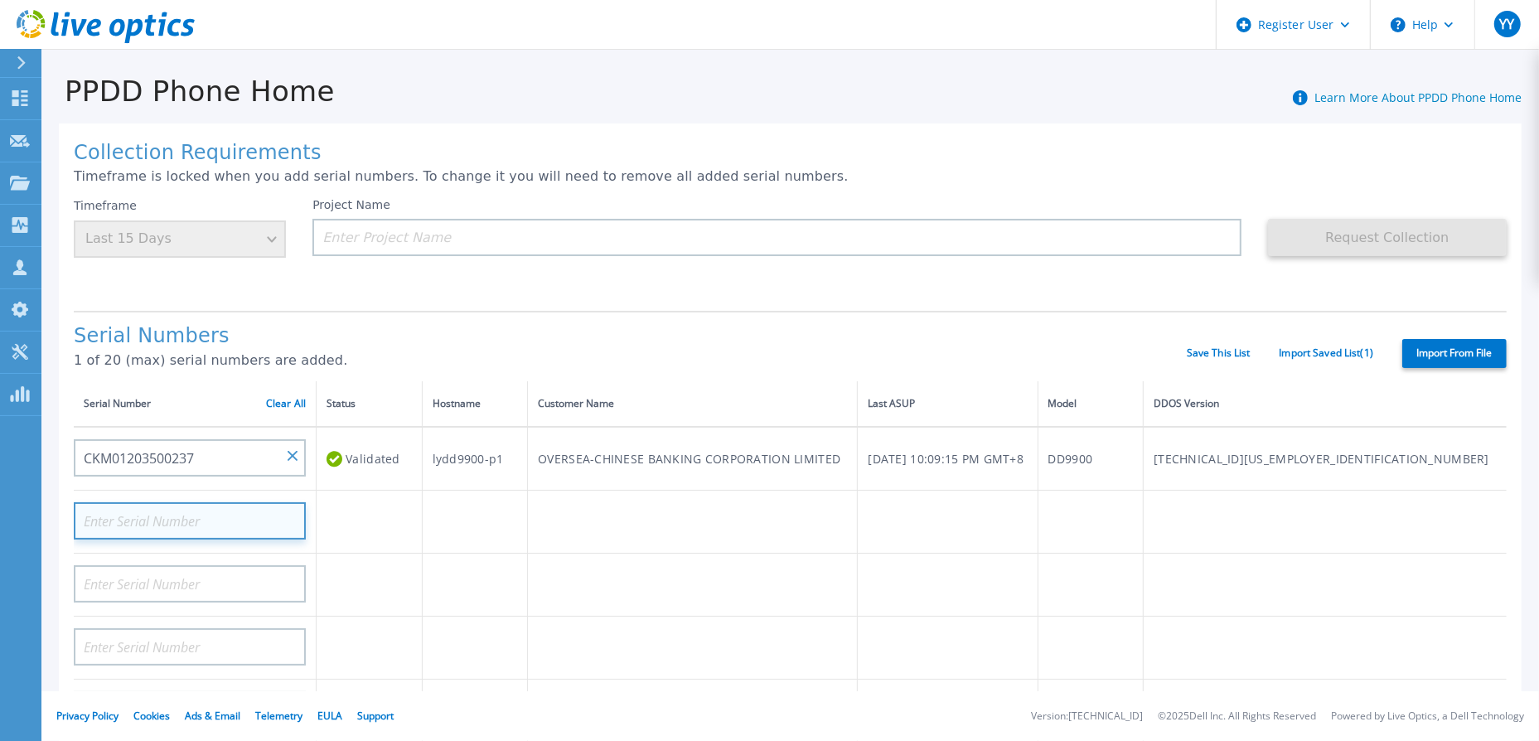
click at [213, 516] on input at bounding box center [190, 520] width 232 height 37
paste input "CKM01203500175"
type input "CKM01203500175"
click at [348, 571] on td at bounding box center [370, 585] width 106 height 63
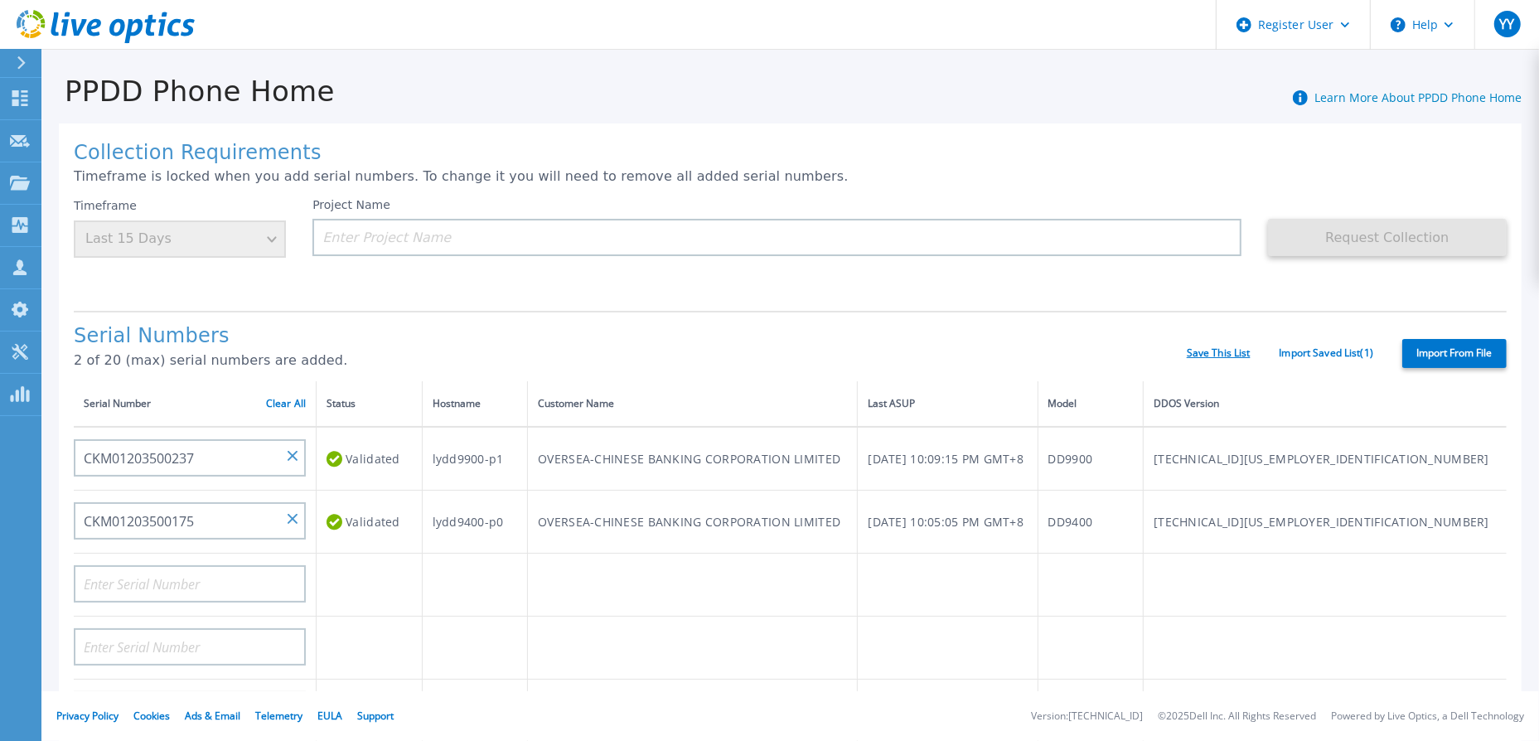
click at [1214, 352] on link "Save This List" at bounding box center [1219, 353] width 64 height 12
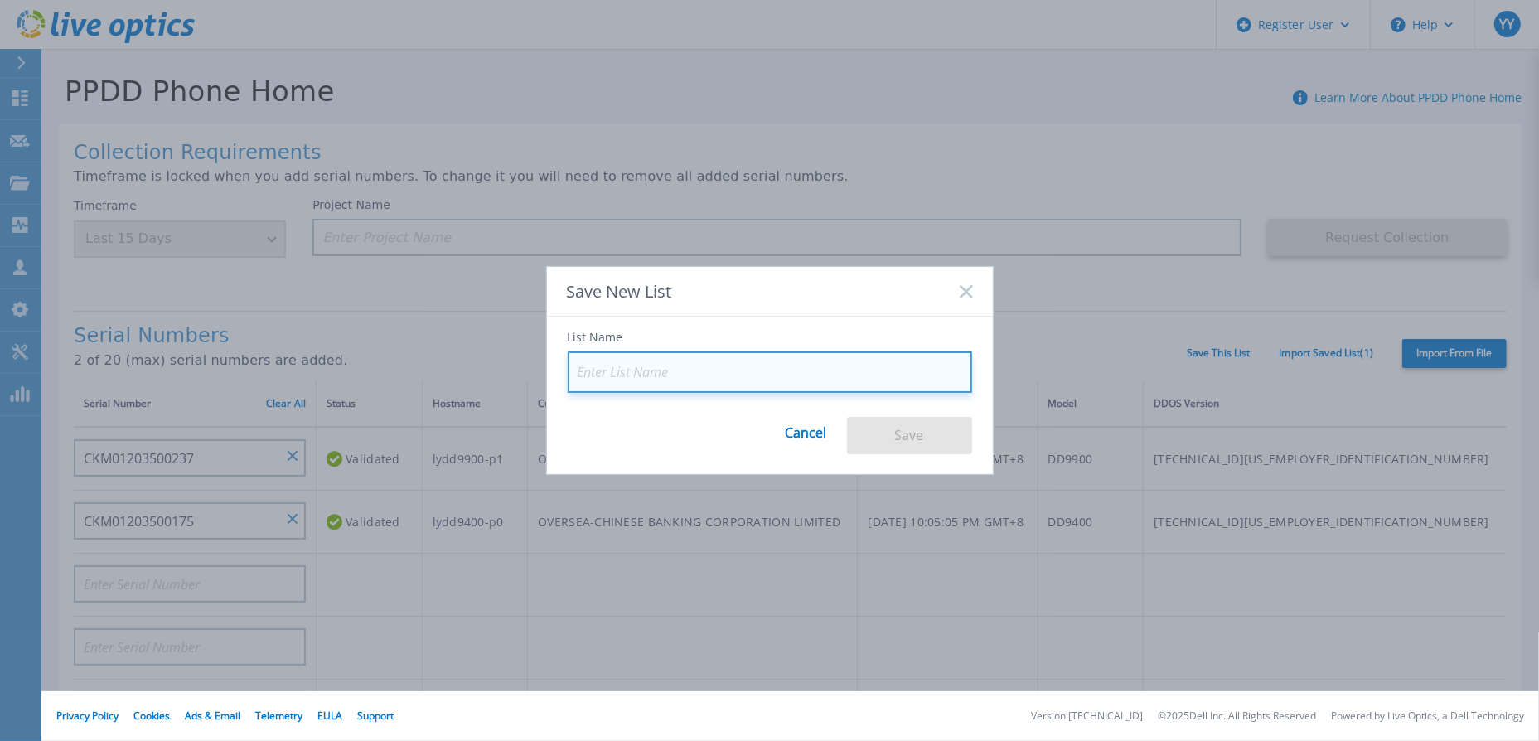
click at [705, 376] on input at bounding box center [770, 372] width 405 height 41
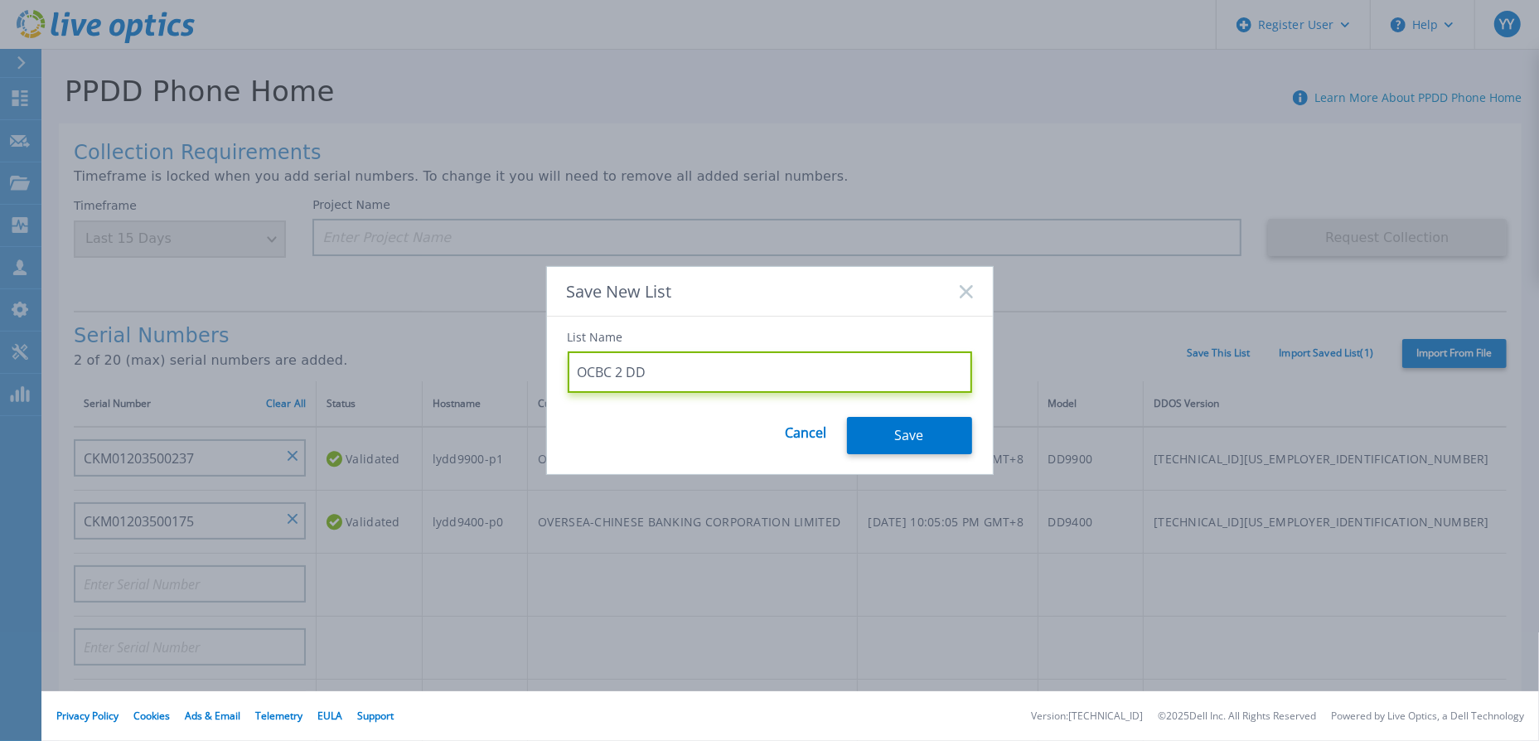
type input "OCBC 2 DD"
click at [888, 430] on button "Save" at bounding box center [909, 435] width 125 height 37
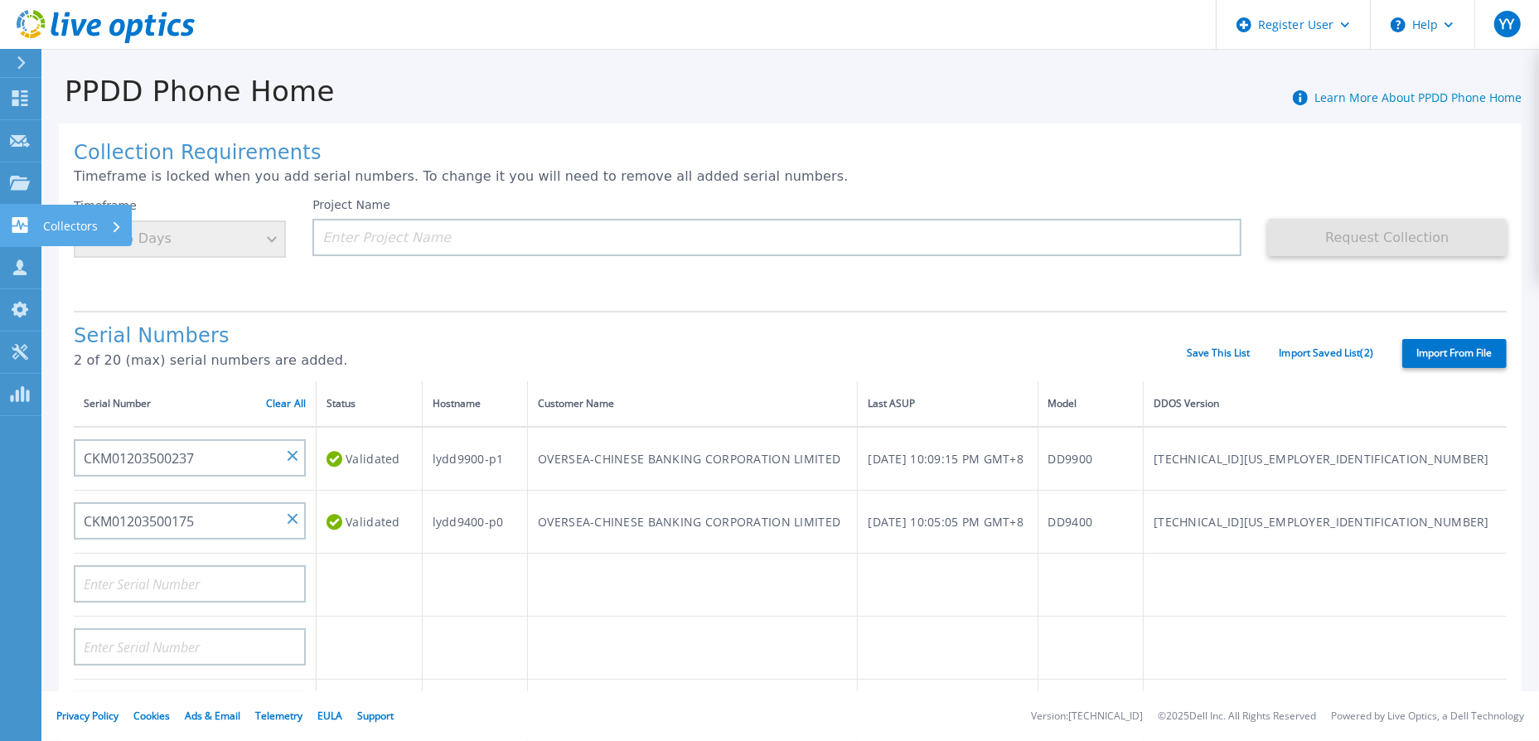
click at [22, 218] on icon at bounding box center [20, 225] width 16 height 16
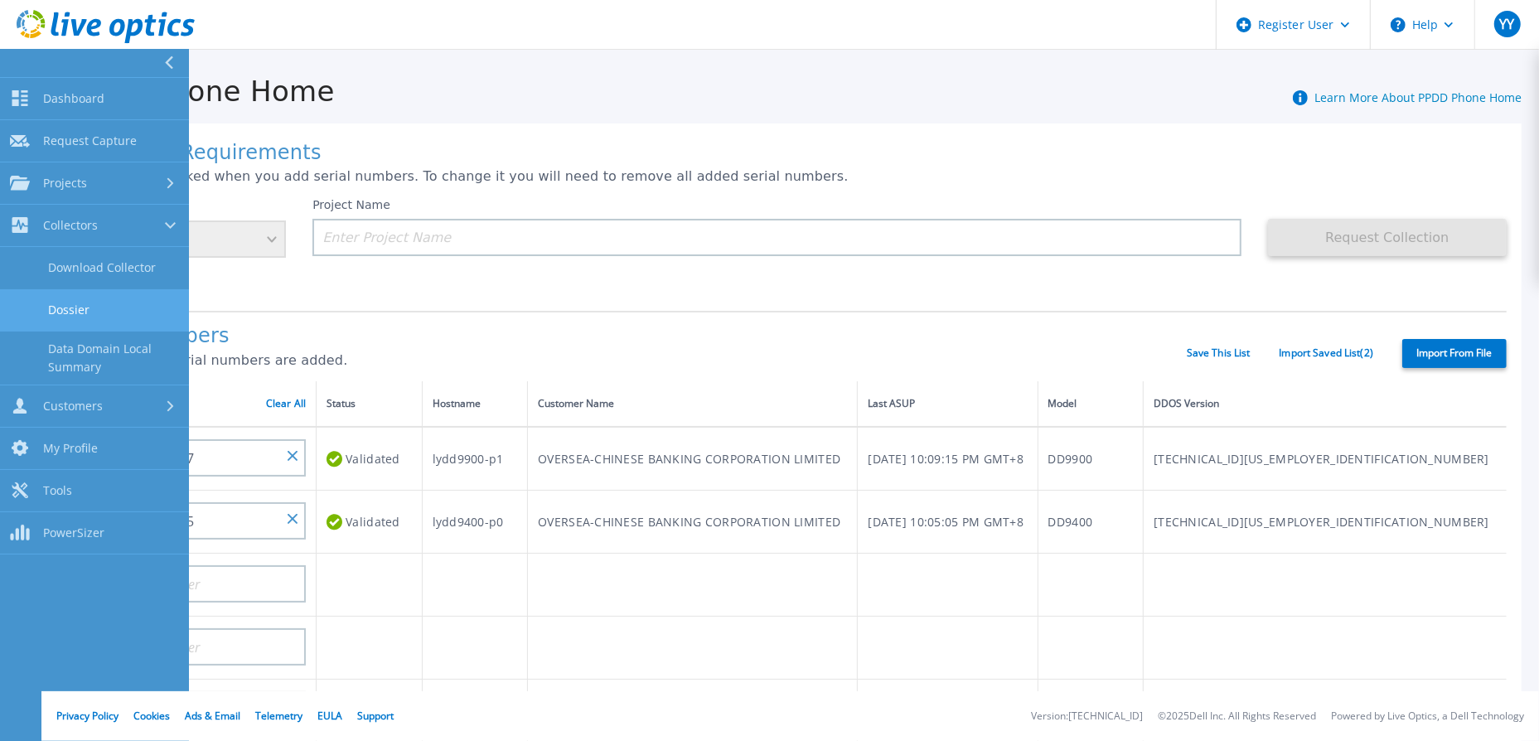
click at [71, 305] on link "Dossier" at bounding box center [94, 310] width 189 height 42
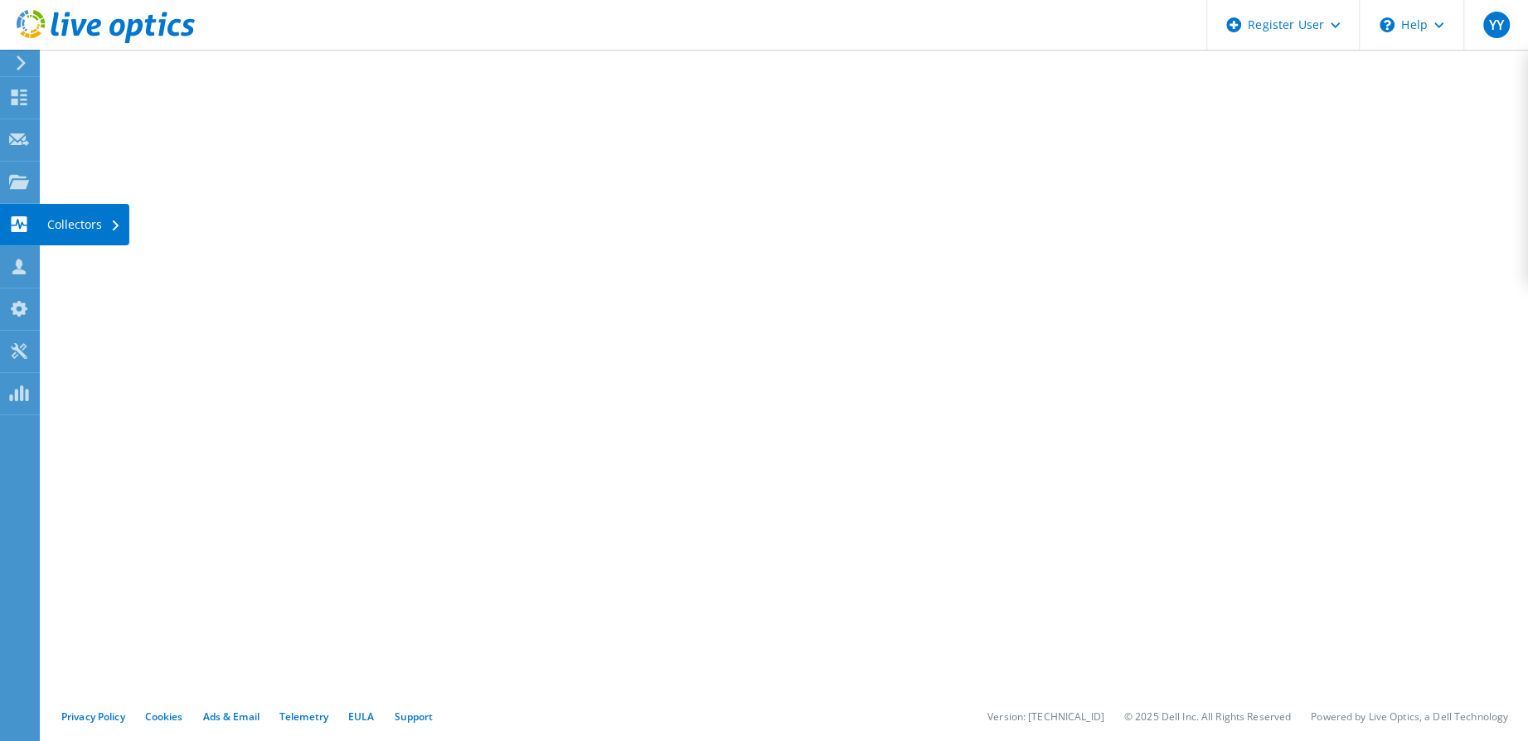
click at [14, 217] on use at bounding box center [20, 224] width 16 height 16
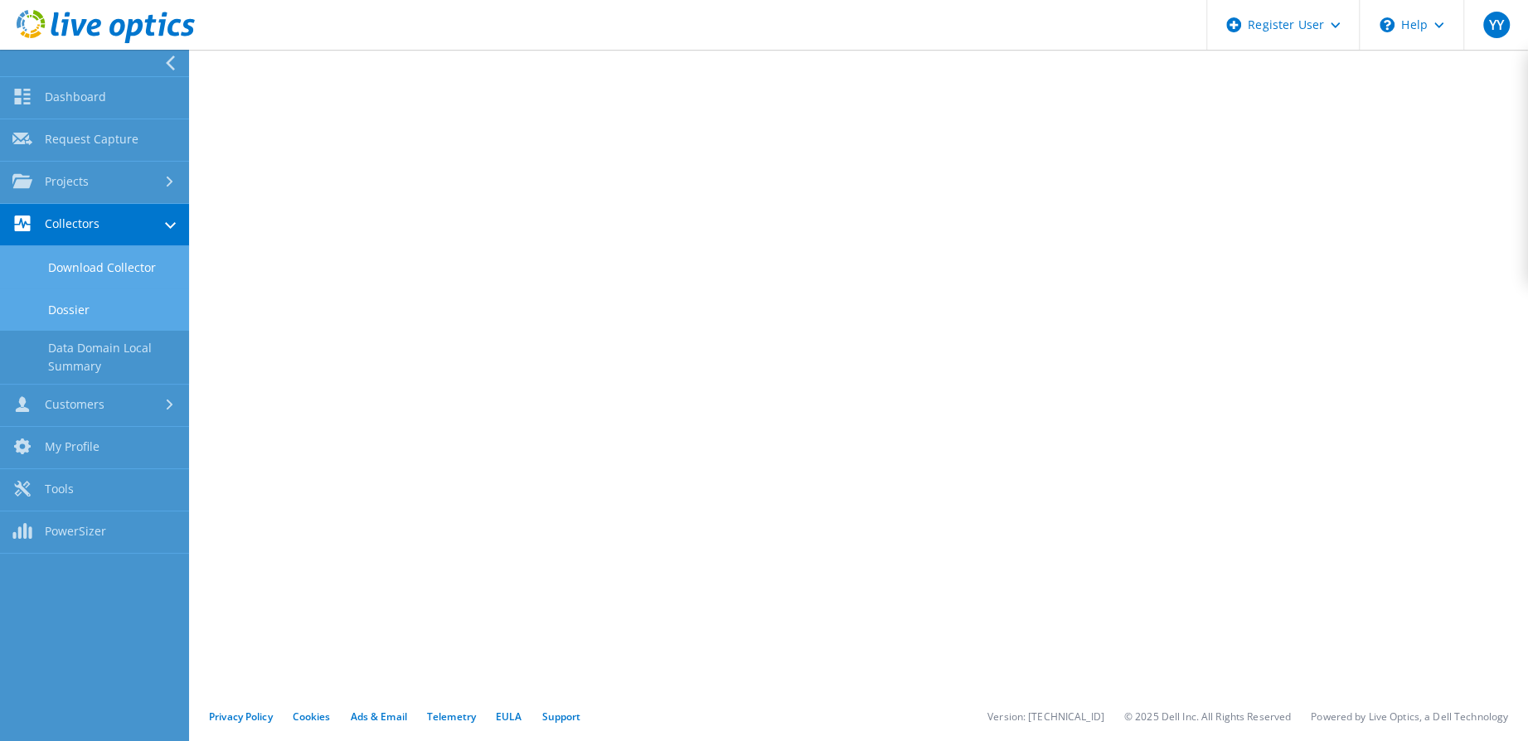
click at [125, 259] on link "Download Collector" at bounding box center [94, 267] width 189 height 42
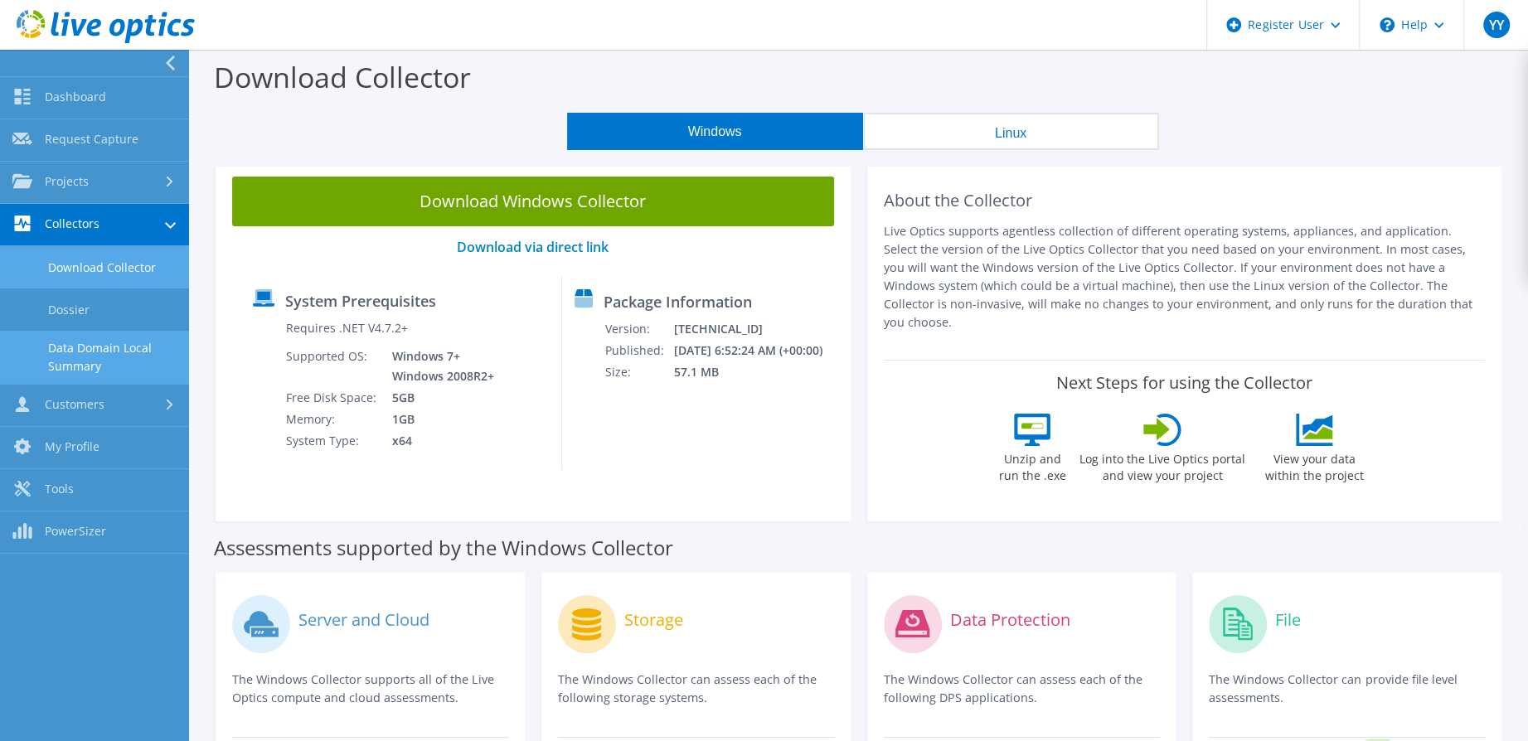
click at [97, 356] on link "Data Domain Local Summary" at bounding box center [94, 357] width 189 height 53
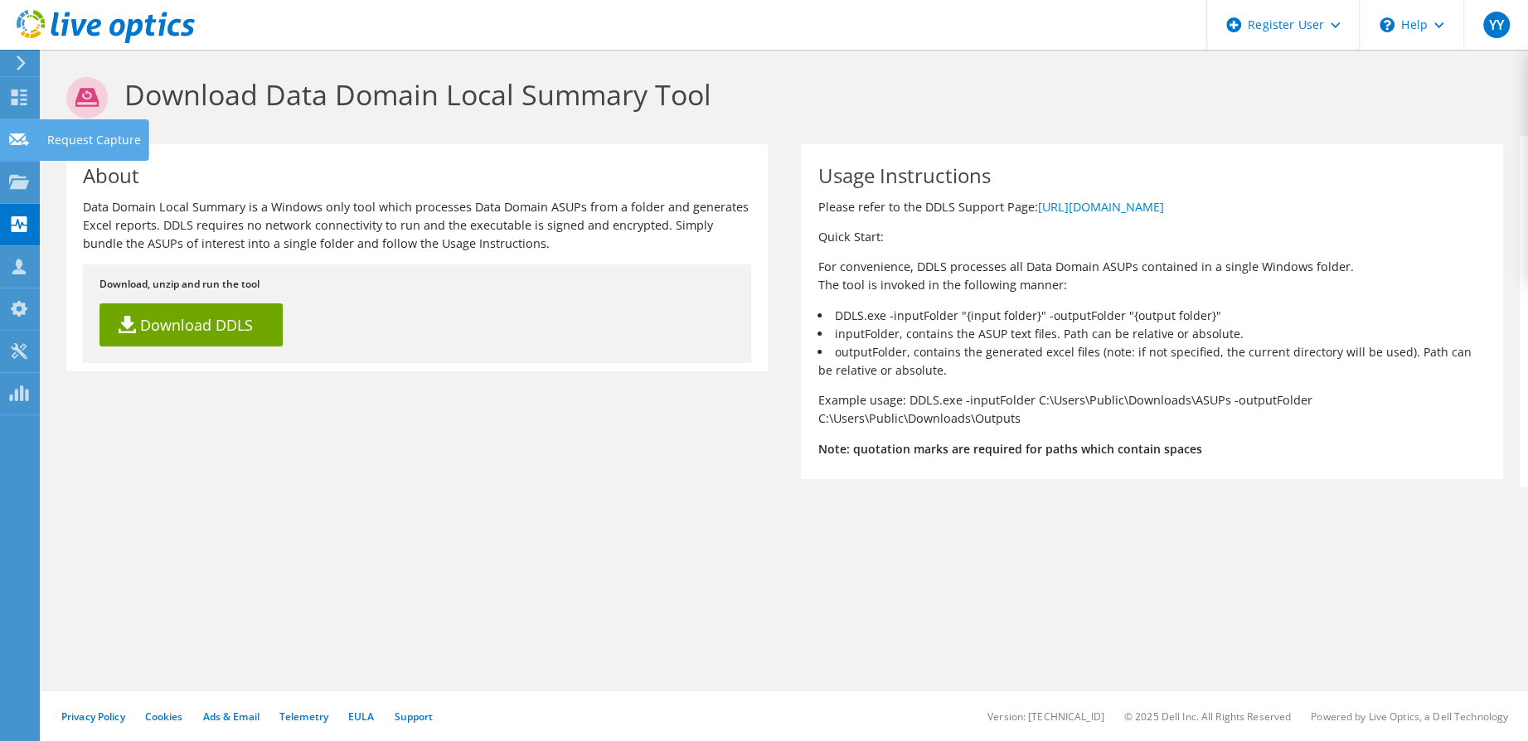
click at [18, 133] on use at bounding box center [19, 139] width 20 height 12
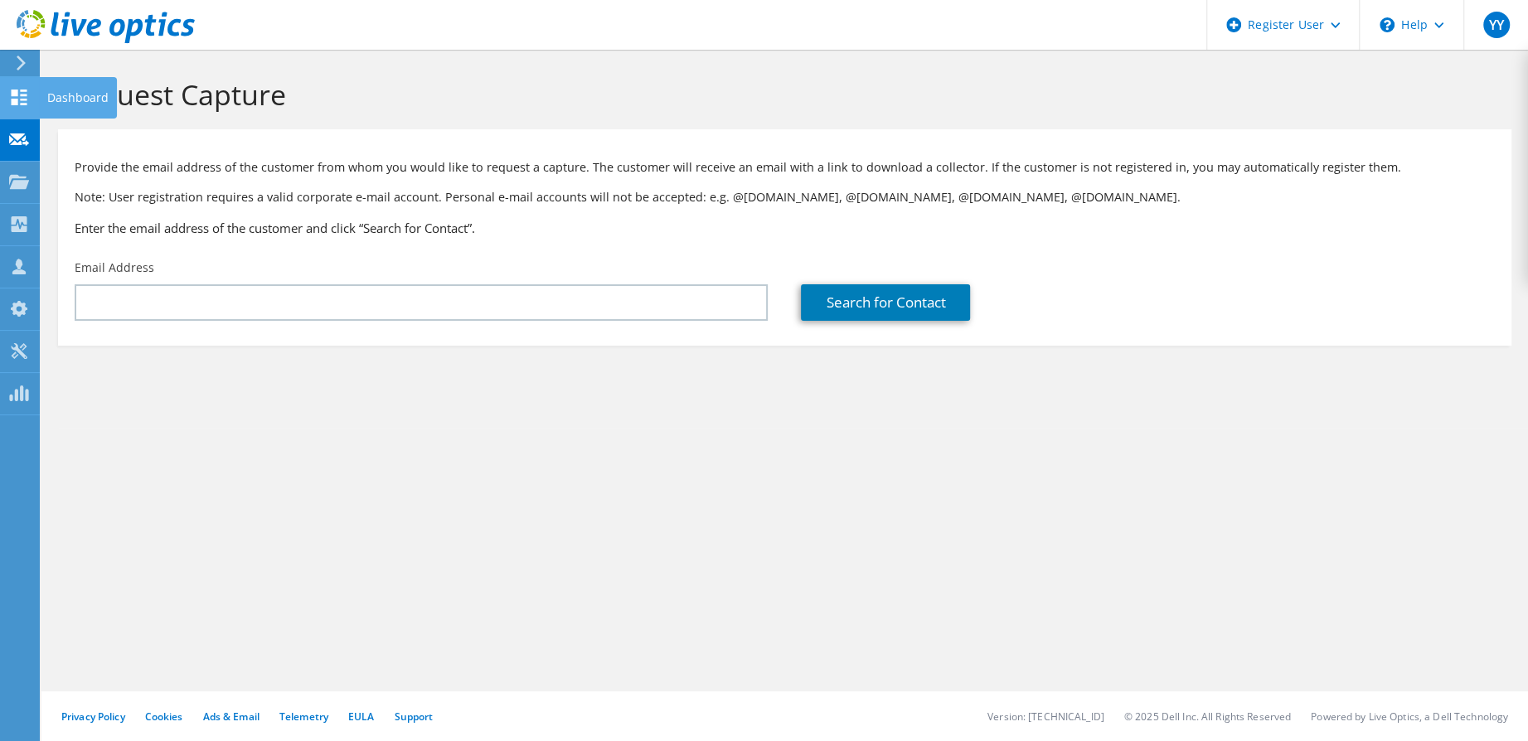
click at [19, 98] on icon at bounding box center [19, 98] width 20 height 16
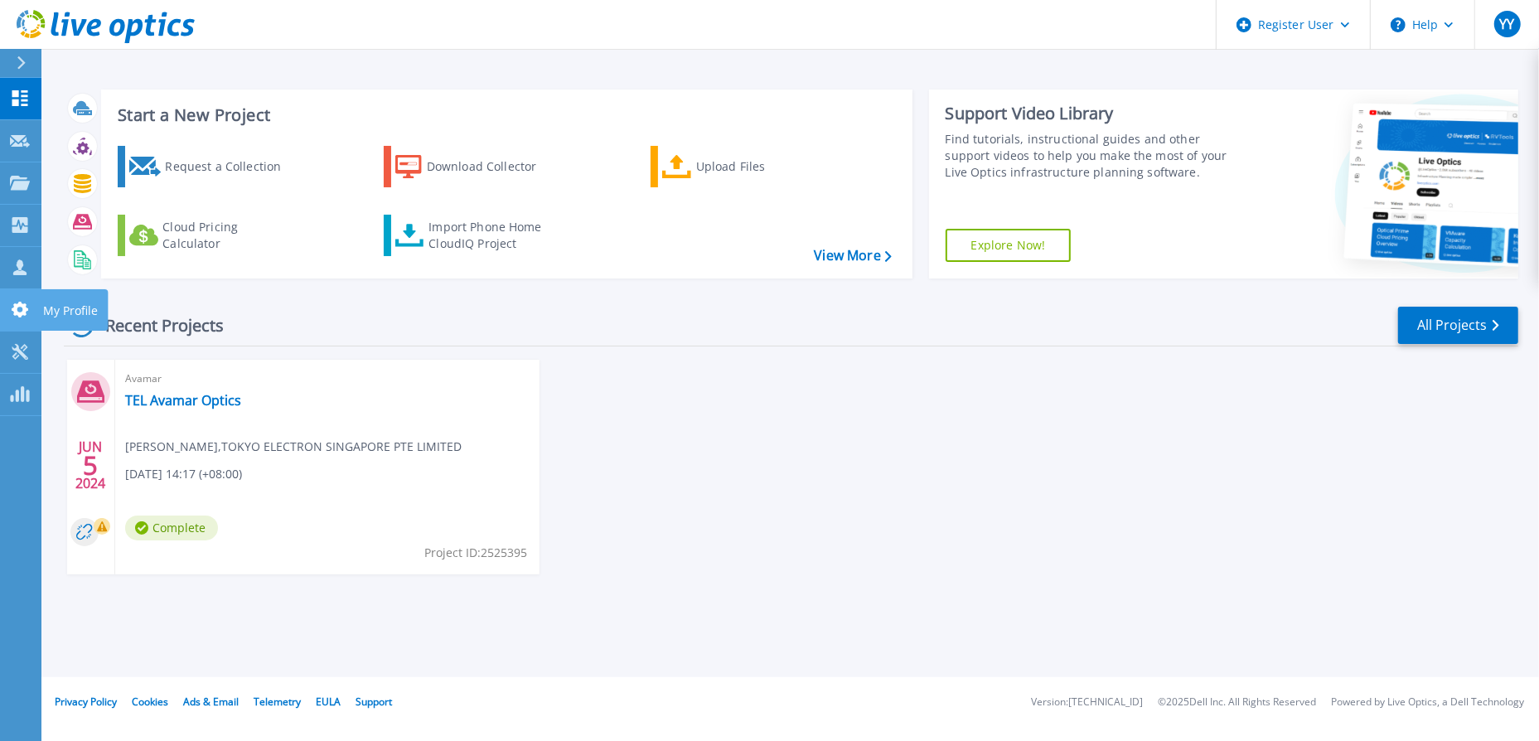
click at [27, 310] on icon at bounding box center [20, 310] width 17 height 16
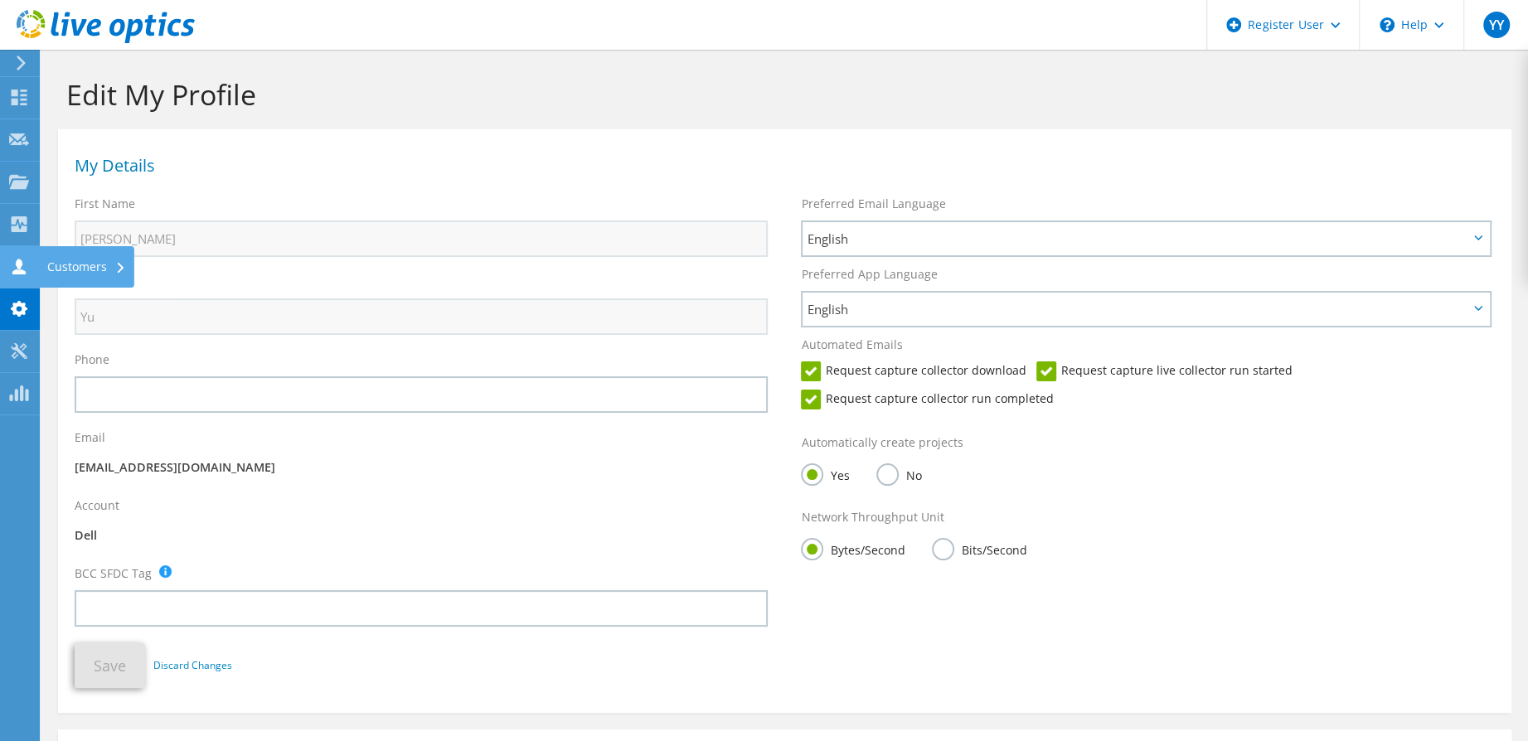
click at [24, 271] on use at bounding box center [18, 267] width 13 height 16
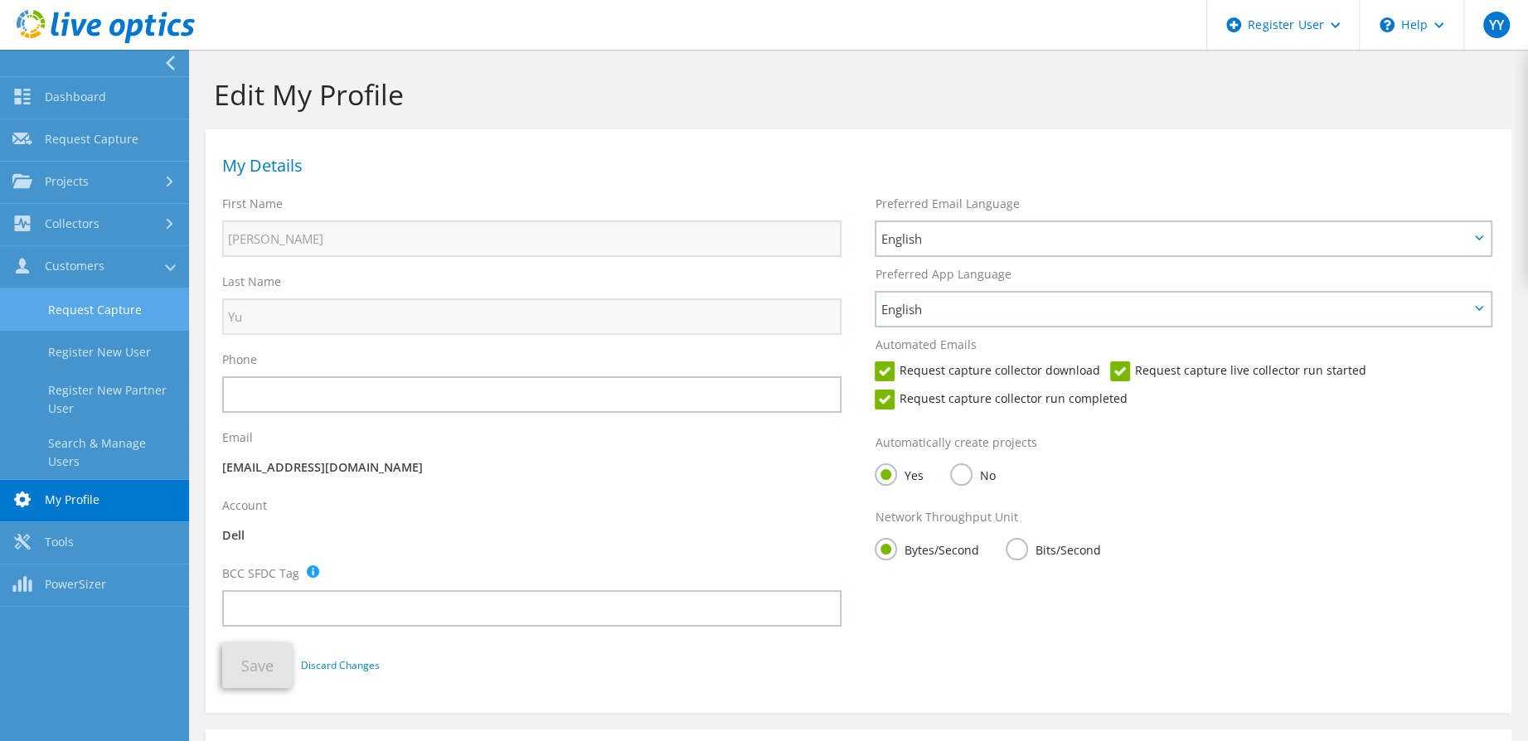
click at [107, 315] on link "Request Capture" at bounding box center [94, 309] width 189 height 42
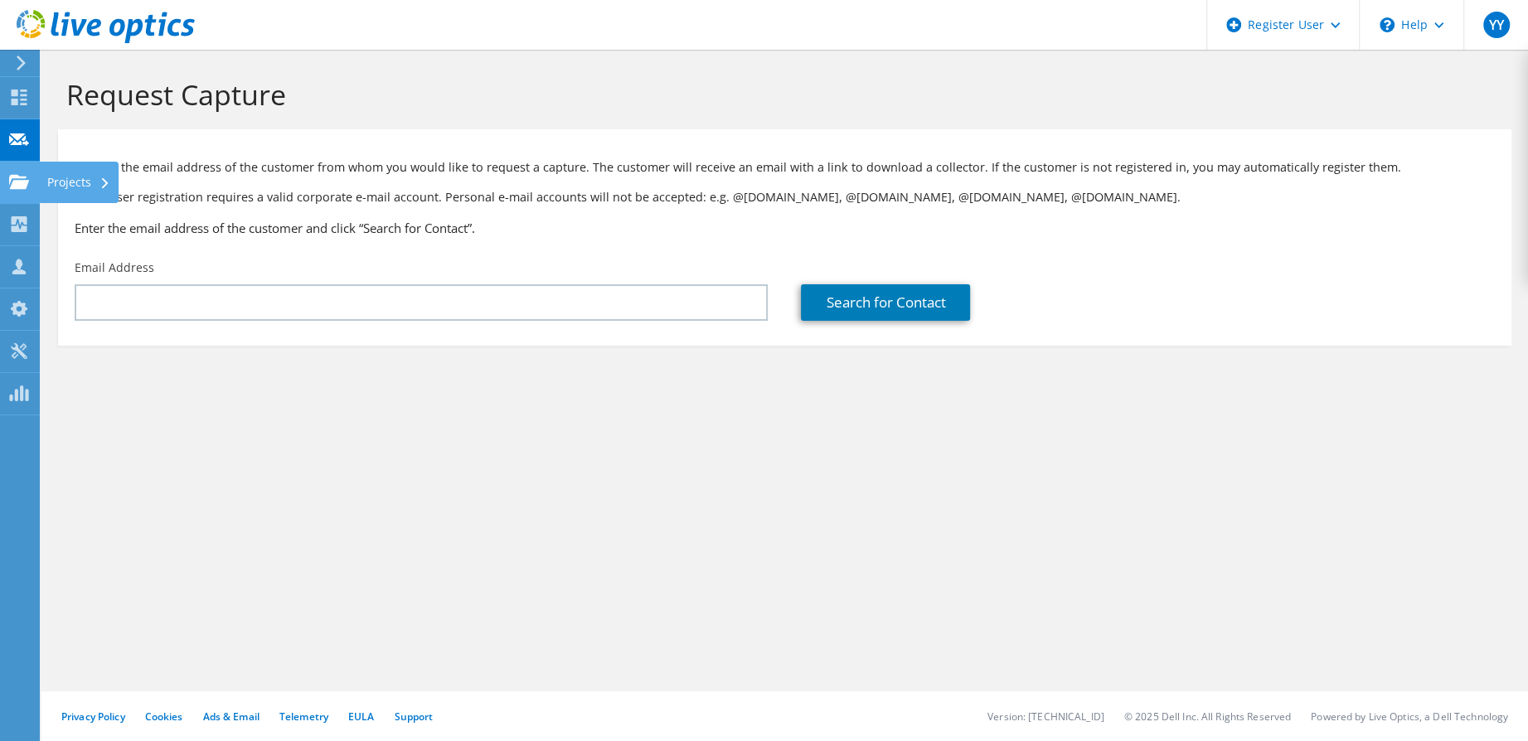
click at [18, 176] on use at bounding box center [19, 181] width 20 height 14
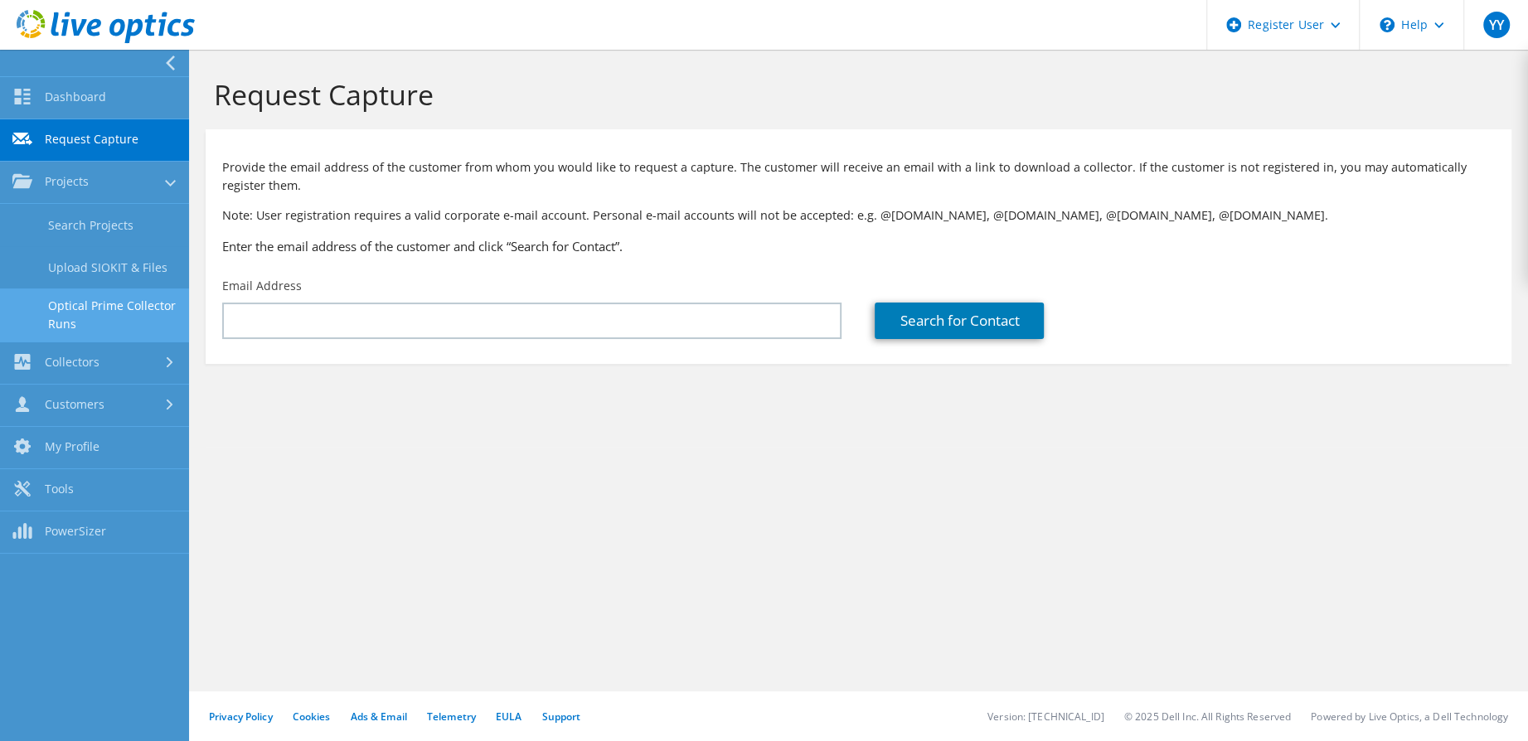
click at [55, 311] on link "Optical Prime Collector Runs" at bounding box center [94, 314] width 189 height 53
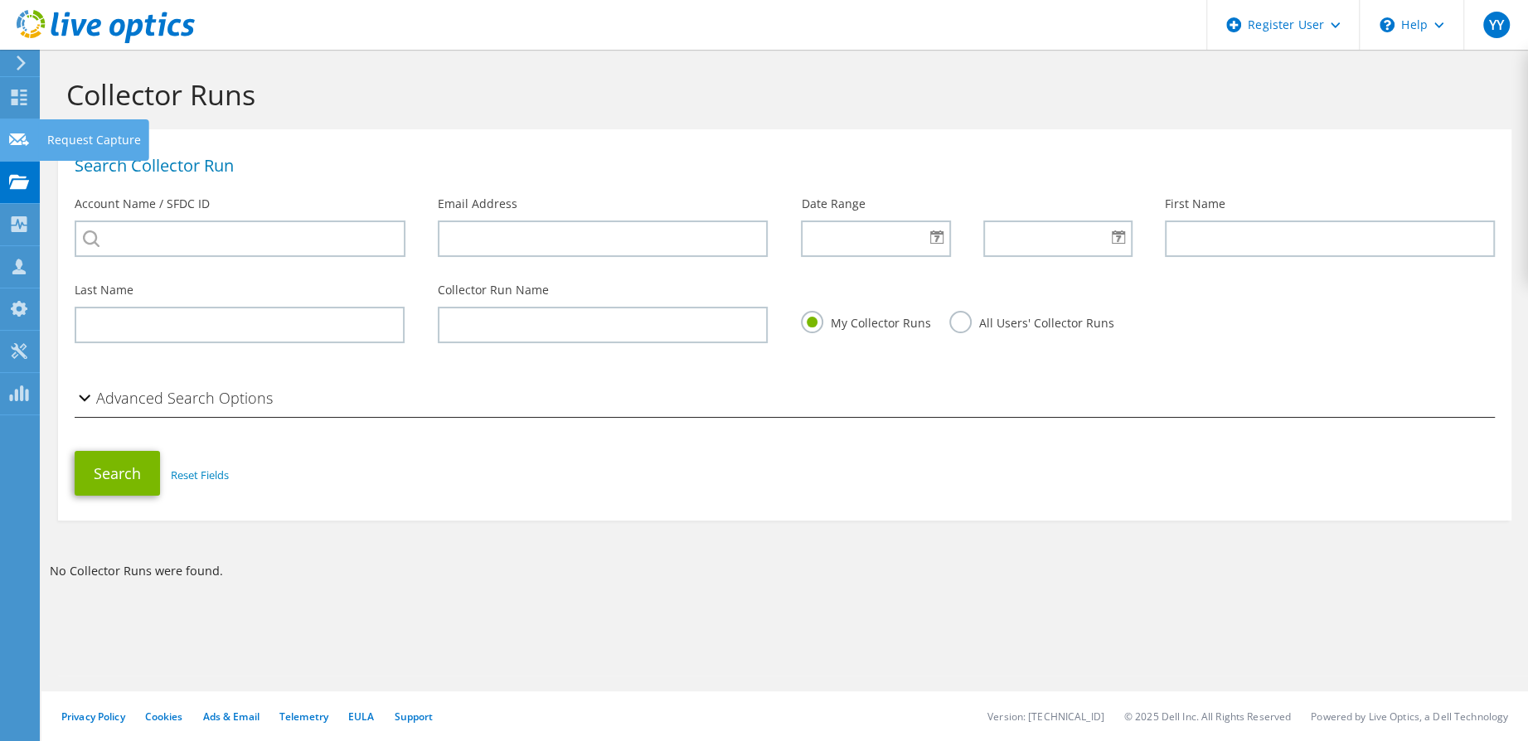
click at [17, 134] on use at bounding box center [19, 139] width 20 height 12
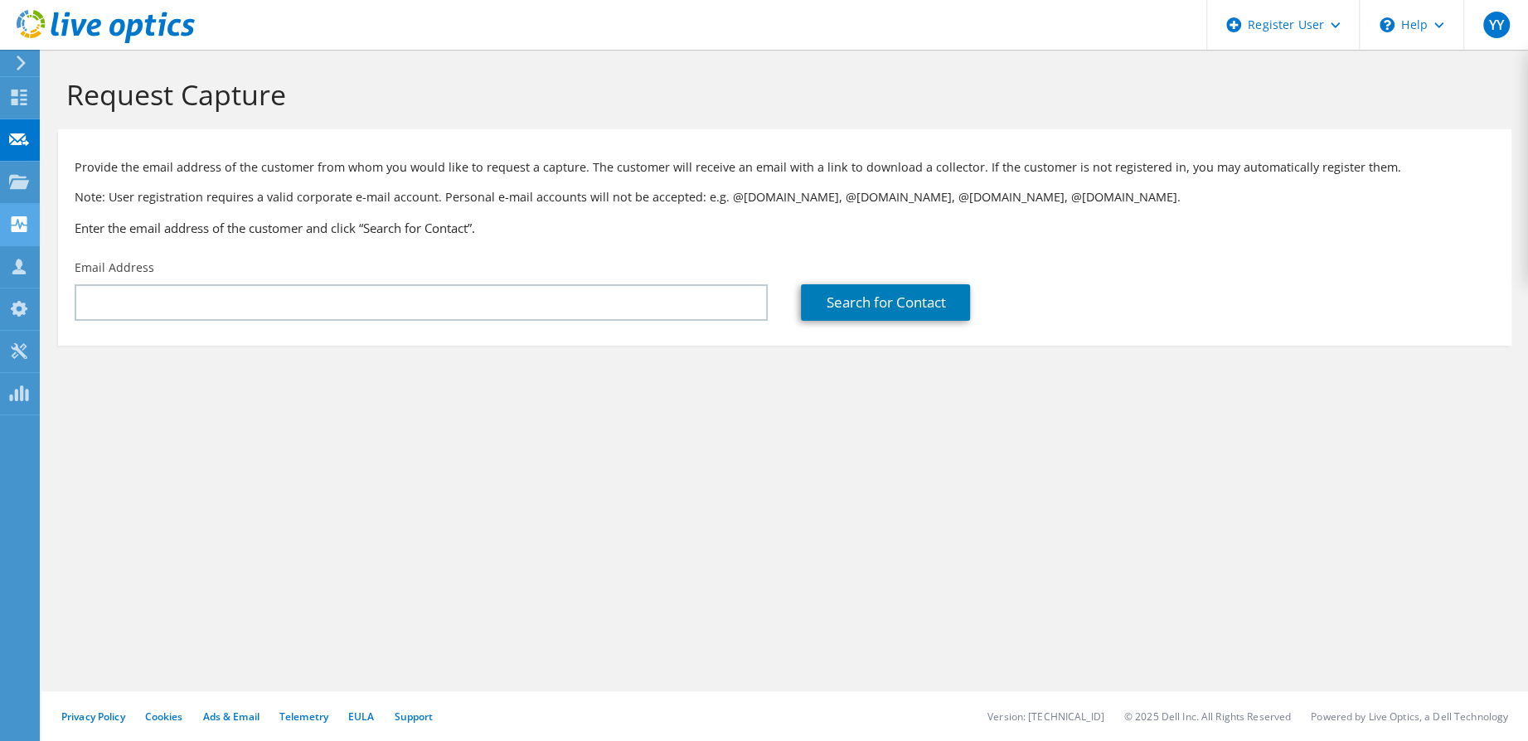
click at [18, 231] on div at bounding box center [19, 226] width 20 height 18
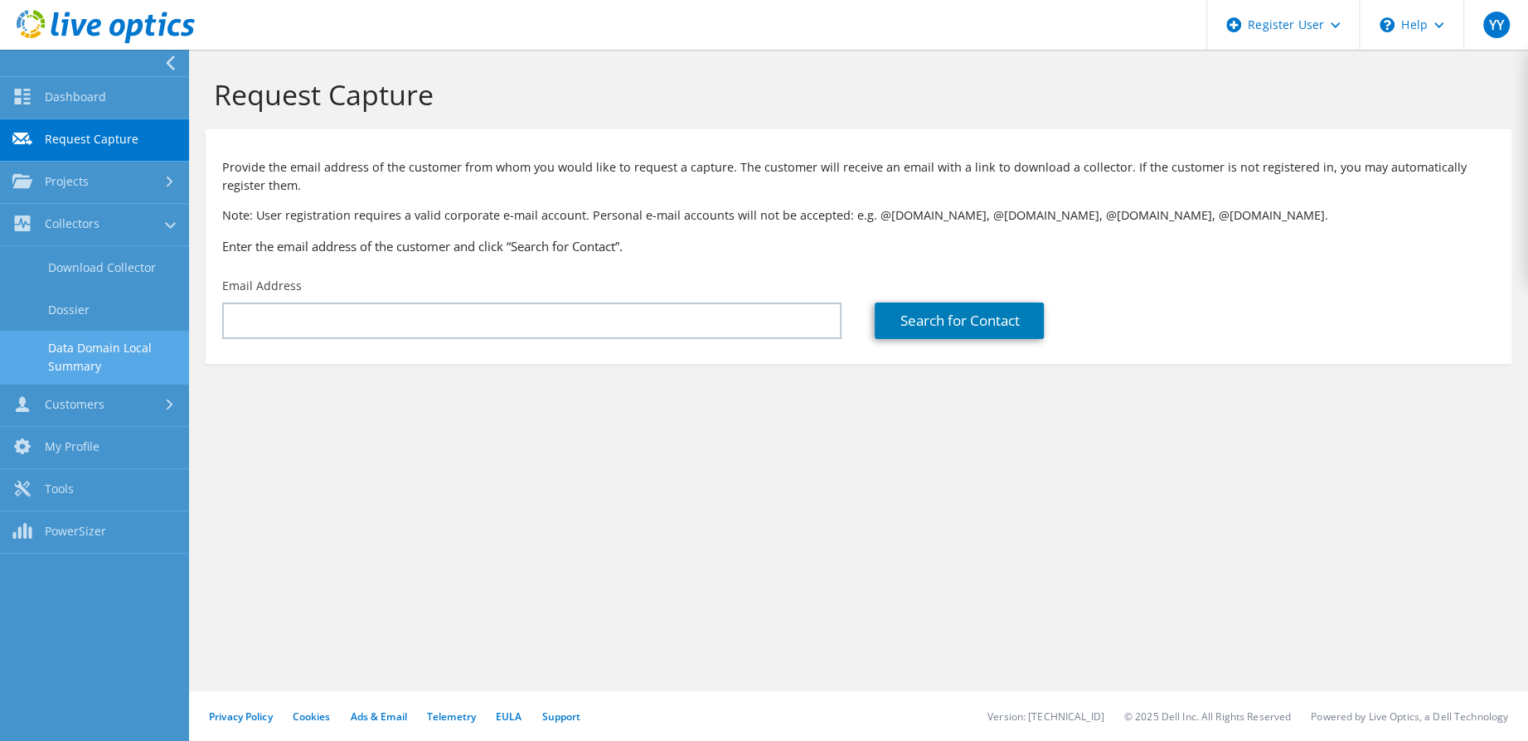
click at [60, 355] on link "Data Domain Local Summary" at bounding box center [94, 357] width 189 height 53
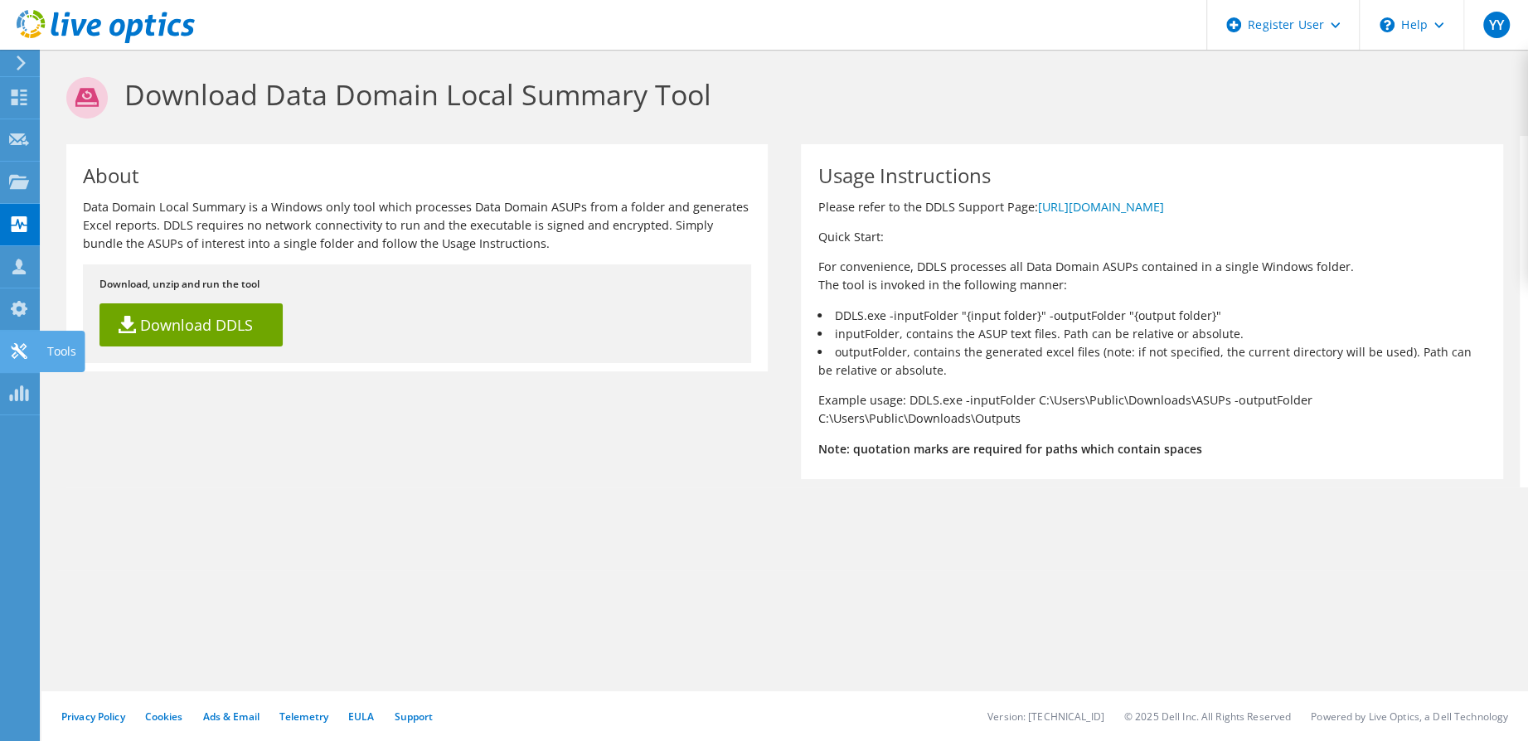
click at [21, 350] on use at bounding box center [19, 351] width 16 height 16
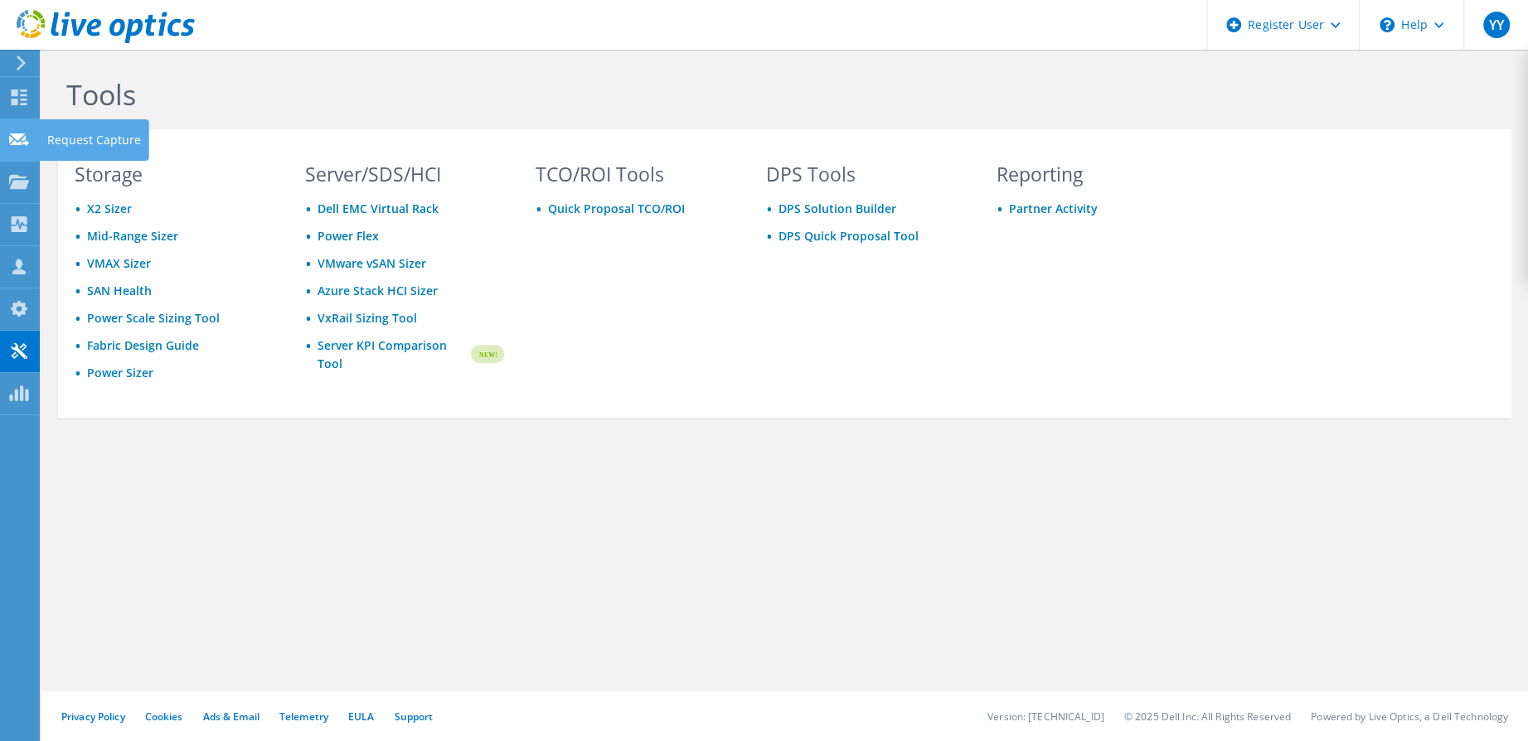
click at [21, 134] on use at bounding box center [19, 139] width 20 height 12
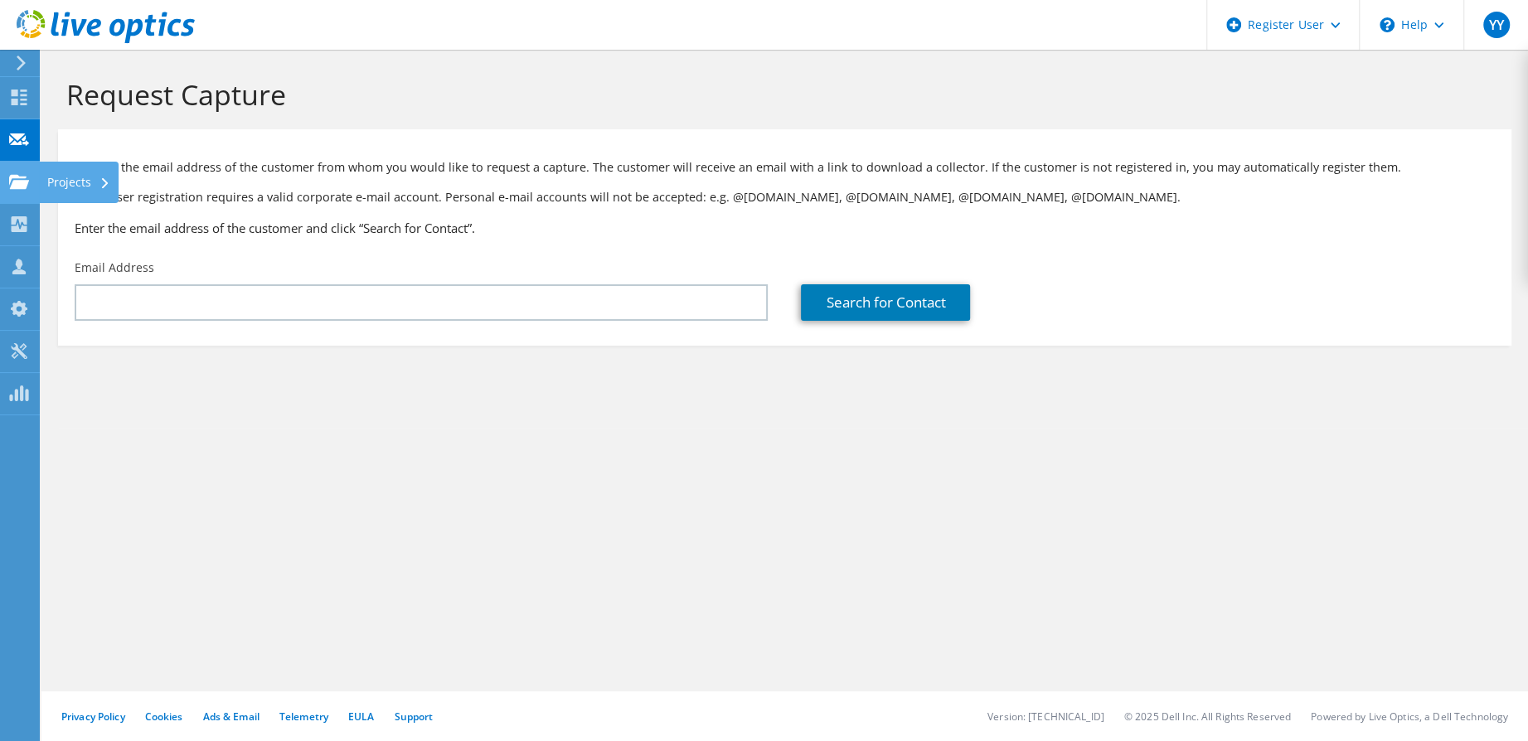
click at [68, 180] on div "Projects" at bounding box center [79, 182] width 80 height 41
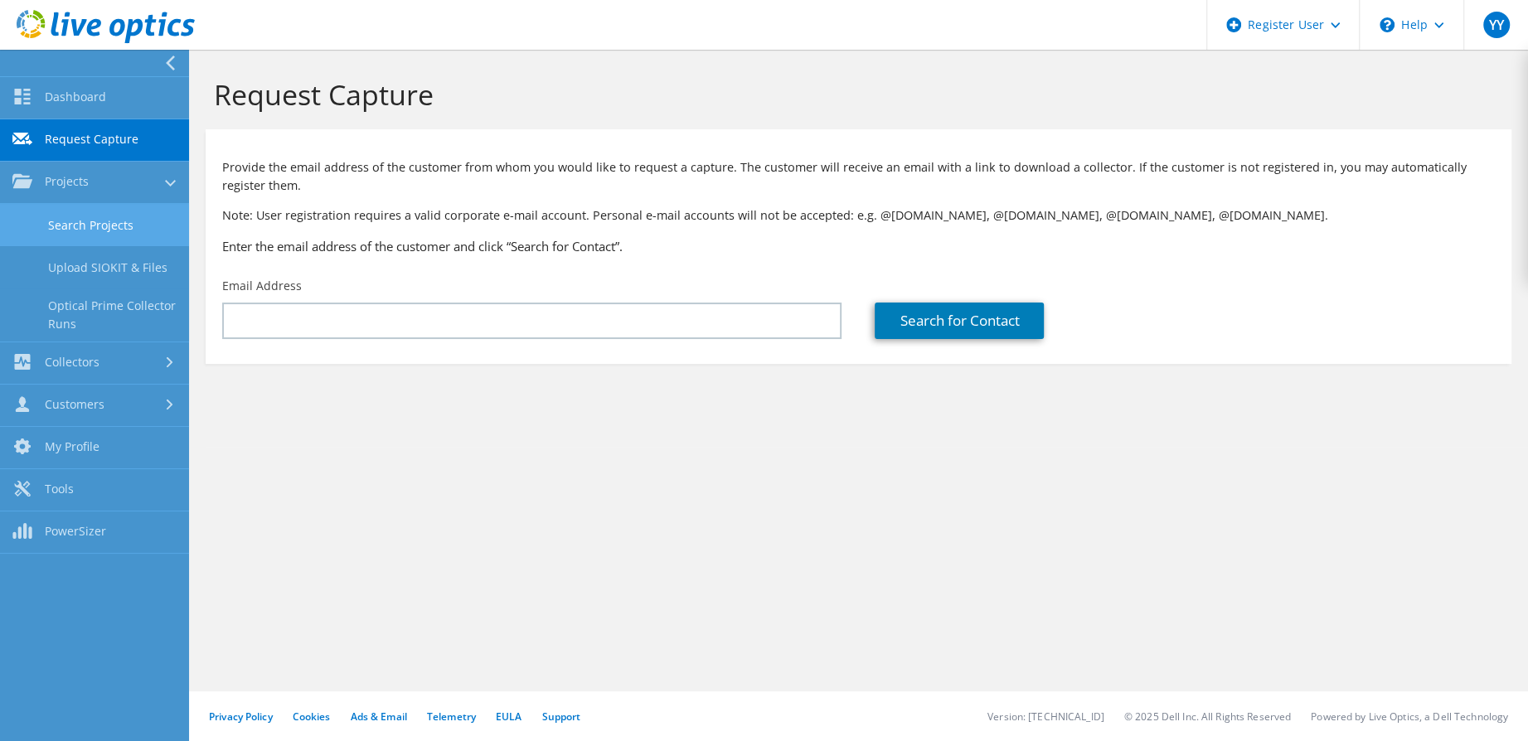
click at [80, 230] on link "Search Projects" at bounding box center [94, 225] width 189 height 42
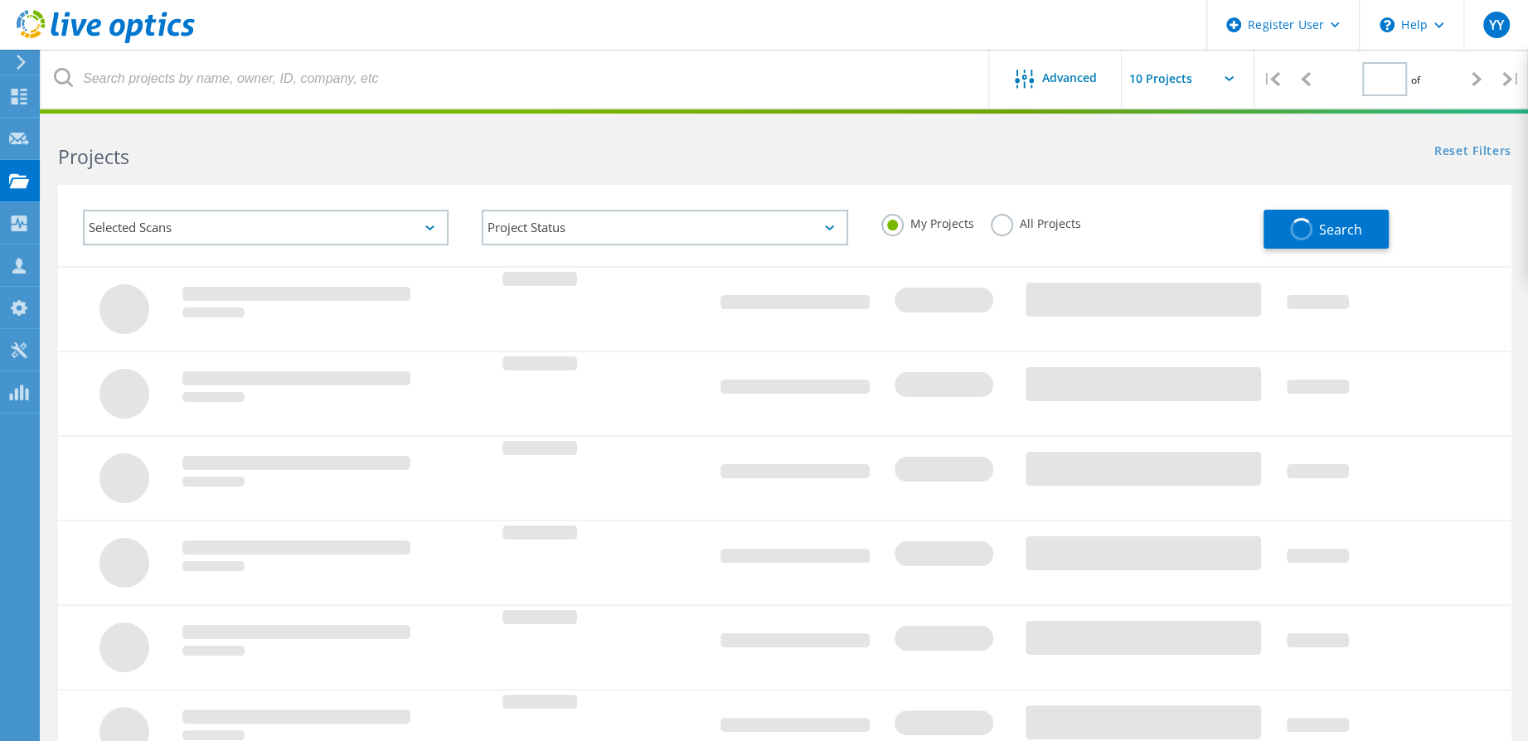
type input "1"
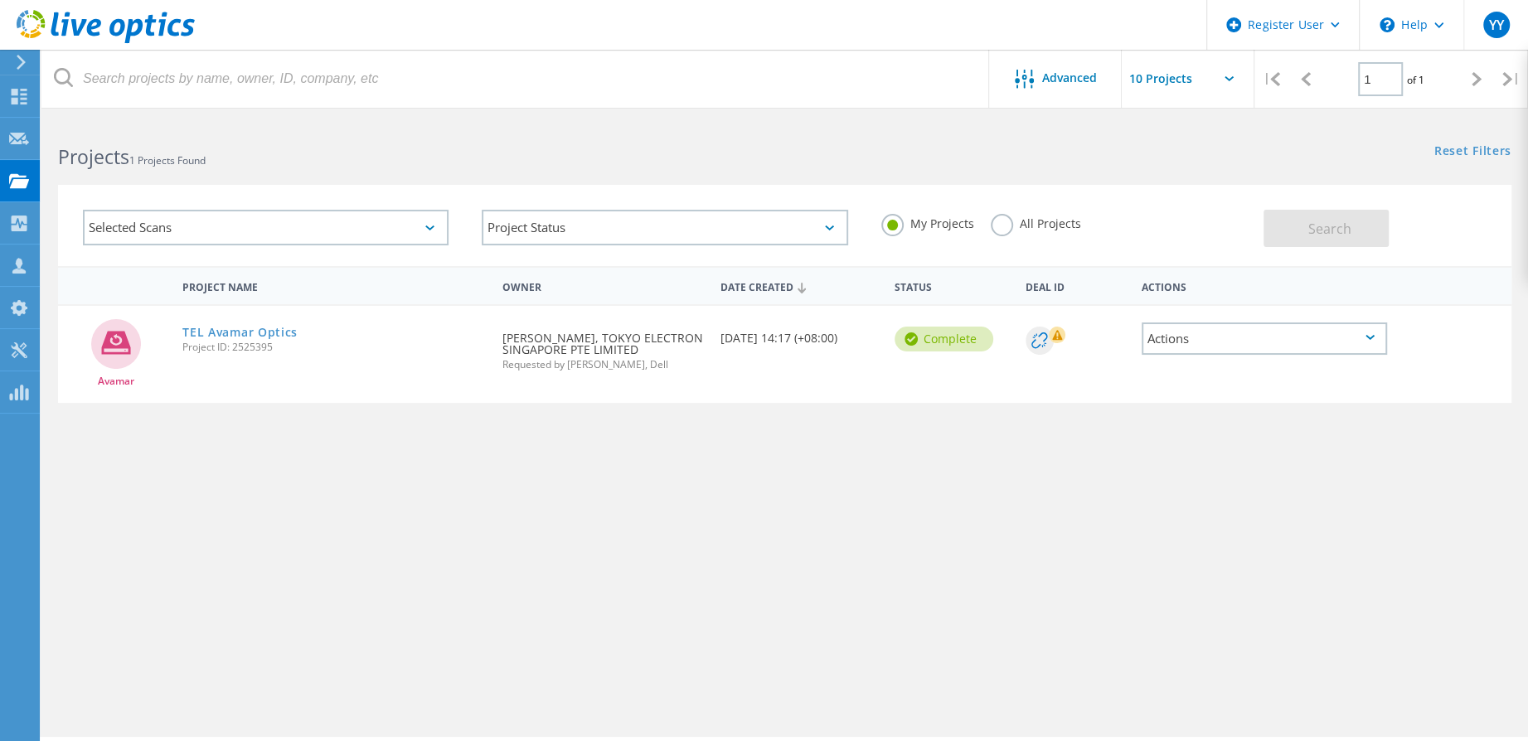
click at [1017, 221] on label "All Projects" at bounding box center [1036, 222] width 90 height 16
click at [0, 0] on input "All Projects" at bounding box center [0, 0] width 0 height 0
click at [1169, 343] on div "Actions" at bounding box center [1264, 338] width 245 height 32
click at [970, 498] on div "Project Name Owner Date Created Status Deal Id Actions Avamar TEL Avamar Optics…" at bounding box center [784, 481] width 1453 height 431
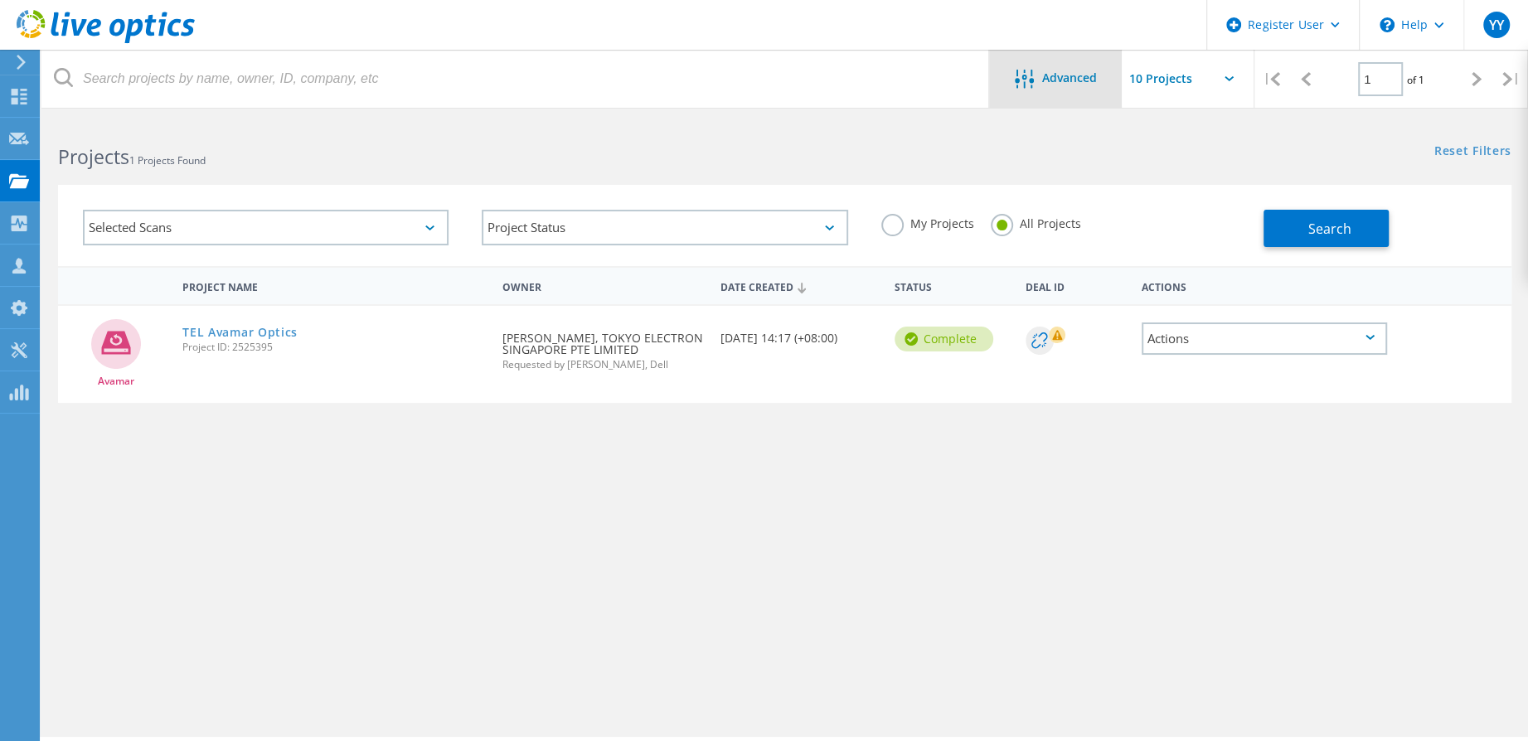
click at [1060, 74] on span "Advanced" at bounding box center [1069, 78] width 55 height 12
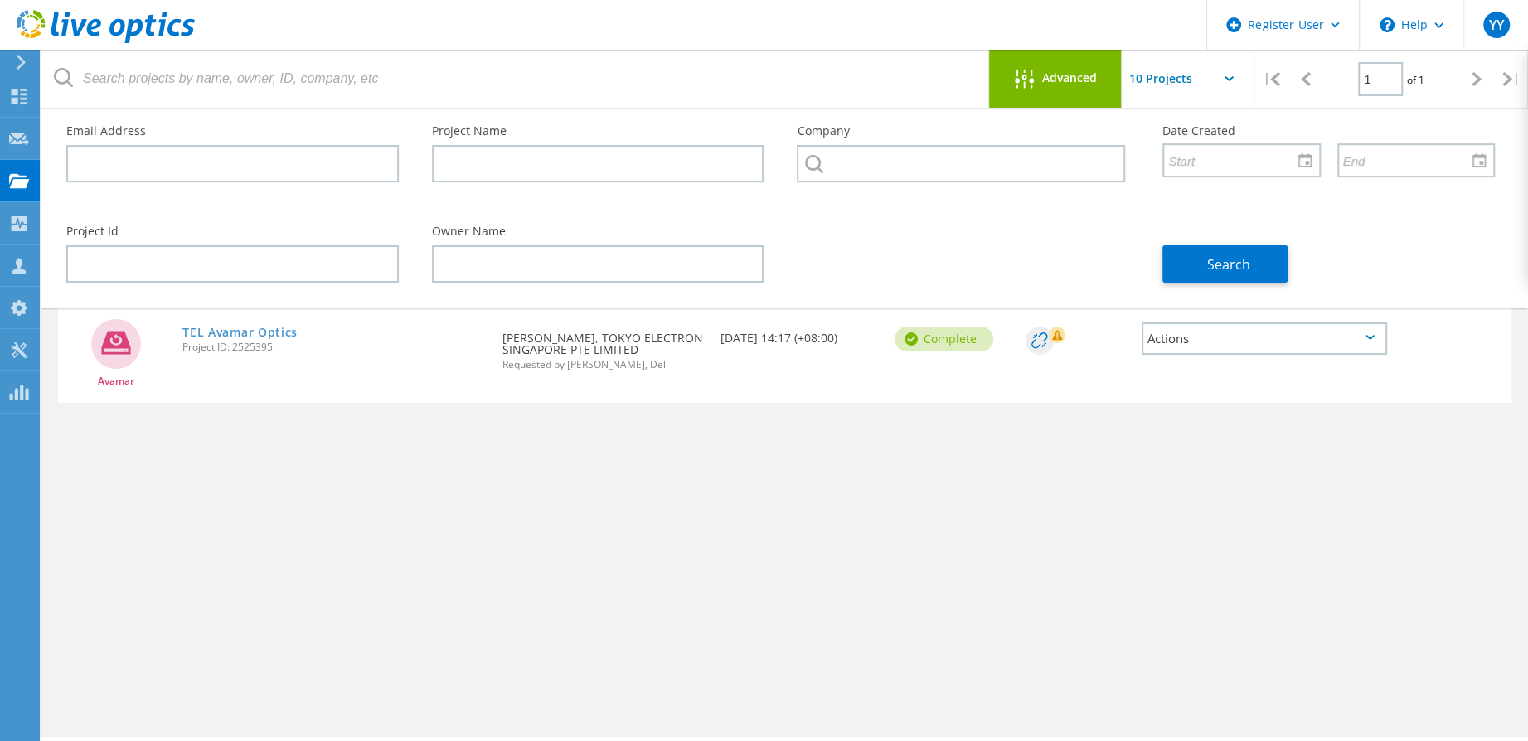
click at [1060, 74] on span "Advanced" at bounding box center [1069, 78] width 55 height 12
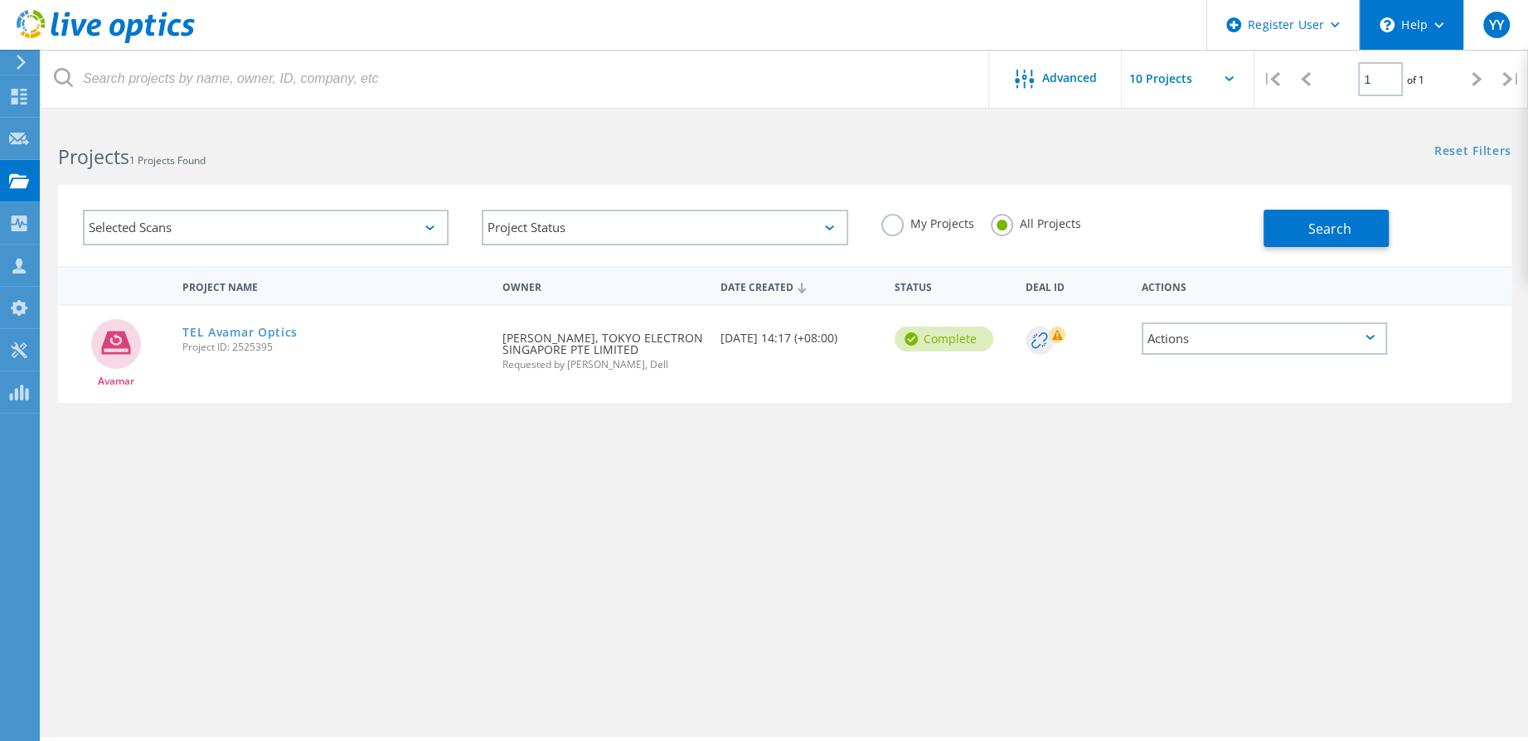
click at [1428, 41] on div "\n Help" at bounding box center [1411, 25] width 104 height 50
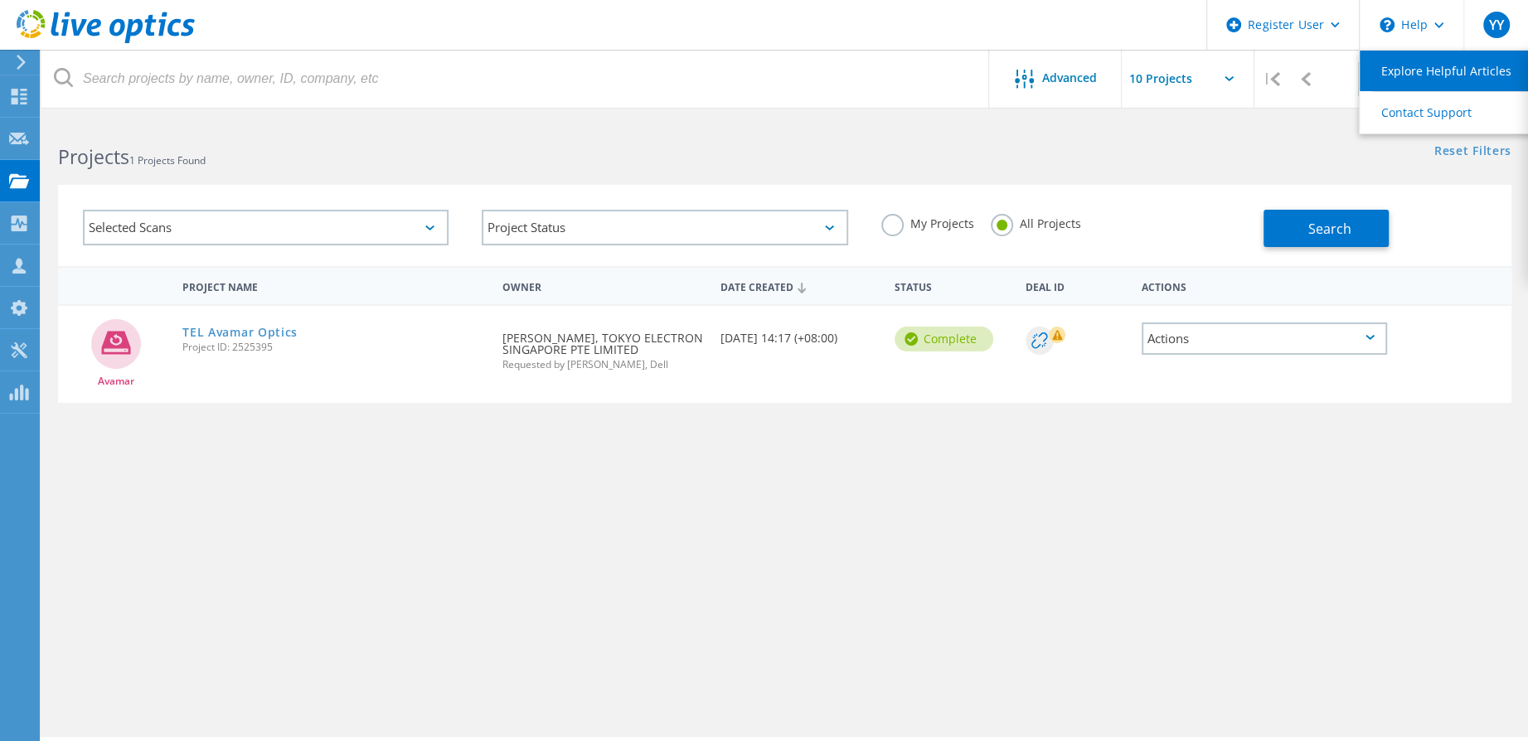
click at [1397, 74] on link "Explore Helpful Articles" at bounding box center [1452, 71] width 185 height 41
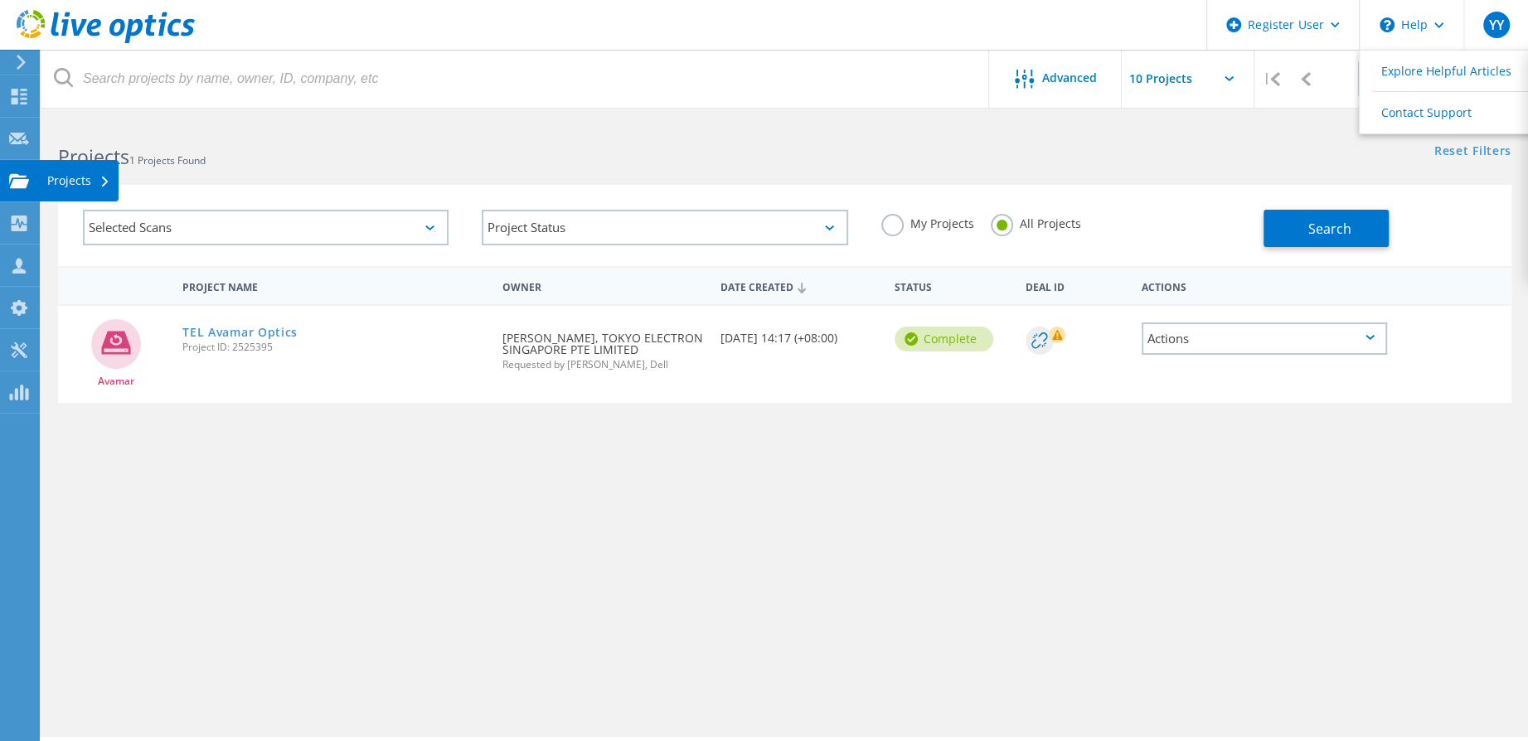
click at [17, 173] on icon at bounding box center [19, 181] width 20 height 16
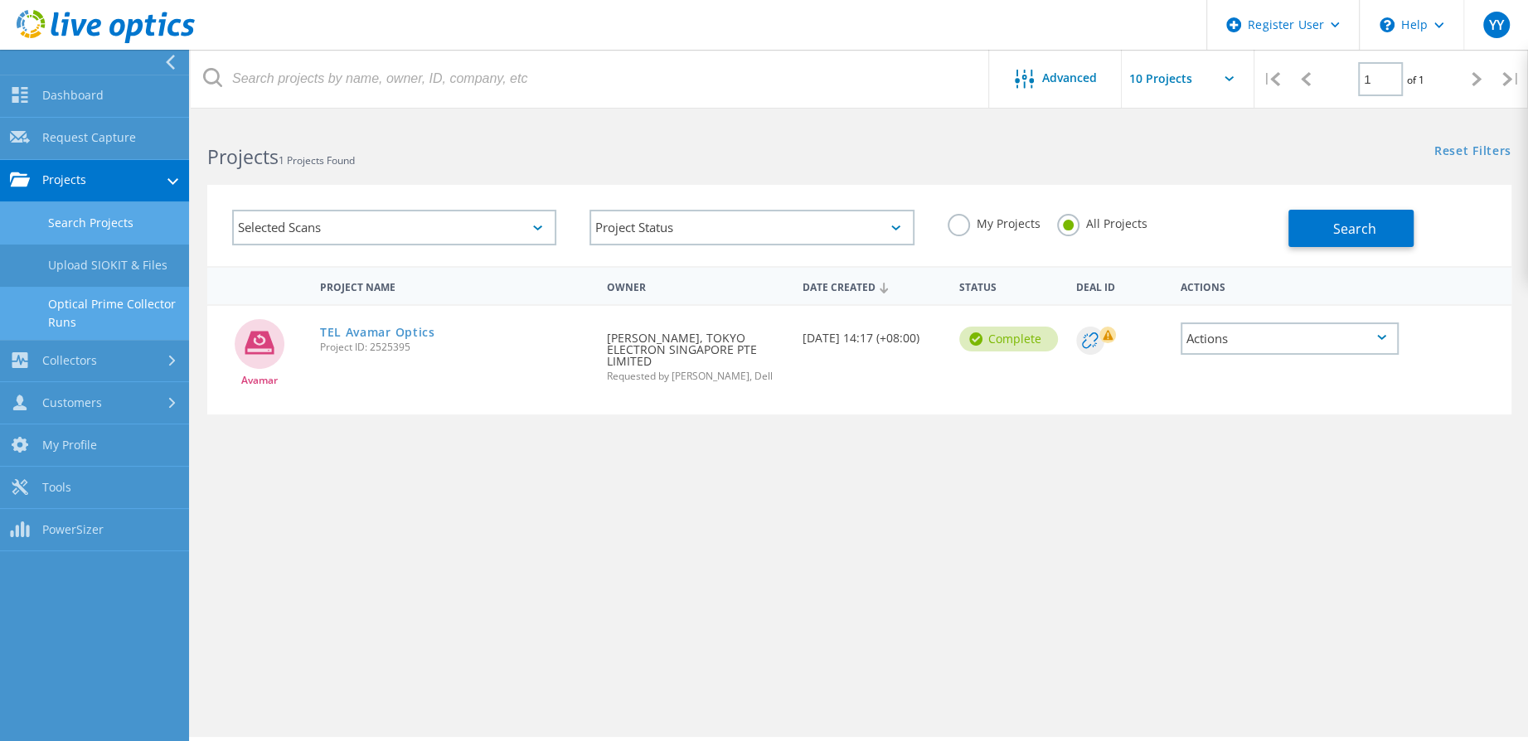
click at [117, 316] on link "Optical Prime Collector Runs" at bounding box center [94, 313] width 189 height 53
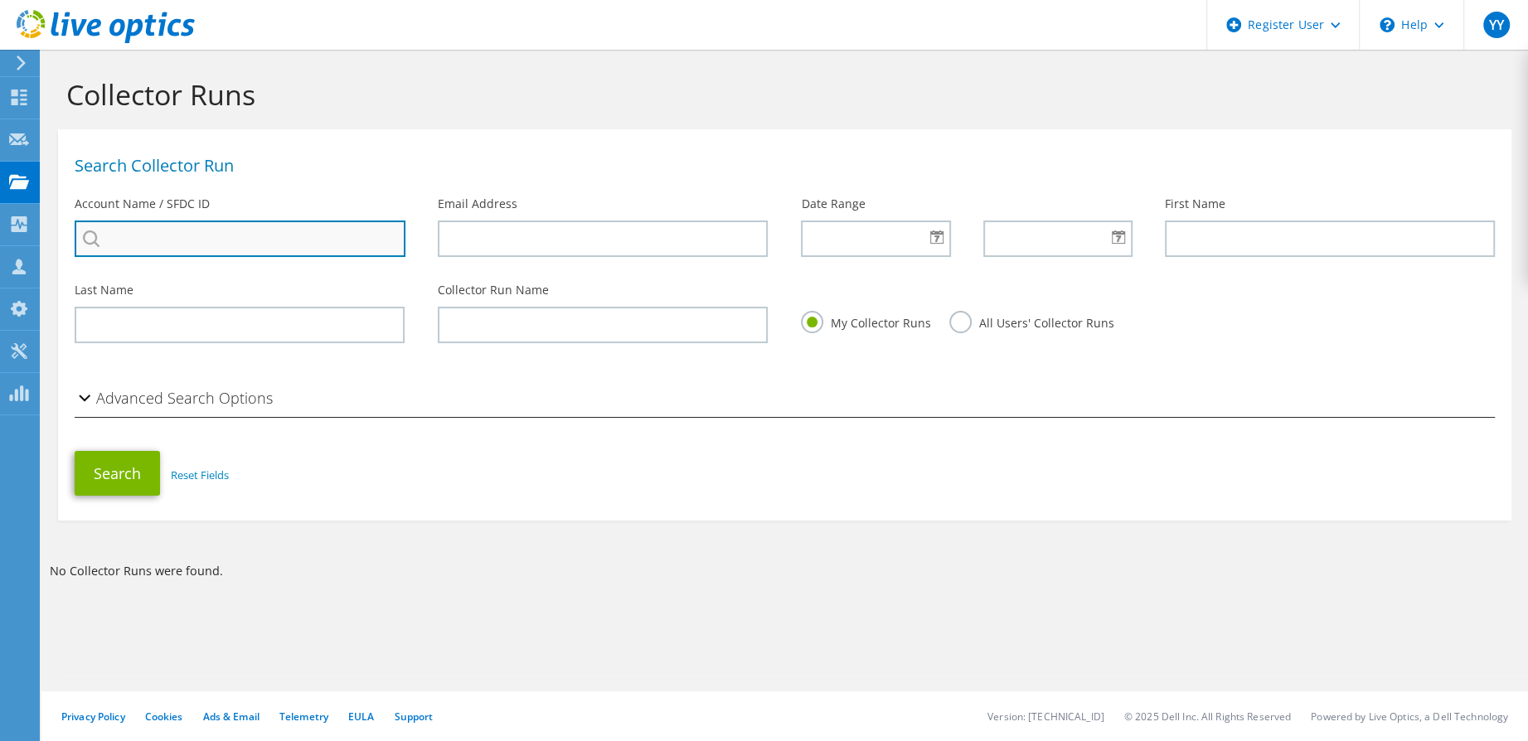
click at [298, 252] on input "search" at bounding box center [240, 239] width 331 height 36
click at [171, 236] on input "OCBC [GEOGRAPHIC_DATA]" at bounding box center [240, 239] width 331 height 36
click at [156, 232] on input "OCBC" at bounding box center [240, 239] width 331 height 36
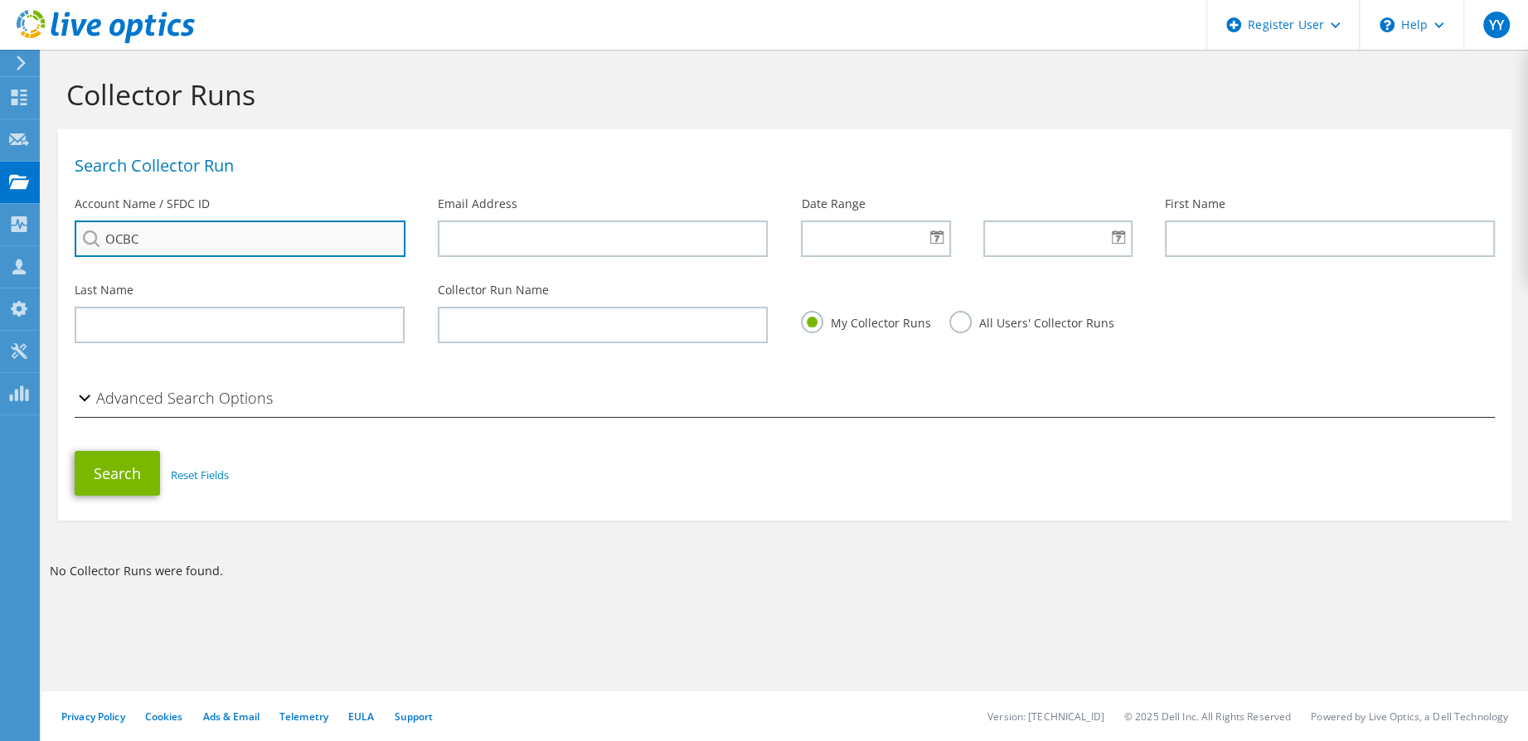
paste input "Bank Group"
type input "OCBC Bank Group"
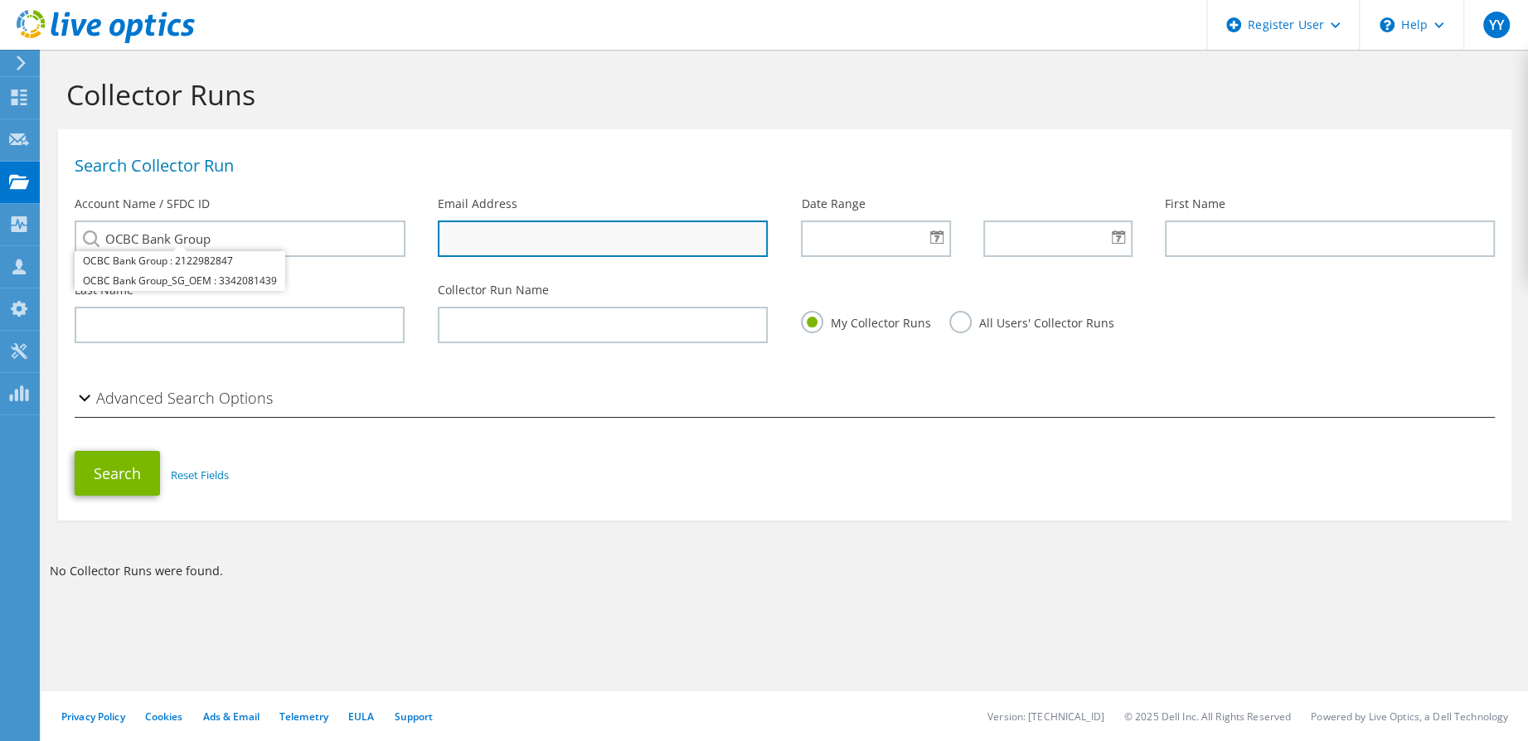
click at [480, 232] on input "text" at bounding box center [603, 239] width 330 height 36
type input "[EMAIL_ADDRESS][DOMAIN_NAME]"
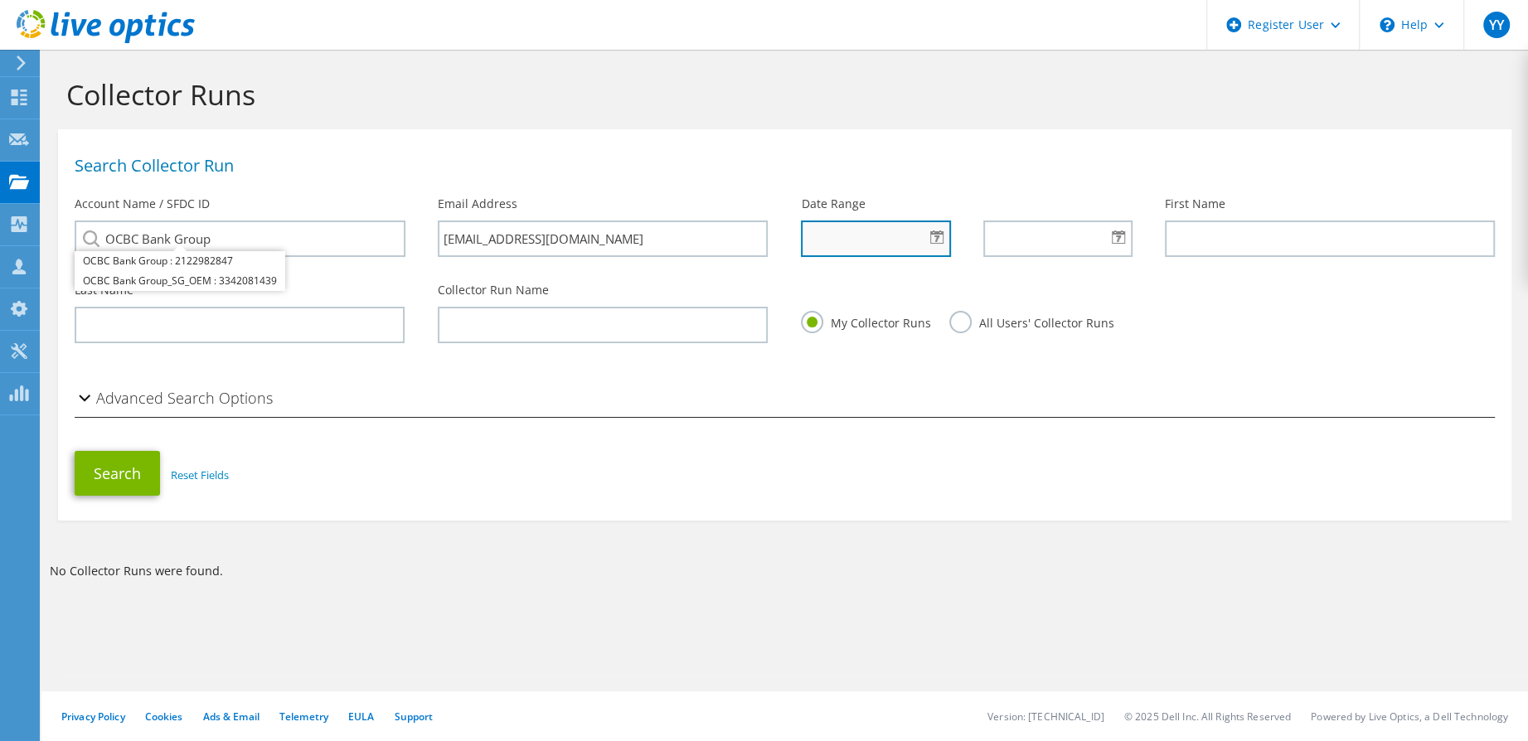
click at [867, 240] on input "text" at bounding box center [876, 239] width 150 height 36
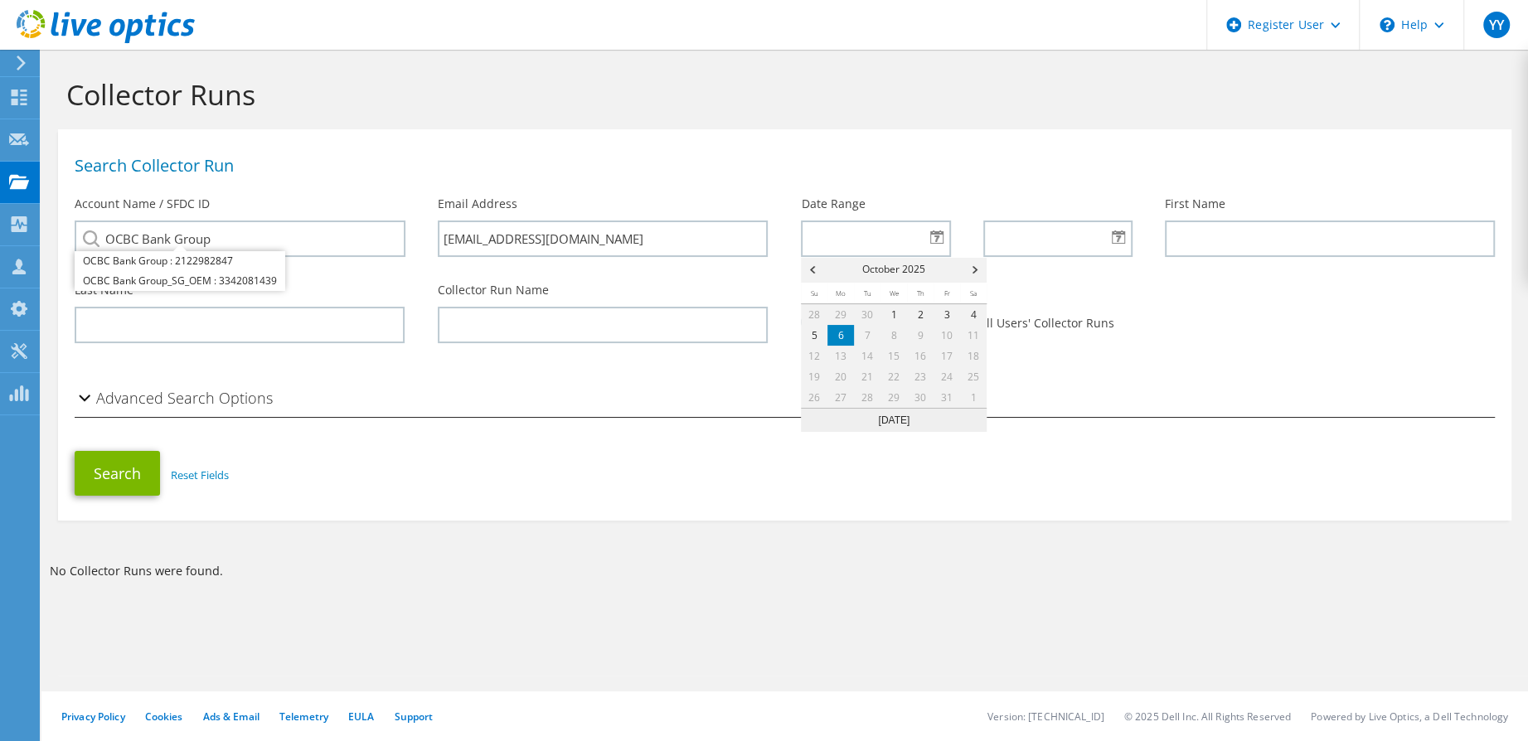
click at [838, 331] on link "6" at bounding box center [840, 335] width 27 height 21
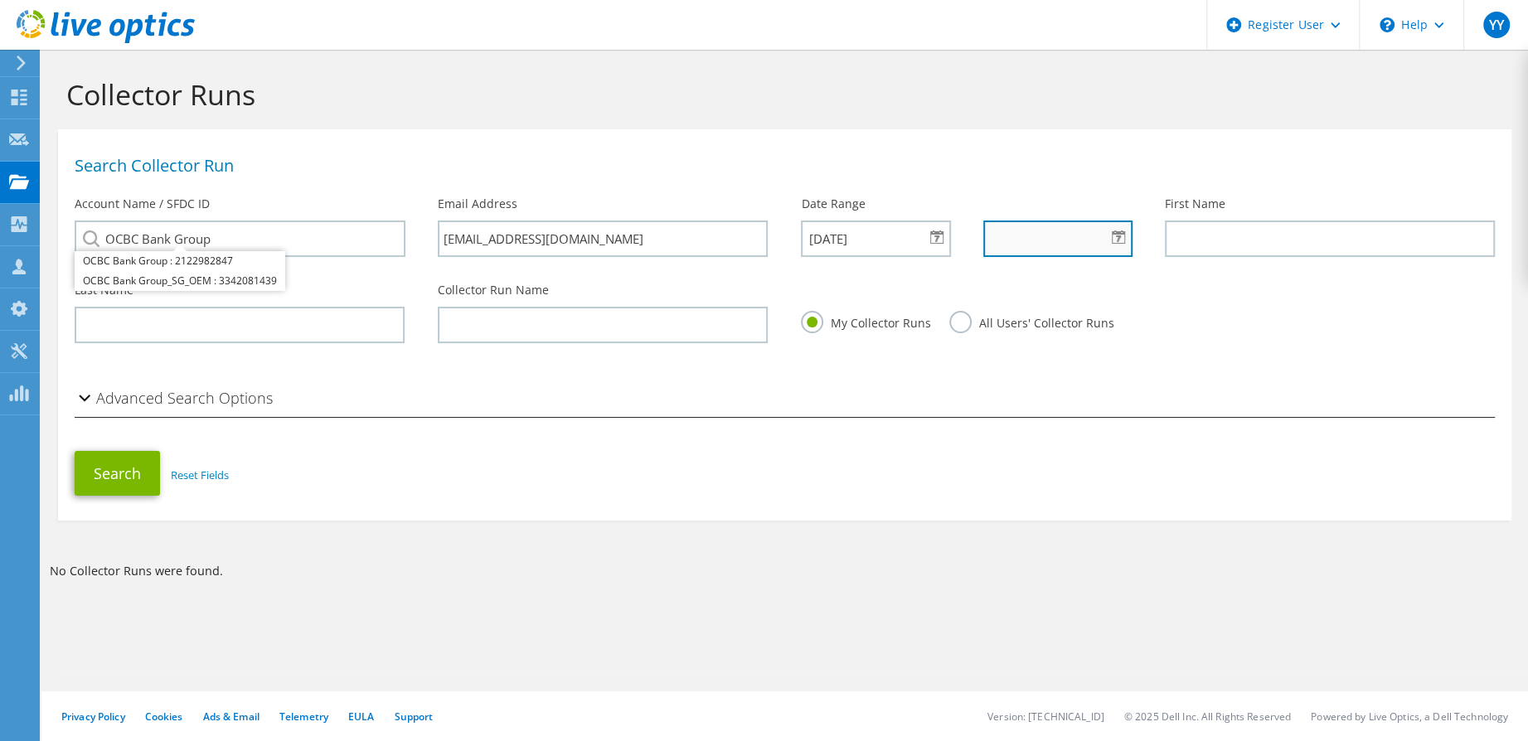
click at [1011, 231] on input "text" at bounding box center [1058, 239] width 150 height 36
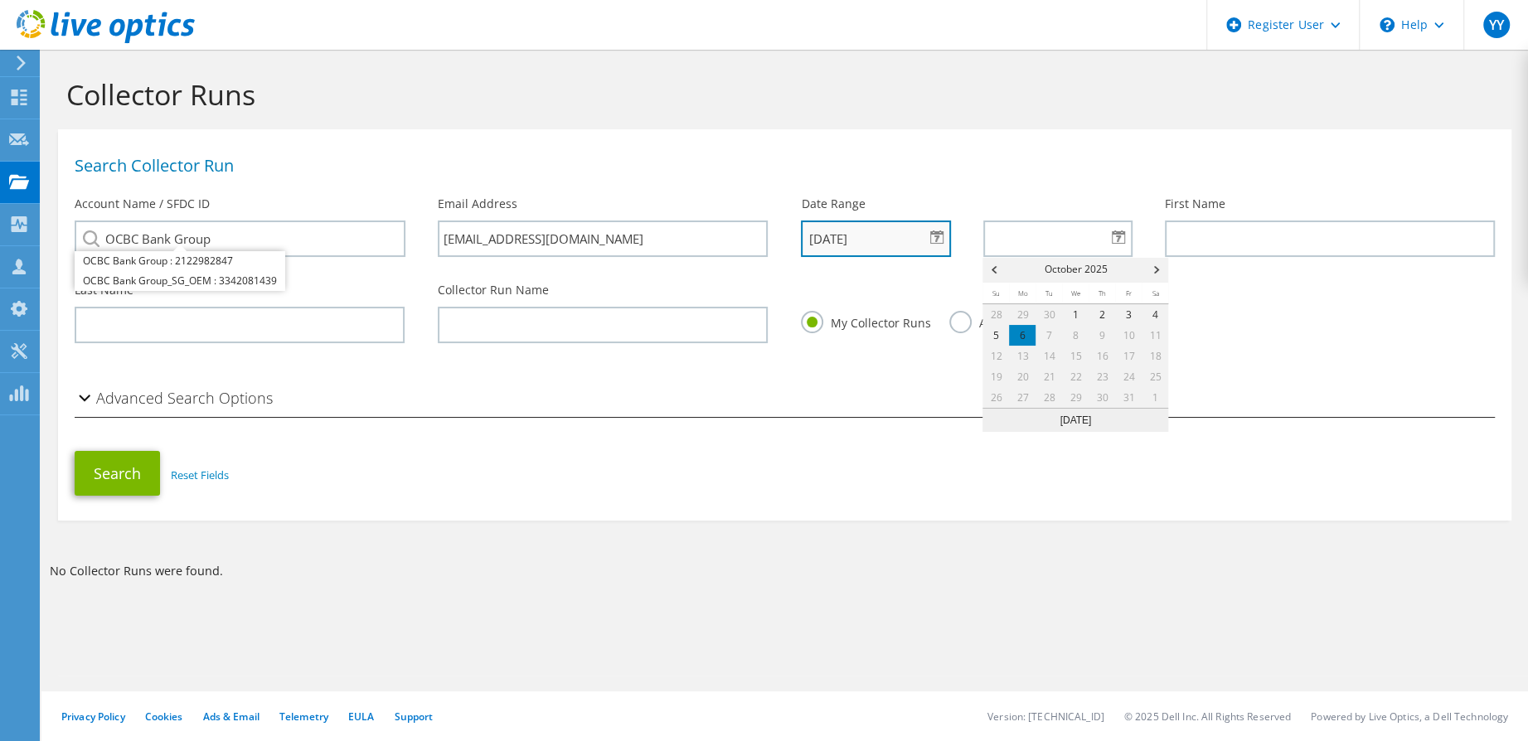
click at [832, 241] on input "[DATE]" at bounding box center [876, 239] width 150 height 36
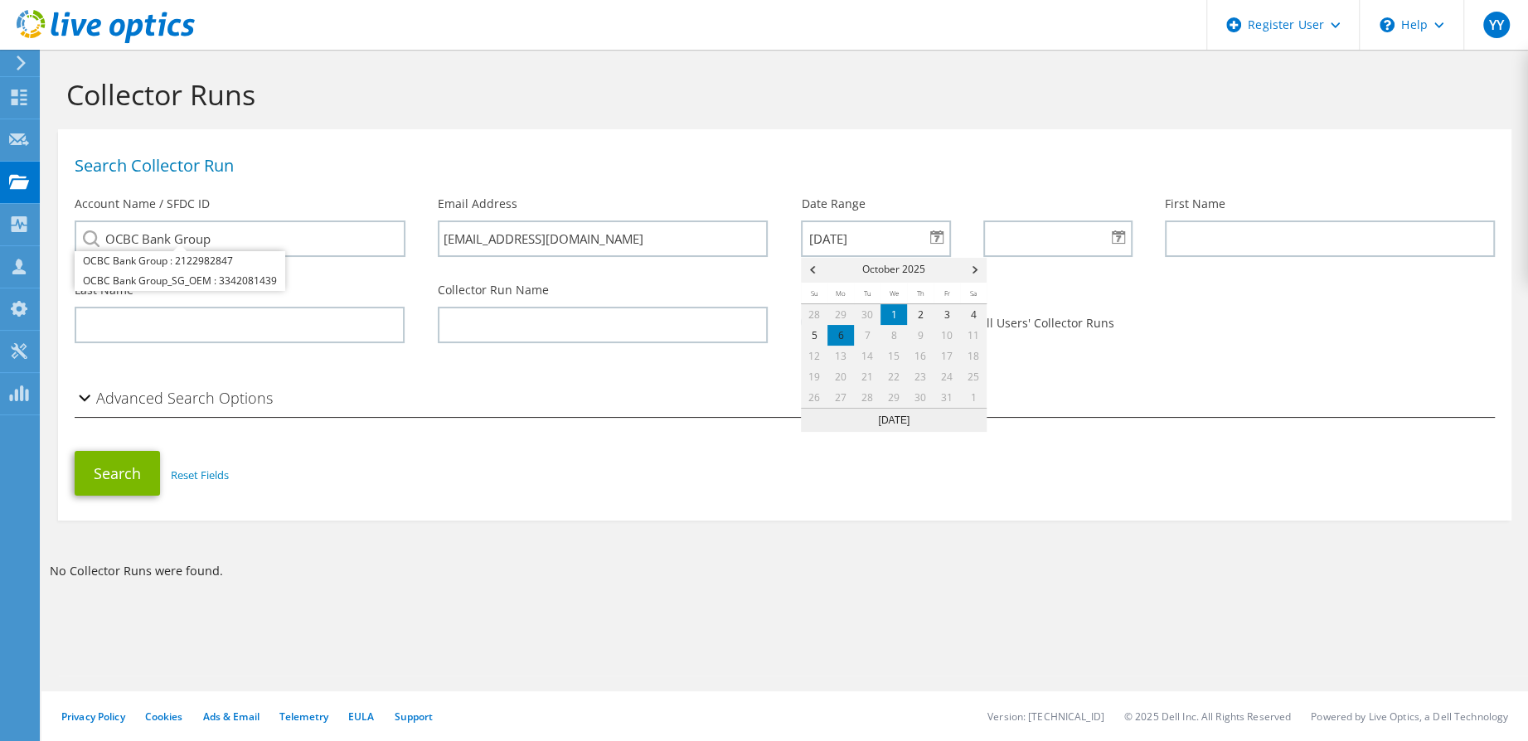
click at [892, 305] on link "1" at bounding box center [893, 314] width 27 height 21
type input "[DATE]"
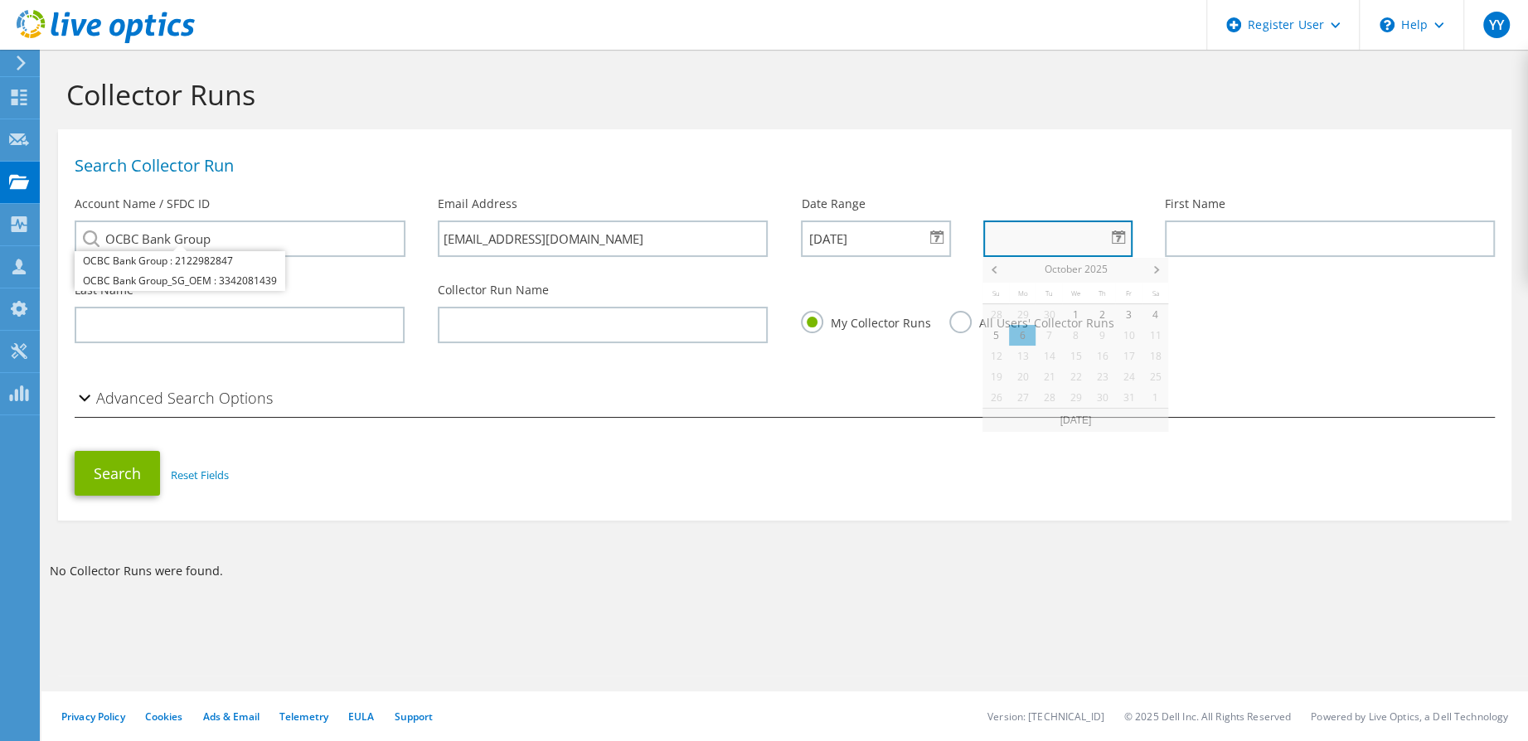
click at [1041, 242] on input "text" at bounding box center [1058, 239] width 150 height 36
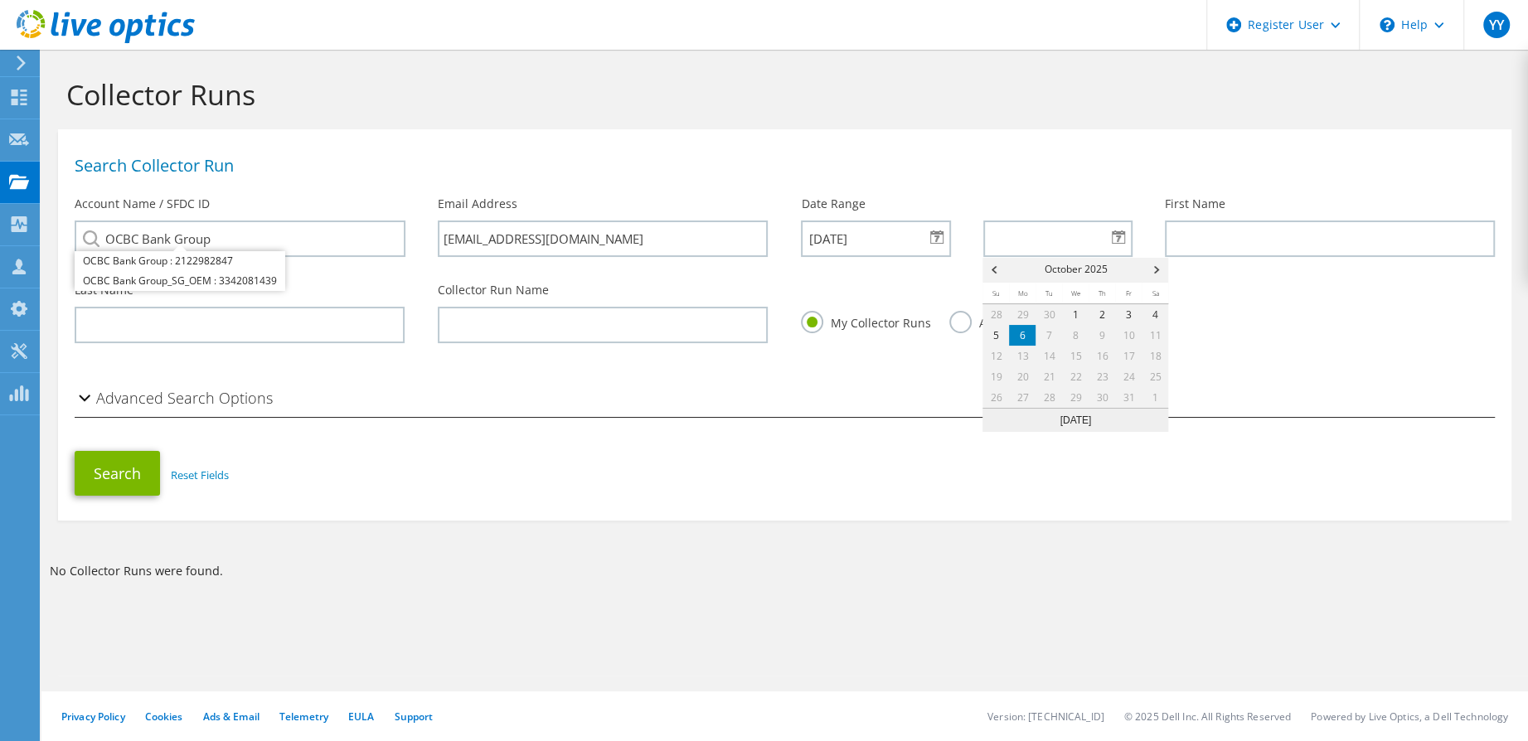
click at [1014, 336] on link "6" at bounding box center [1022, 335] width 27 height 21
type input "[DATE]"
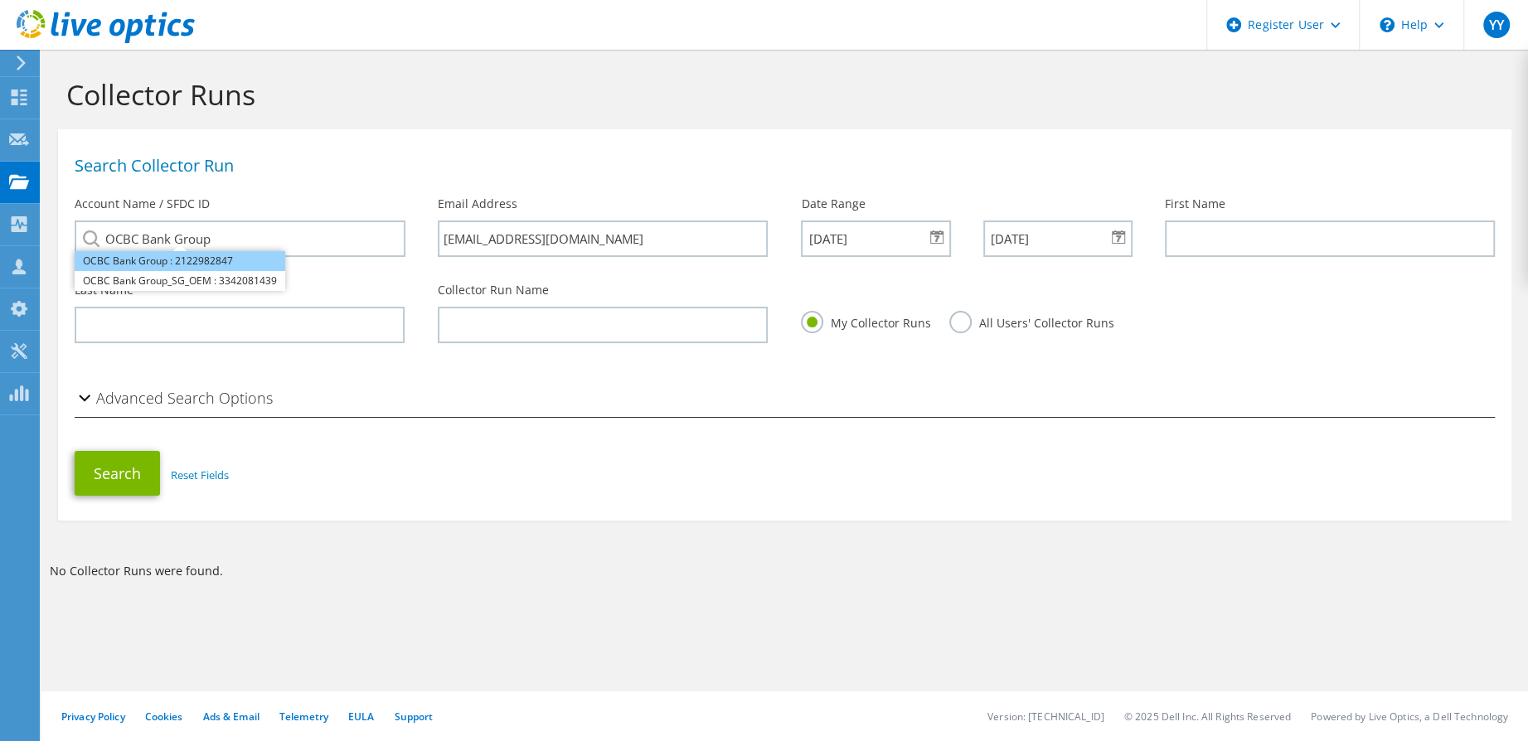
click at [127, 261] on li "OCBC Bank Group : 2122982847" at bounding box center [180, 261] width 211 height 20
type input "OCBC Bank Group : 2122982847"
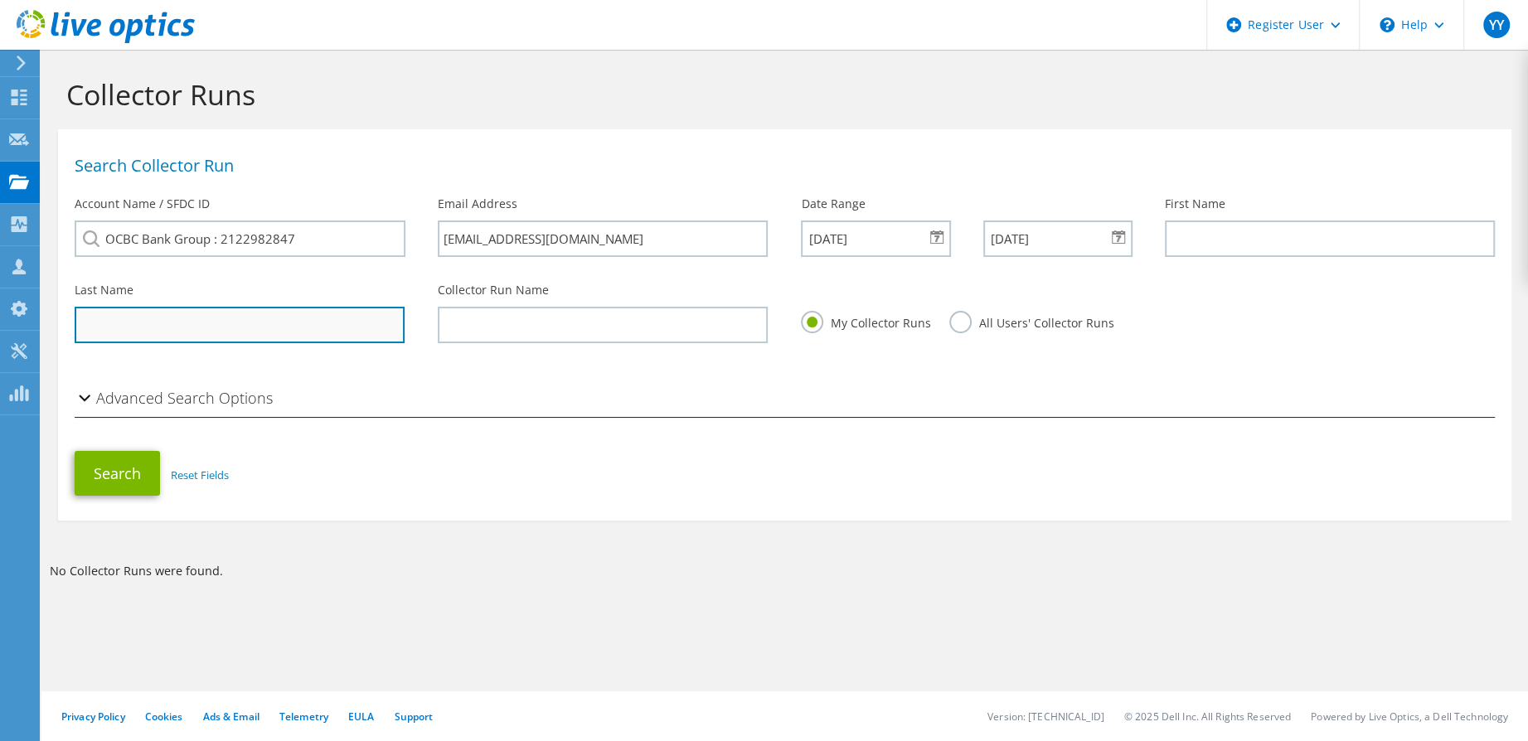
click at [186, 331] on input "text" at bounding box center [240, 325] width 330 height 36
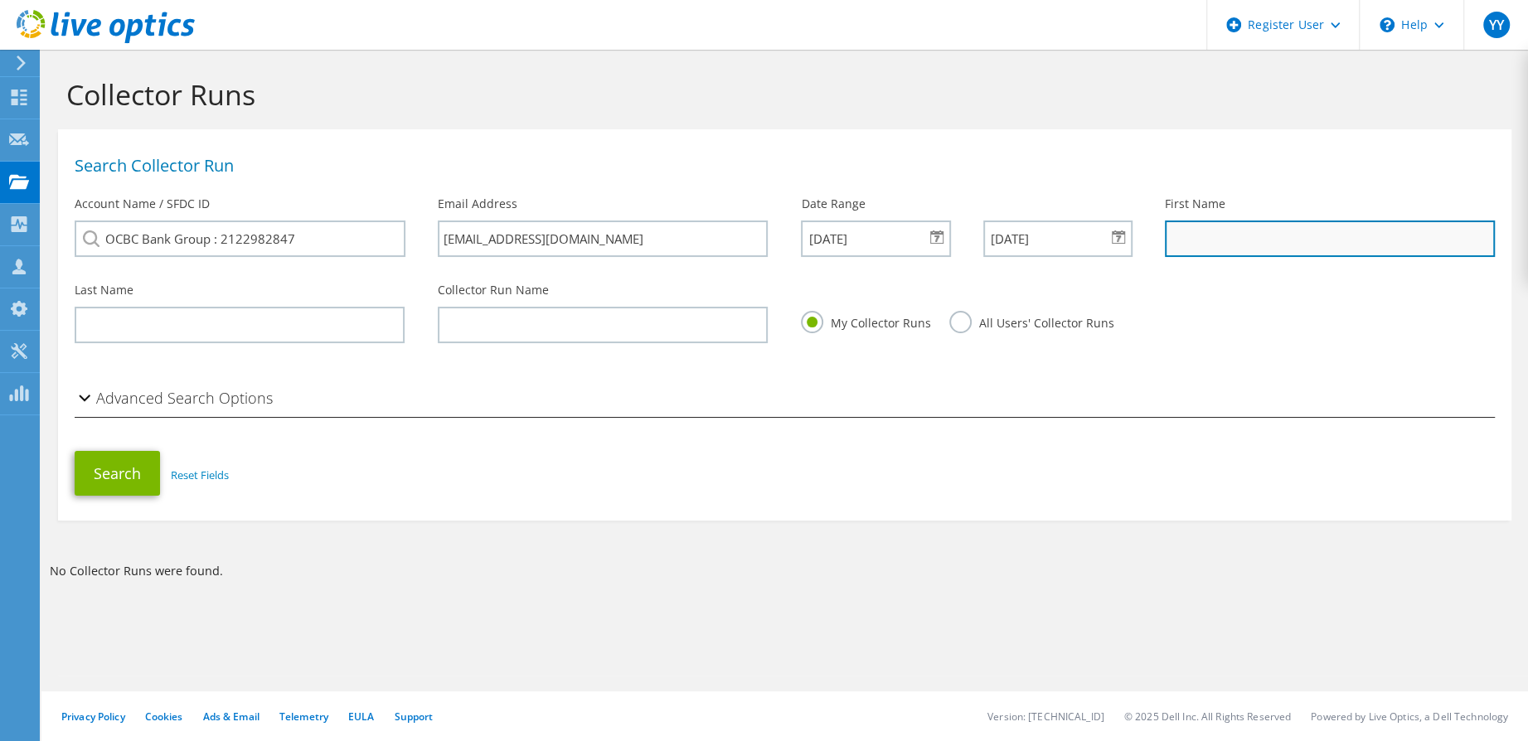
click at [1316, 245] on input "text" at bounding box center [1330, 239] width 330 height 36
type input "[PERSON_NAME]"
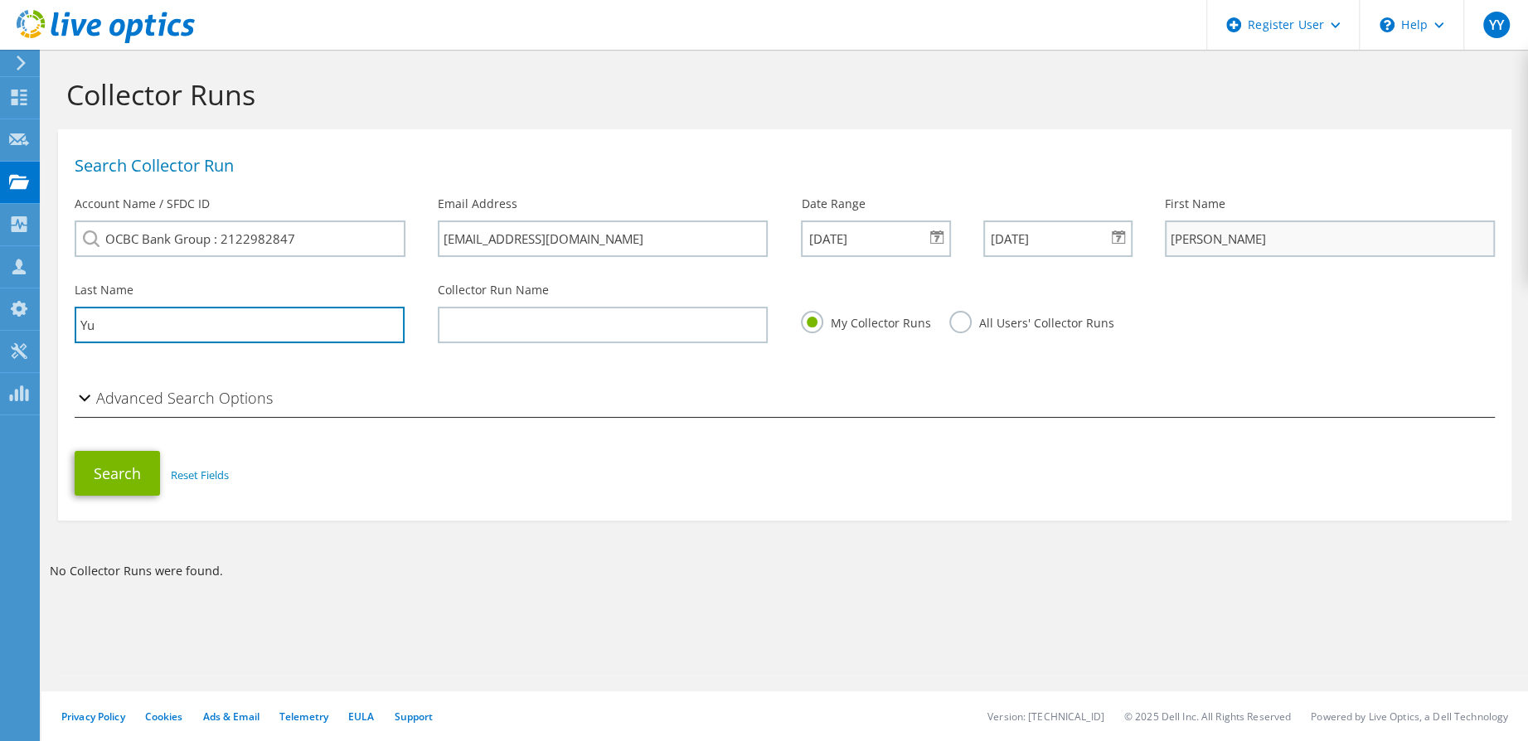
type input "Yu"
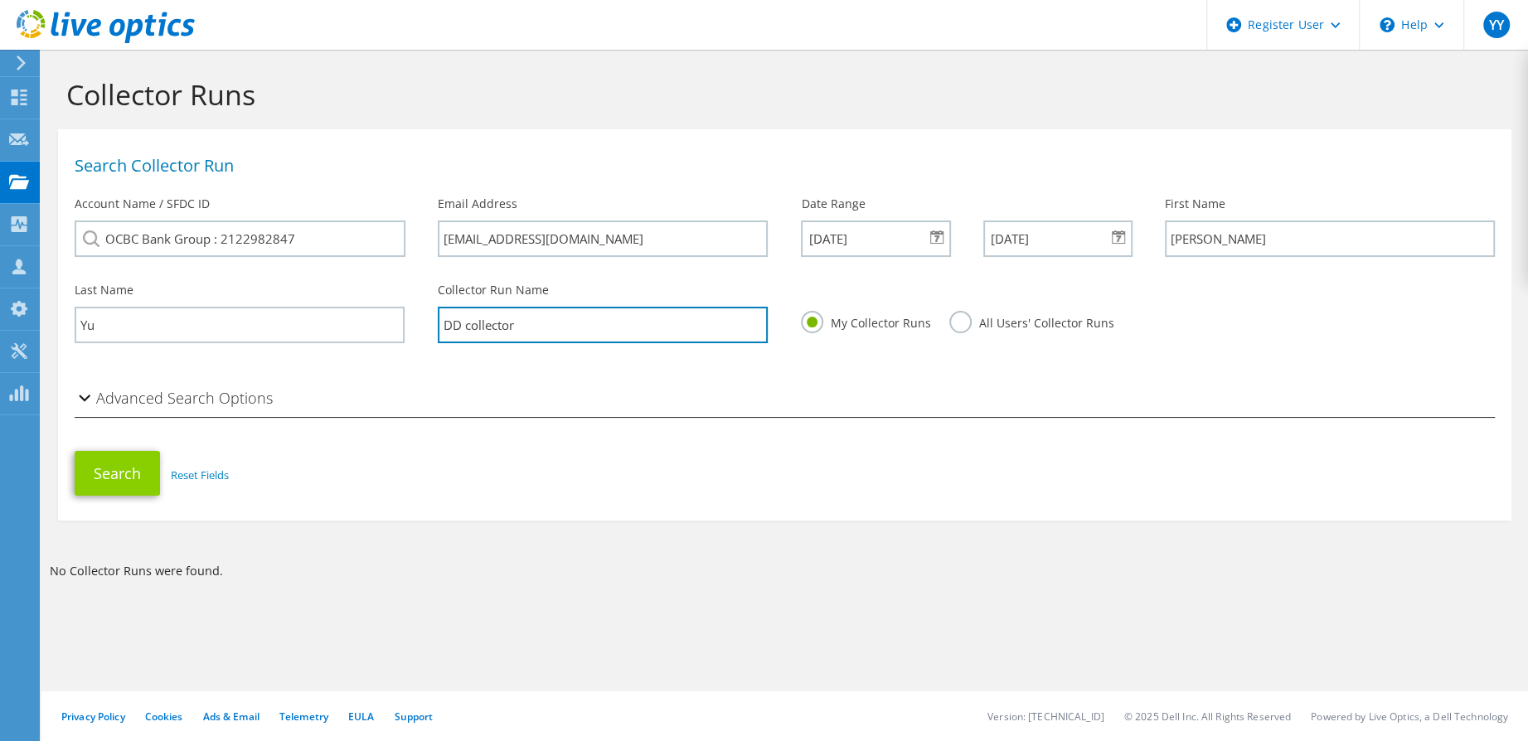
type input "DD collector"
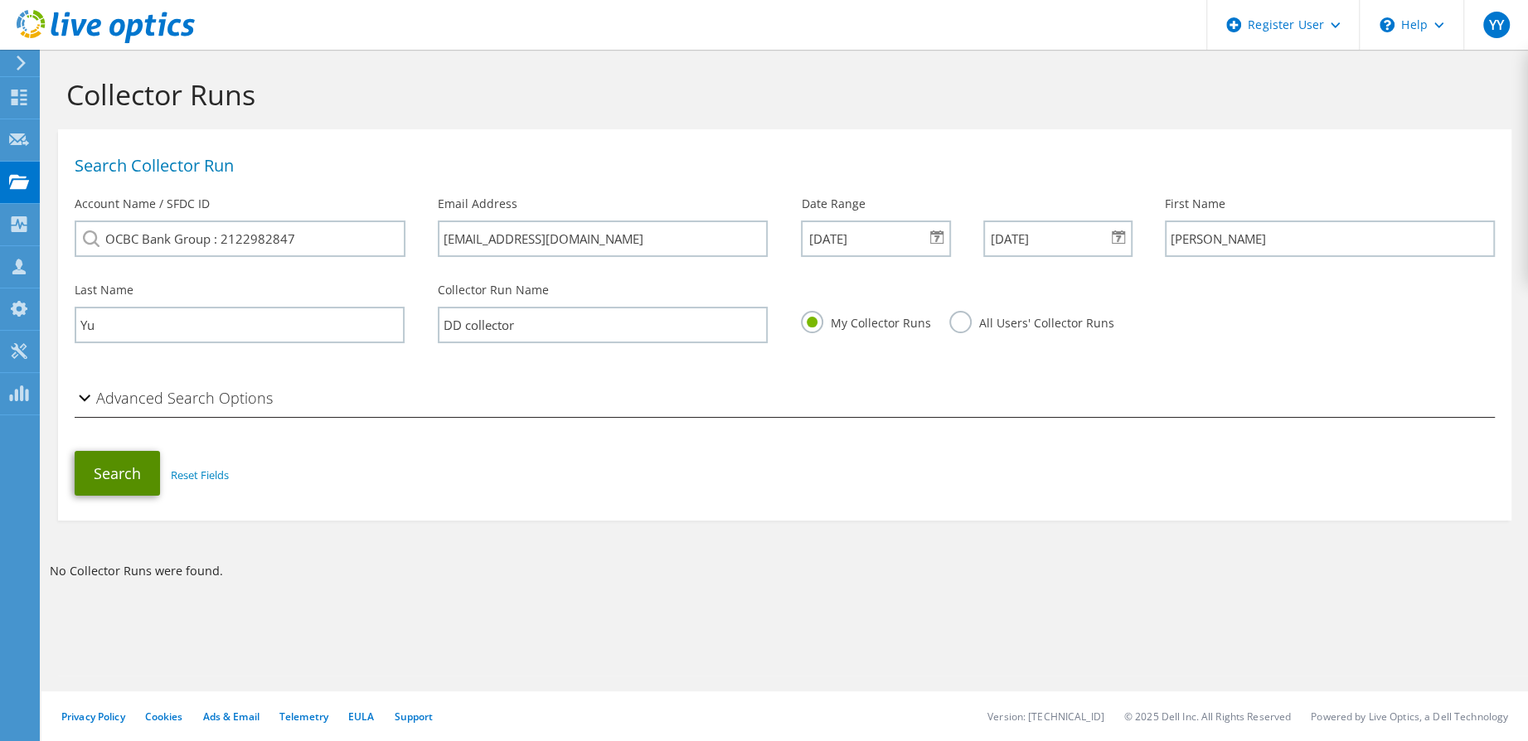
click at [127, 472] on button "Search" at bounding box center [117, 473] width 85 height 45
click at [164, 401] on h2 "Advanced Search Options" at bounding box center [174, 397] width 198 height 33
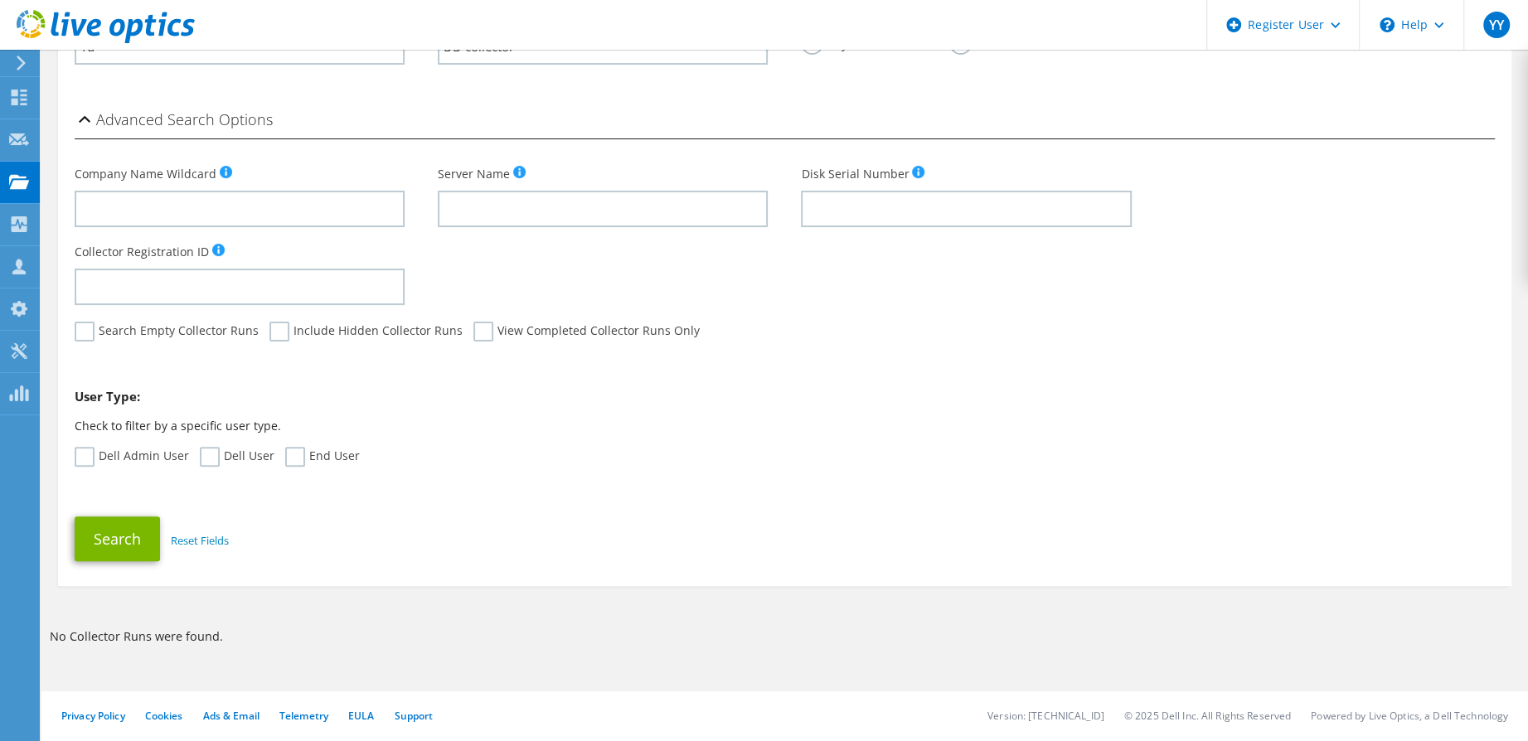
scroll to position [281, 0]
click at [200, 459] on label "Dell User" at bounding box center [237, 457] width 75 height 20
